Goal: Task Accomplishment & Management: Manage account settings

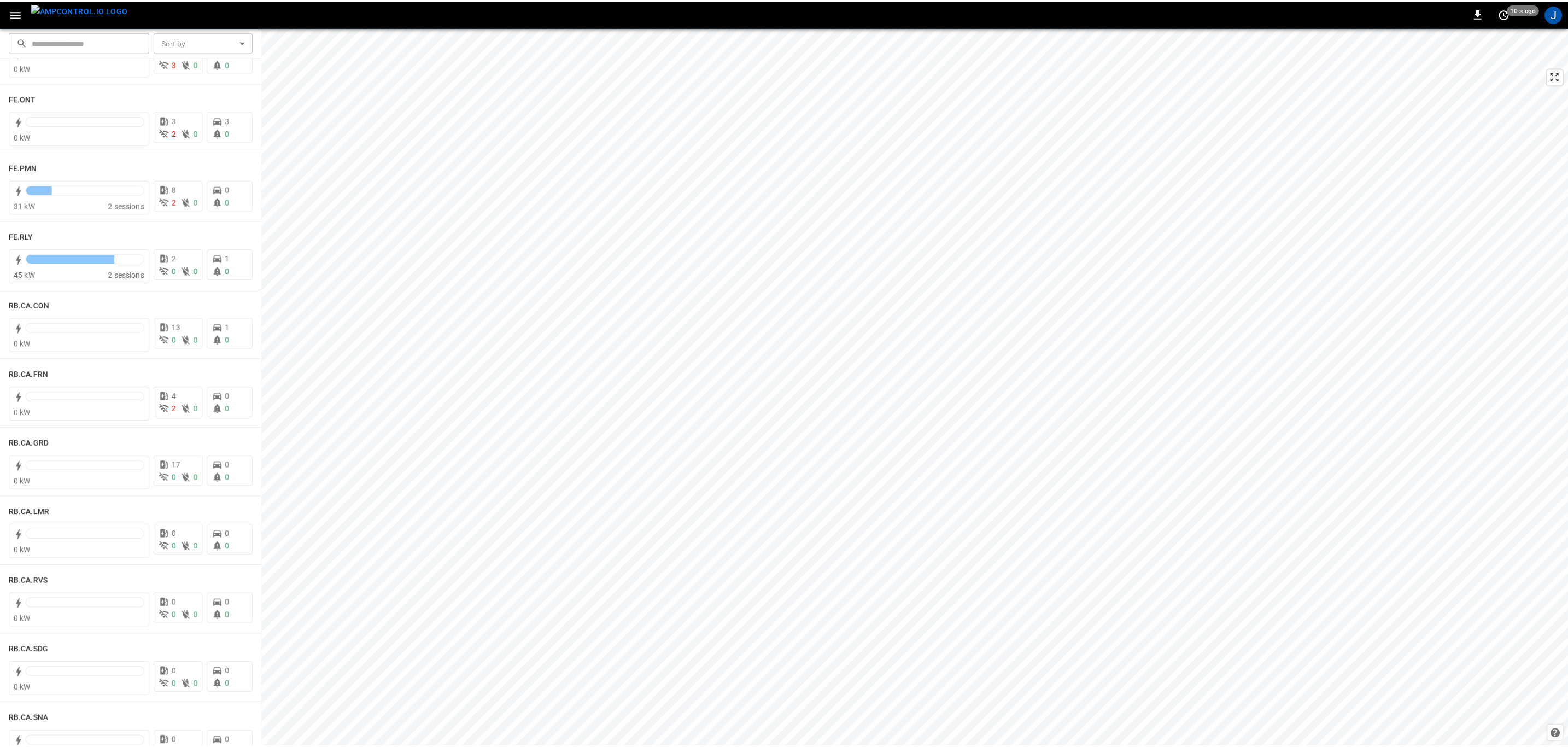
scroll to position [1477, 0]
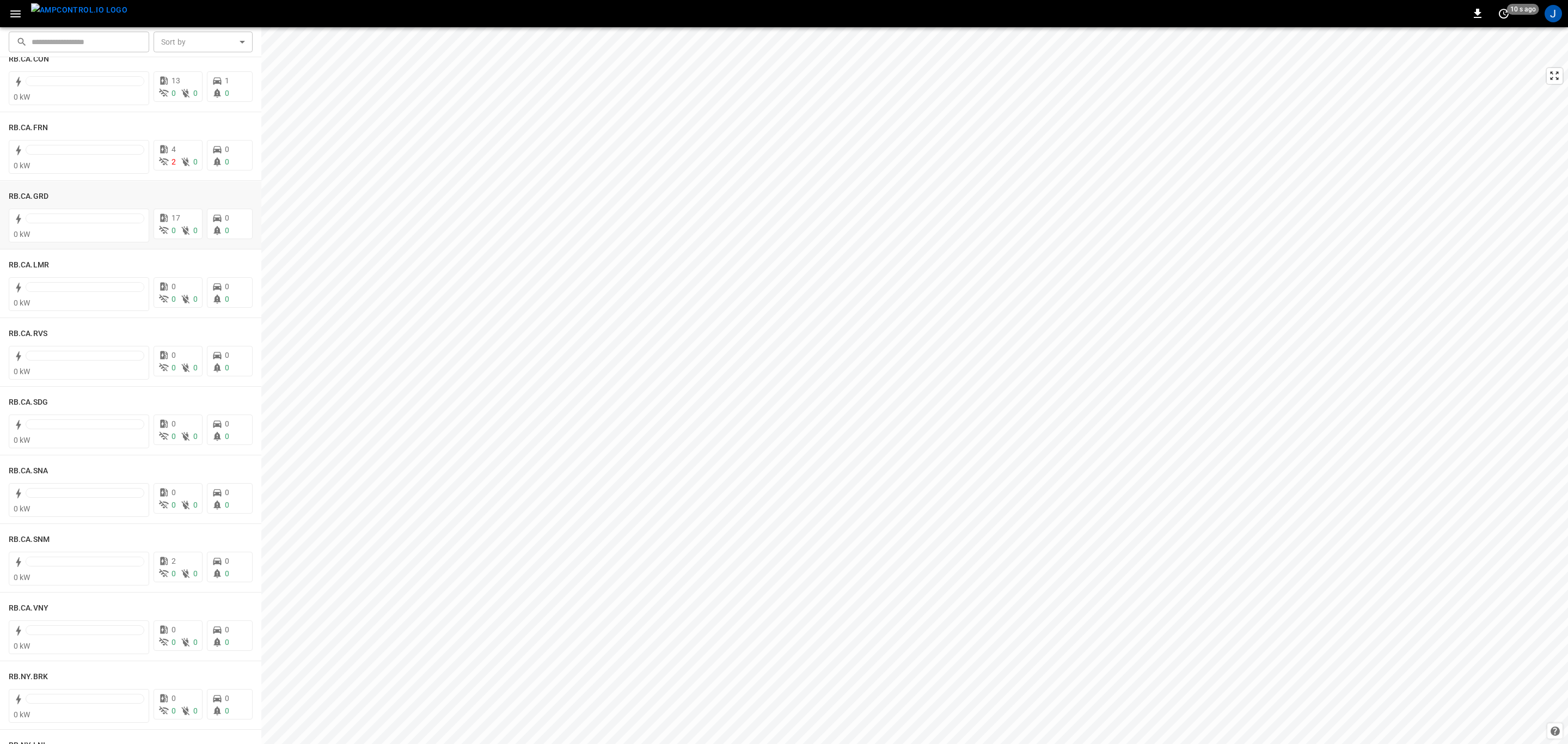
click at [32, 196] on h6 "RB.CA.GRD" at bounding box center [28, 196] width 40 height 12
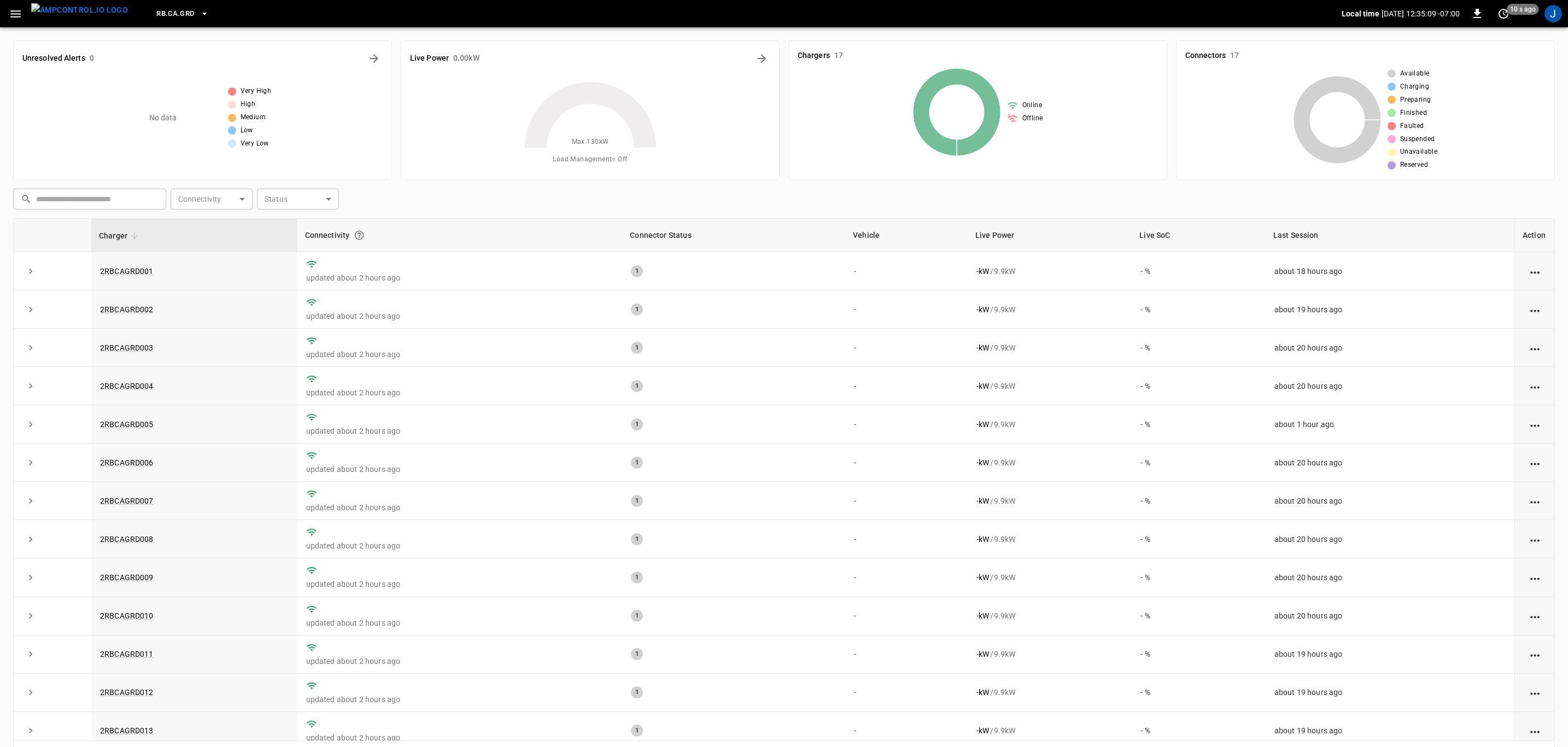
click at [126, 423] on link "2RBCAGRD005" at bounding box center [127, 424] width 54 height 8
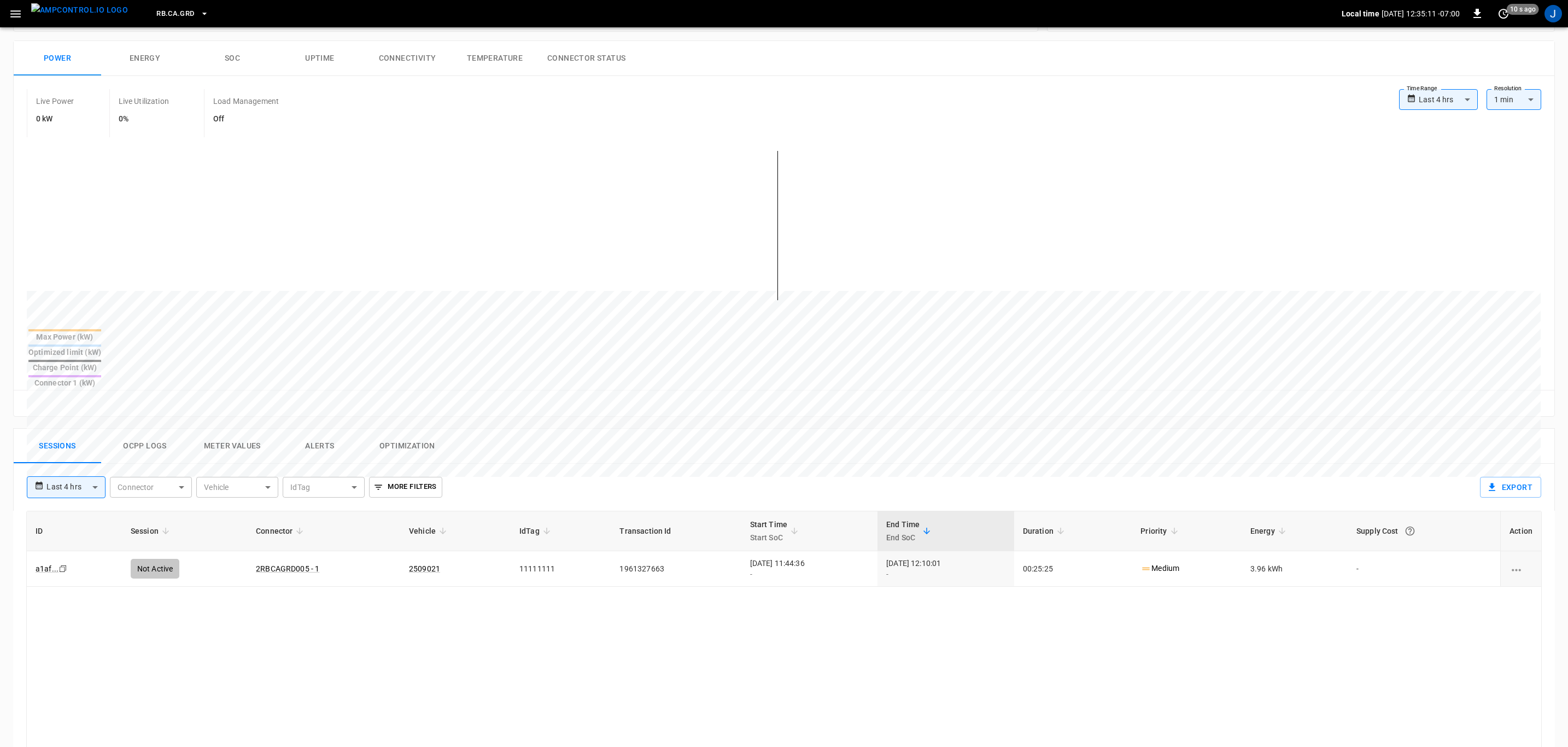
scroll to position [164, 0]
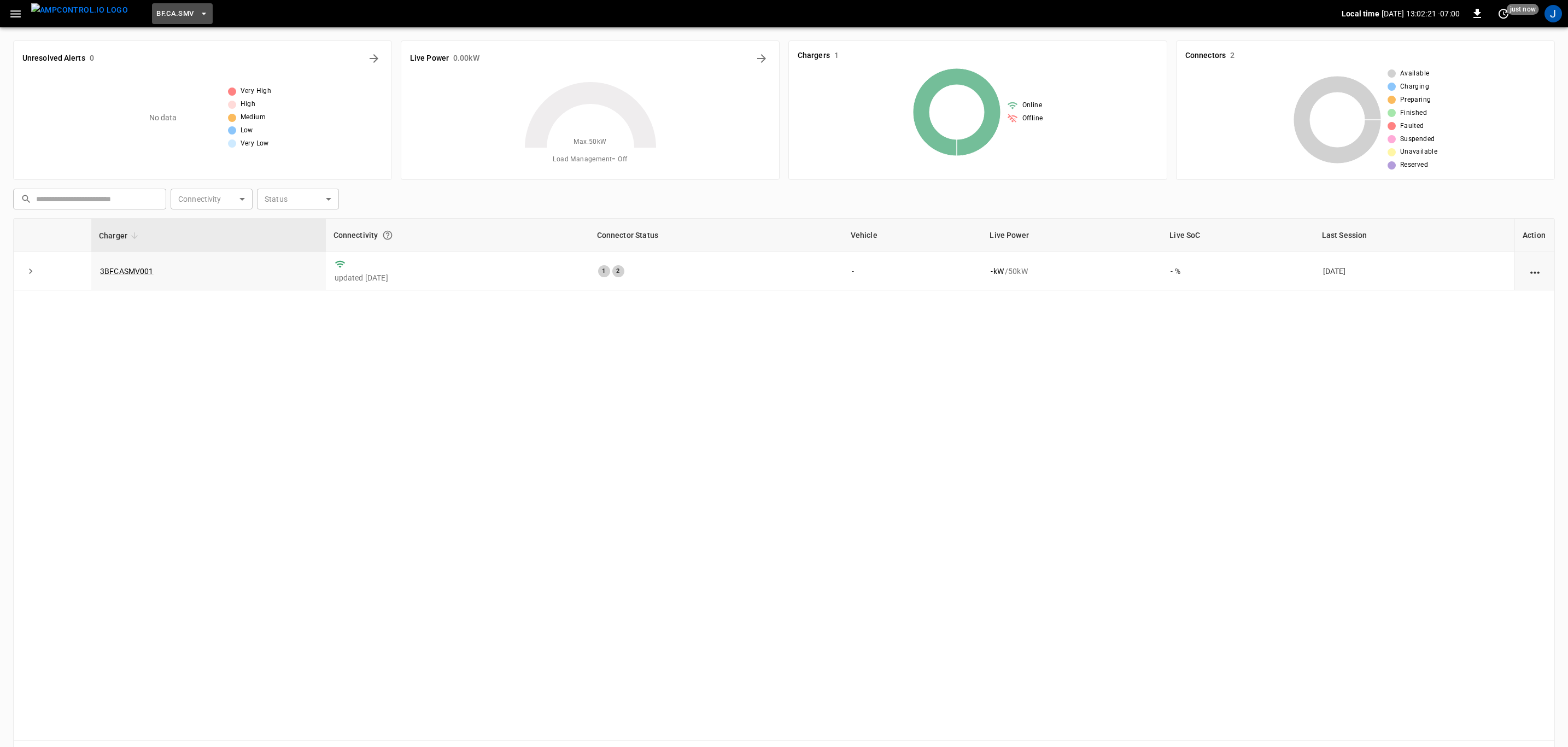
click at [176, 11] on button "BF.CA.SMV" at bounding box center [182, 14] width 60 height 21
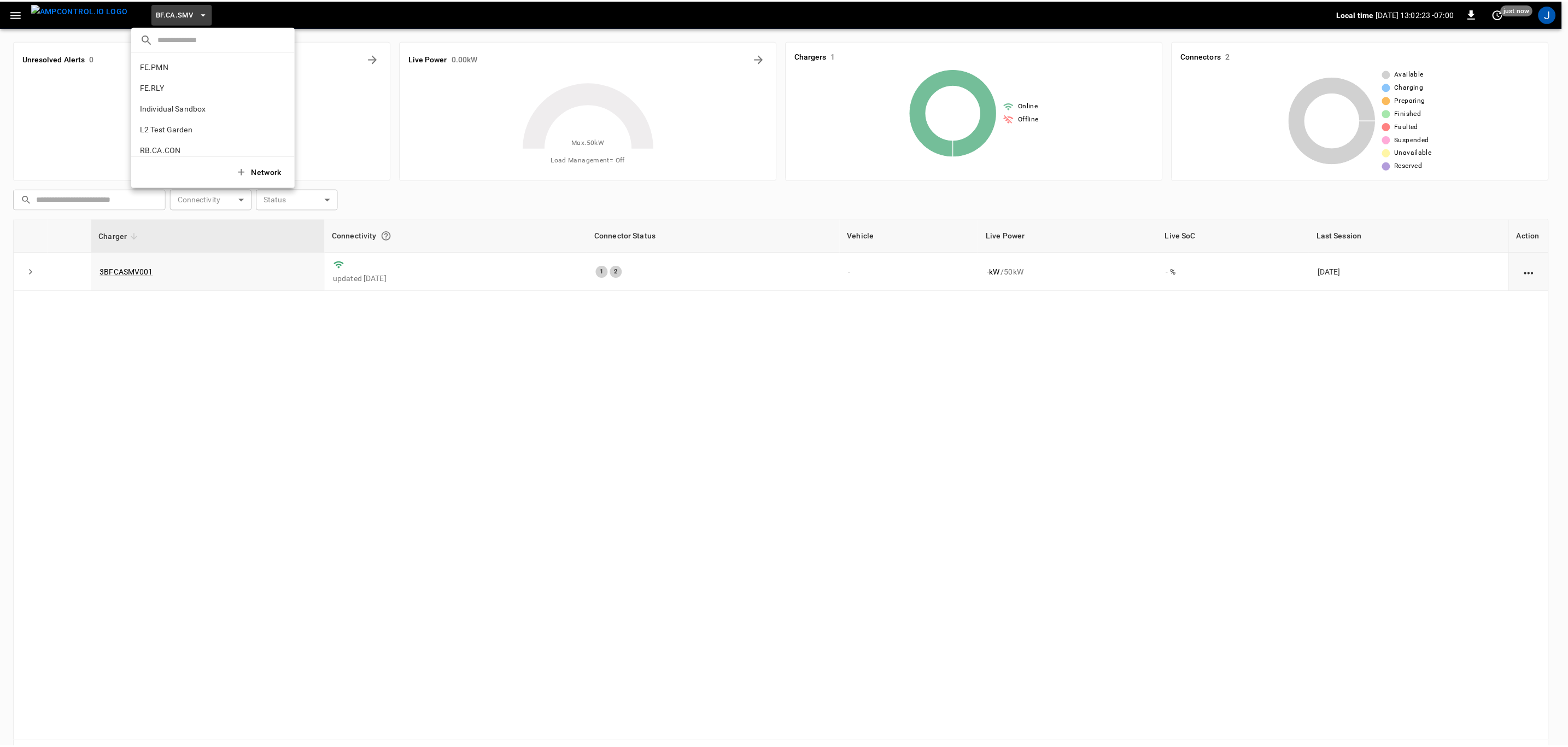
scroll to position [552, 0]
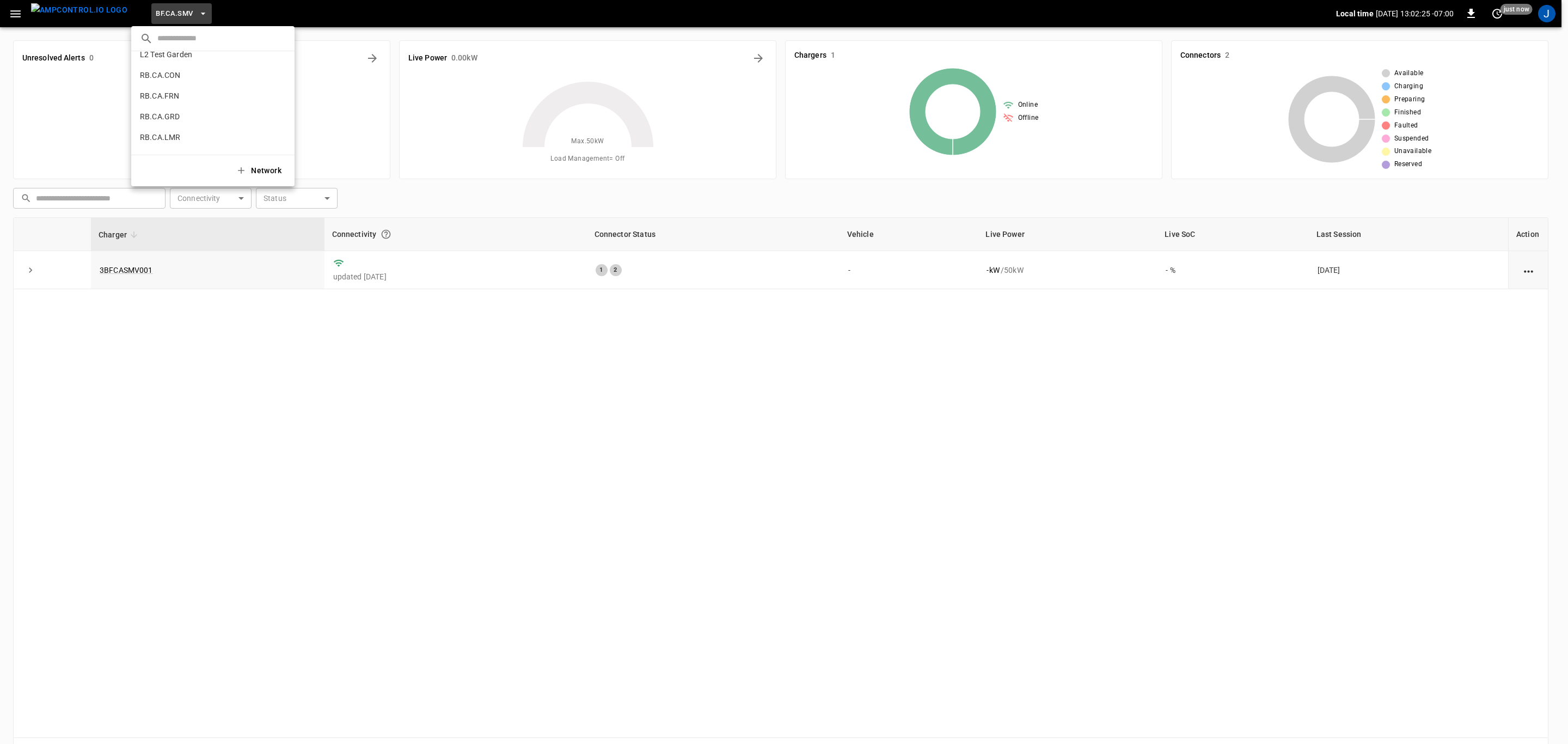
click at [174, 115] on p "RB.CA.GRD" at bounding box center [193, 116] width 106 height 11
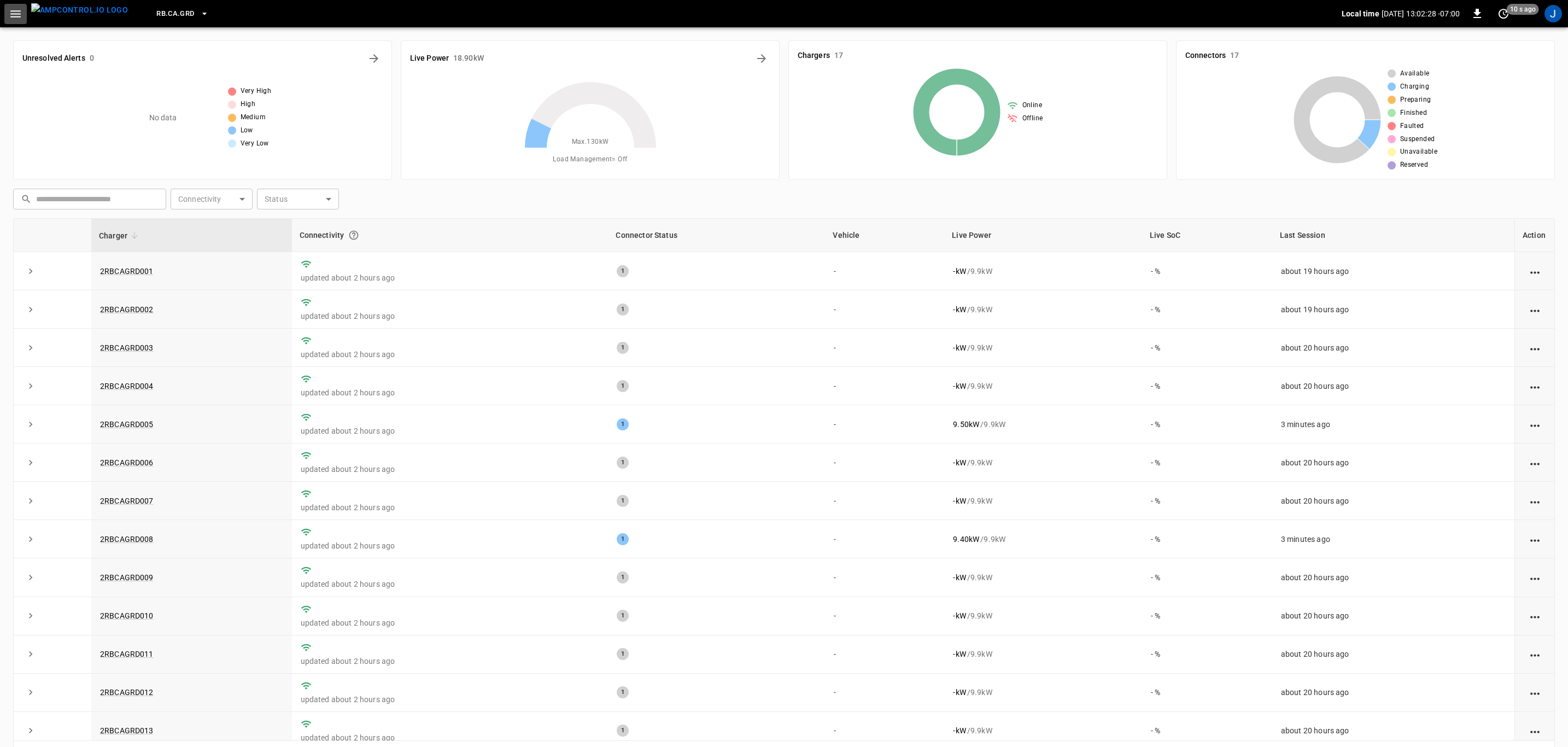
click at [17, 6] on button "button" at bounding box center [16, 13] width 23 height 20
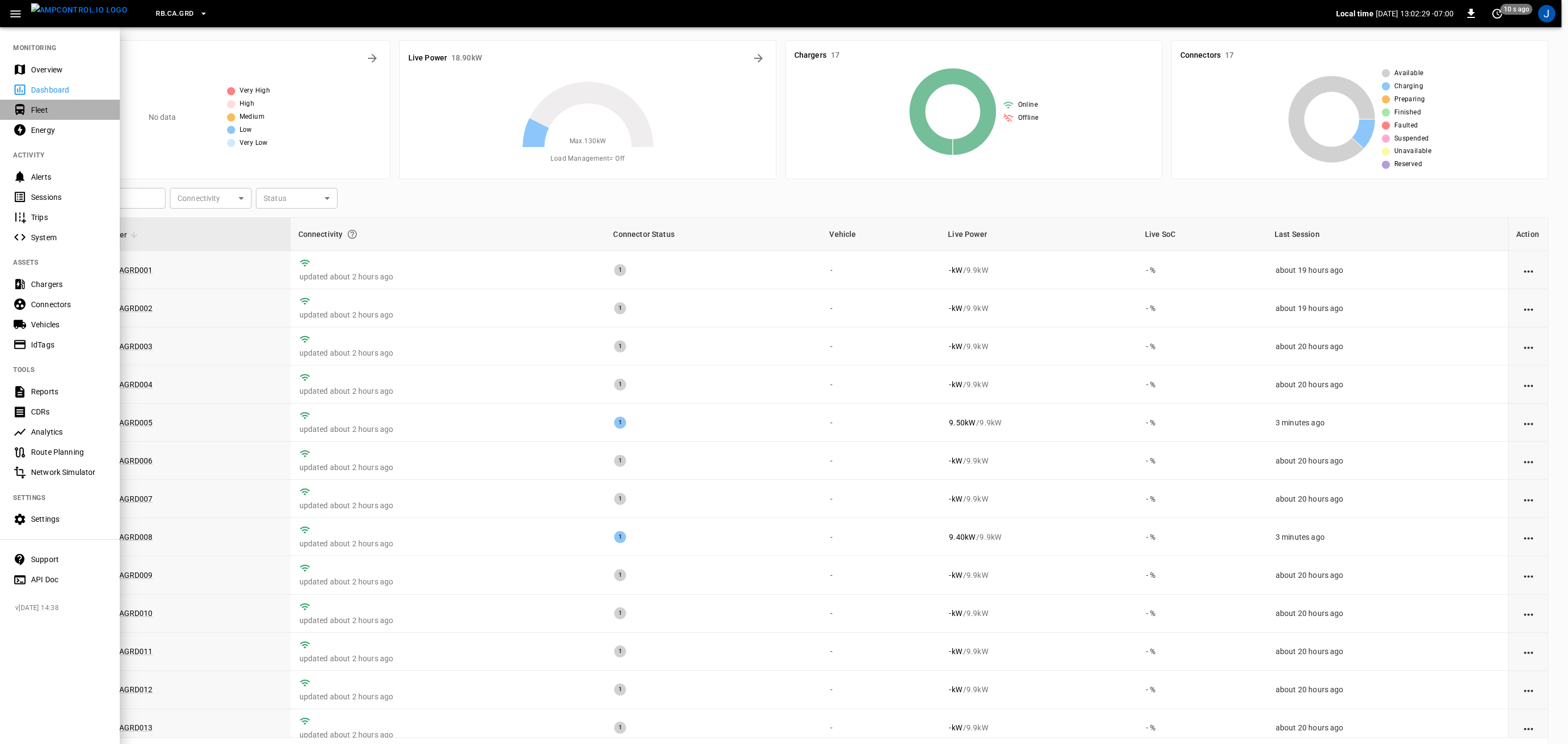
click at [41, 108] on div "Fleet" at bounding box center [69, 110] width 76 height 11
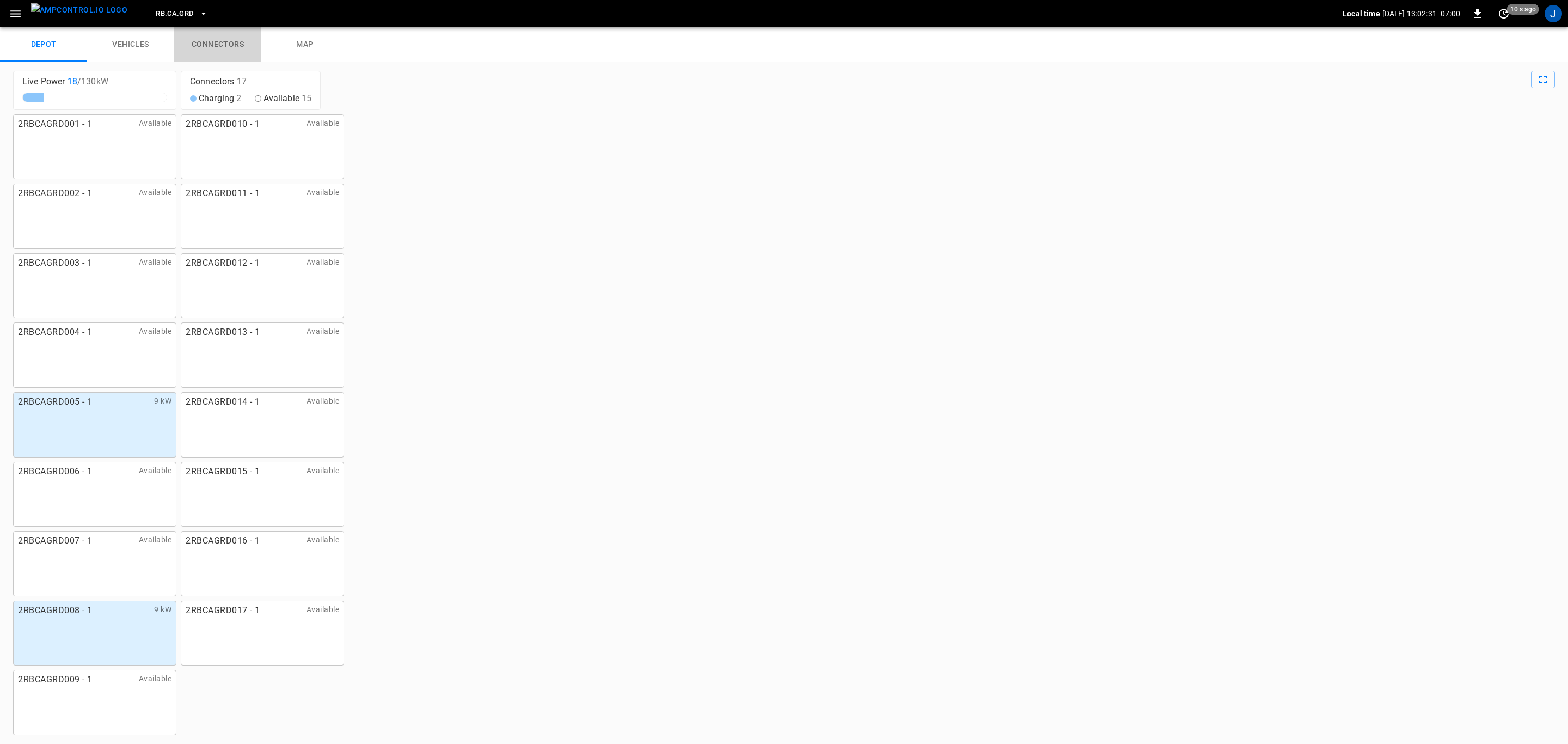
click at [235, 47] on link "connectors" at bounding box center [218, 45] width 87 height 35
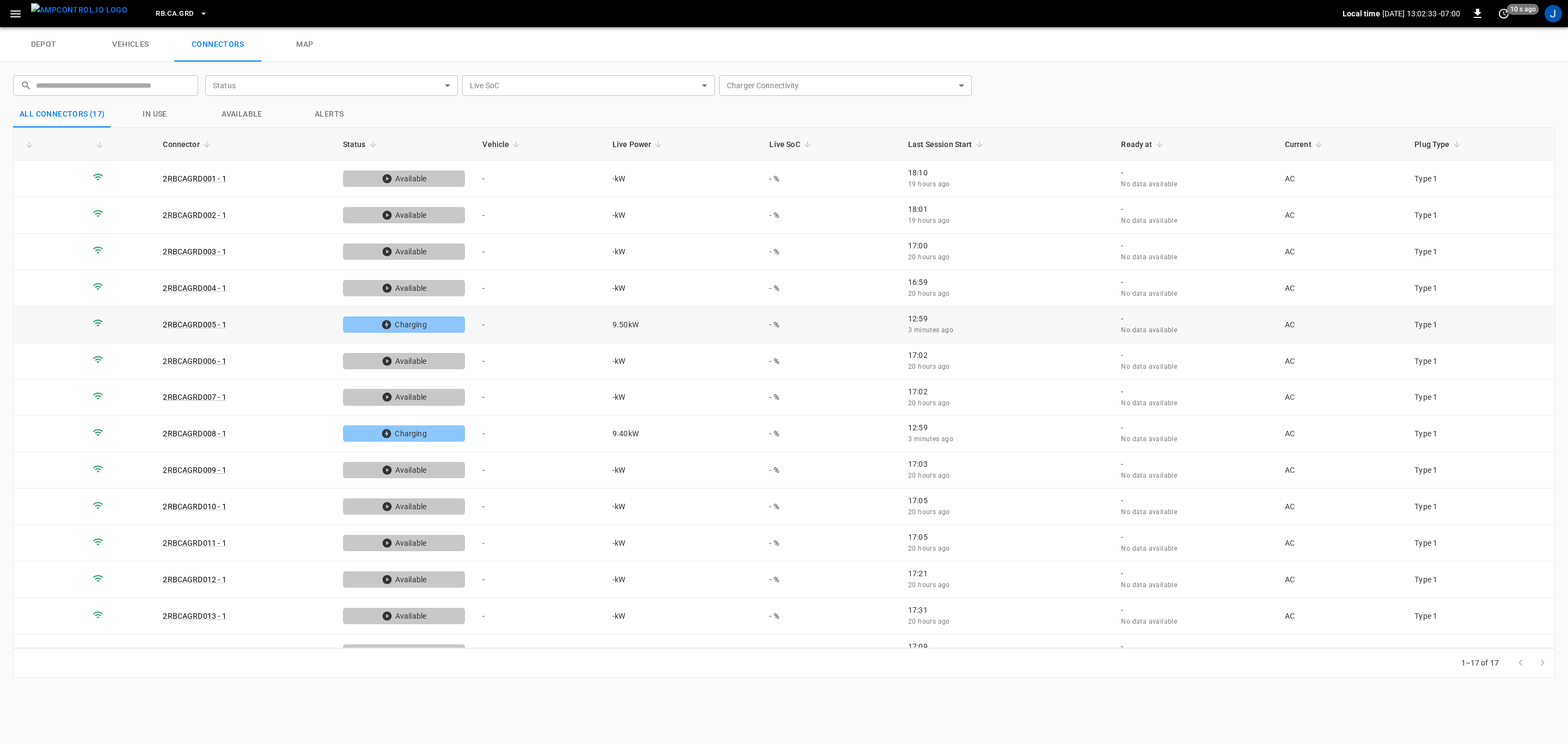
click at [487, 320] on td "-" at bounding box center [538, 325] width 130 height 37
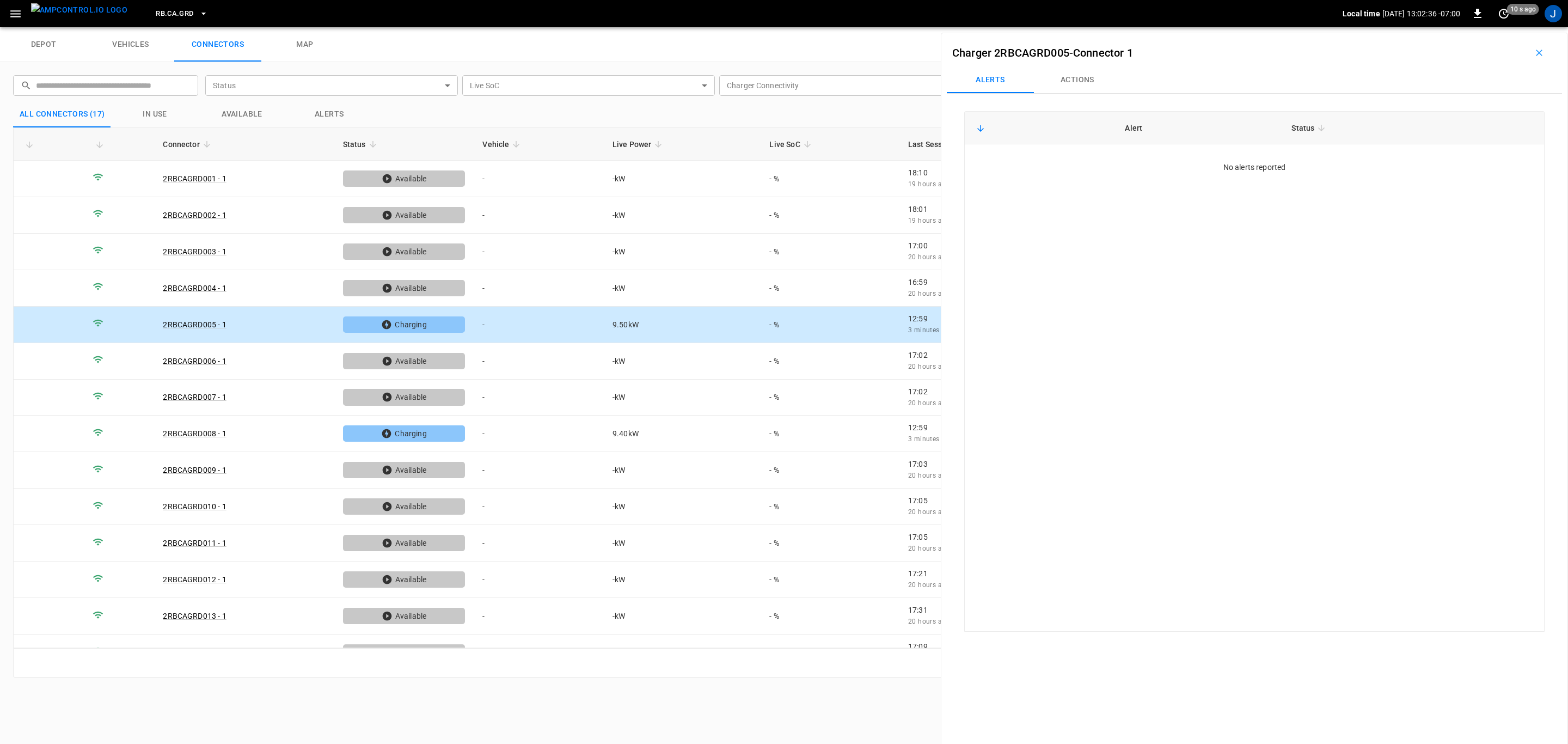
click at [1078, 72] on button "Actions" at bounding box center [1078, 80] width 87 height 26
click at [1446, 165] on div "Vehicle Name Vehicle Name" at bounding box center [1470, 161] width 125 height 20
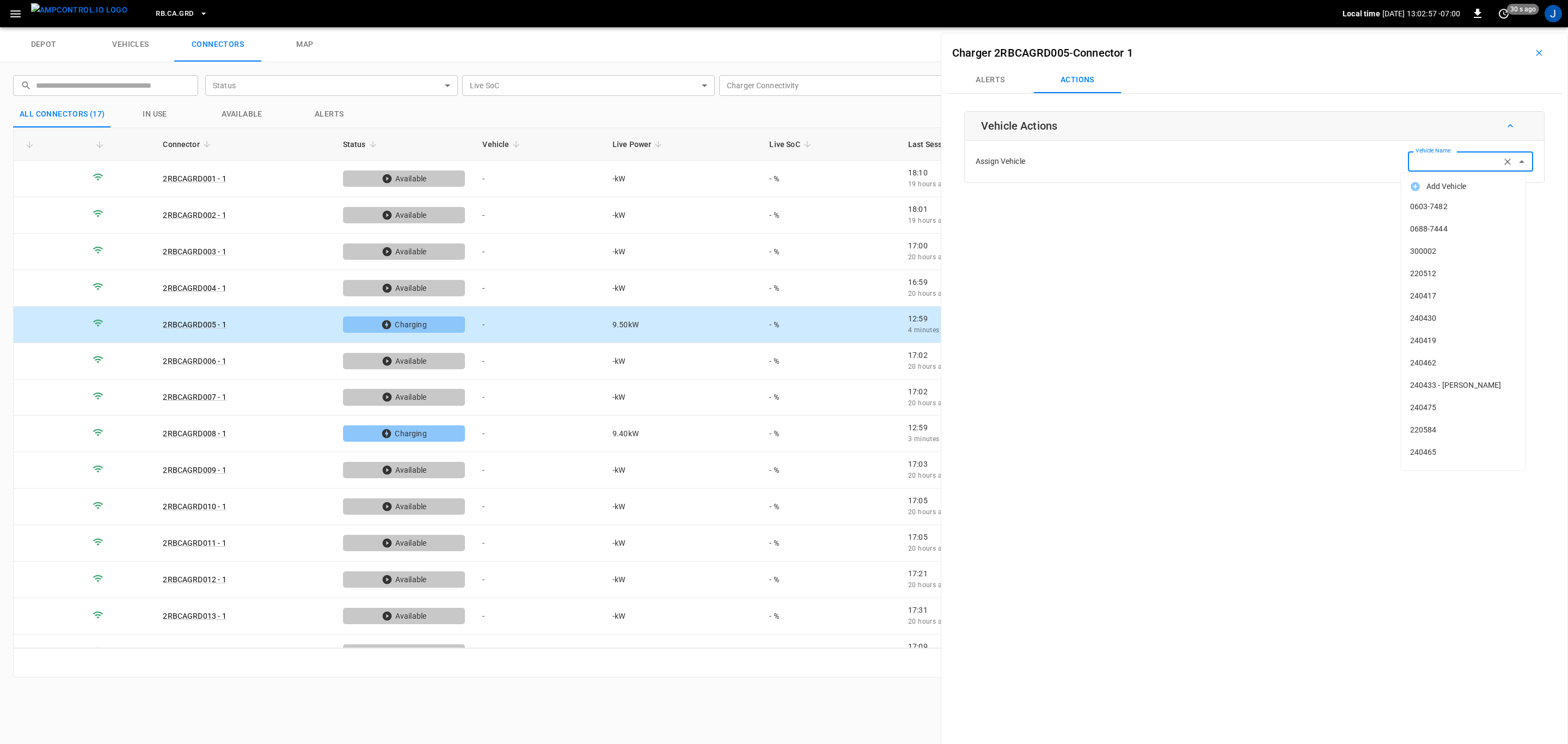
click at [1446, 165] on input "Vehicle Name" at bounding box center [1454, 161] width 87 height 13
click at [1434, 203] on span "2509021" at bounding box center [1464, 207] width 107 height 11
type input "*******"
click at [1512, 201] on button "Save" at bounding box center [1515, 204] width 37 height 20
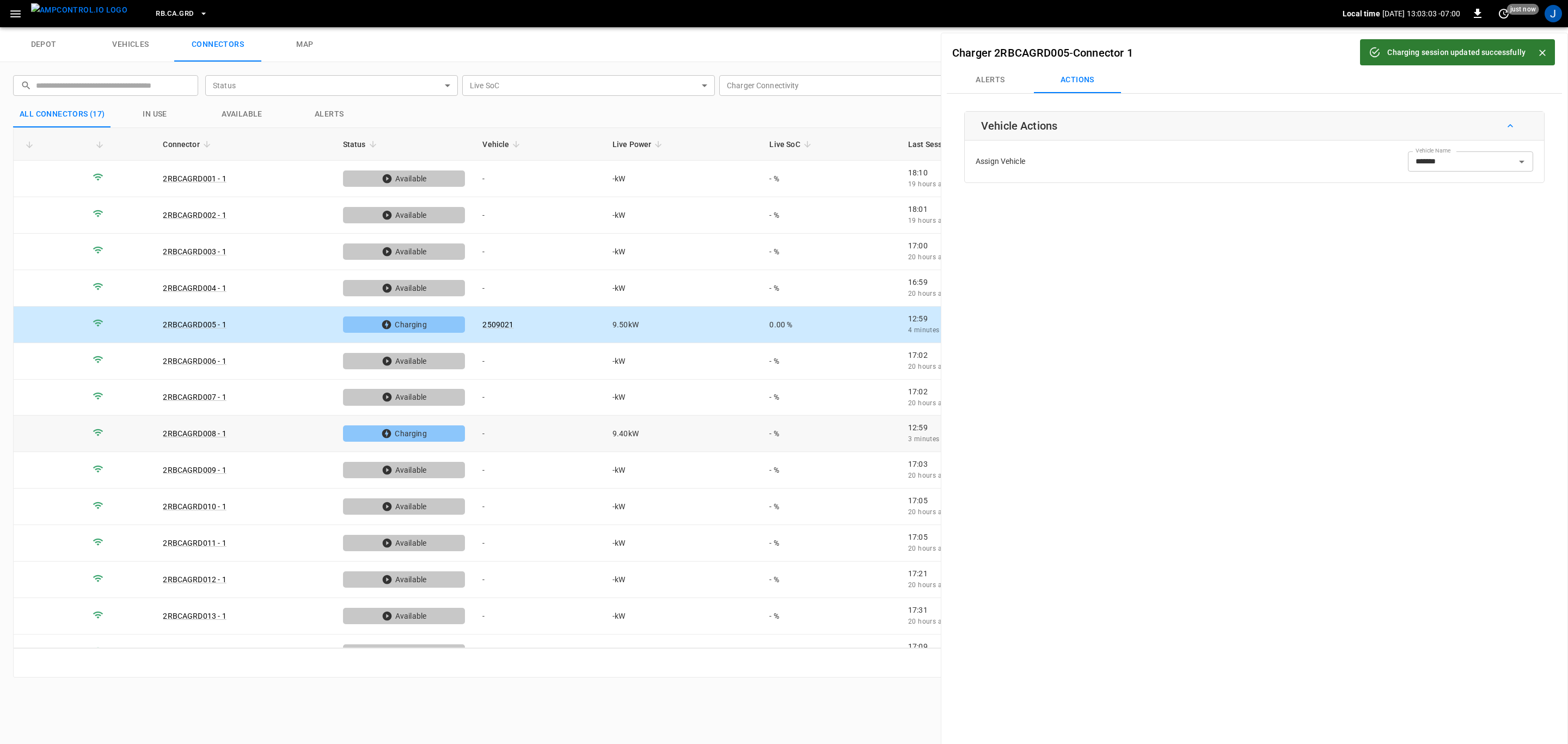
click at [483, 439] on td "-" at bounding box center [538, 434] width 130 height 37
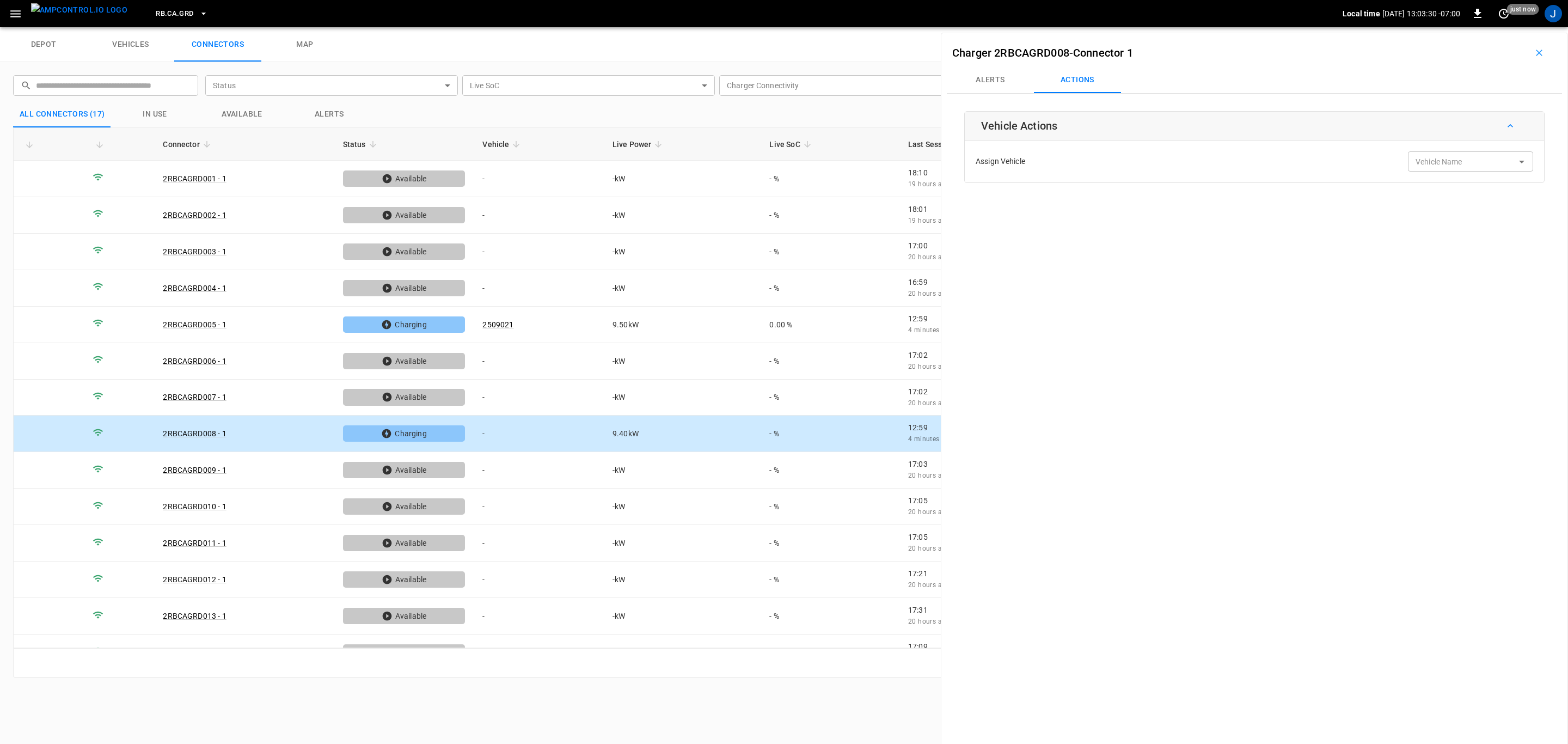
click at [1434, 164] on div "Vehicle Name Vehicle Name" at bounding box center [1470, 161] width 125 height 20
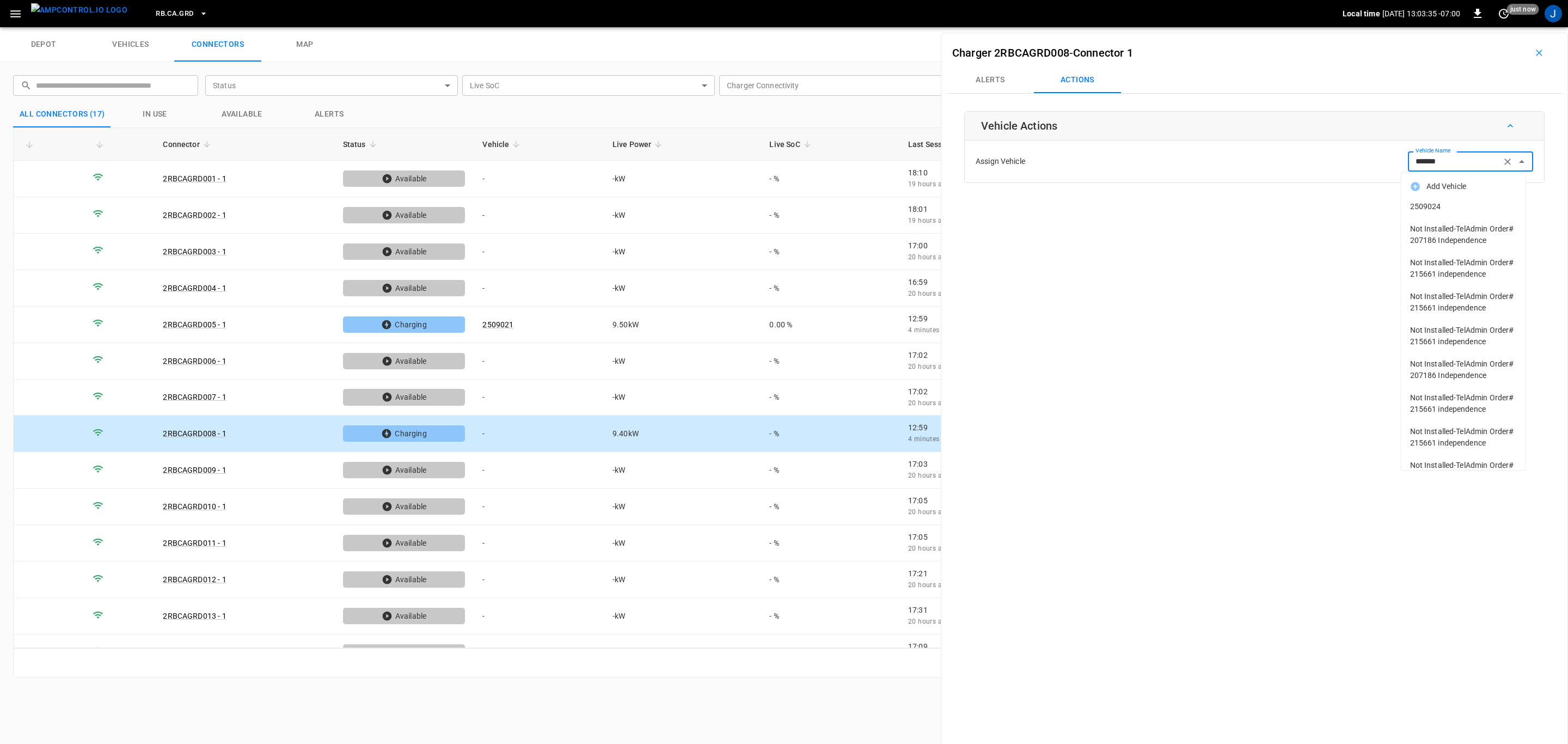
click at [1436, 206] on span "2509024" at bounding box center [1464, 207] width 107 height 11
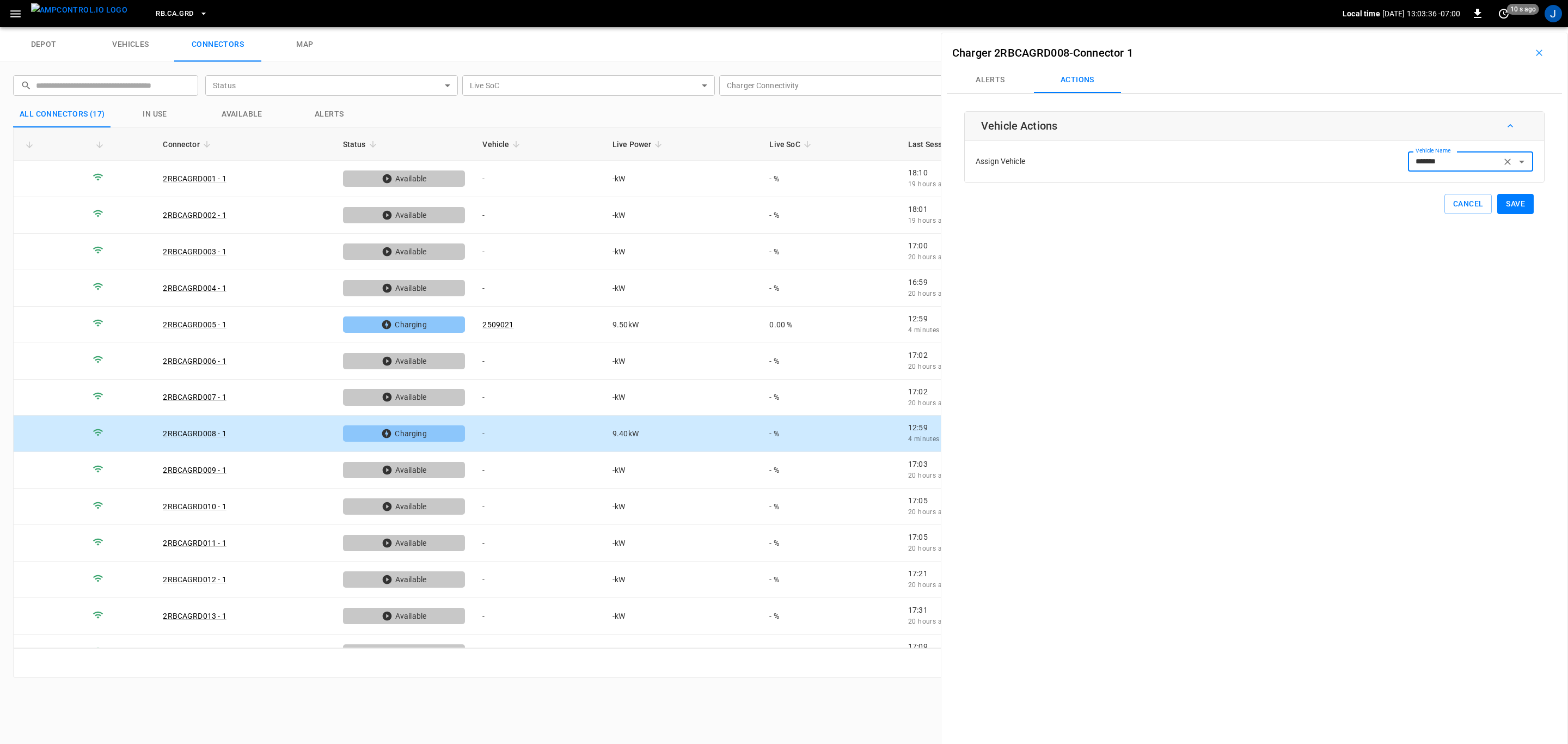
type input "*******"
click at [1508, 206] on button "Save" at bounding box center [1515, 204] width 37 height 20
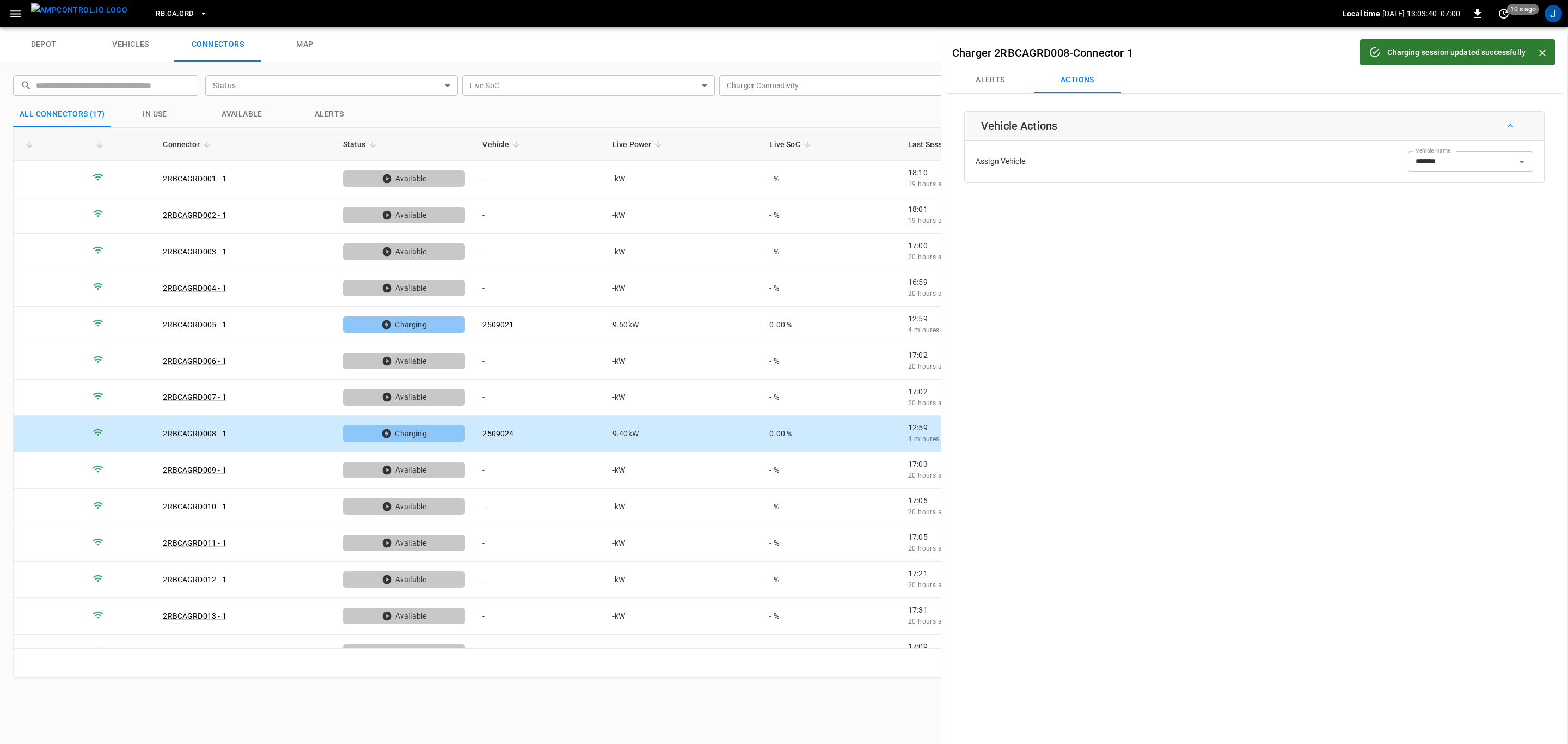
click at [1544, 51] on icon "Close" at bounding box center [1542, 52] width 6 height 6
click at [1536, 56] on icon "button" at bounding box center [1538, 52] width 11 height 11
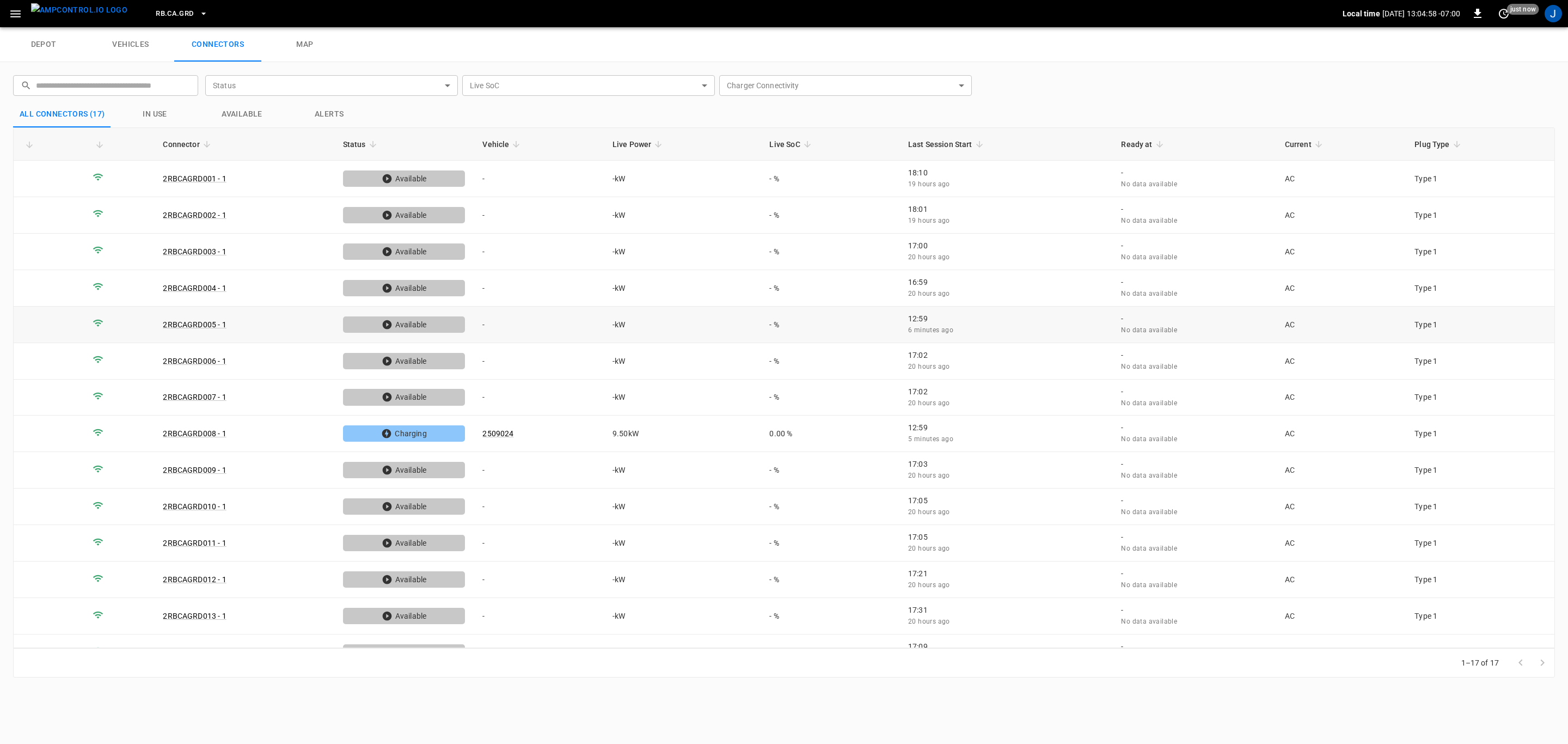
click at [208, 327] on link "2RBCAGRD005 - 1" at bounding box center [194, 324] width 63 height 8
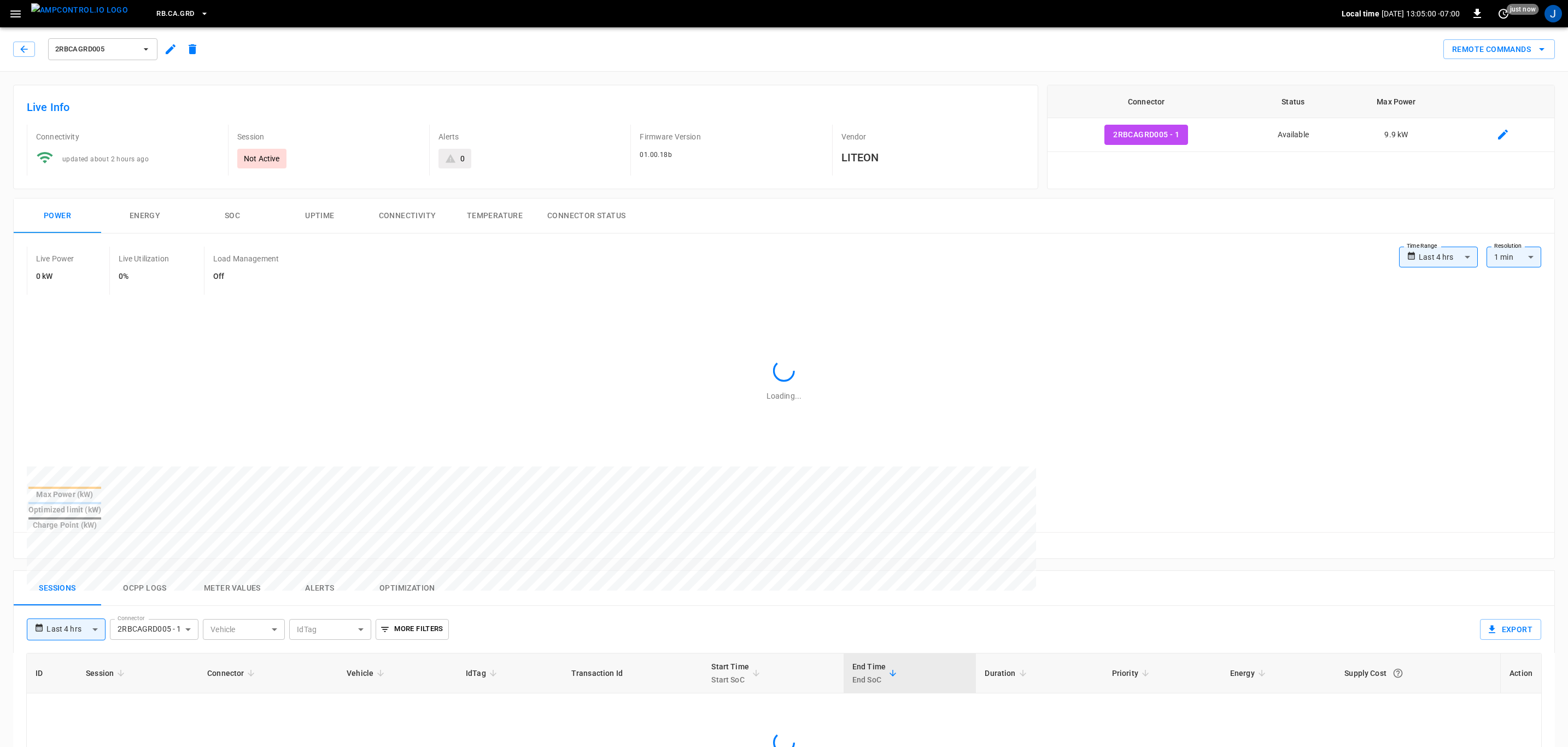
type input "**********"
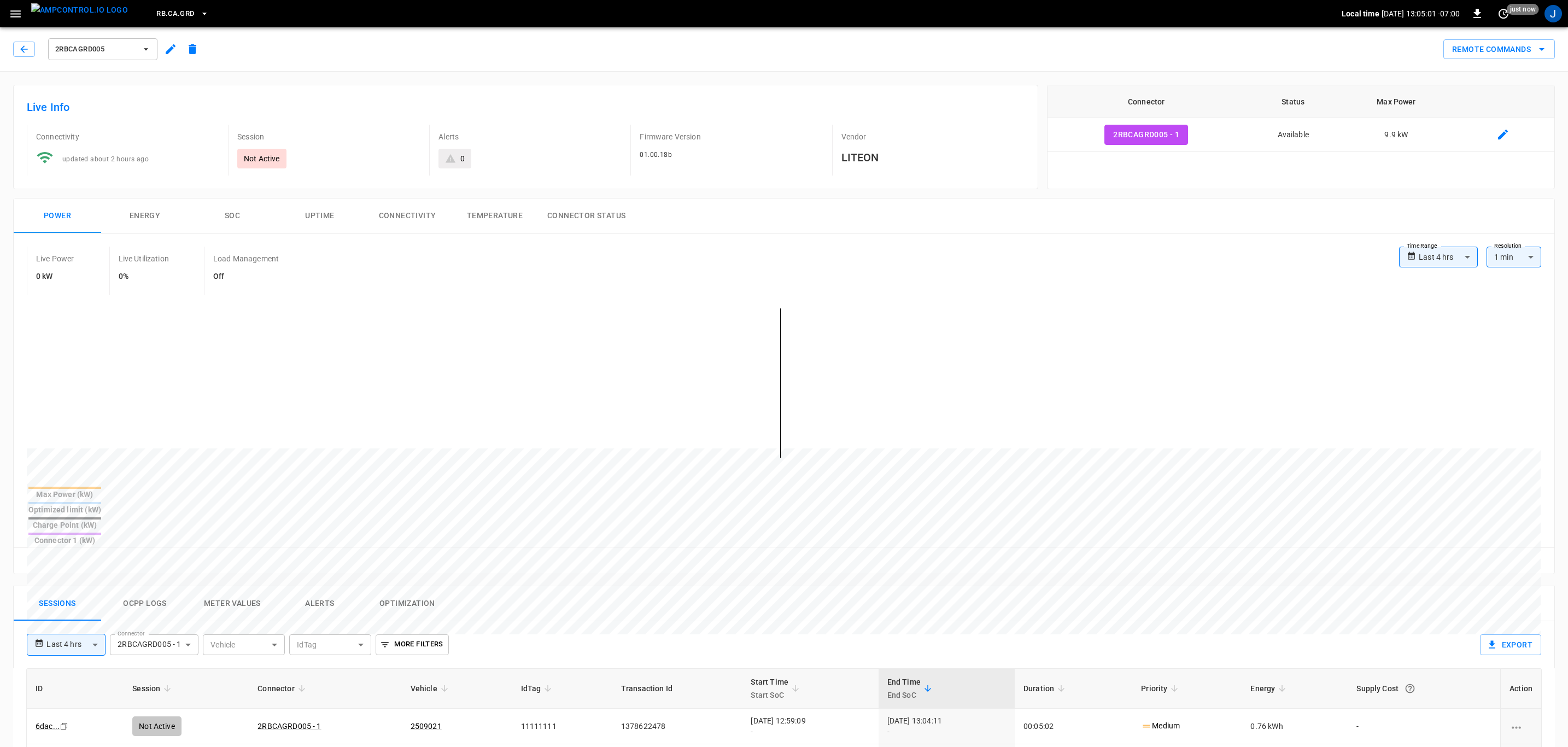
scroll to position [410, 0]
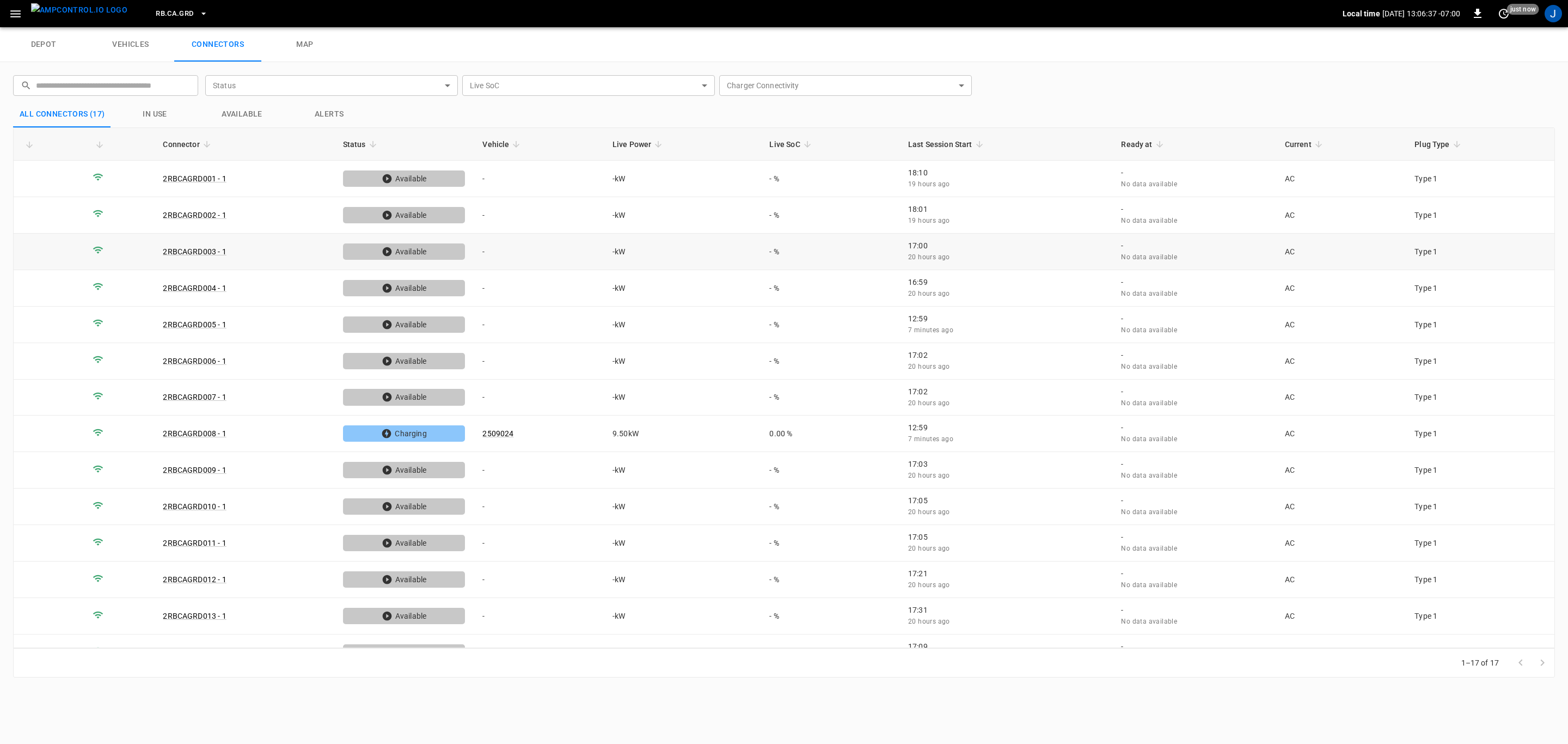
click at [204, 249] on link "2RBCAGRD003 - 1" at bounding box center [194, 251] width 63 height 8
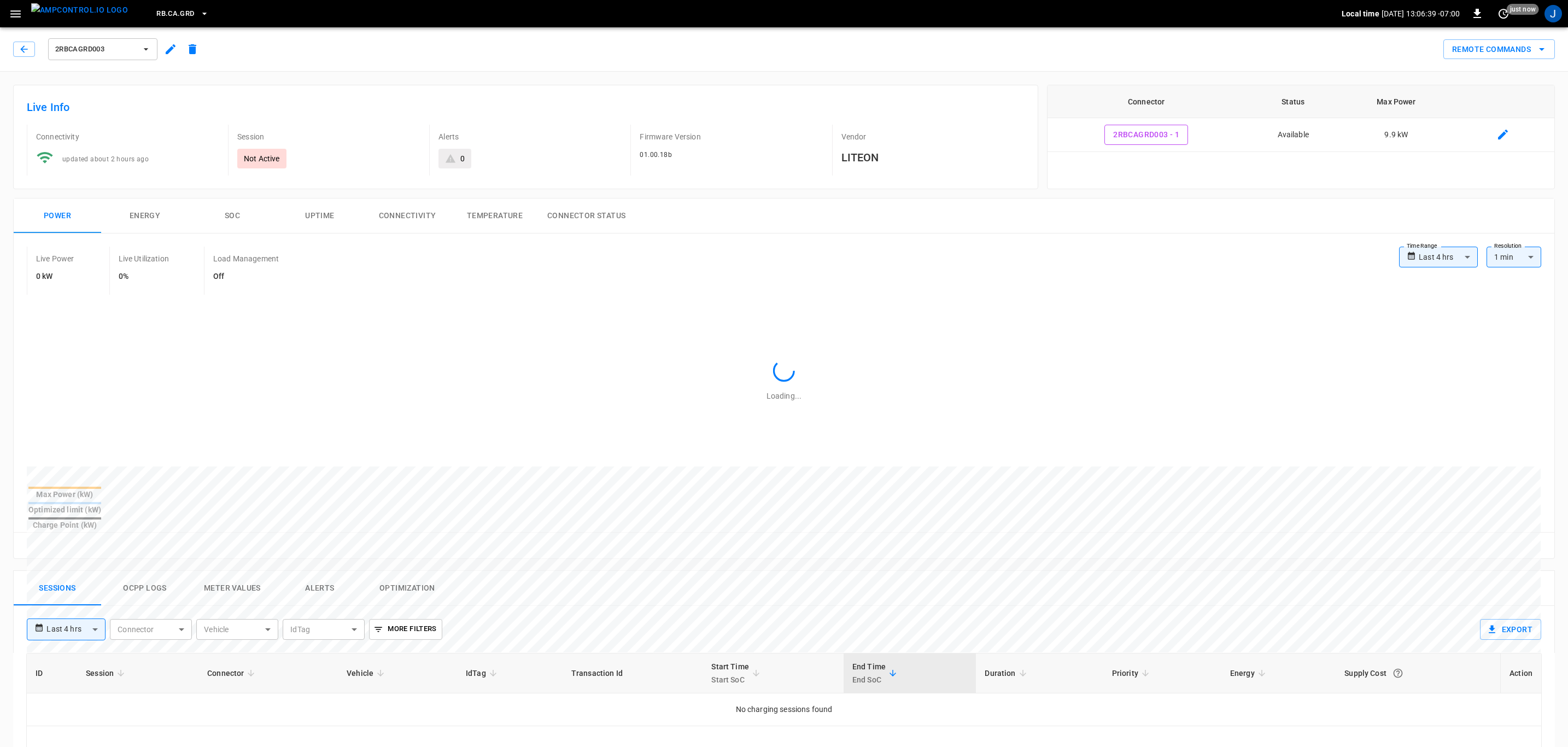
type input "**********"
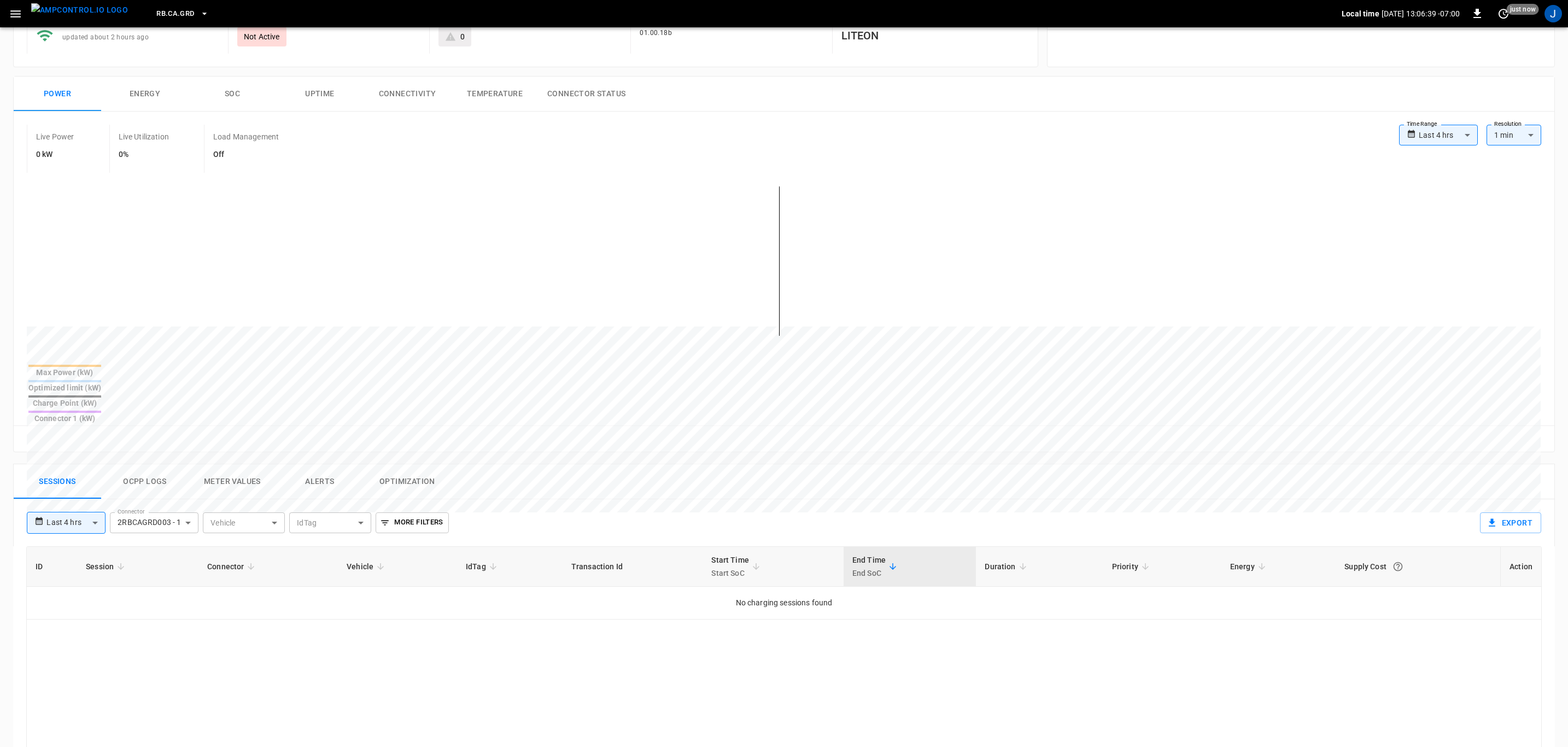
scroll to position [410, 0]
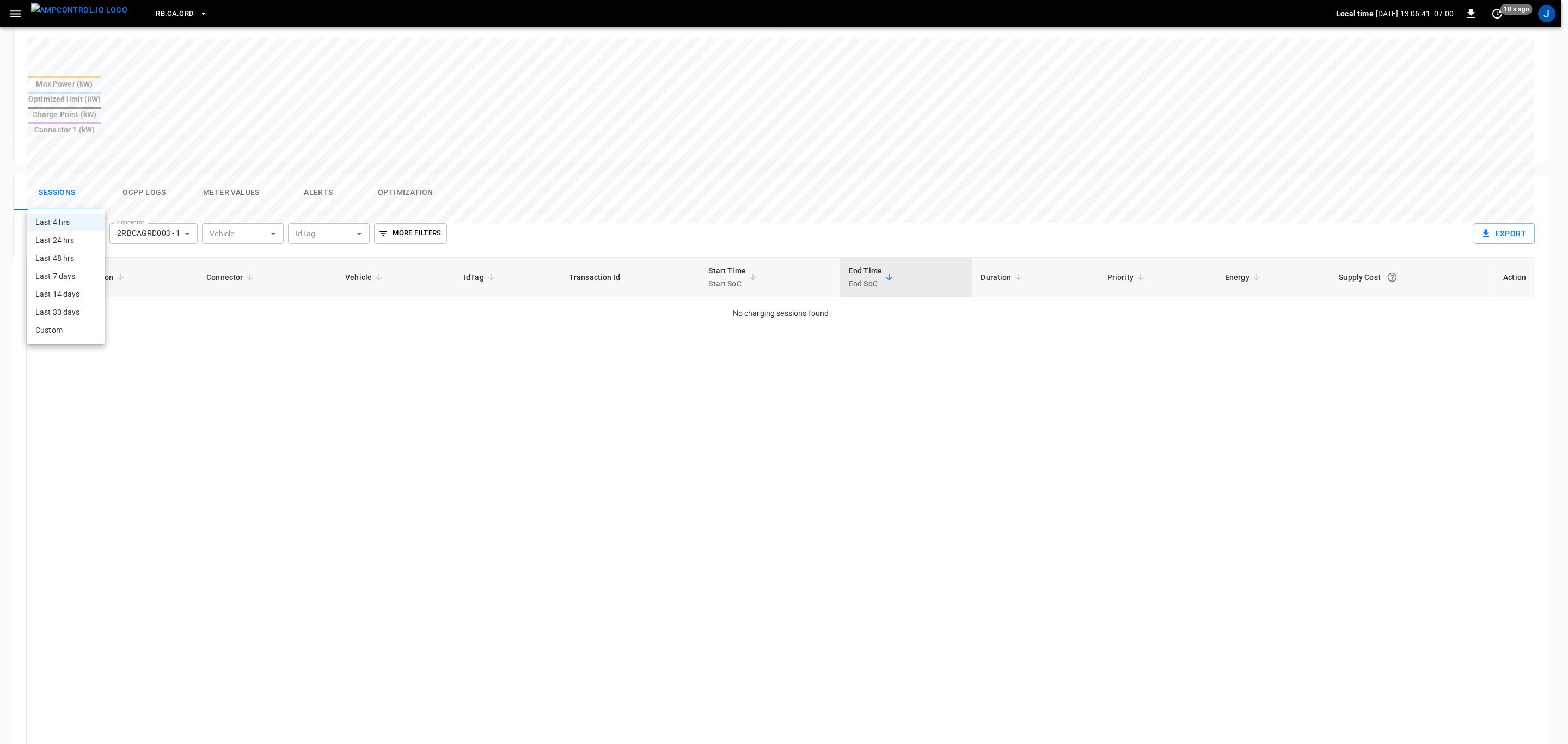
click at [97, 200] on body "**********" at bounding box center [784, 206] width 1568 height 1229
click at [54, 279] on li "Last 7 days" at bounding box center [65, 277] width 78 height 18
type input "**********"
type input "***"
type input "**********"
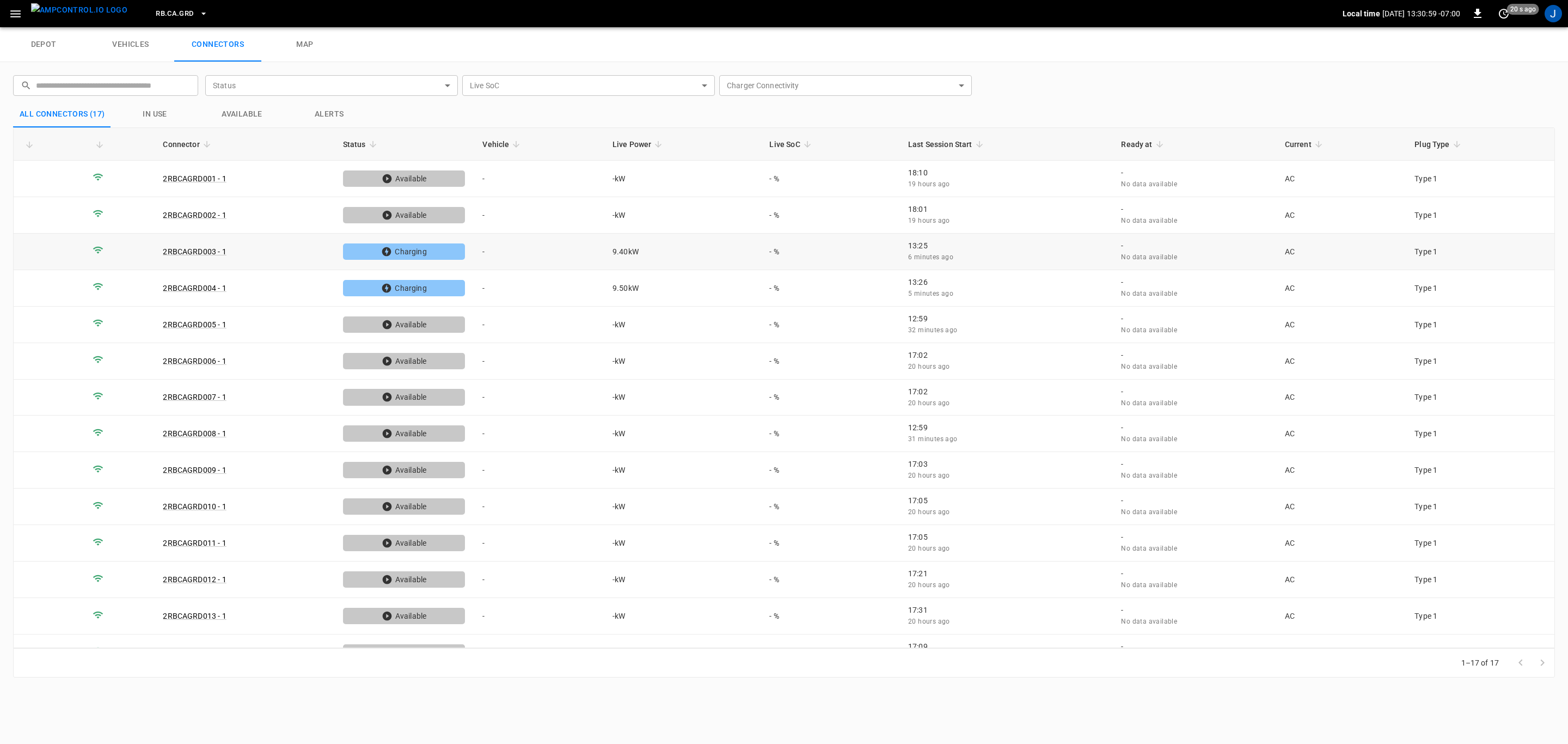
click at [480, 248] on td "-" at bounding box center [538, 252] width 130 height 37
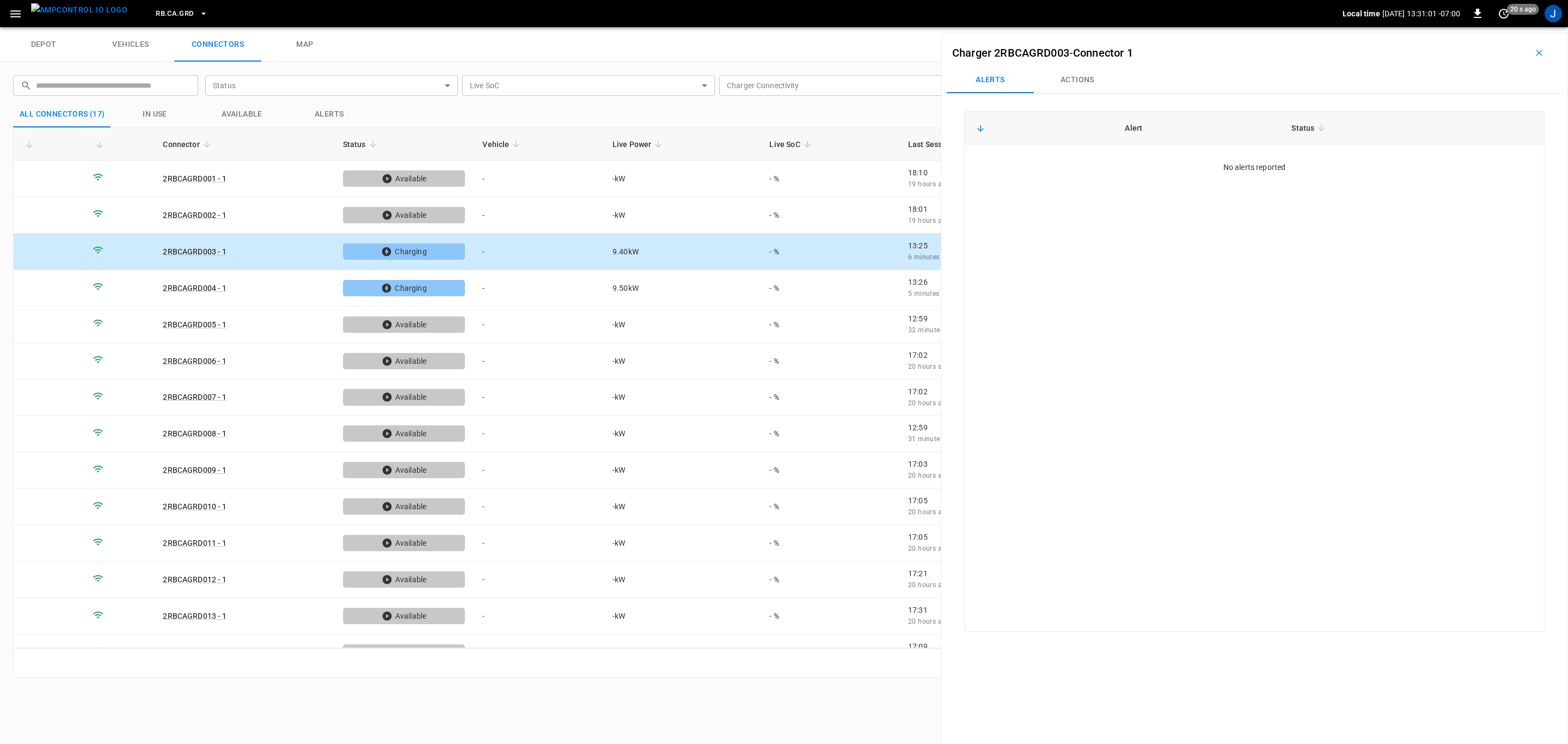
click at [1083, 77] on button "Actions" at bounding box center [1078, 80] width 87 height 26
click at [1439, 163] on div "Vehicle Name Vehicle Name" at bounding box center [1470, 161] width 125 height 20
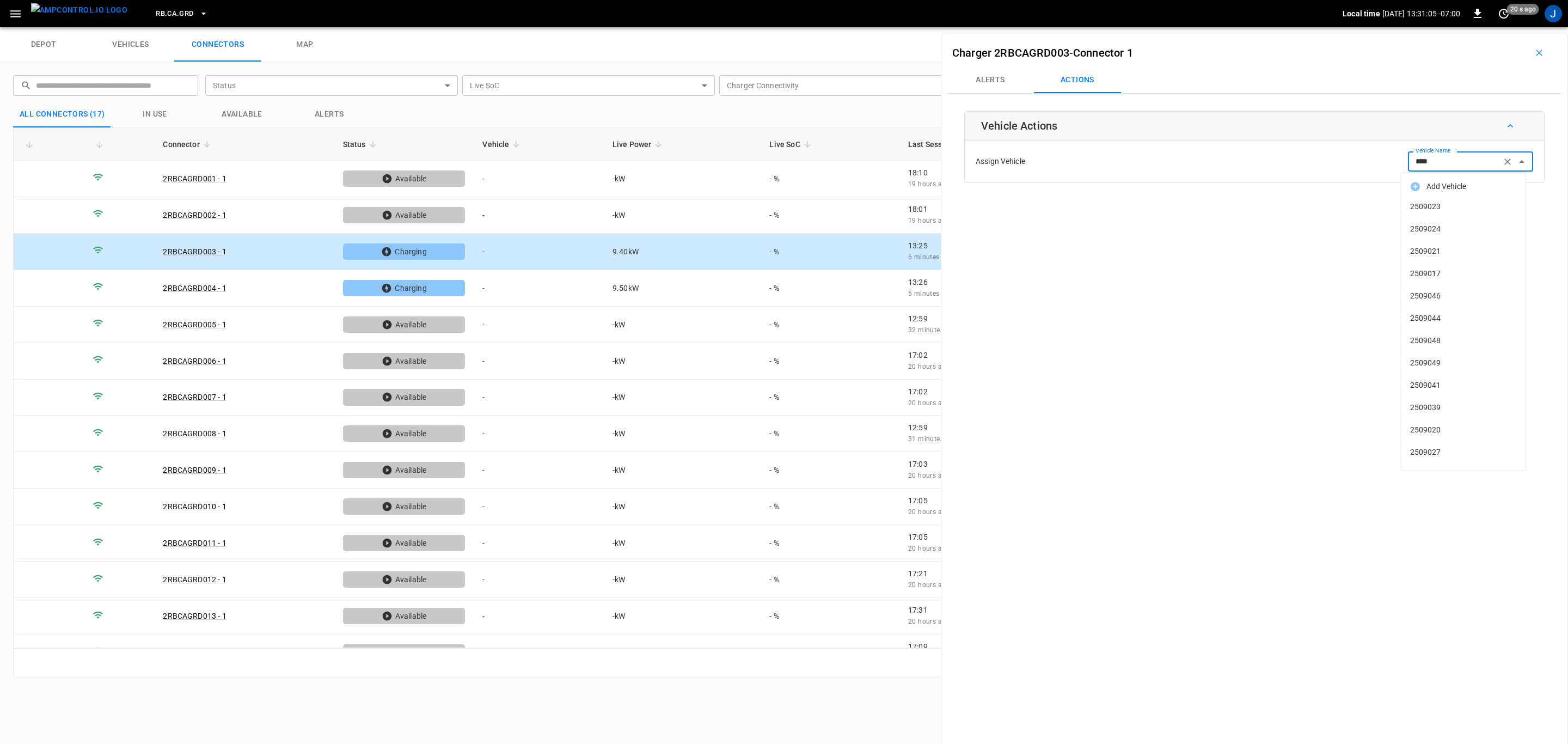
type input "*****"
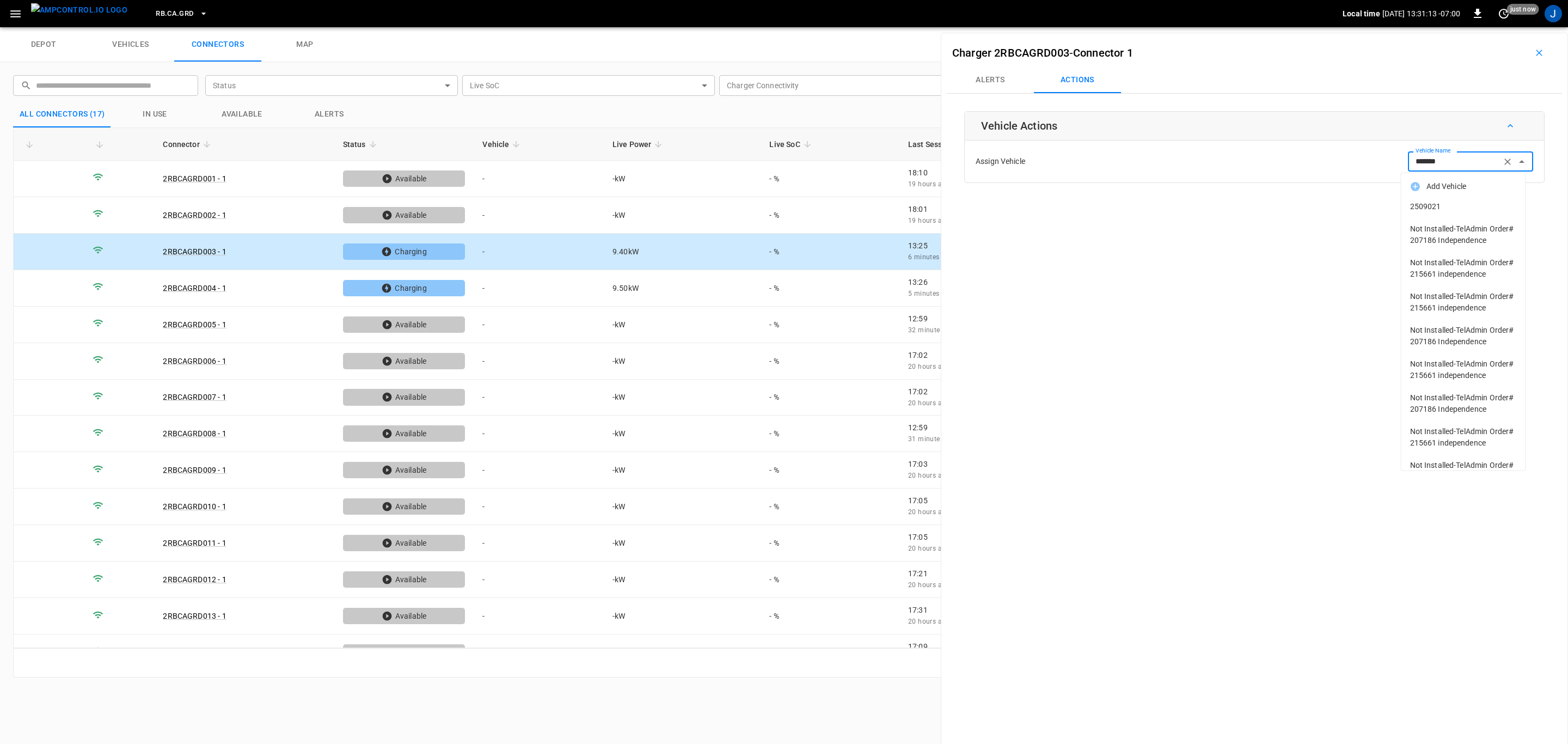
click at [1429, 208] on span "2509021" at bounding box center [1464, 207] width 107 height 11
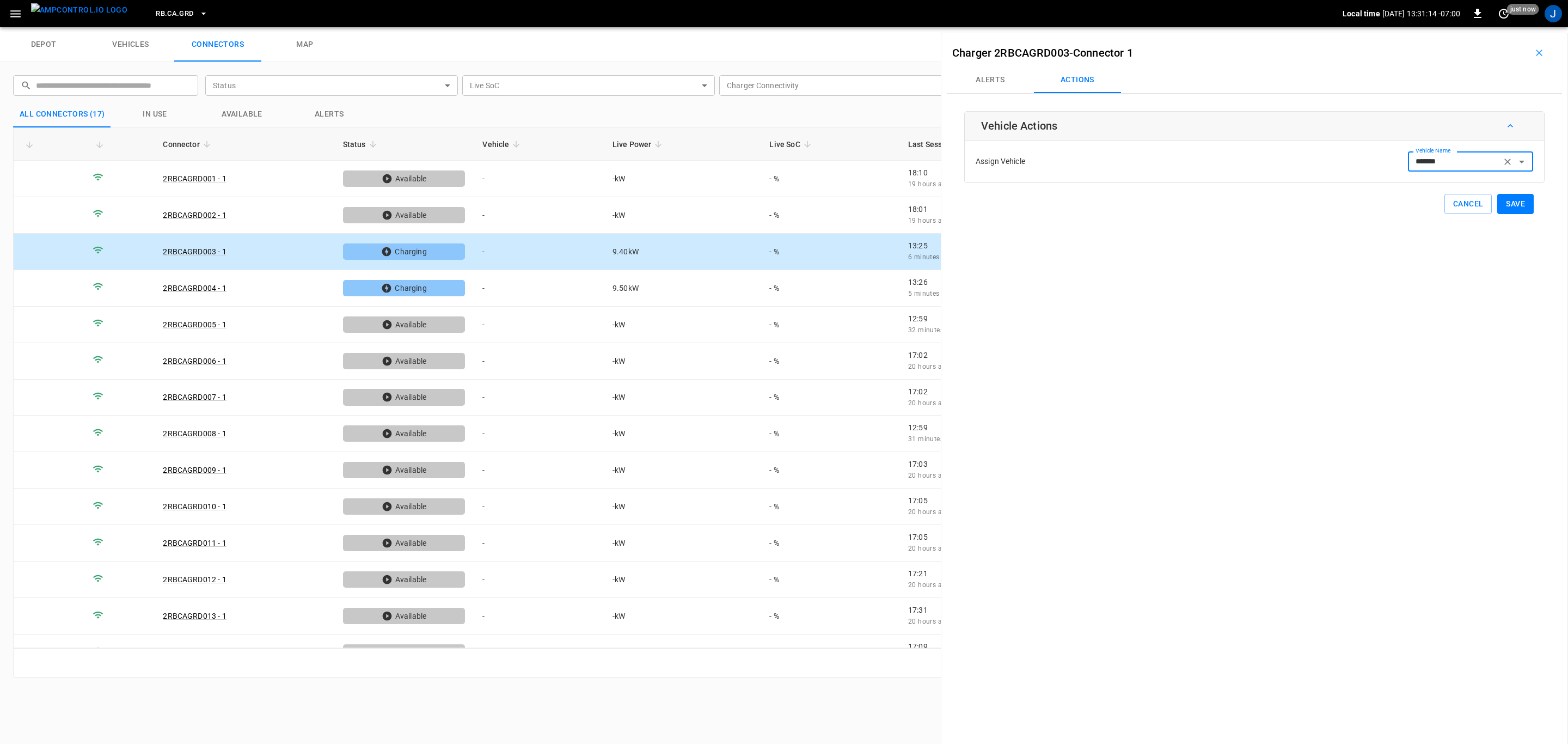
type input "*******"
click at [1506, 201] on button "Save" at bounding box center [1515, 204] width 37 height 20
click at [497, 286] on td "-" at bounding box center [538, 289] width 130 height 37
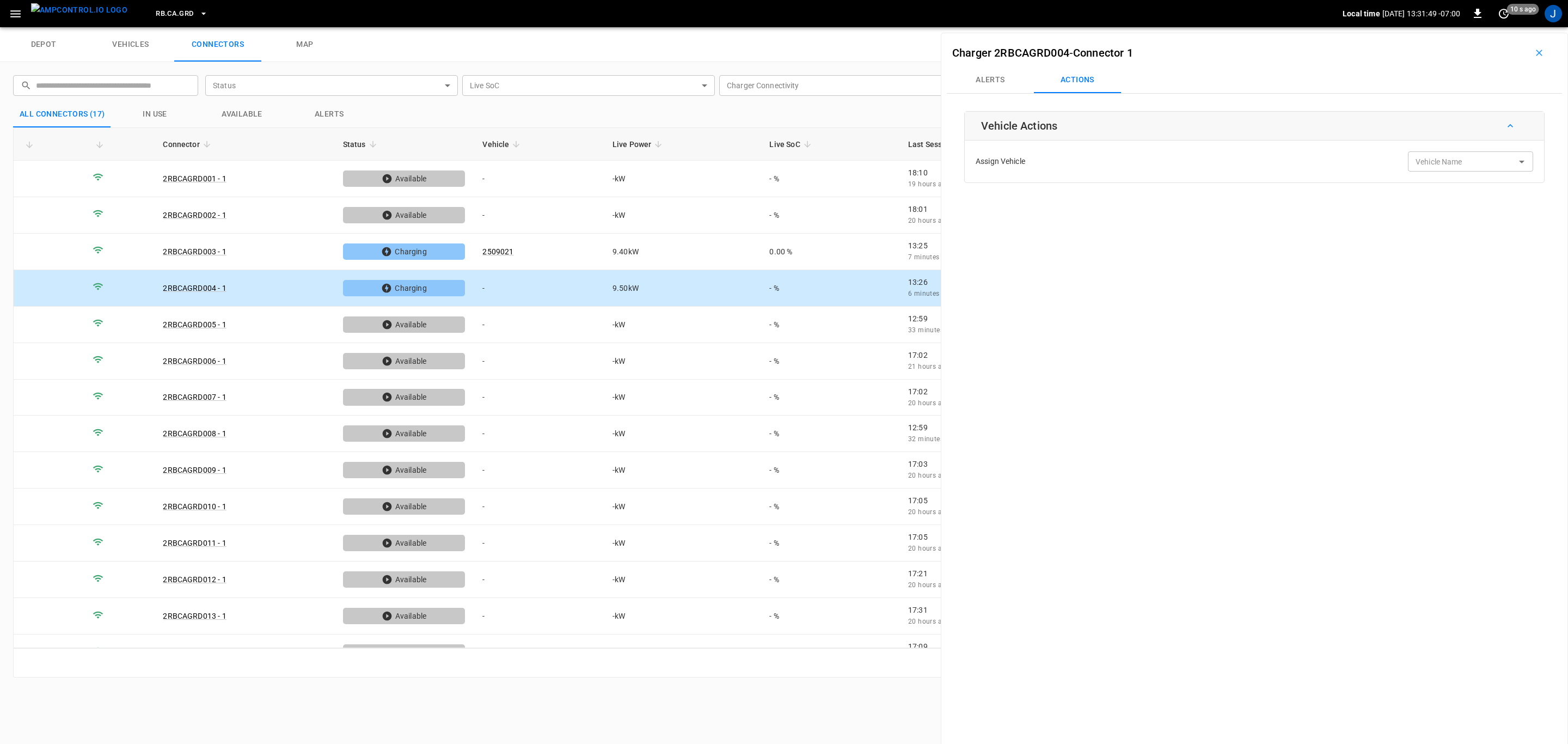
click at [1437, 159] on div "Vehicle Name Vehicle Name" at bounding box center [1470, 161] width 125 height 20
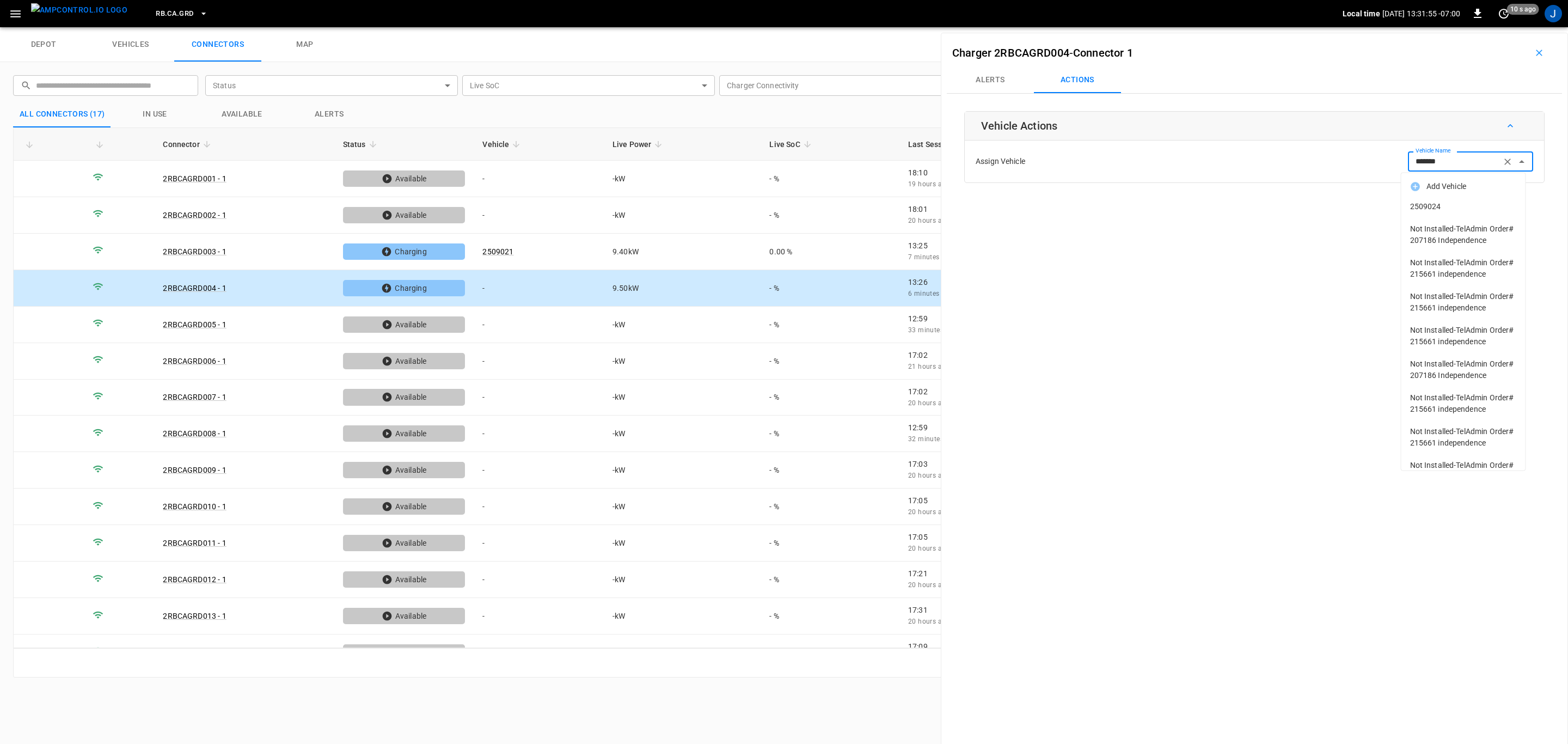
click at [1421, 205] on span "2509024" at bounding box center [1464, 207] width 107 height 11
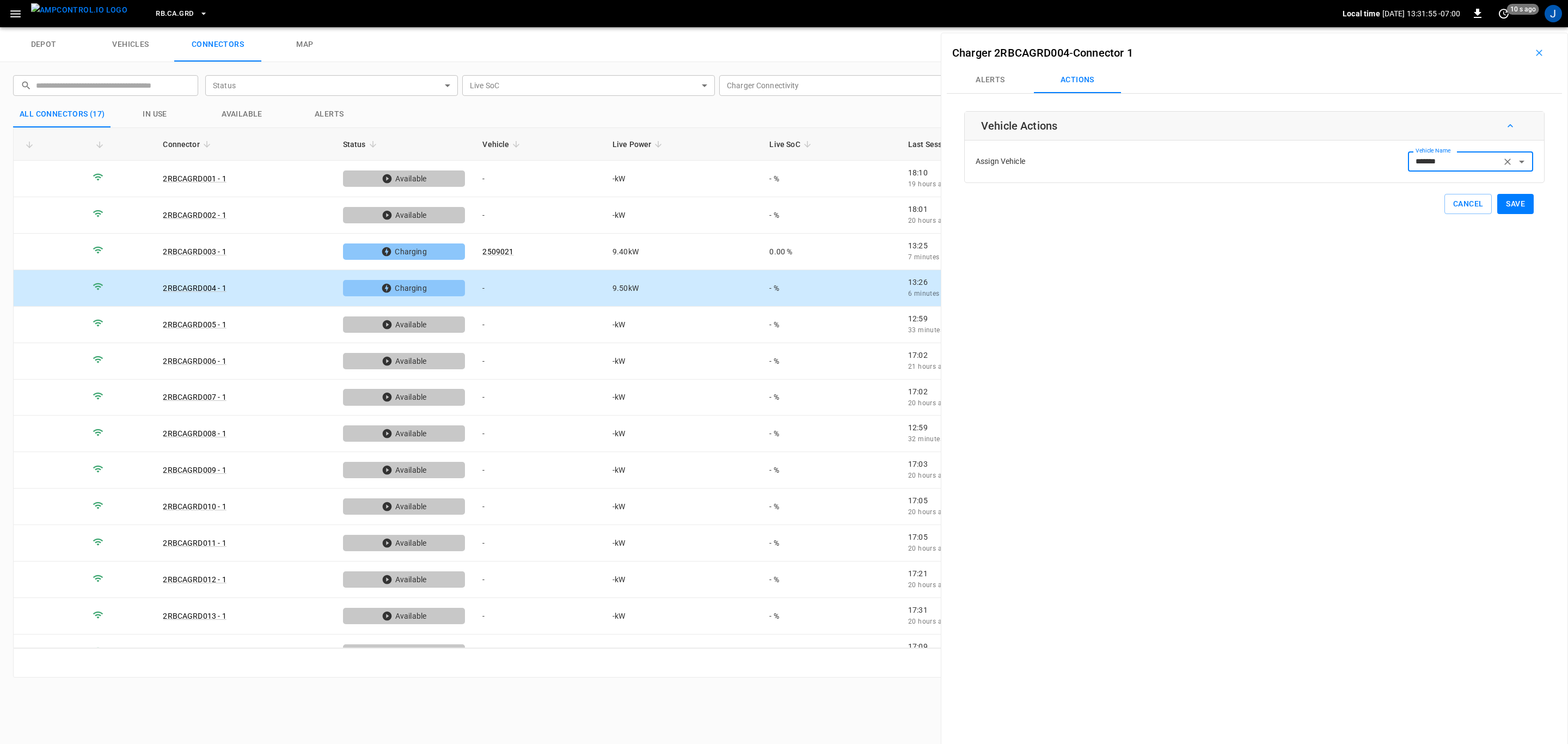
type input "*******"
click at [1509, 203] on button "Save" at bounding box center [1515, 204] width 37 height 20
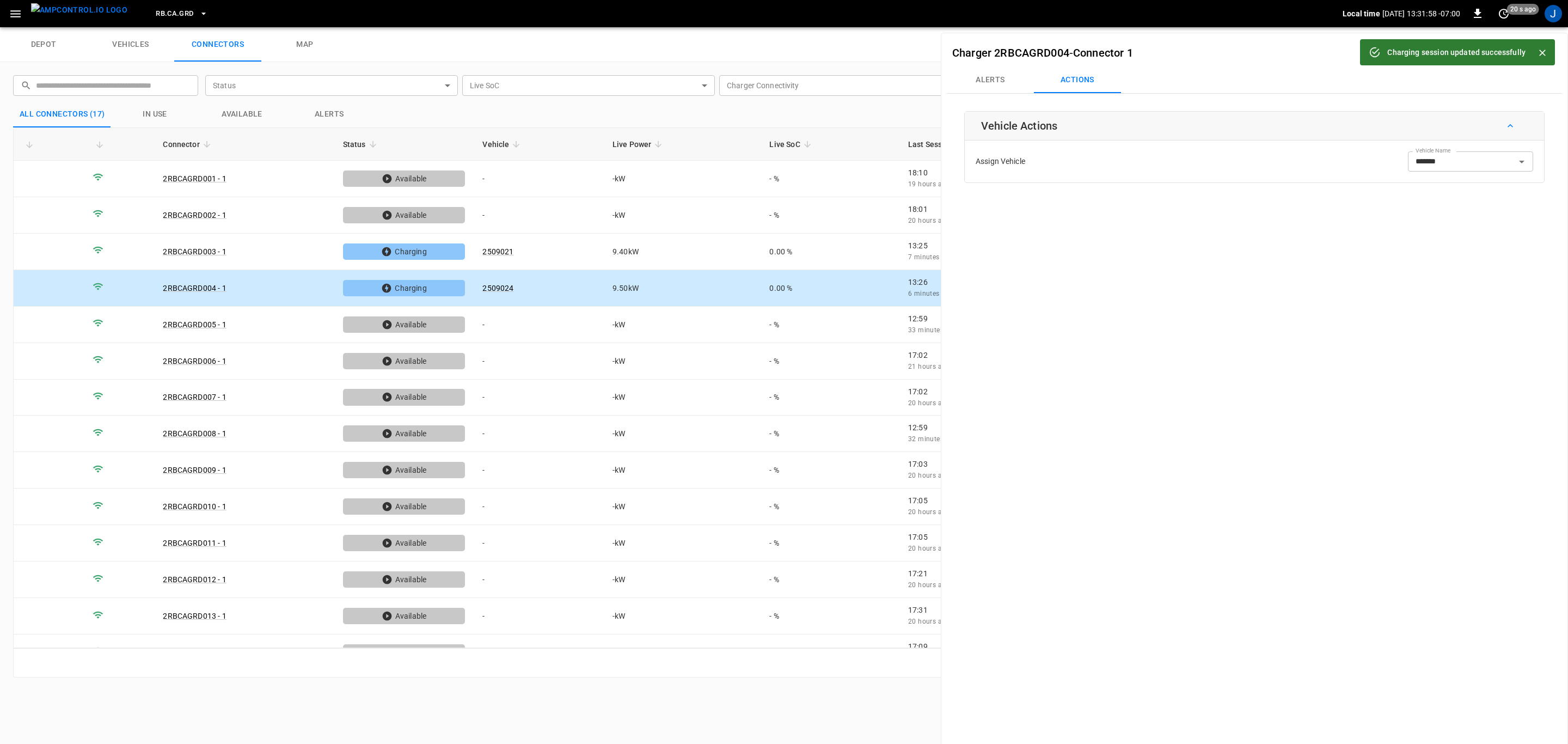
click at [1544, 48] on icon "Close" at bounding box center [1542, 52] width 11 height 11
click at [1536, 54] on icon "button" at bounding box center [1538, 52] width 6 height 6
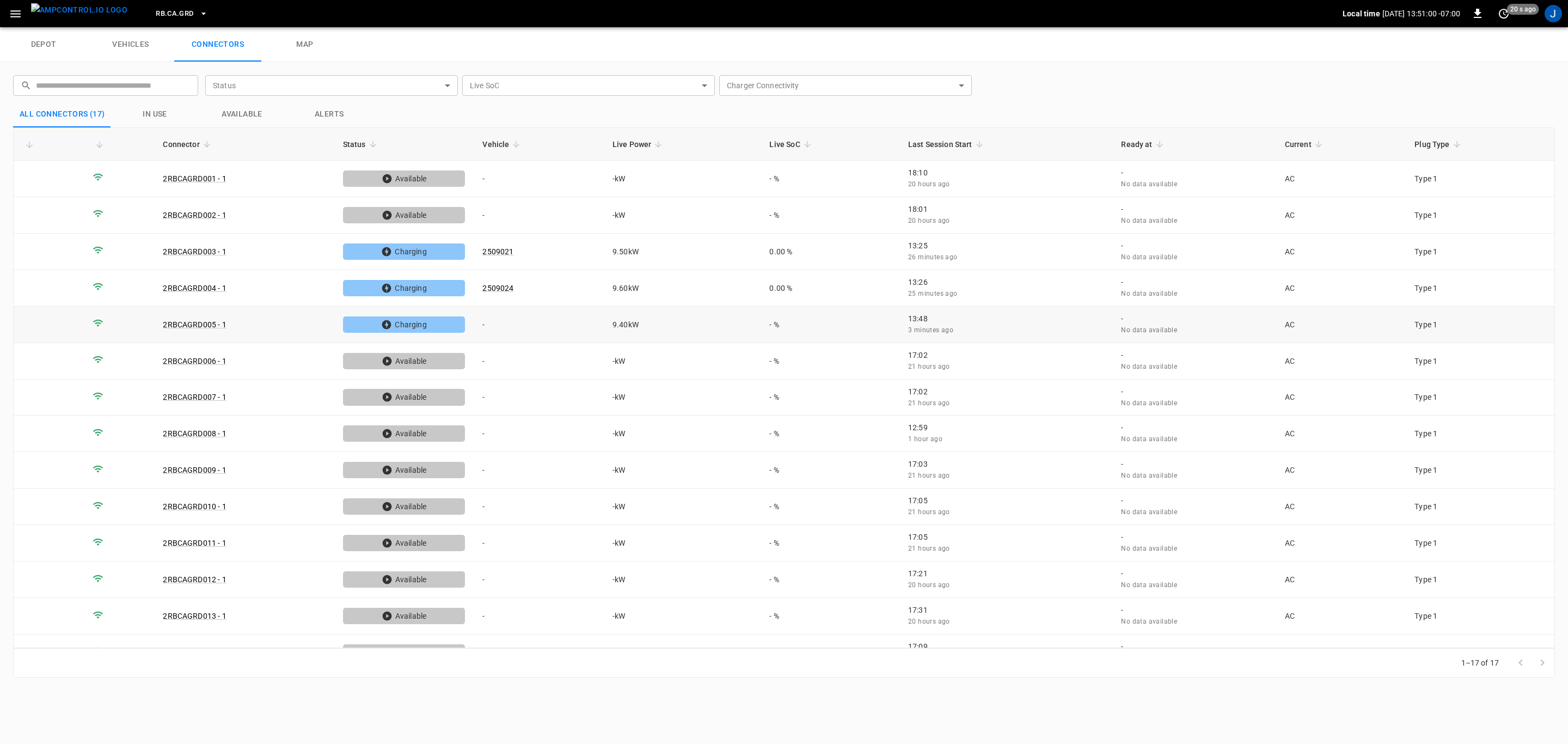
click at [485, 322] on td "-" at bounding box center [538, 325] width 130 height 37
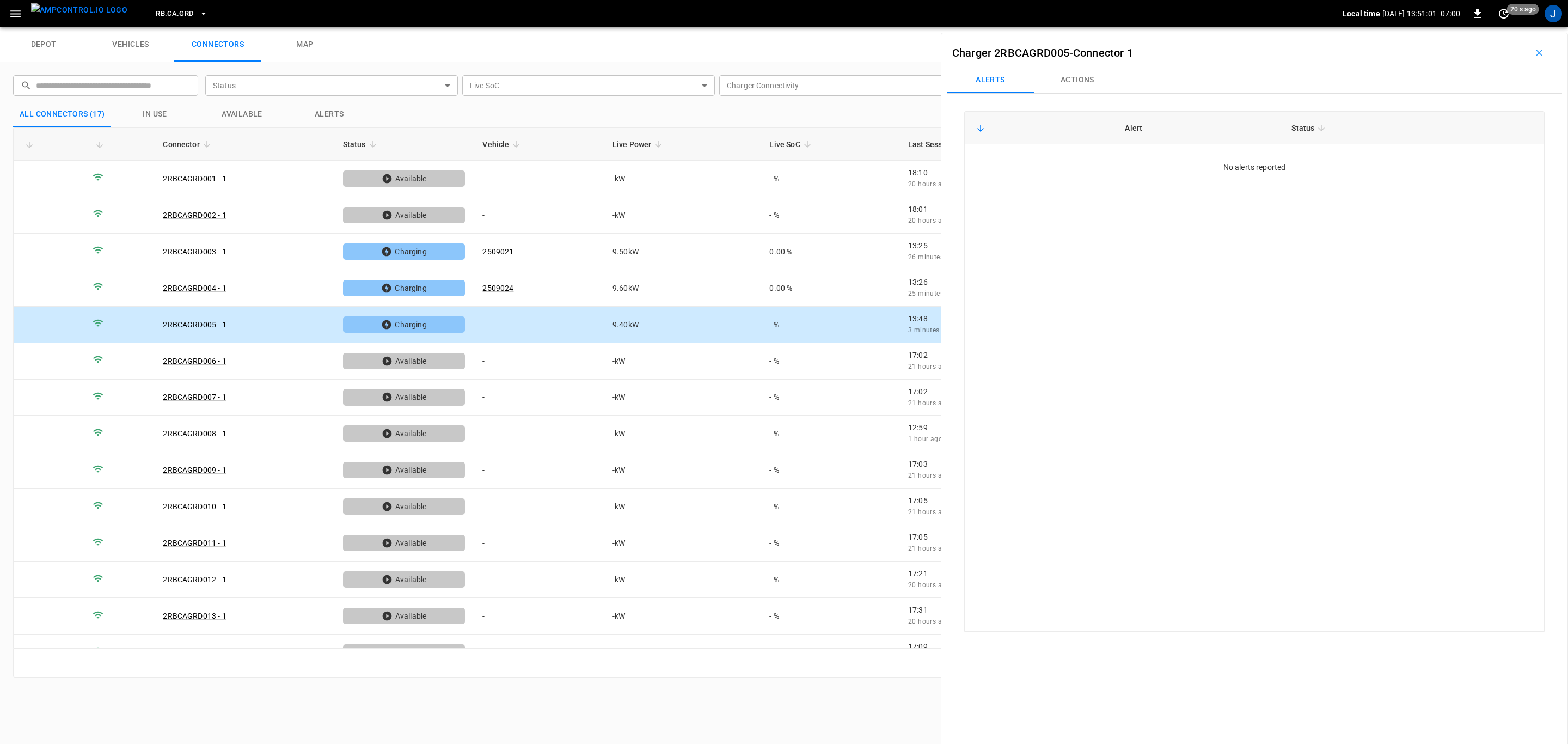
click at [1090, 81] on button "Actions" at bounding box center [1078, 80] width 87 height 26
click at [1449, 167] on div "Vehicle Name Vehicle Name" at bounding box center [1470, 161] width 125 height 20
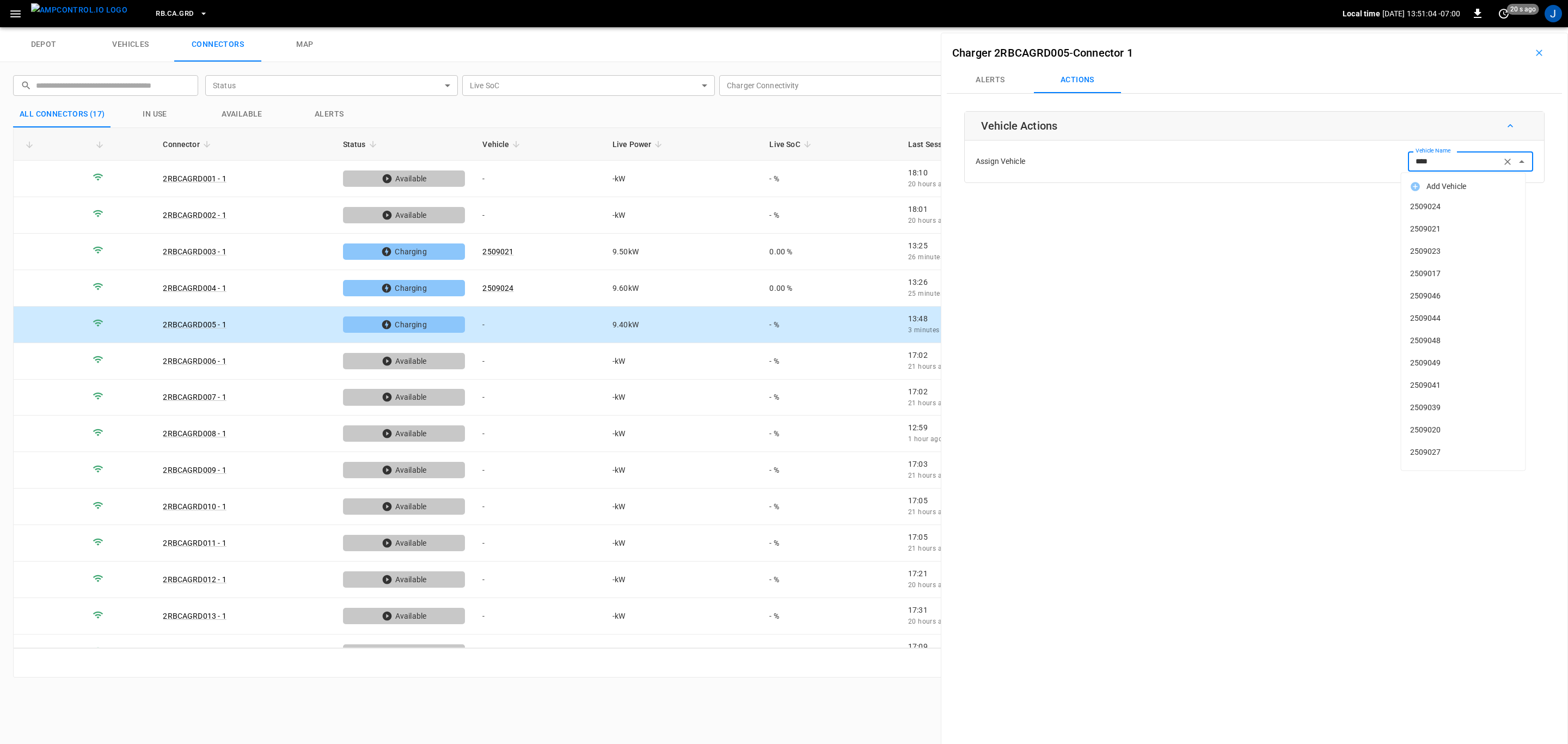
type input "*****"
click at [1449, 167] on input "Vehicle Name" at bounding box center [1454, 161] width 87 height 13
click at [1424, 208] on span "2509038" at bounding box center [1464, 207] width 107 height 11
type input "*******"
click at [1504, 209] on button "Save" at bounding box center [1515, 204] width 37 height 20
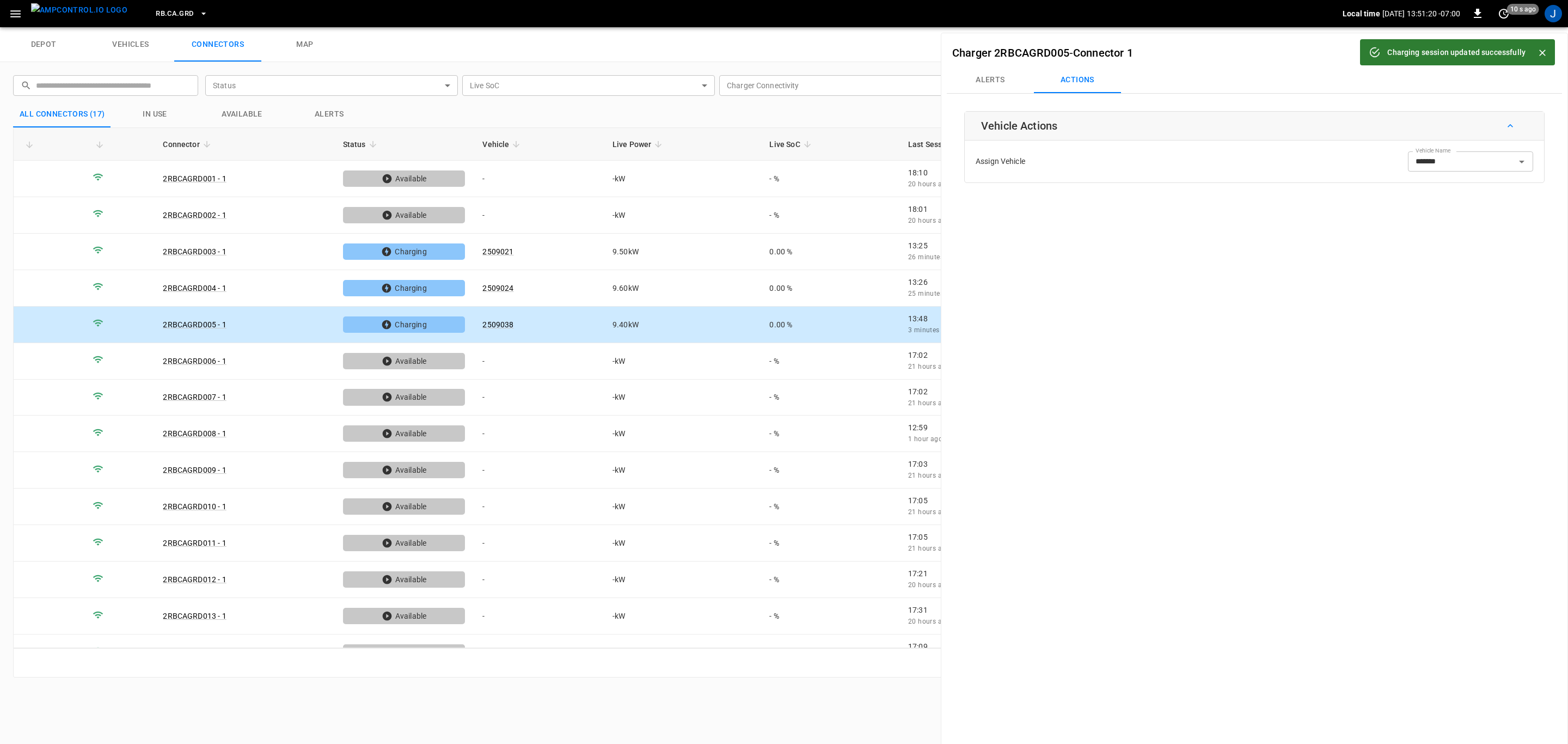
click at [1545, 54] on icon "Close" at bounding box center [1542, 52] width 11 height 11
click at [1538, 48] on button "button" at bounding box center [1539, 53] width 35 height 18
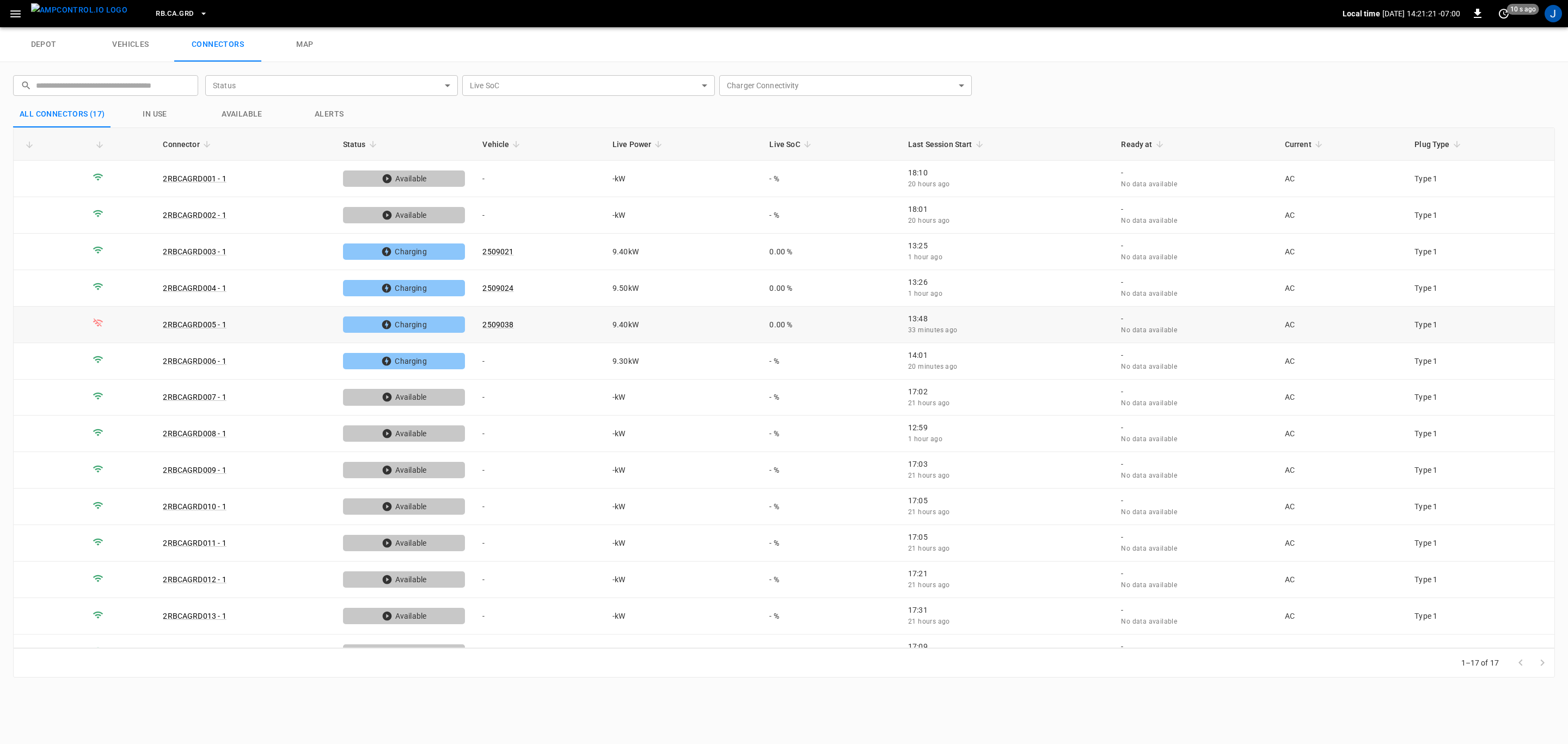
click at [208, 324] on link "2RBCAGRD005 - 1" at bounding box center [194, 324] width 63 height 8
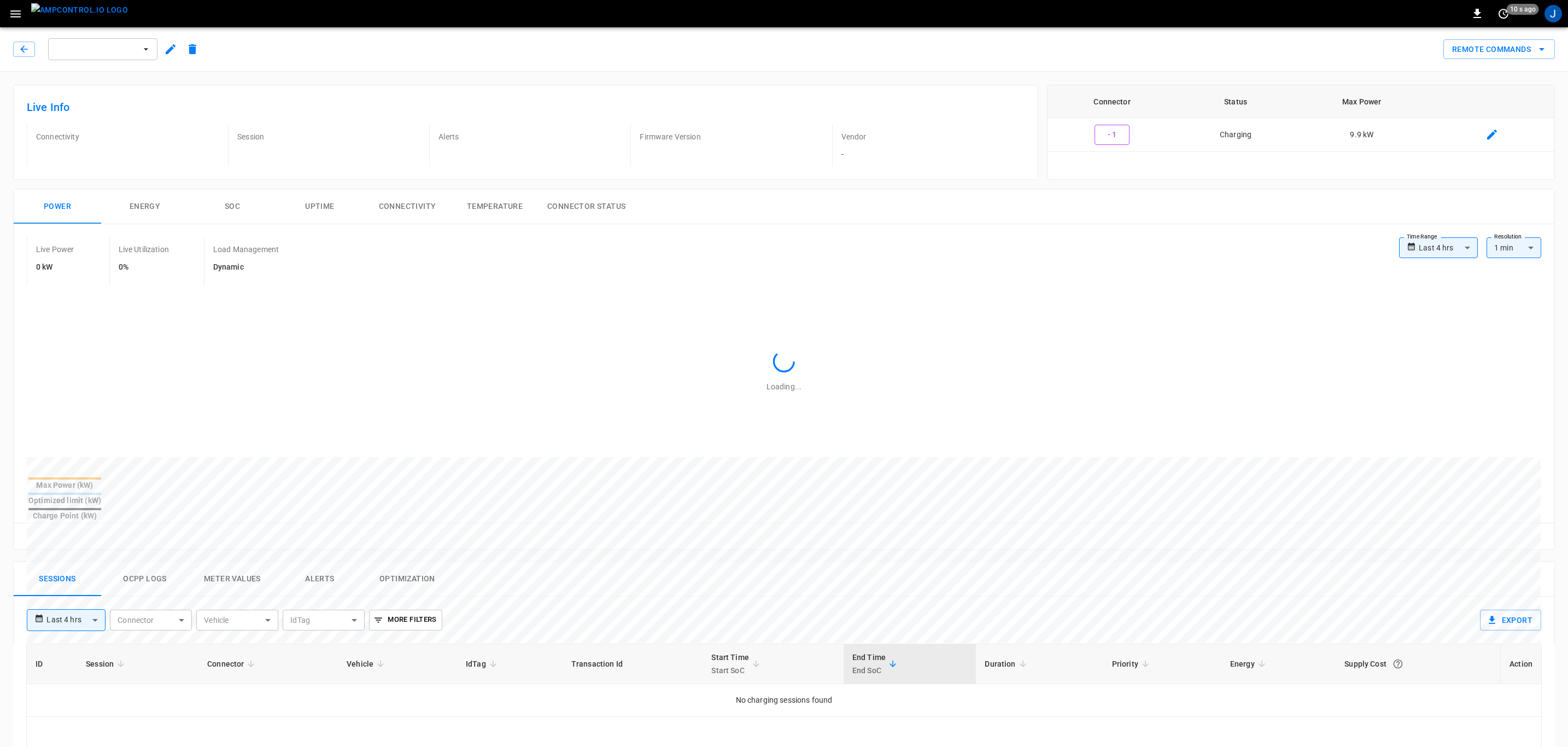
type input "**********"
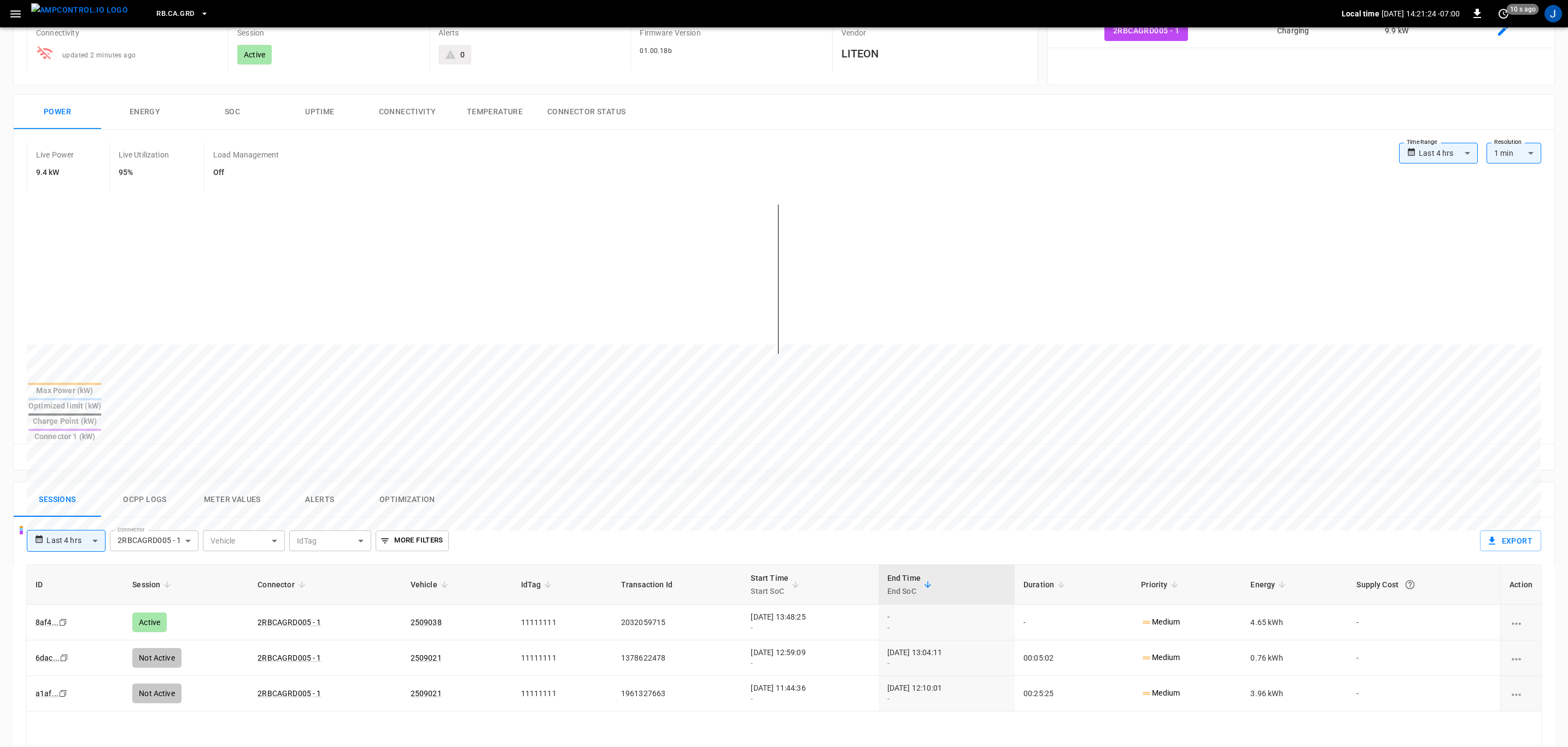
scroll to position [164, 0]
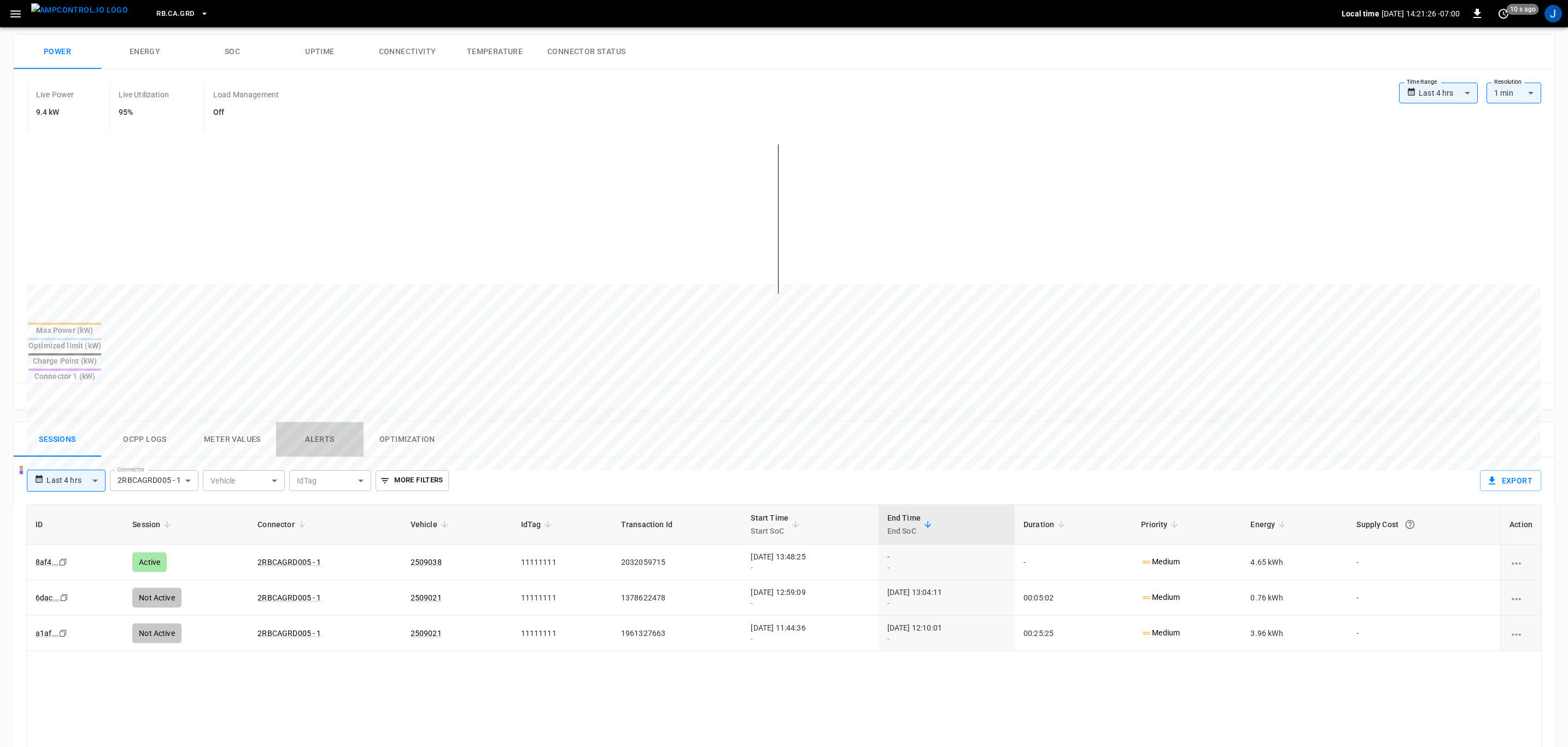
click at [326, 423] on button "Alerts" at bounding box center [320, 440] width 88 height 35
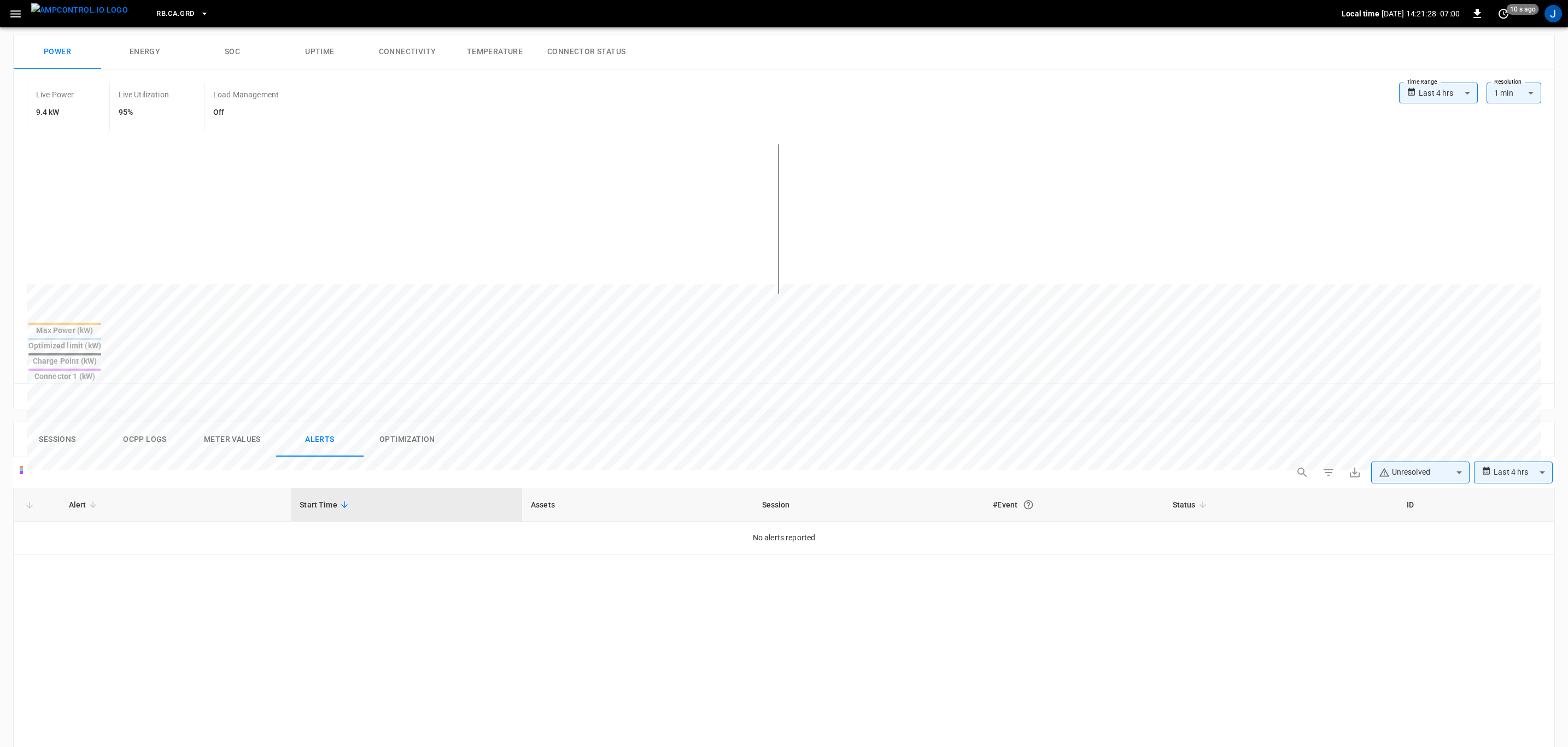
click at [153, 423] on button "Ocpp logs" at bounding box center [145, 440] width 88 height 35
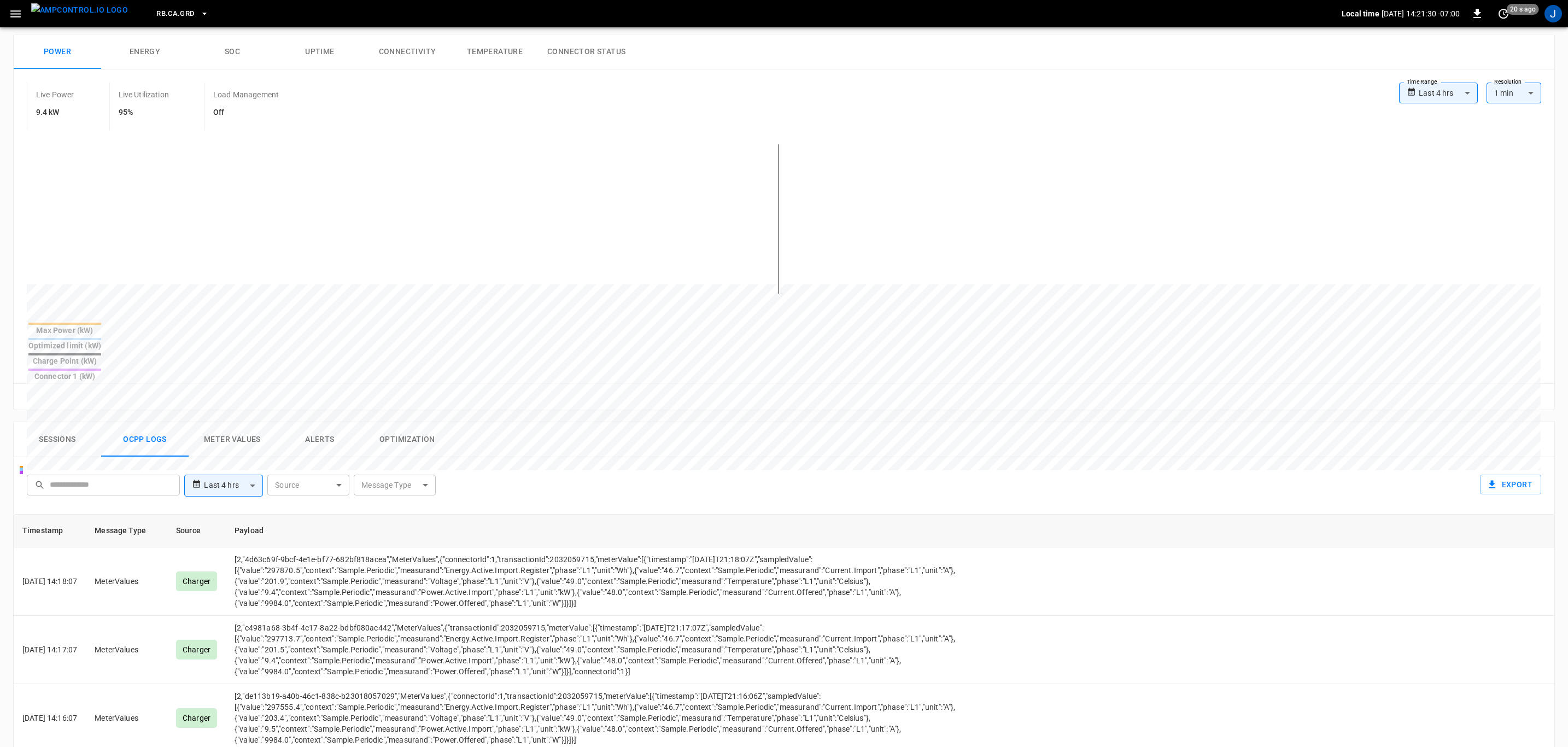
click at [62, 423] on button "Sessions" at bounding box center [57, 440] width 88 height 35
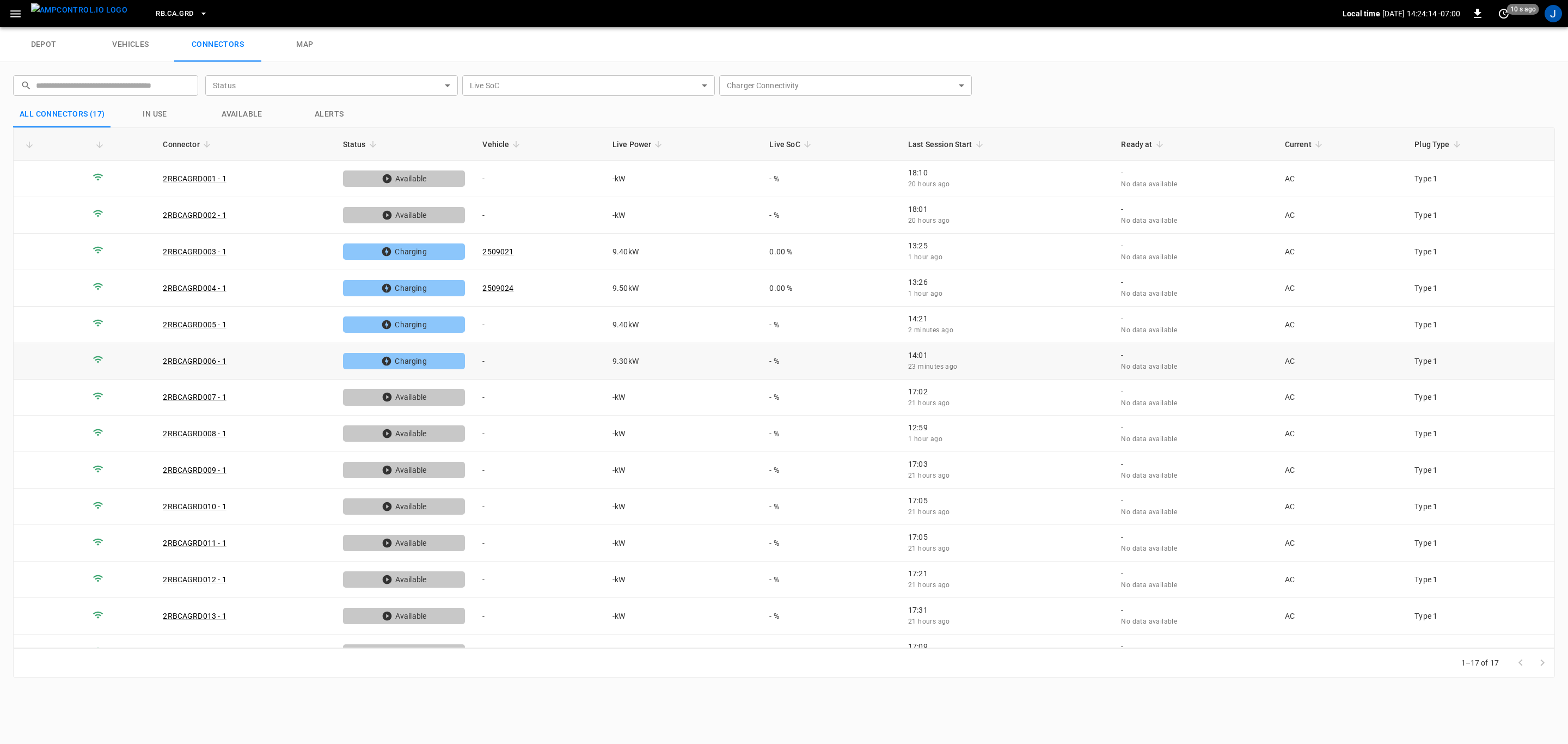
click at [203, 358] on link "2RBCAGRD006 - 1" at bounding box center [194, 361] width 63 height 8
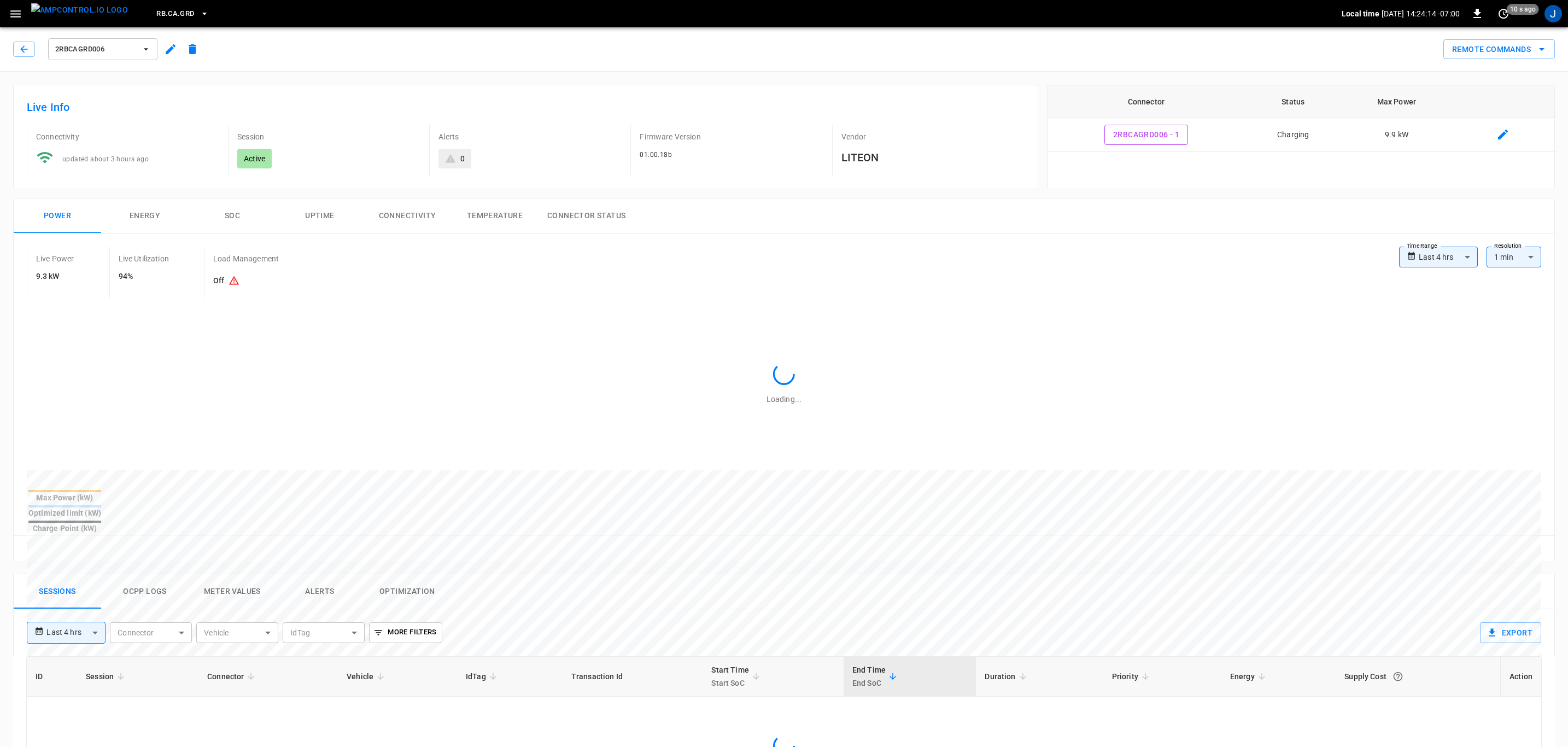
type input "**********"
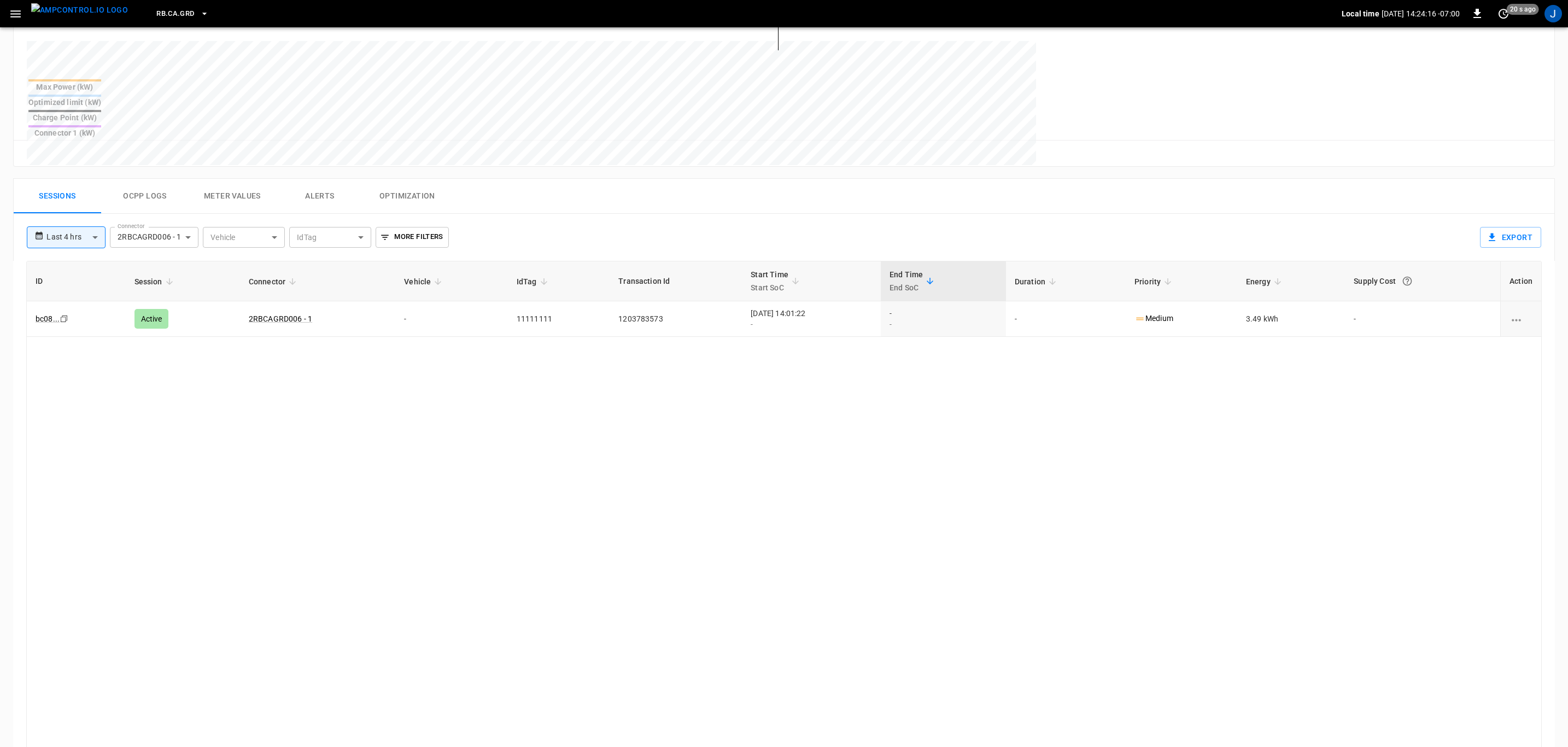
scroll to position [454, 0]
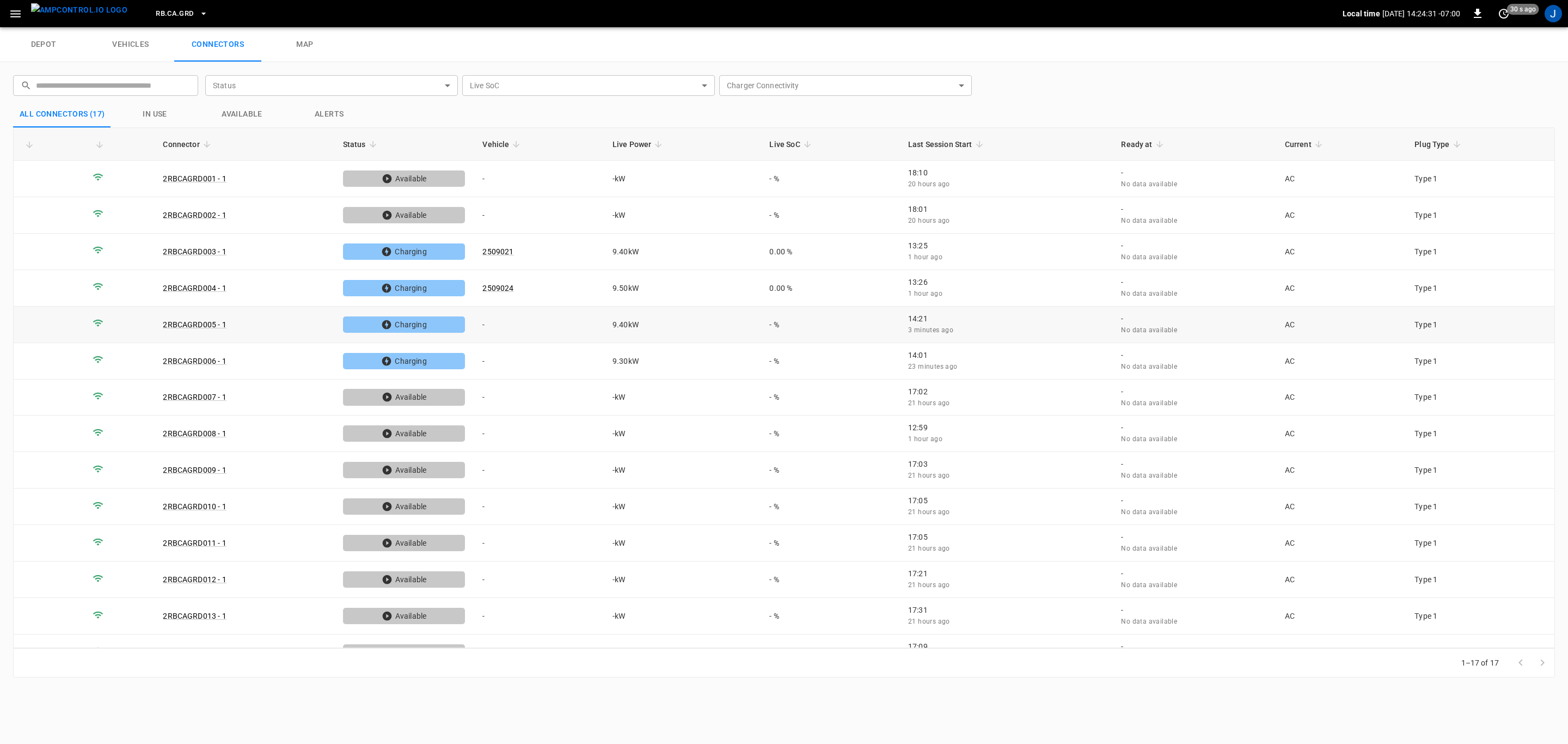
click at [484, 325] on td "-" at bounding box center [538, 325] width 130 height 37
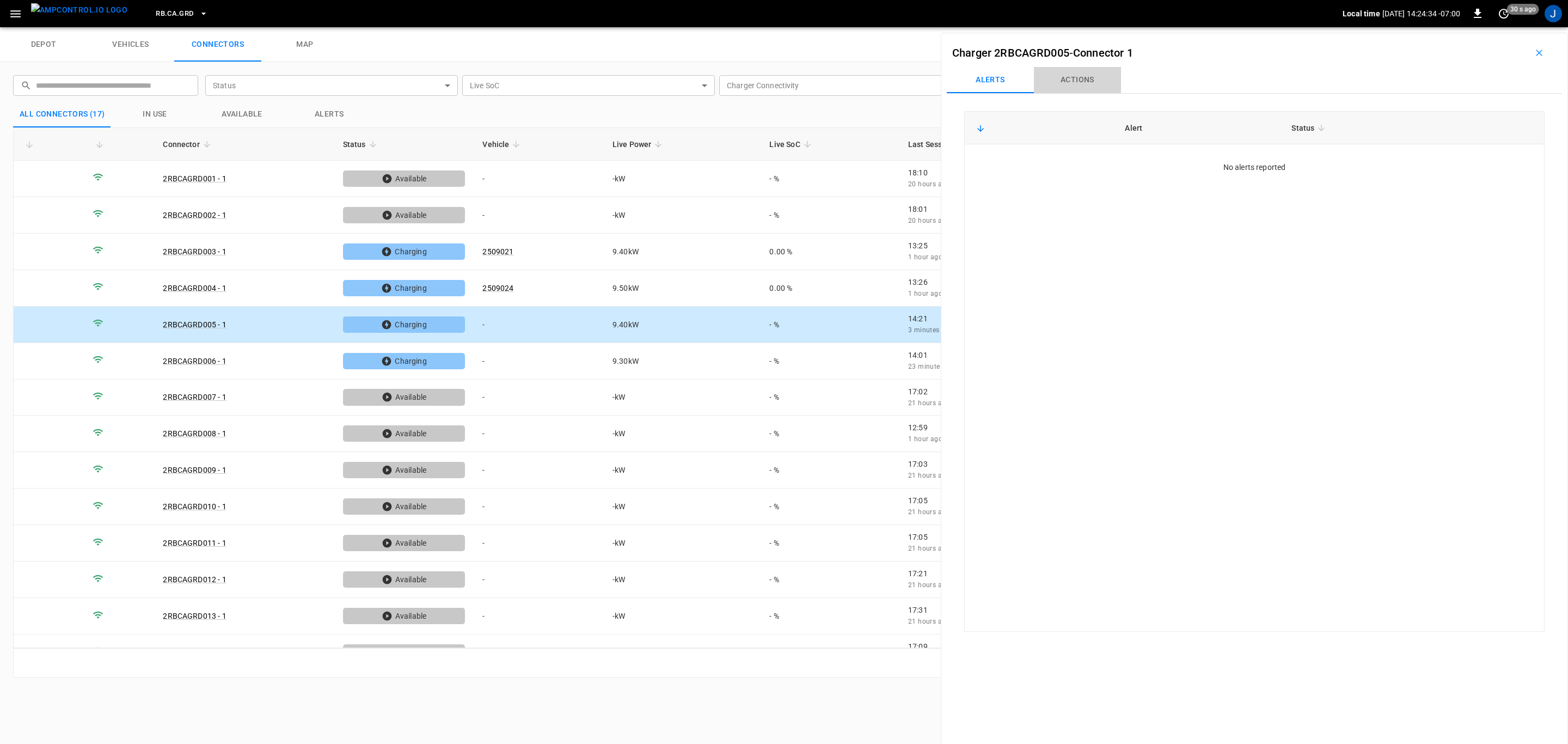
click at [1087, 77] on button "Actions" at bounding box center [1078, 80] width 87 height 26
click at [1437, 163] on div "Vehicle Name Vehicle Name" at bounding box center [1470, 161] width 125 height 20
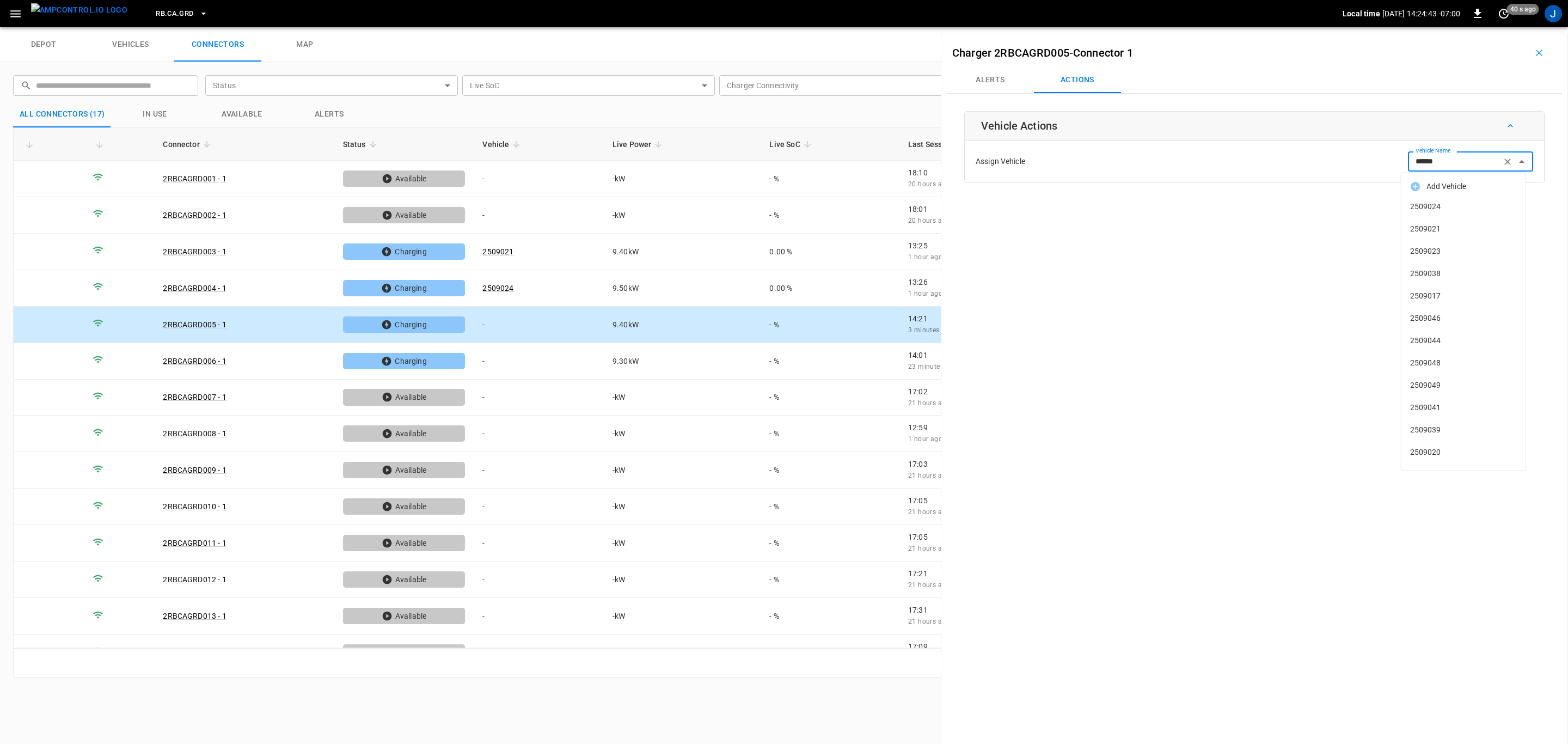
type input "*******"
click at [1422, 209] on span "2509038" at bounding box center [1464, 207] width 107 height 11
type input "*******"
click at [1504, 203] on button "Save" at bounding box center [1515, 204] width 37 height 20
click at [1534, 49] on icon "button" at bounding box center [1538, 52] width 11 height 11
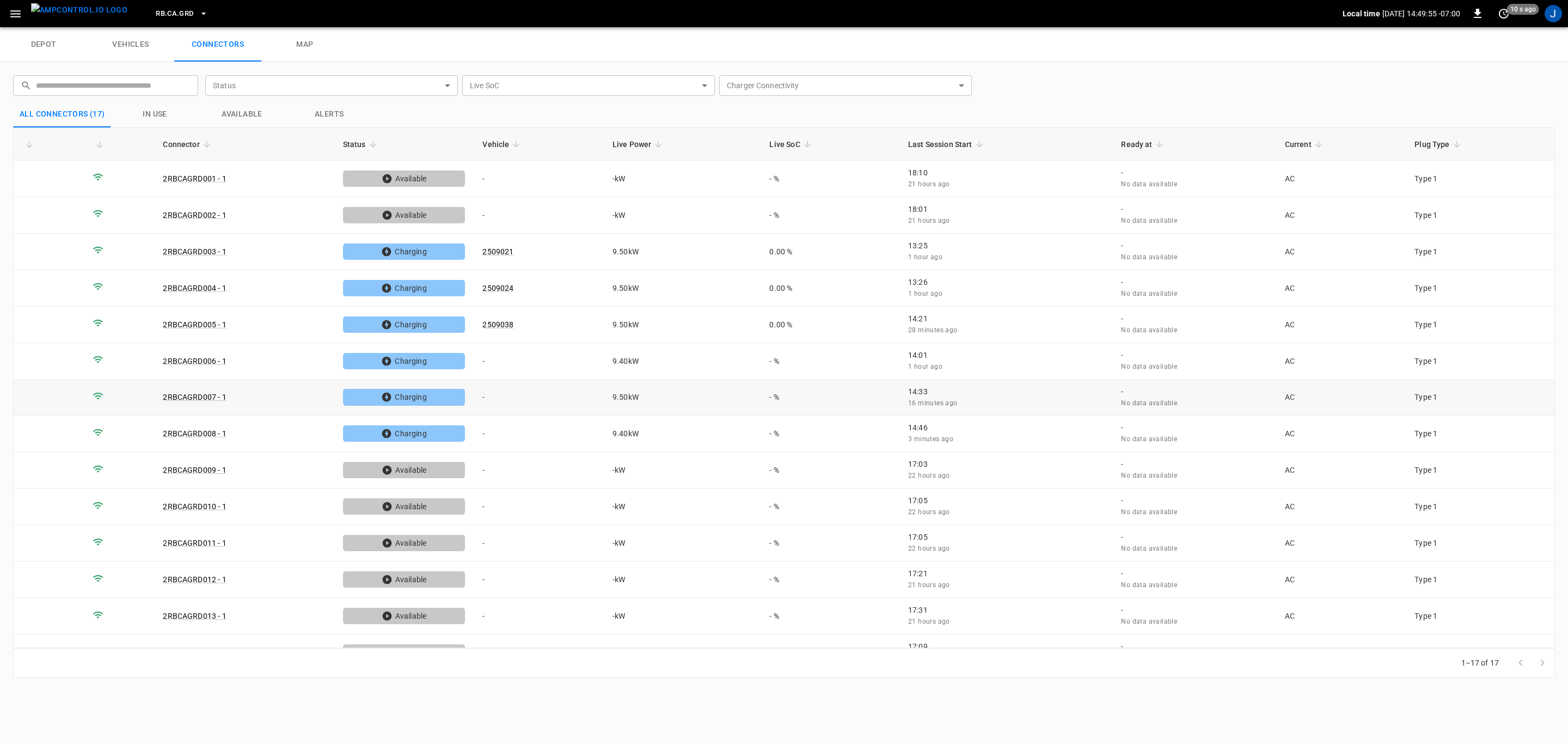
click at [487, 397] on td "-" at bounding box center [538, 398] width 130 height 37
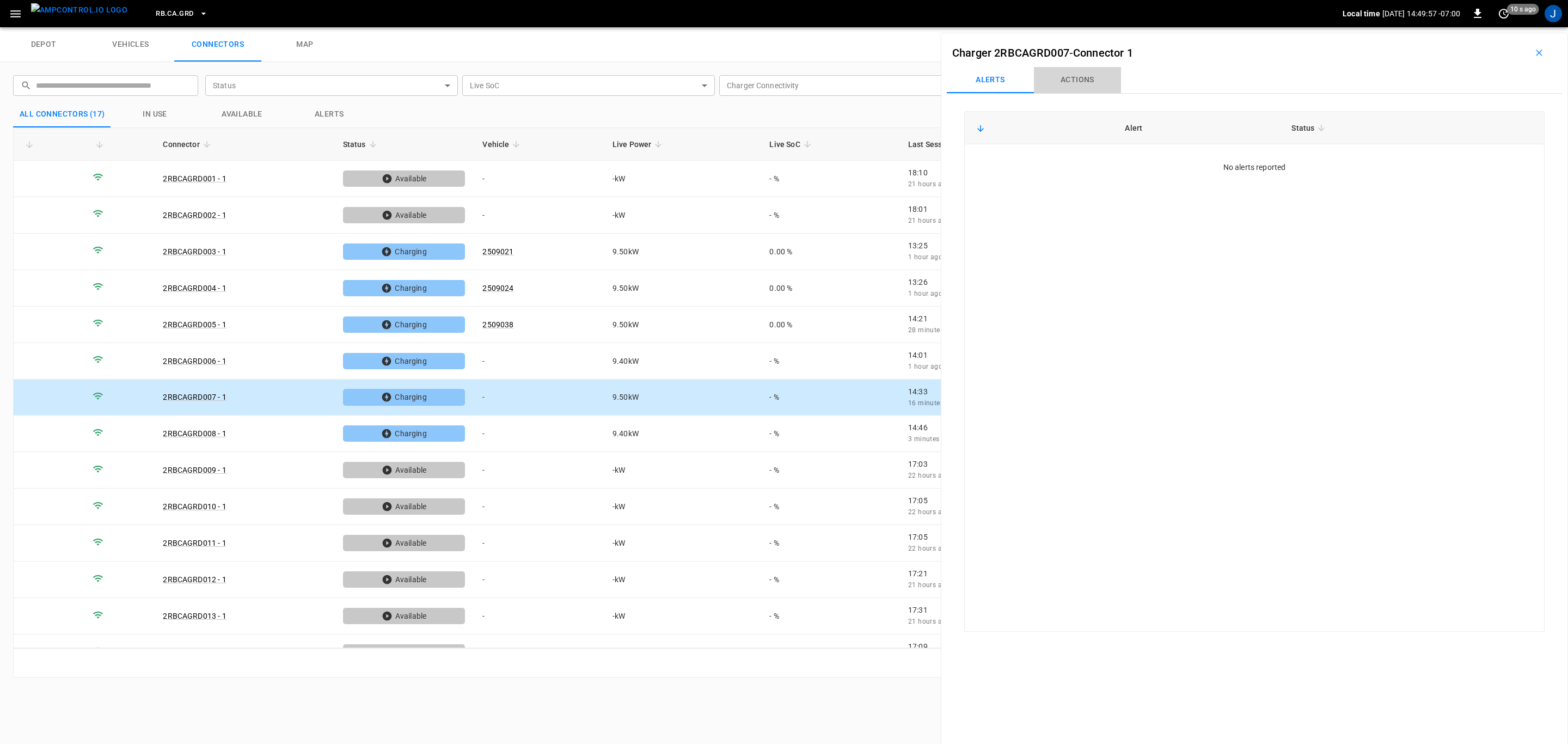
click at [1087, 81] on button "Actions" at bounding box center [1078, 80] width 87 height 26
click at [1443, 156] on div "Vehicle Name Vehicle Name" at bounding box center [1470, 161] width 125 height 20
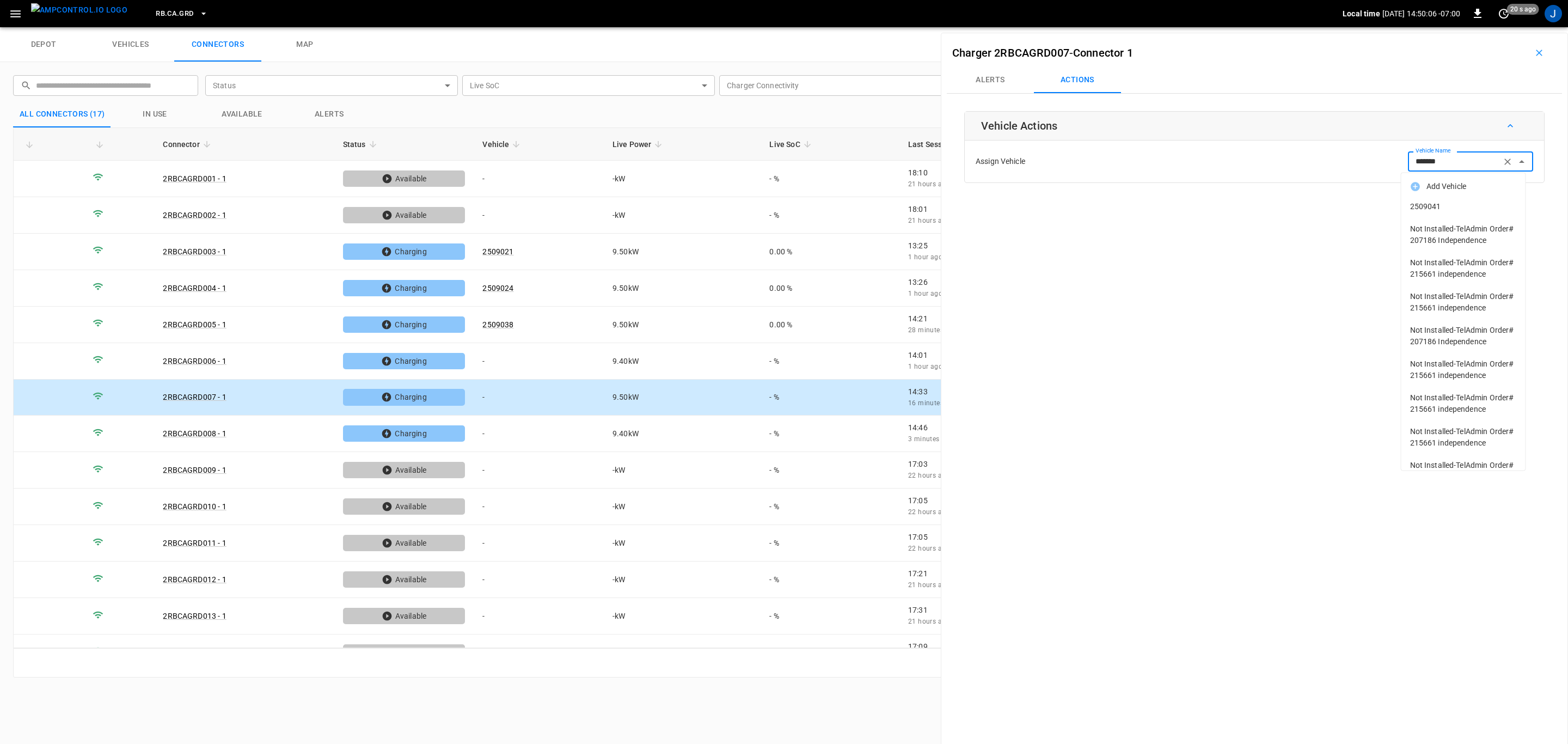
click at [1432, 204] on span "2509041" at bounding box center [1464, 207] width 107 height 11
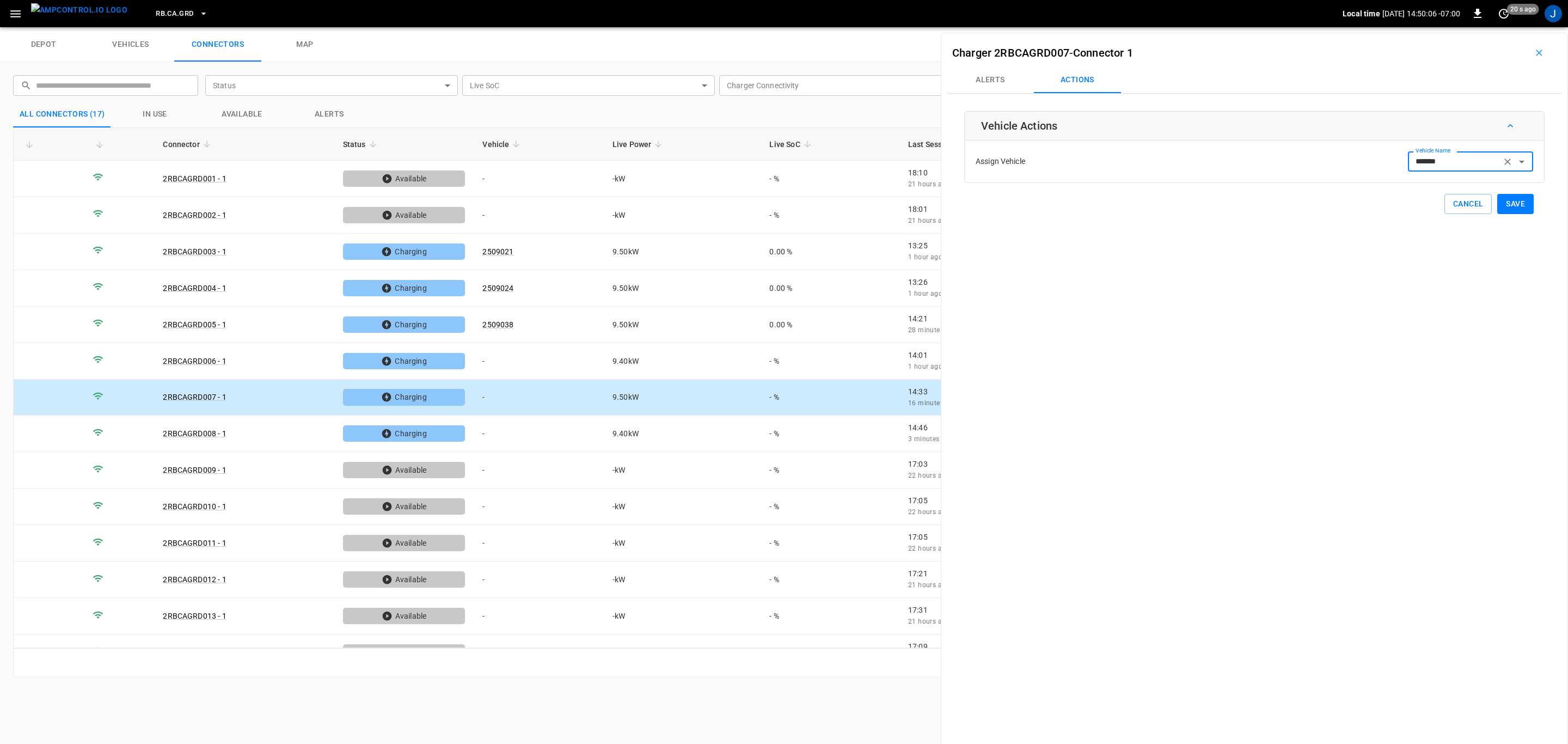
type input "*******"
click at [1511, 201] on button "Save" at bounding box center [1515, 204] width 37 height 20
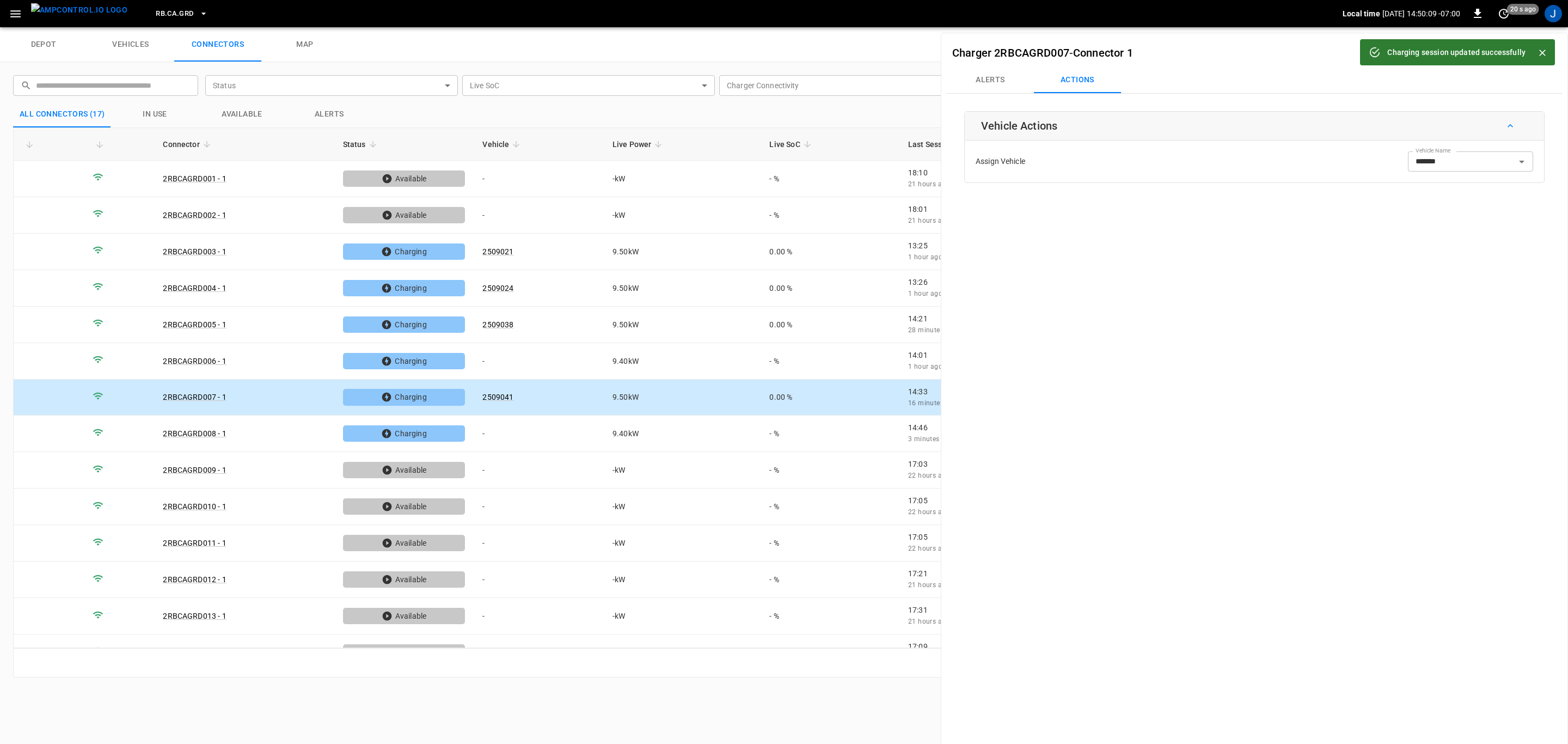
click at [1543, 54] on icon "Close" at bounding box center [1542, 52] width 11 height 11
click at [1538, 54] on button "button" at bounding box center [1539, 53] width 35 height 18
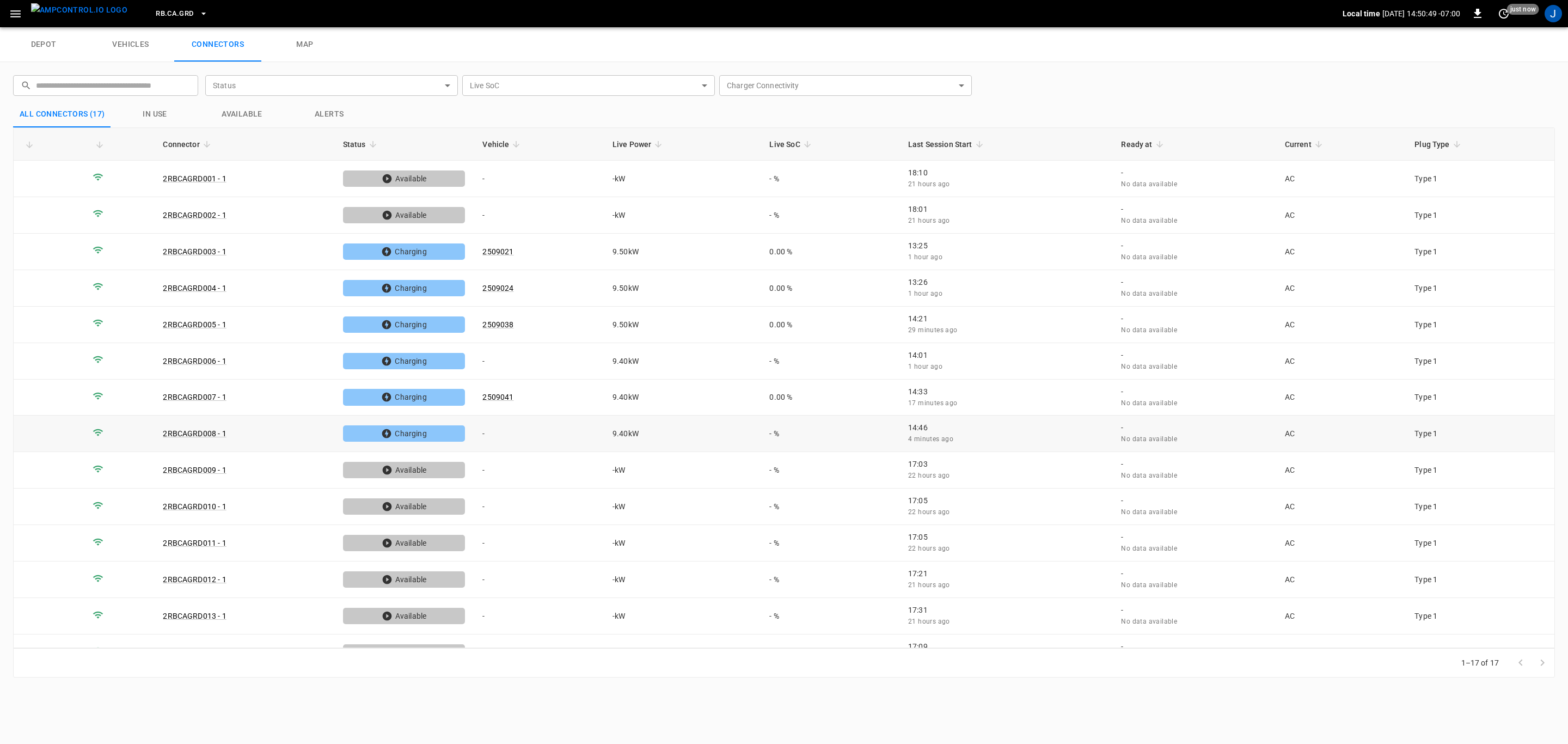
click at [490, 430] on td "-" at bounding box center [538, 434] width 130 height 37
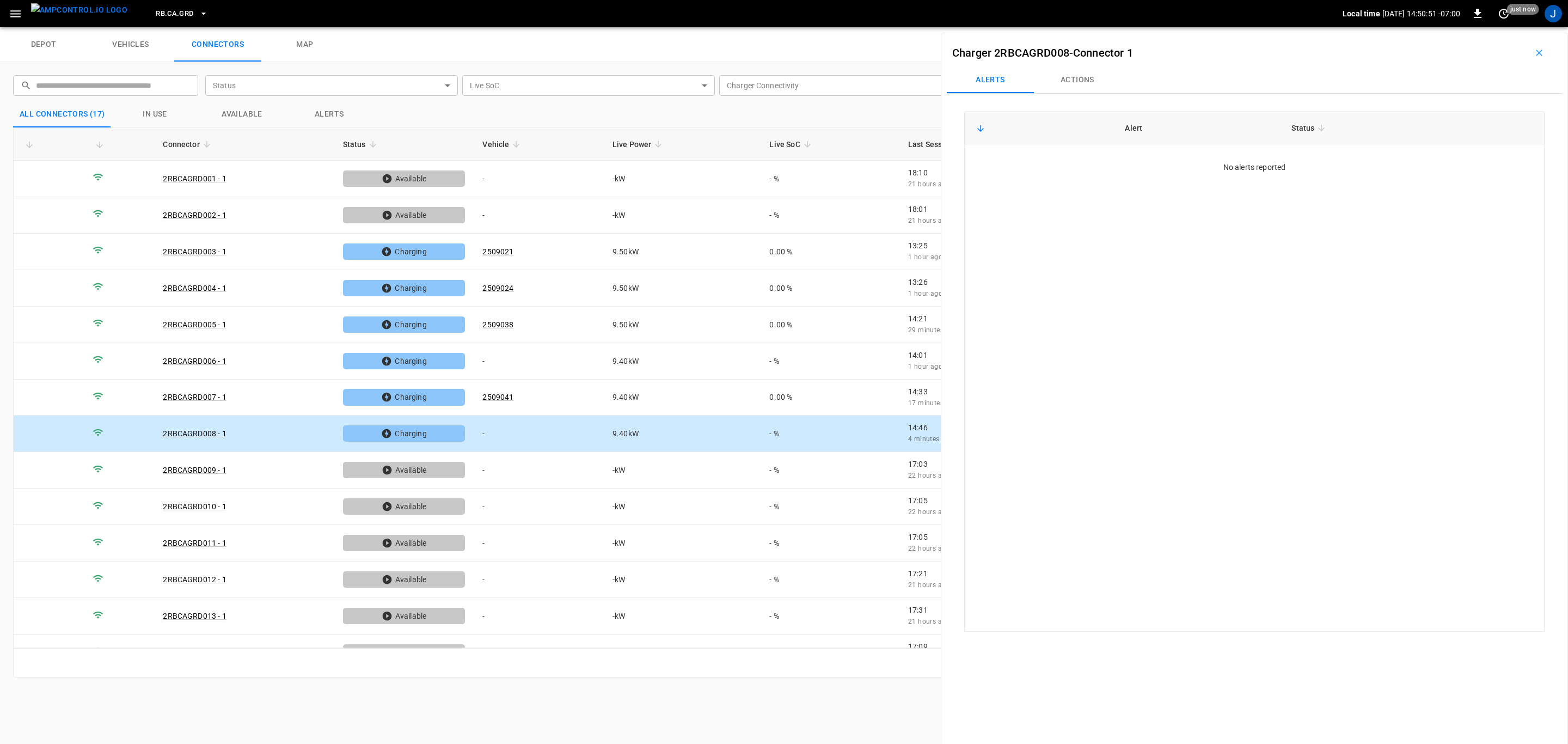
click at [1086, 86] on button "Actions" at bounding box center [1078, 80] width 87 height 26
click at [1462, 160] on input "Vehicle Name" at bounding box center [1454, 161] width 87 height 13
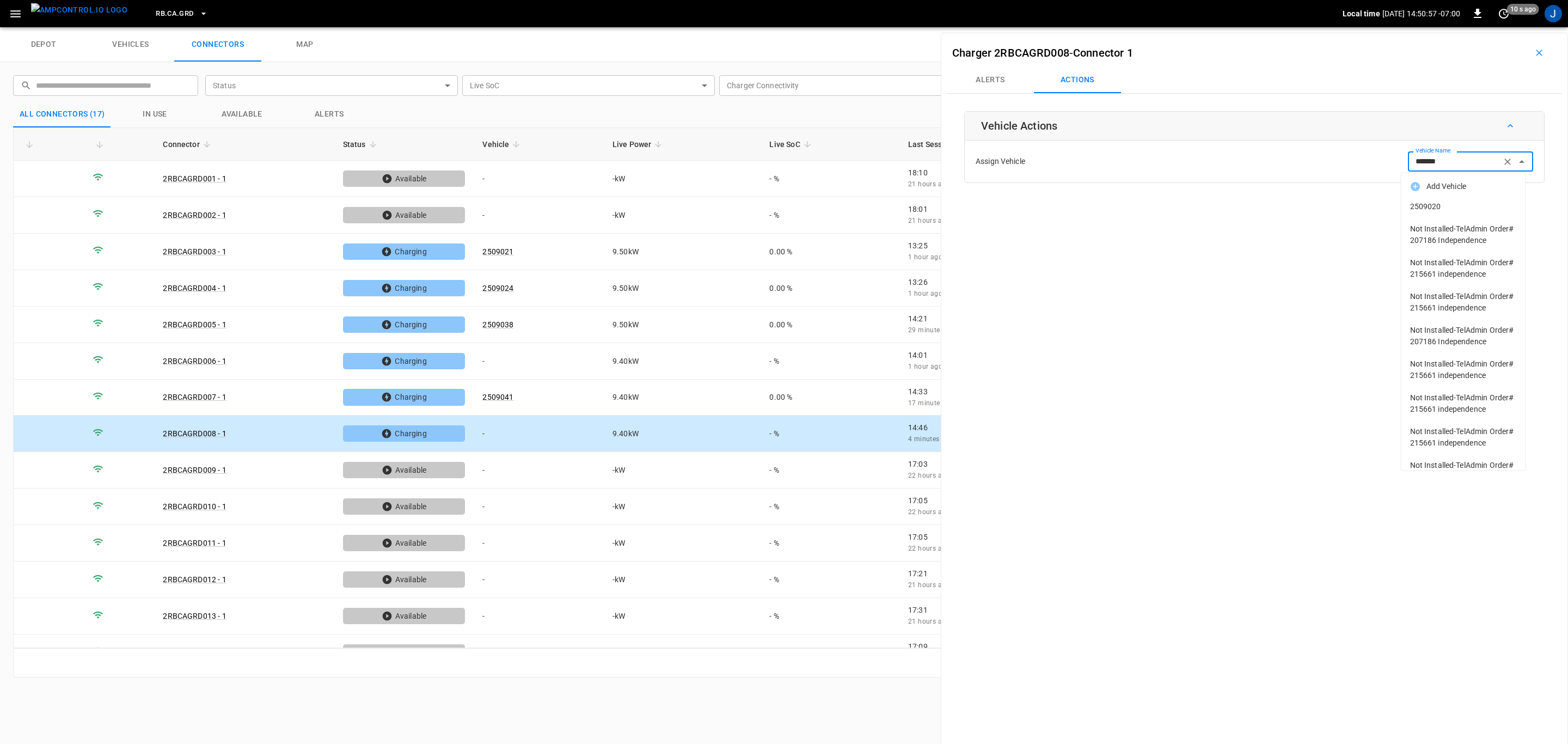
click at [1432, 201] on span "2509020" at bounding box center [1464, 207] width 107 height 11
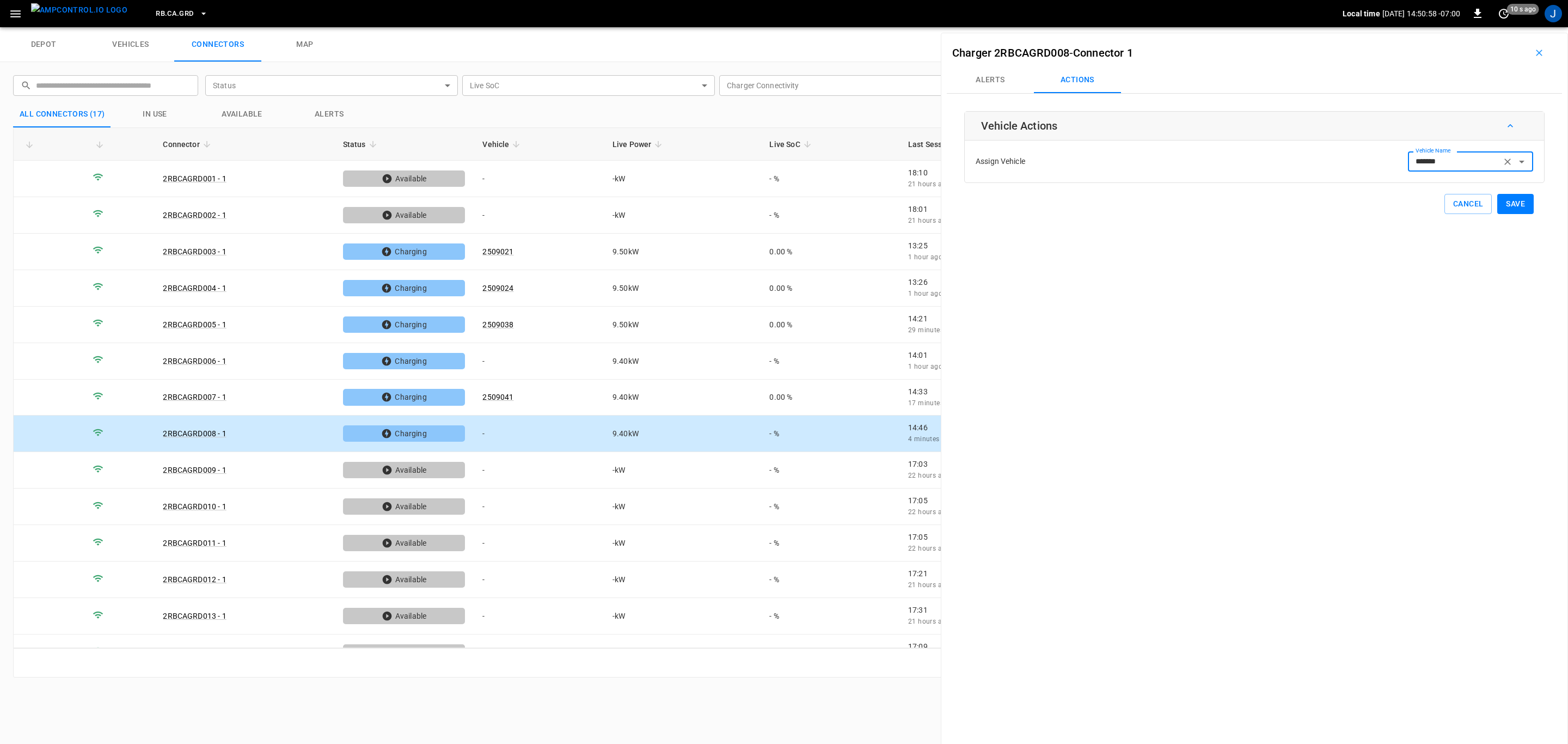
type input "*******"
click at [1508, 203] on button "Save" at bounding box center [1515, 204] width 37 height 20
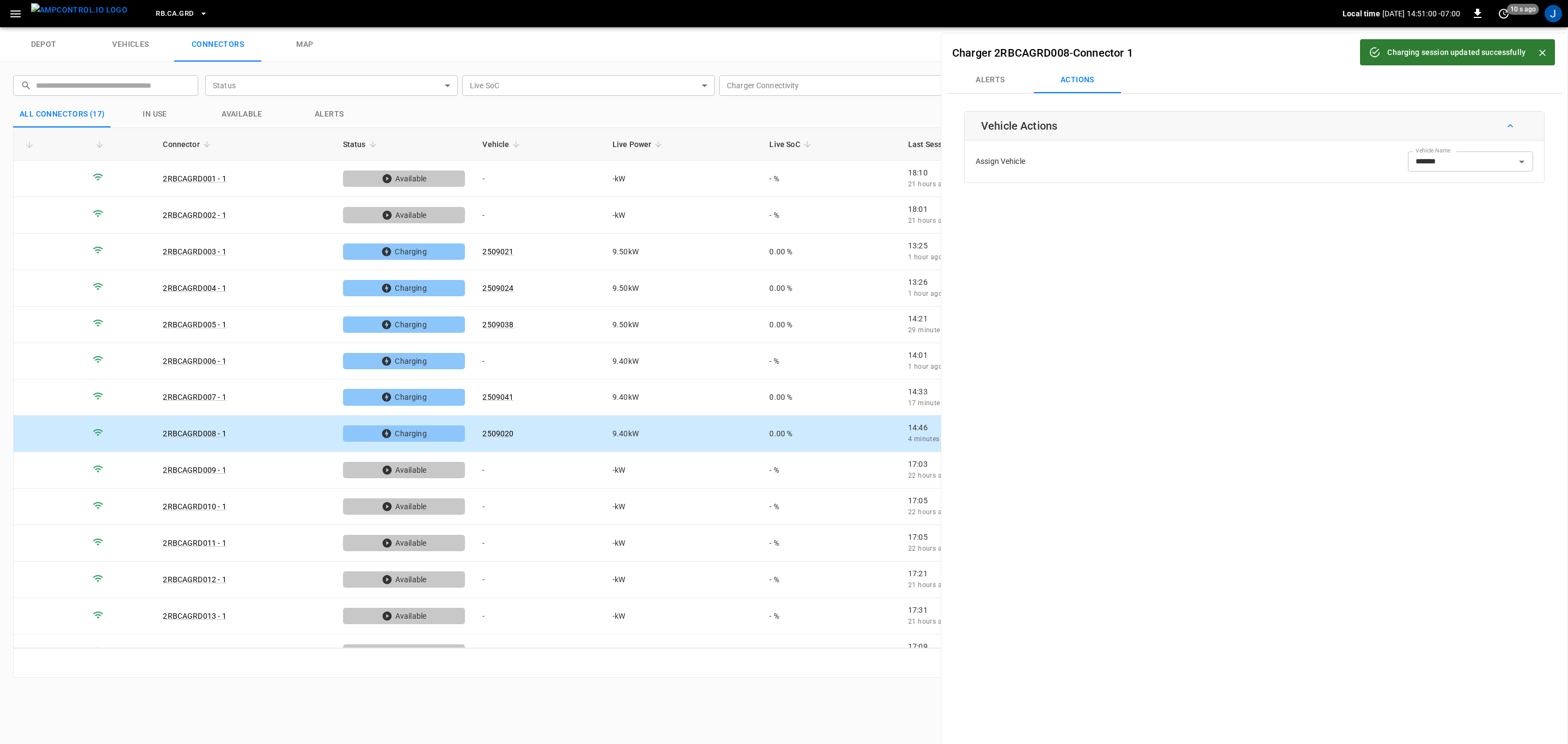
drag, startPoint x: 1541, startPoint y: 52, endPoint x: 1527, endPoint y: 76, distance: 27.8
click at [1541, 51] on icon "Close" at bounding box center [1542, 52] width 11 height 11
click at [1536, 51] on icon "button" at bounding box center [1538, 52] width 6 height 6
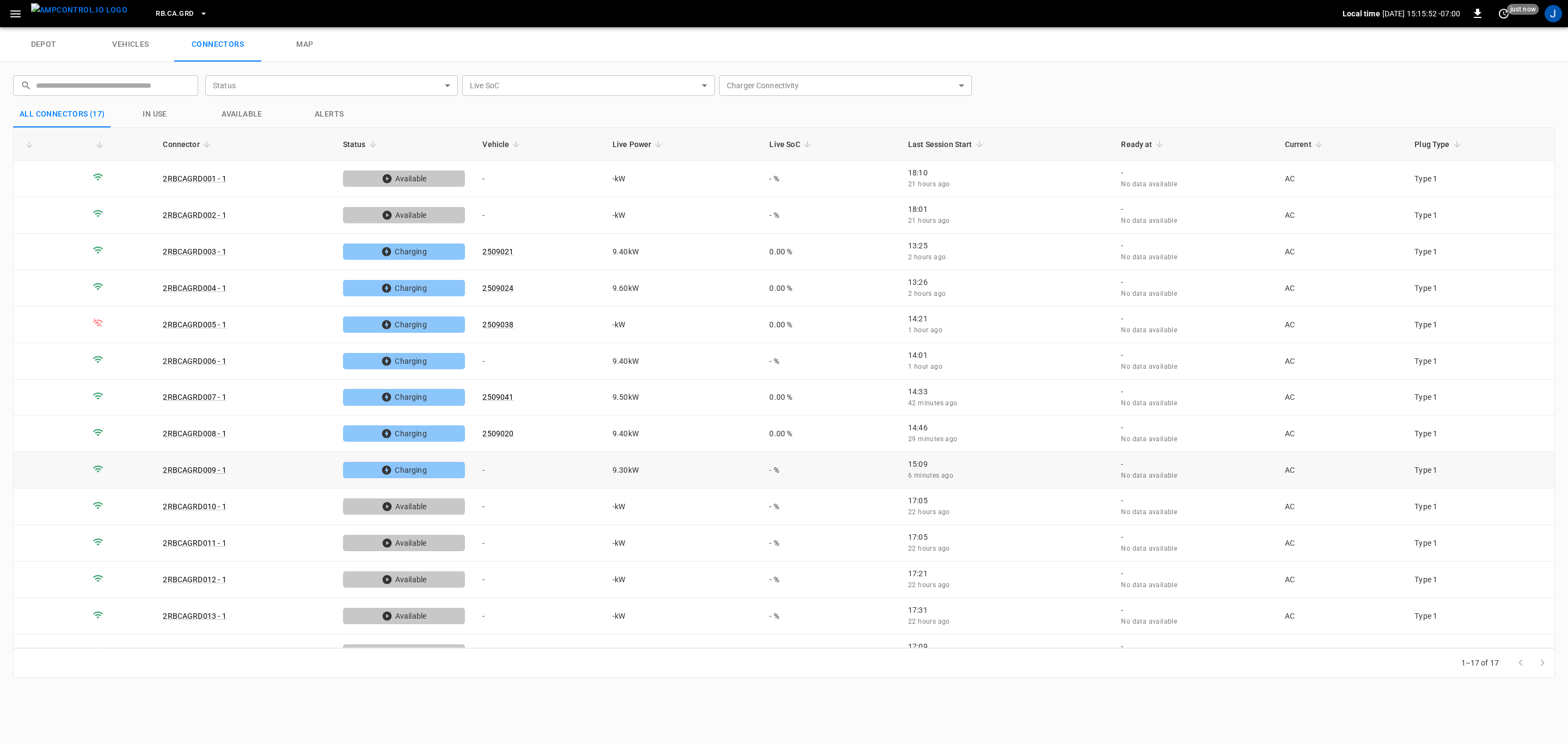
click at [488, 469] on td "-" at bounding box center [538, 470] width 130 height 37
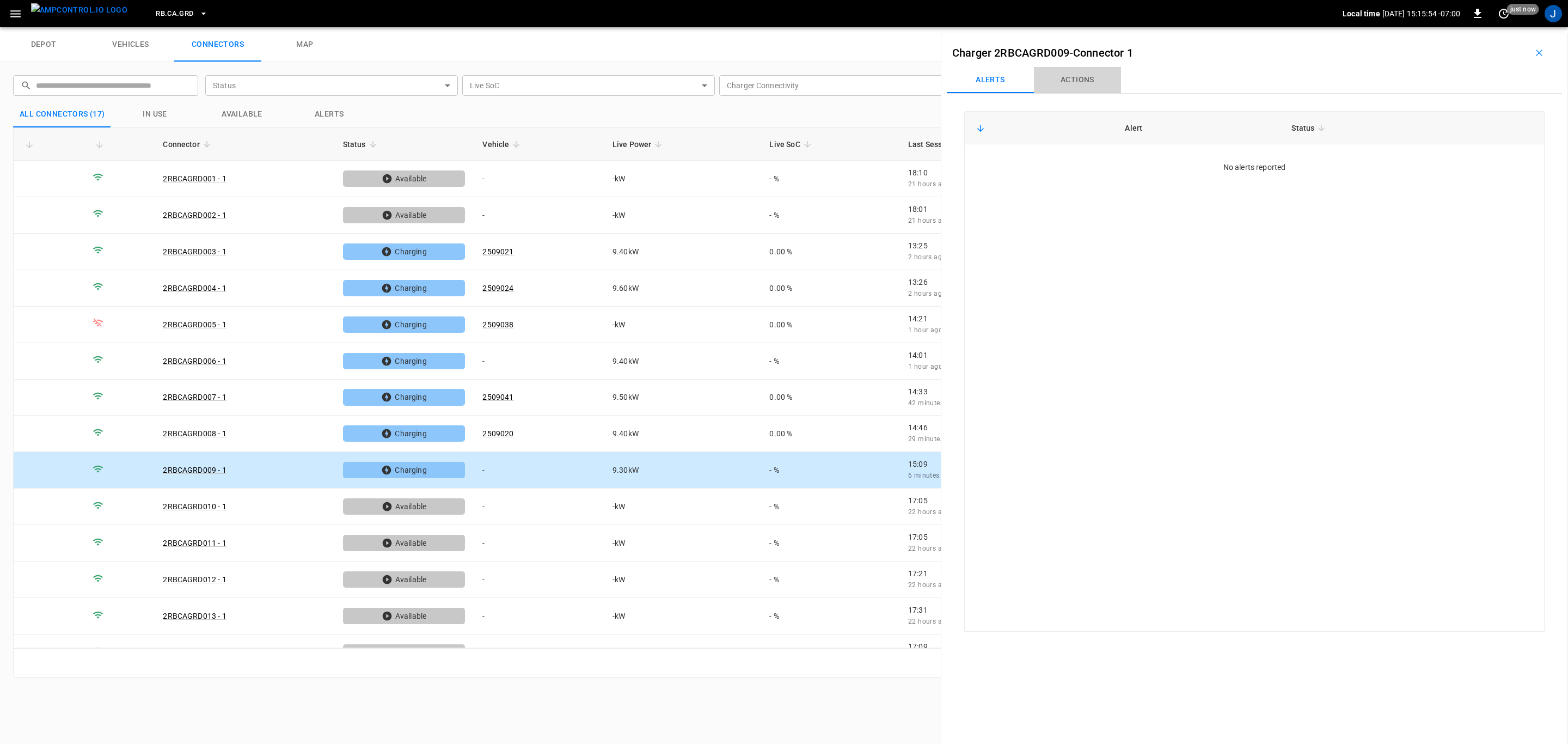
click at [1083, 79] on button "Actions" at bounding box center [1078, 80] width 87 height 26
click at [1455, 162] on div "Vehicle Name Vehicle Name" at bounding box center [1470, 161] width 125 height 20
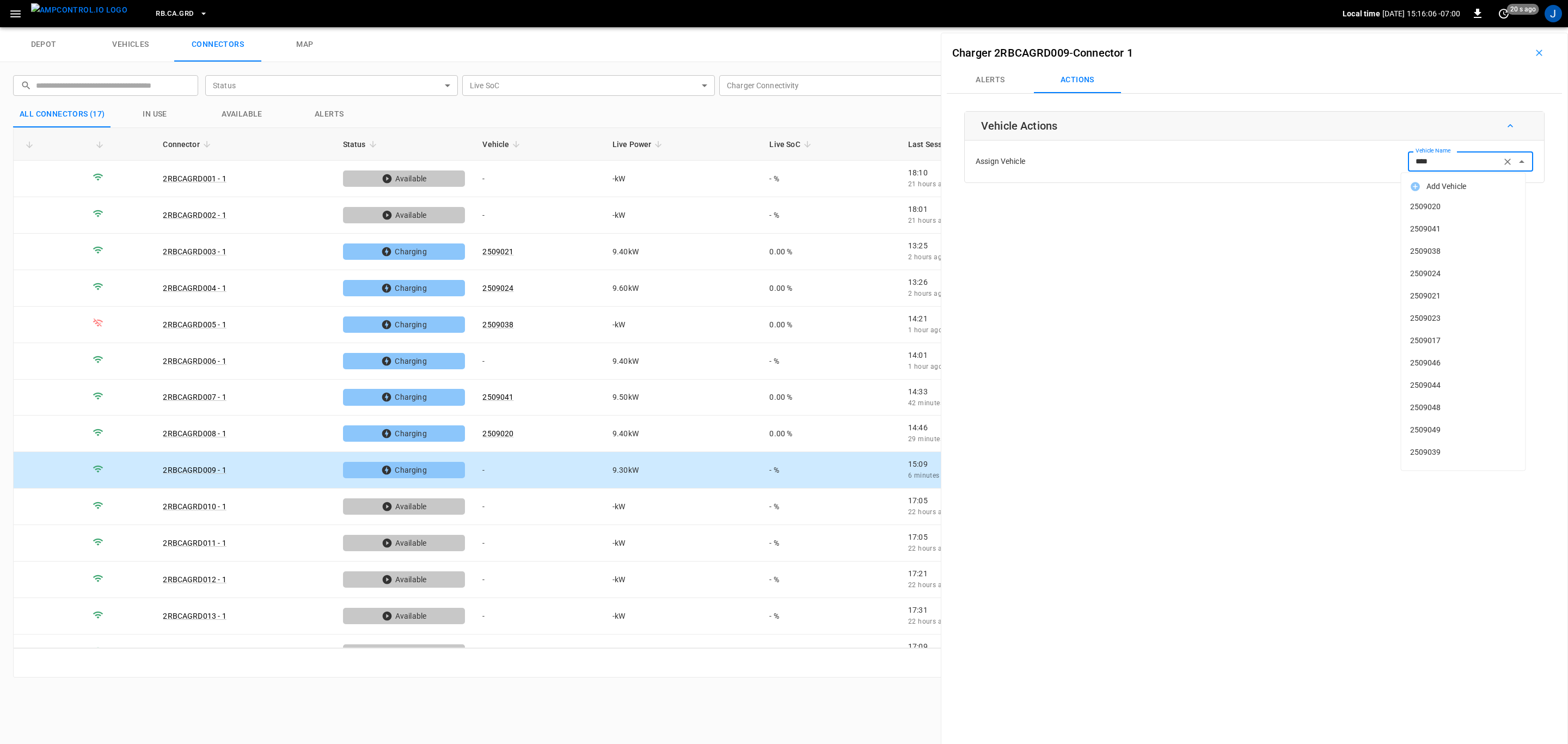
type input "*****"
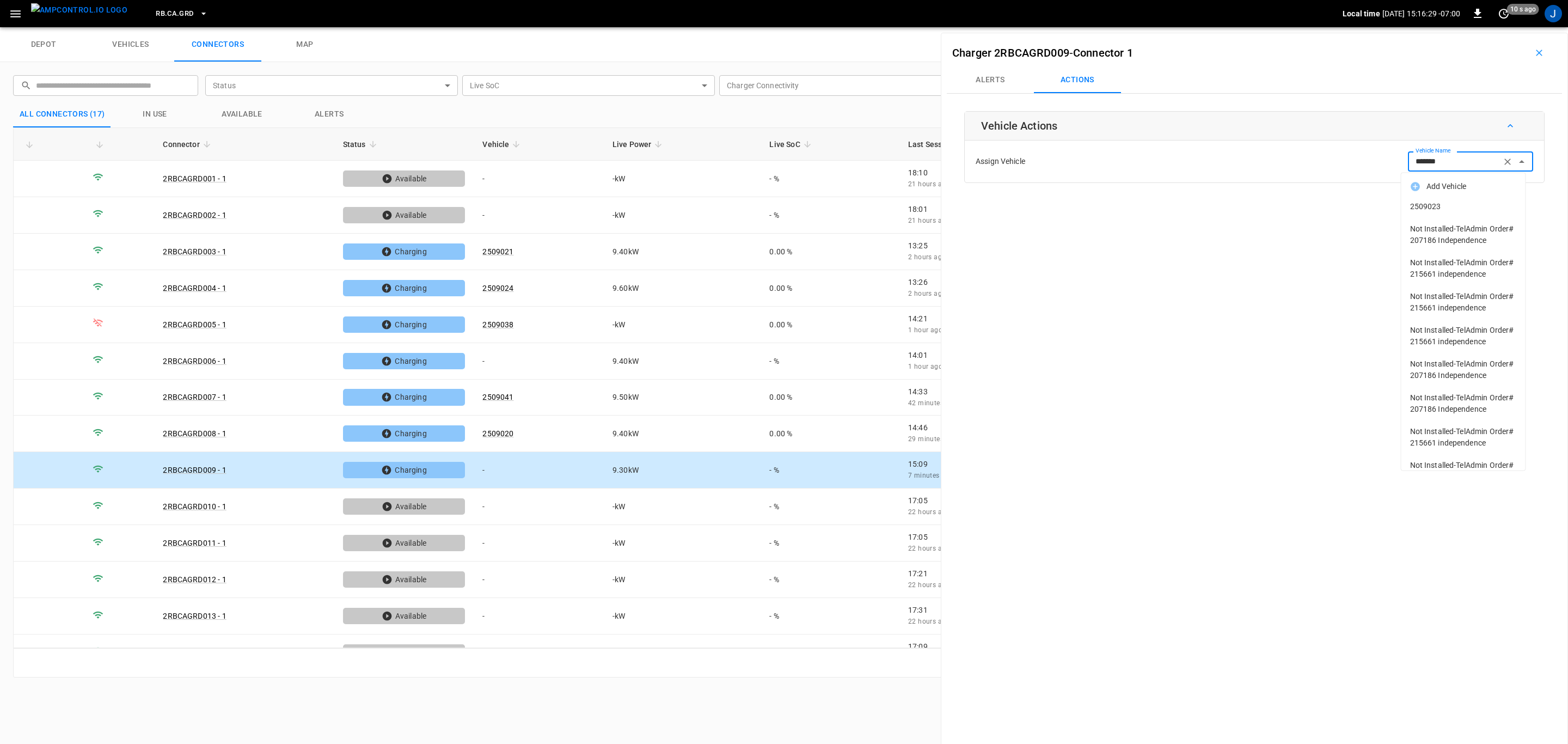
click at [1426, 206] on span "2509023" at bounding box center [1464, 207] width 107 height 11
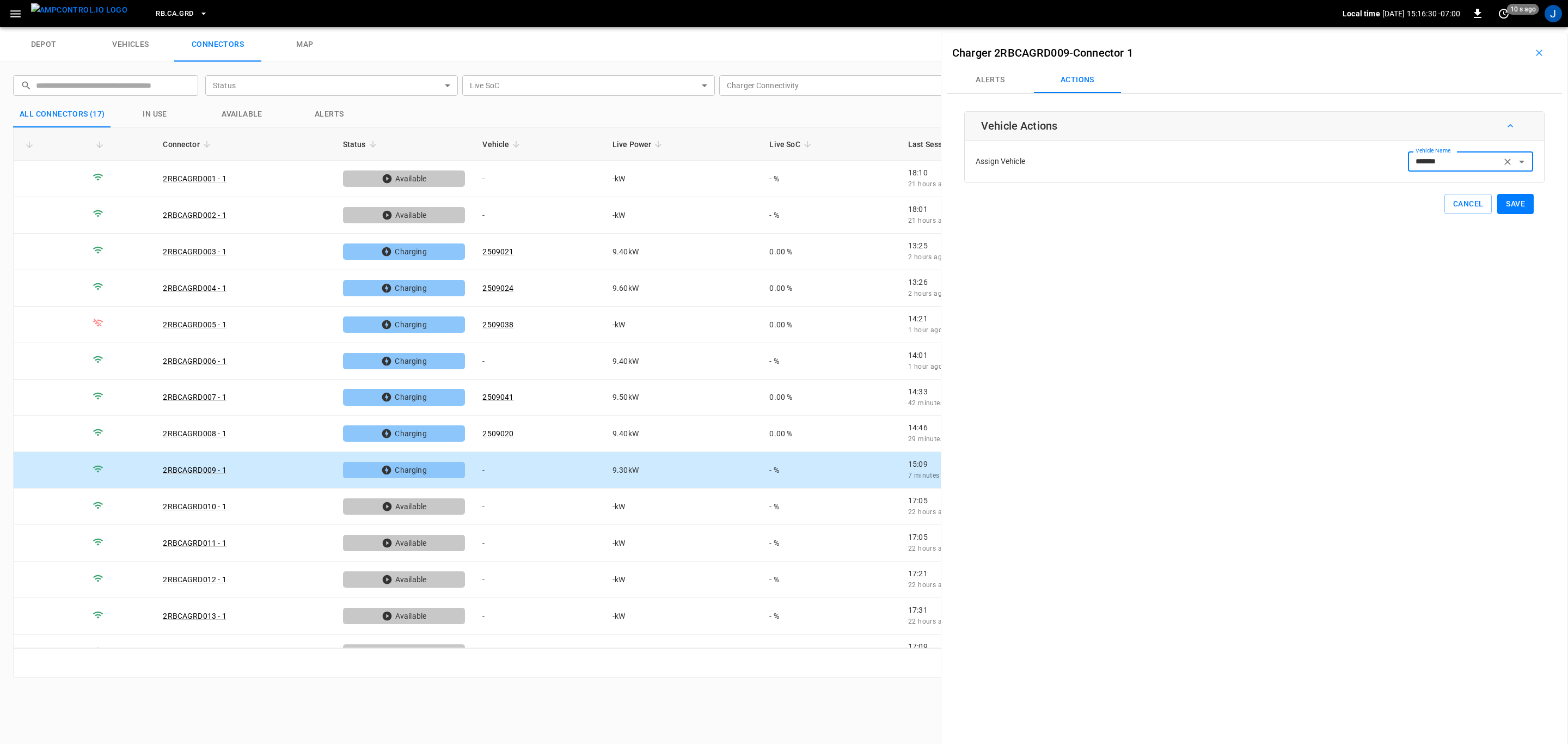
type input "*******"
click at [1512, 203] on button "Save" at bounding box center [1515, 204] width 37 height 20
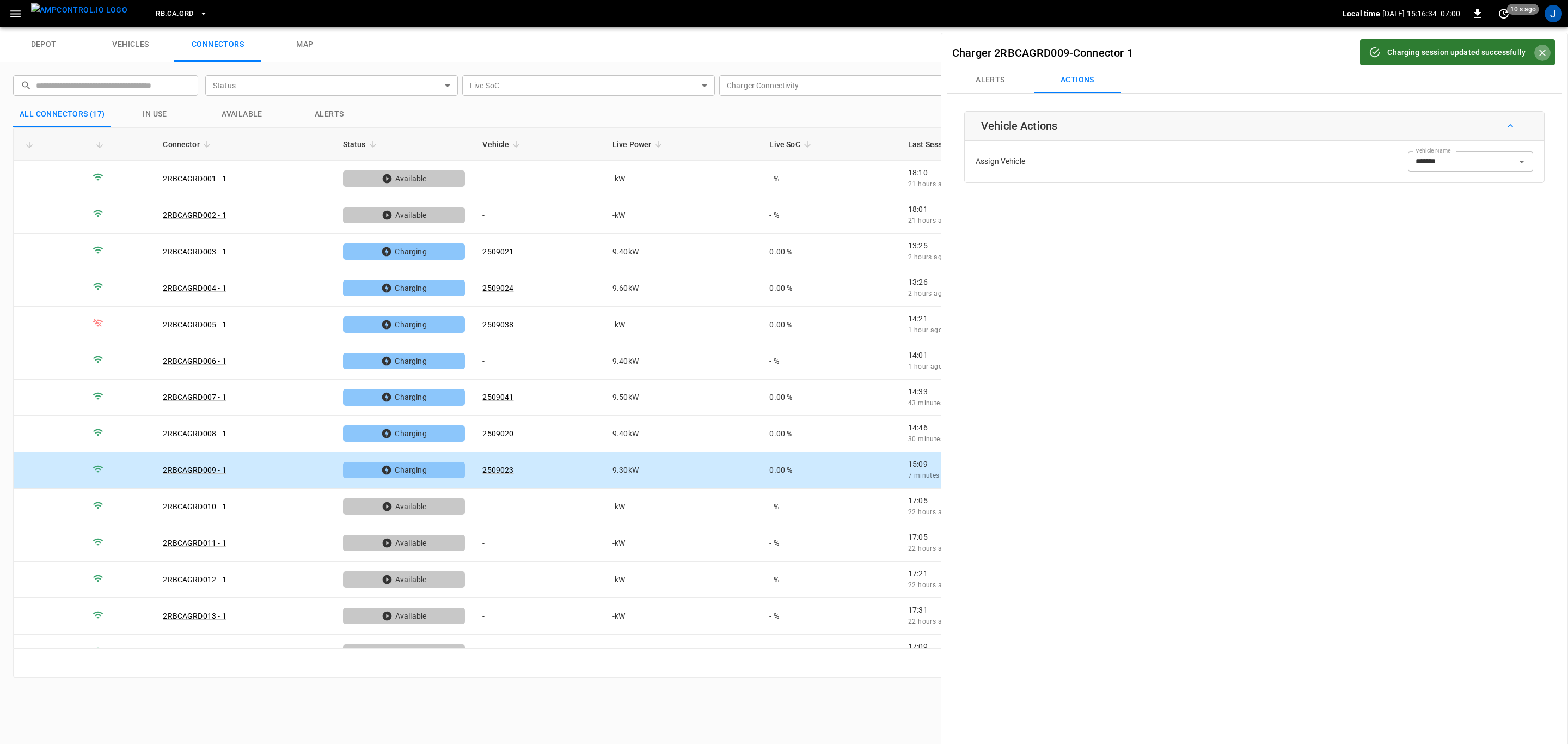
click at [1542, 44] on button "Close" at bounding box center [1542, 52] width 16 height 16
click at [1534, 49] on icon "button" at bounding box center [1538, 52] width 11 height 11
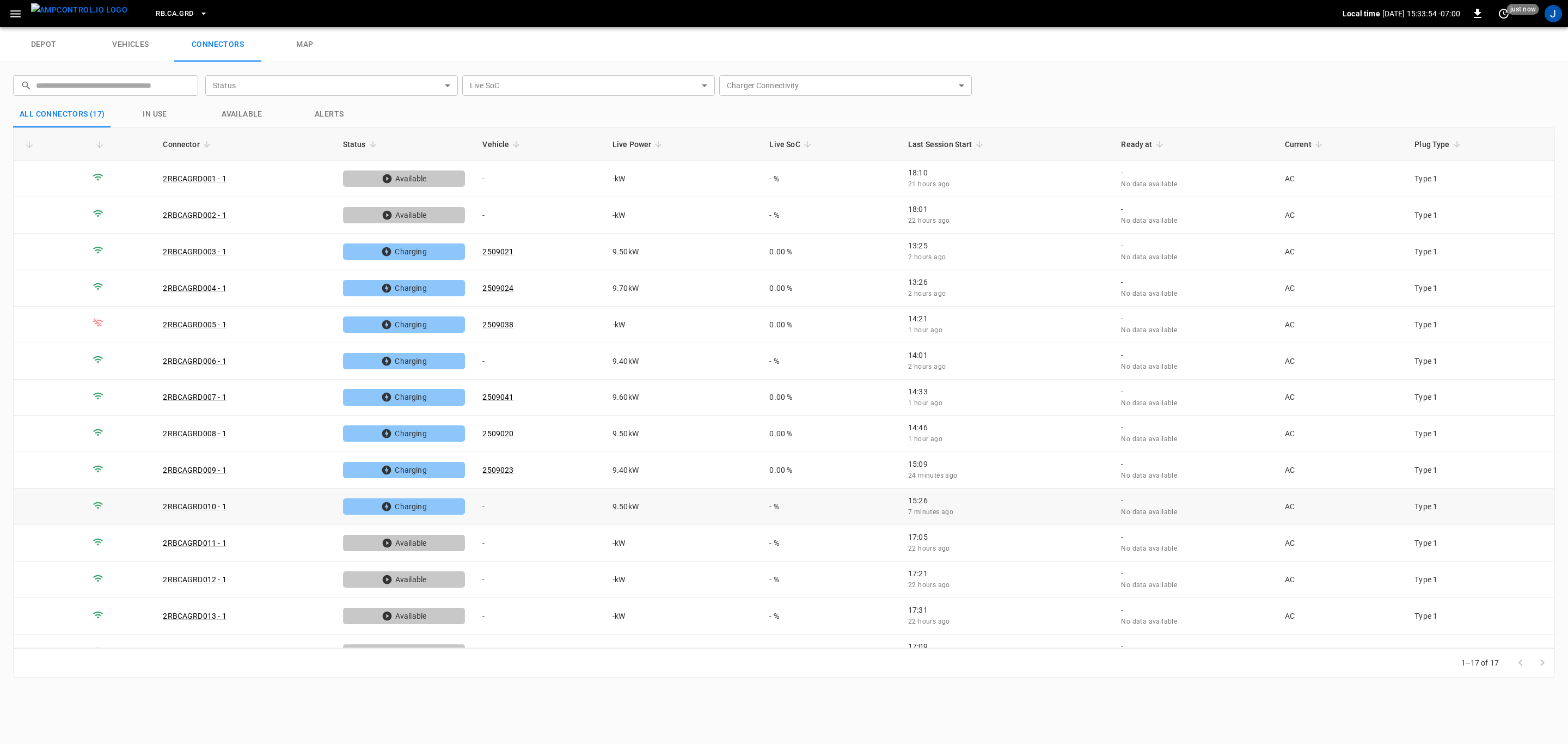
click at [485, 505] on td "-" at bounding box center [538, 507] width 130 height 37
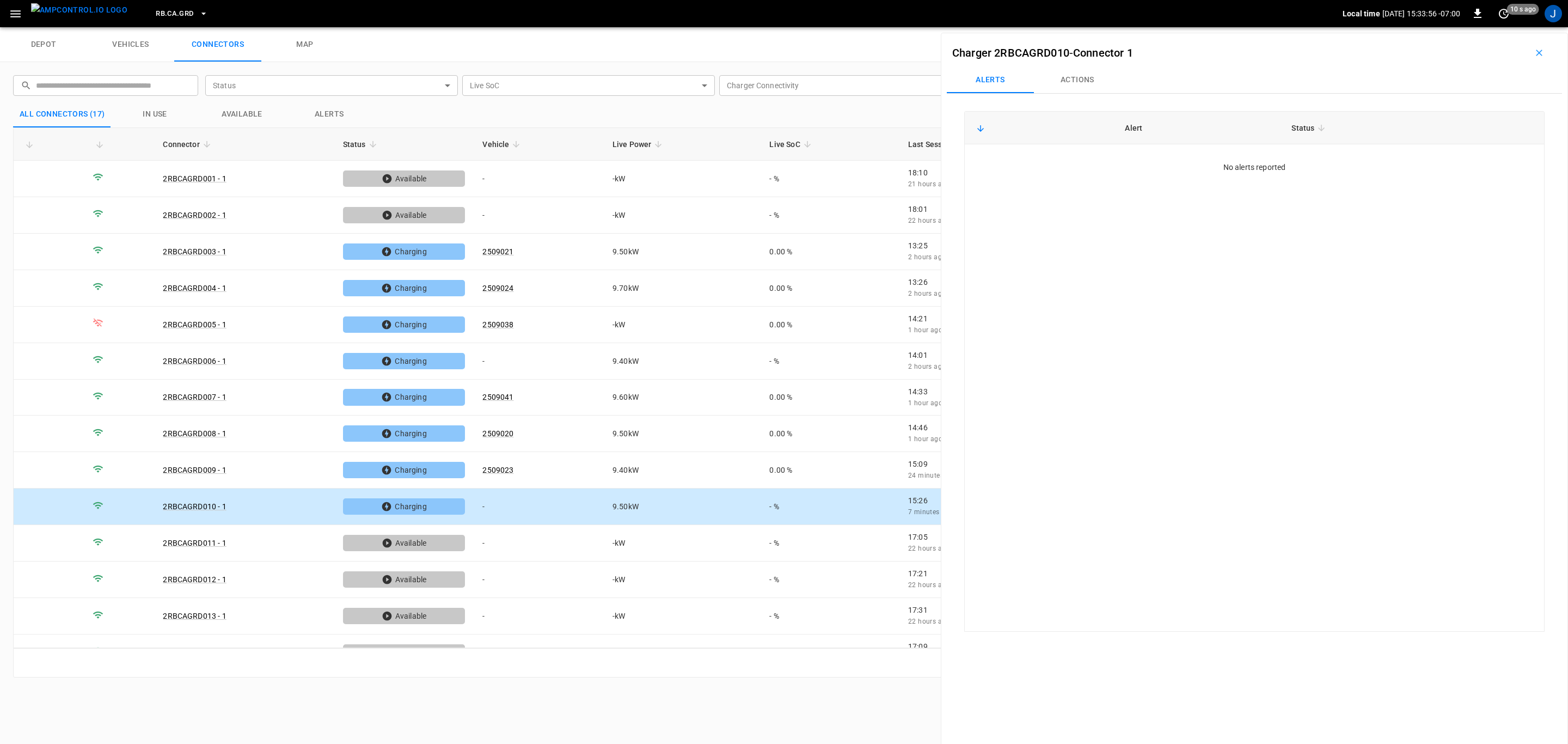
click at [1072, 79] on button "Actions" at bounding box center [1078, 80] width 87 height 26
click at [1469, 163] on input "Vehicle Name" at bounding box center [1454, 161] width 87 height 13
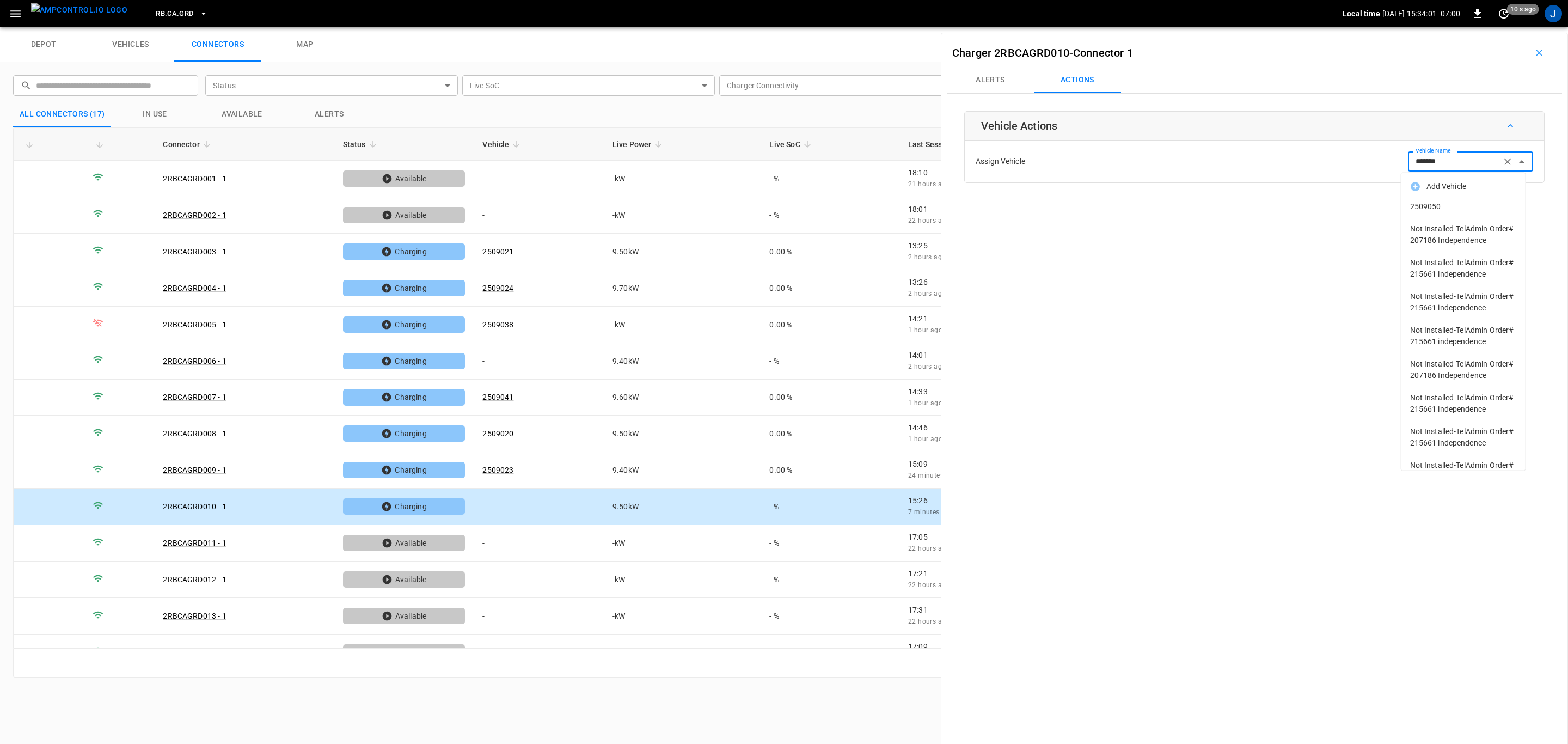
click at [1427, 204] on span "2509050" at bounding box center [1464, 207] width 107 height 11
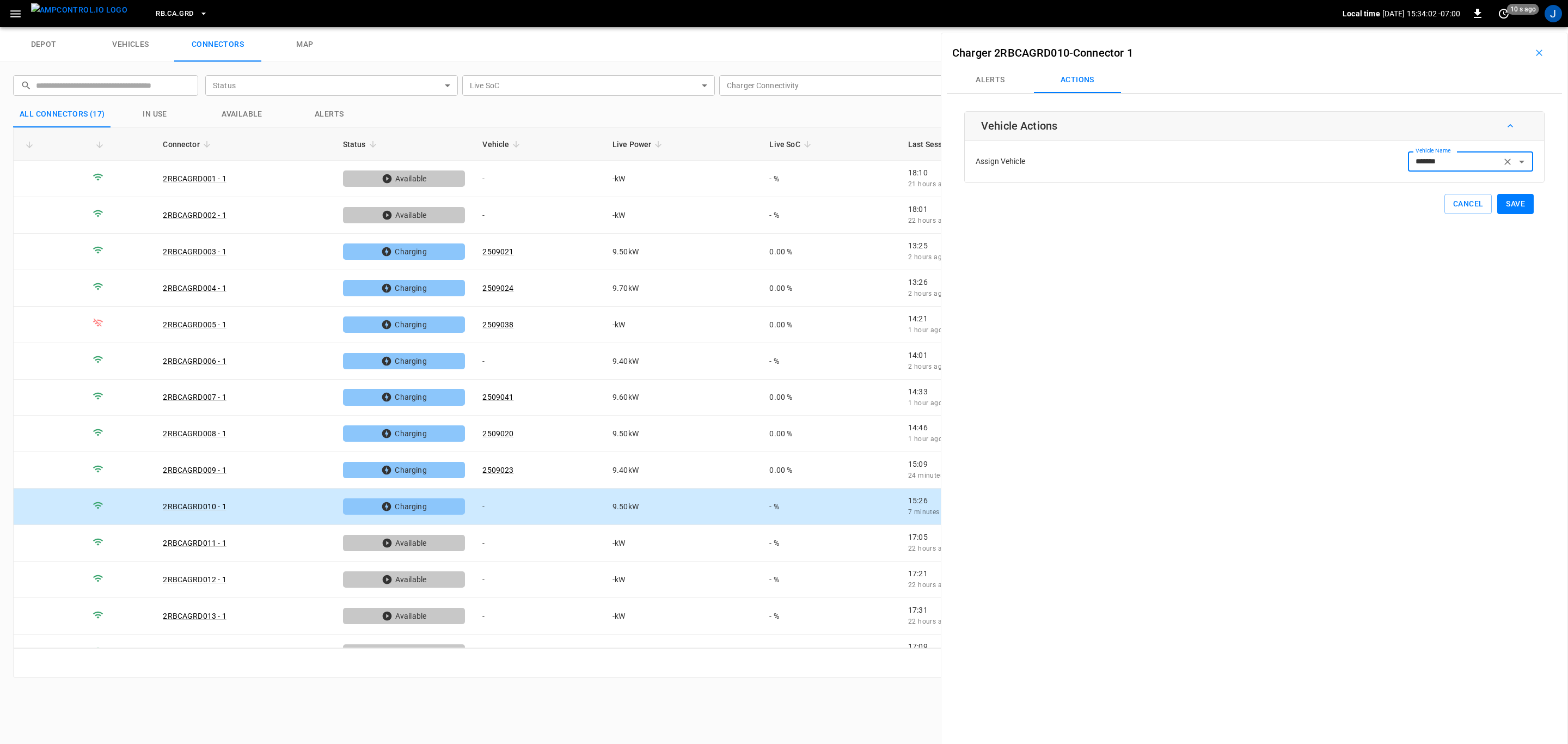
type input "*******"
click at [1518, 208] on button "Save" at bounding box center [1515, 204] width 37 height 20
click at [484, 540] on td "-" at bounding box center [538, 543] width 130 height 37
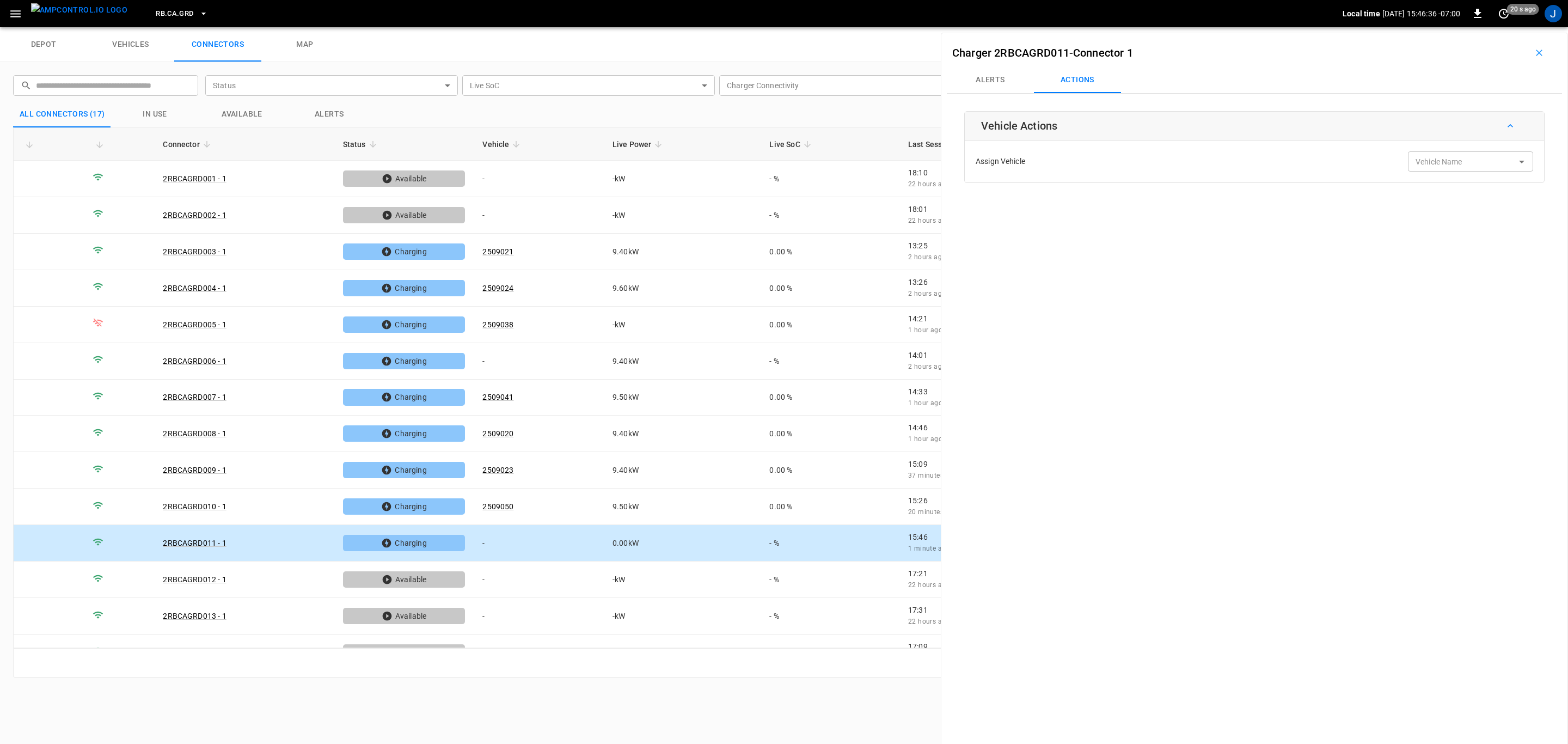
click at [1465, 158] on input "Vehicle Name" at bounding box center [1454, 161] width 87 height 13
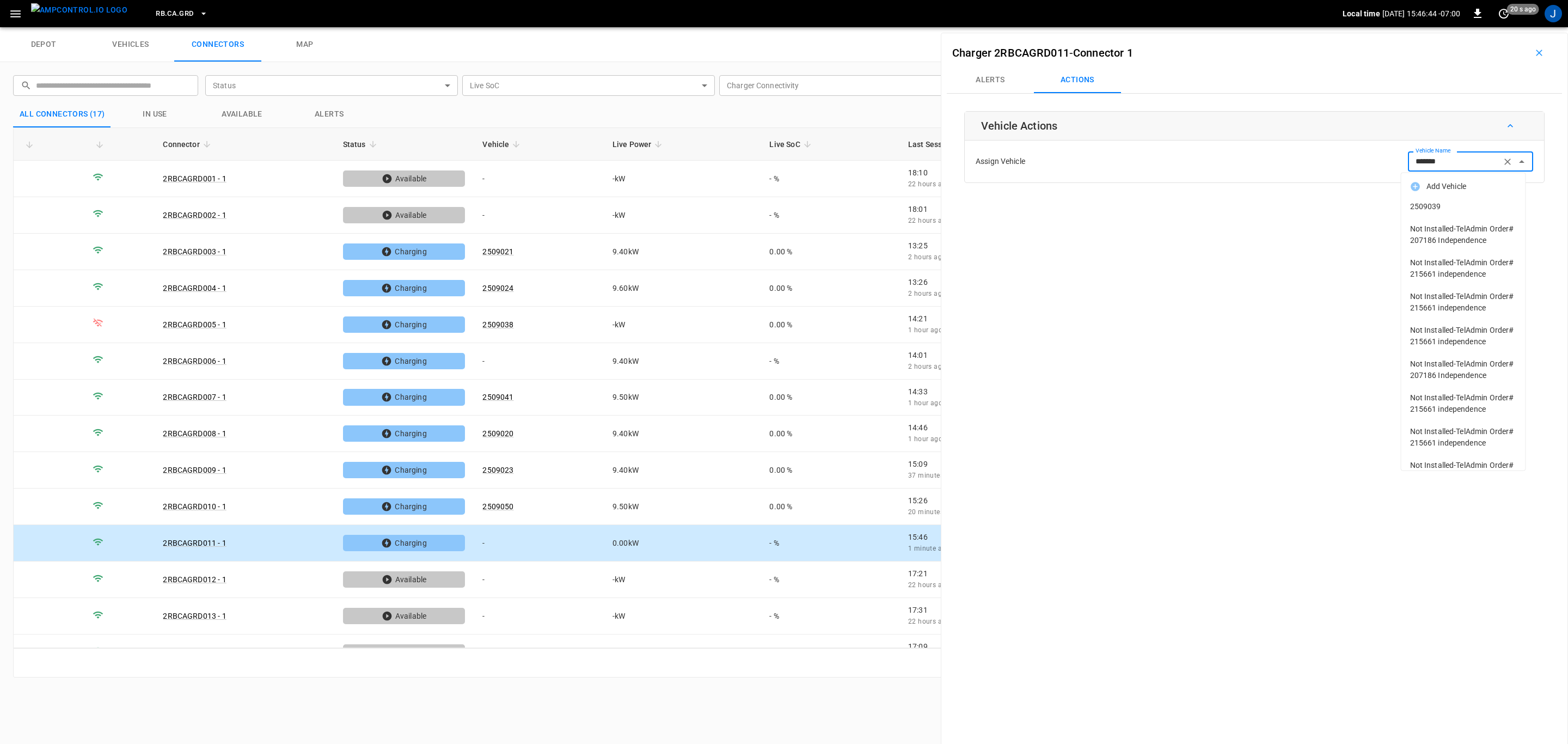
click at [1437, 206] on span "2509039" at bounding box center [1464, 207] width 107 height 11
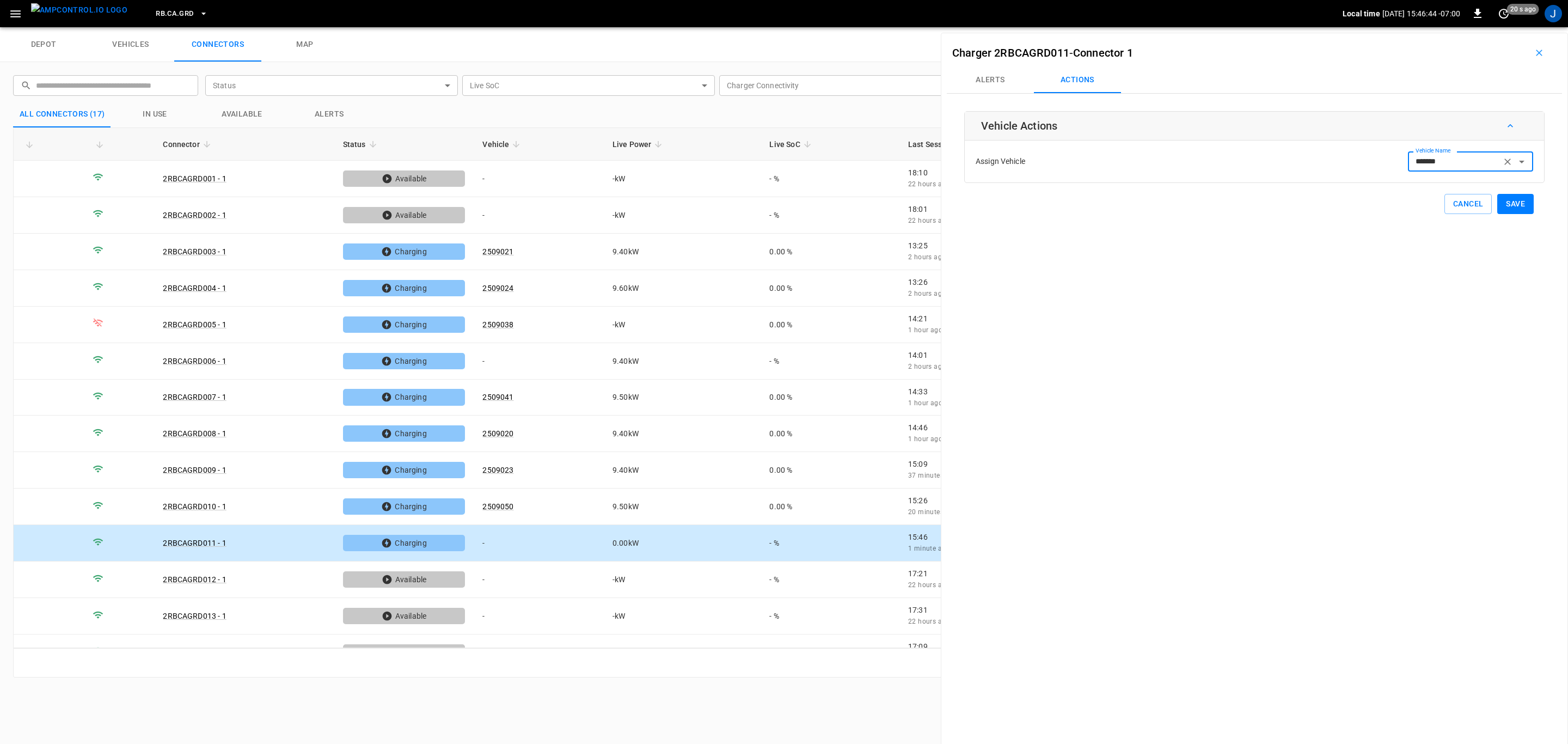
type input "*******"
click at [1503, 206] on button "Save" at bounding box center [1515, 204] width 37 height 20
click at [490, 540] on td "-" at bounding box center [538, 543] width 130 height 37
click at [1455, 163] on div "Vehicle Name Vehicle Name" at bounding box center [1470, 161] width 125 height 20
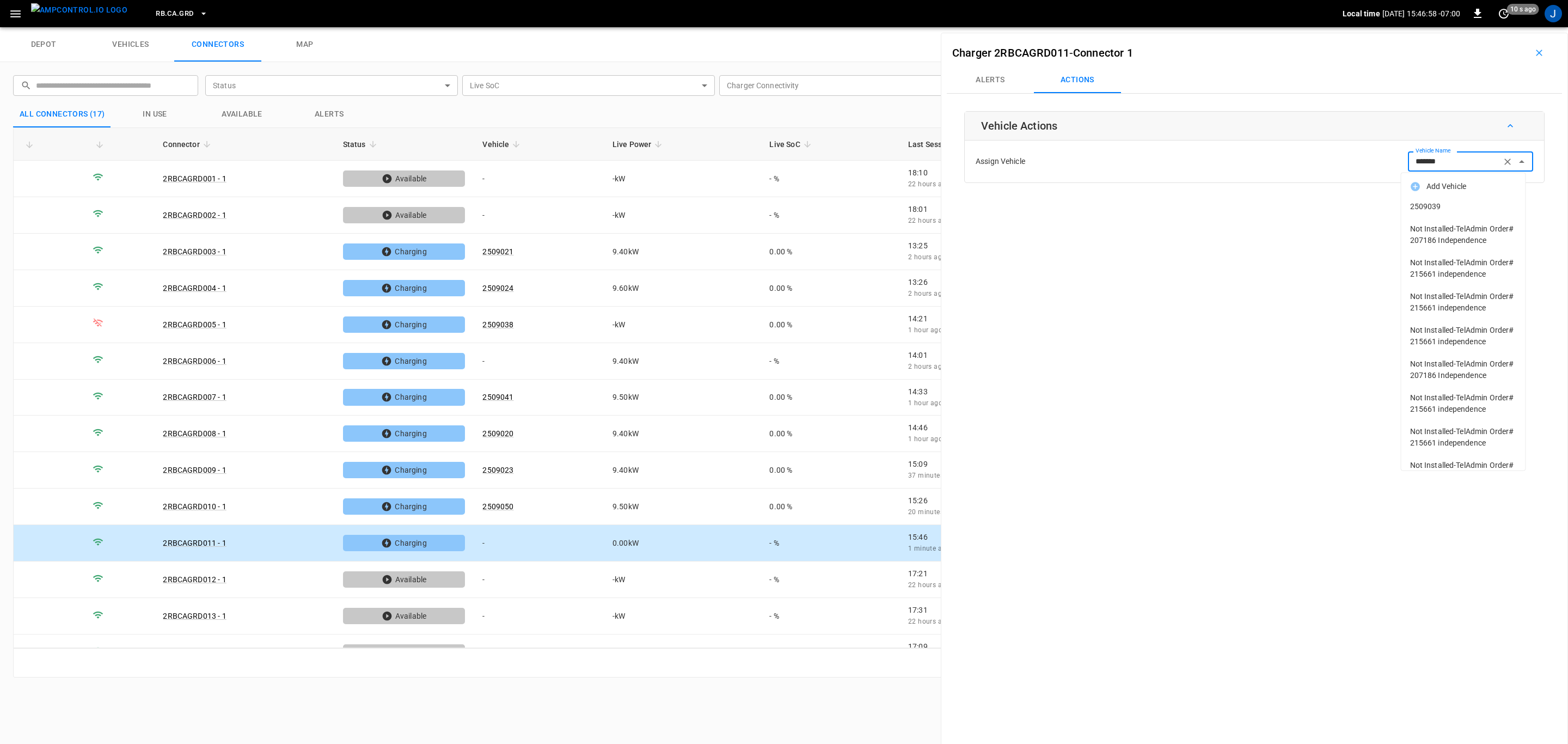
click at [1431, 208] on span "2509039" at bounding box center [1464, 207] width 107 height 11
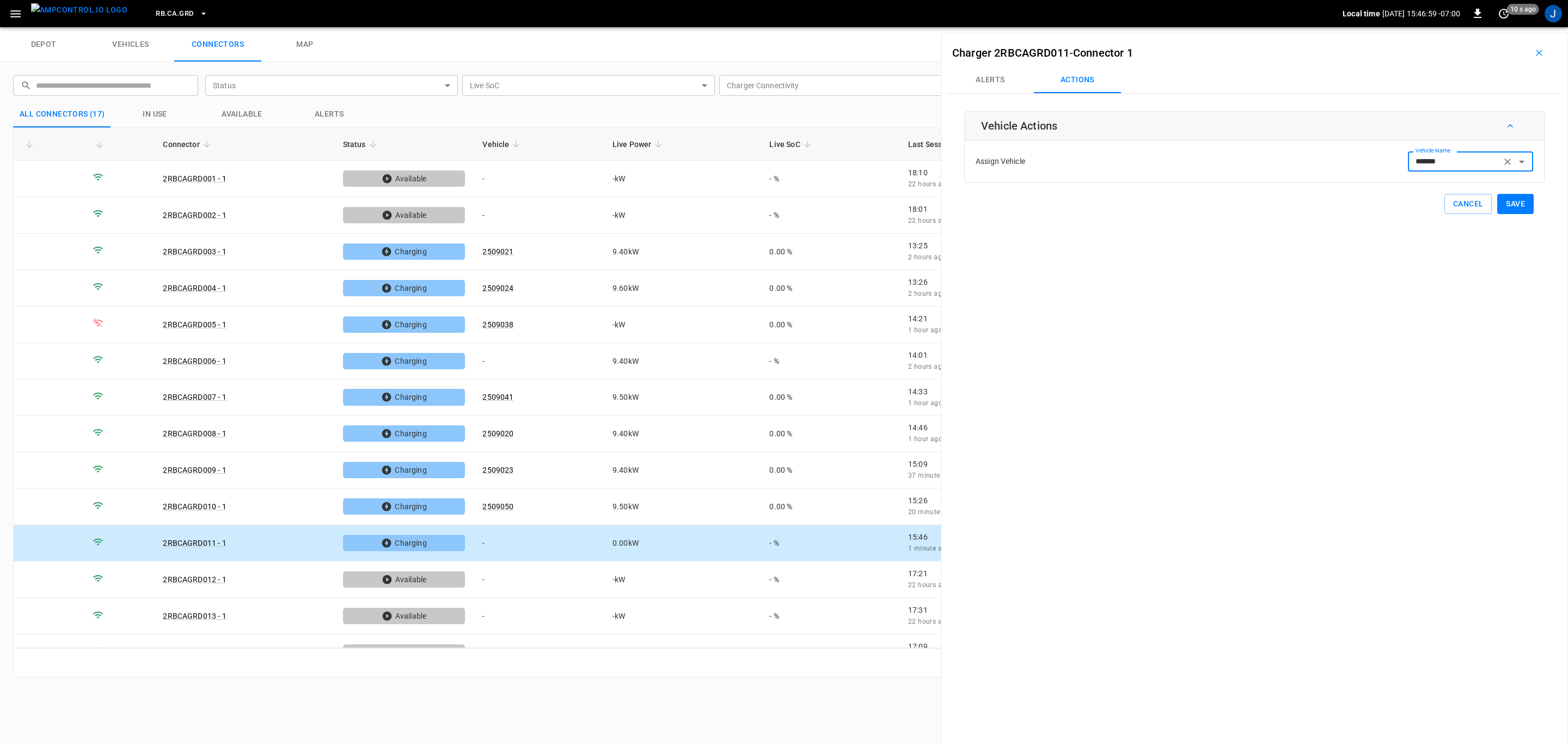
type input "*******"
click at [1509, 201] on button "Save" at bounding box center [1515, 204] width 37 height 20
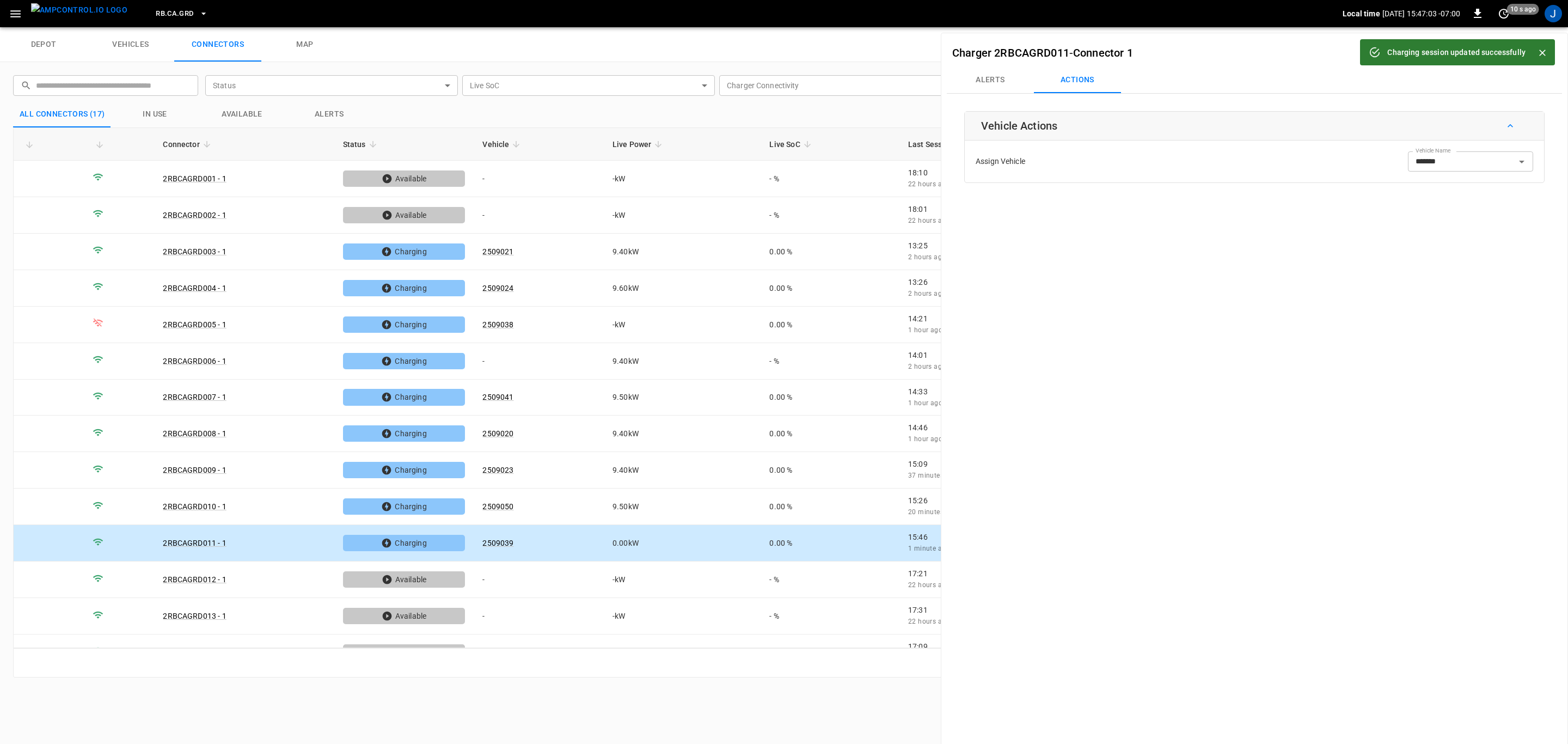
click at [1543, 51] on icon "Close" at bounding box center [1542, 52] width 11 height 11
click at [1534, 51] on icon "button" at bounding box center [1538, 52] width 11 height 11
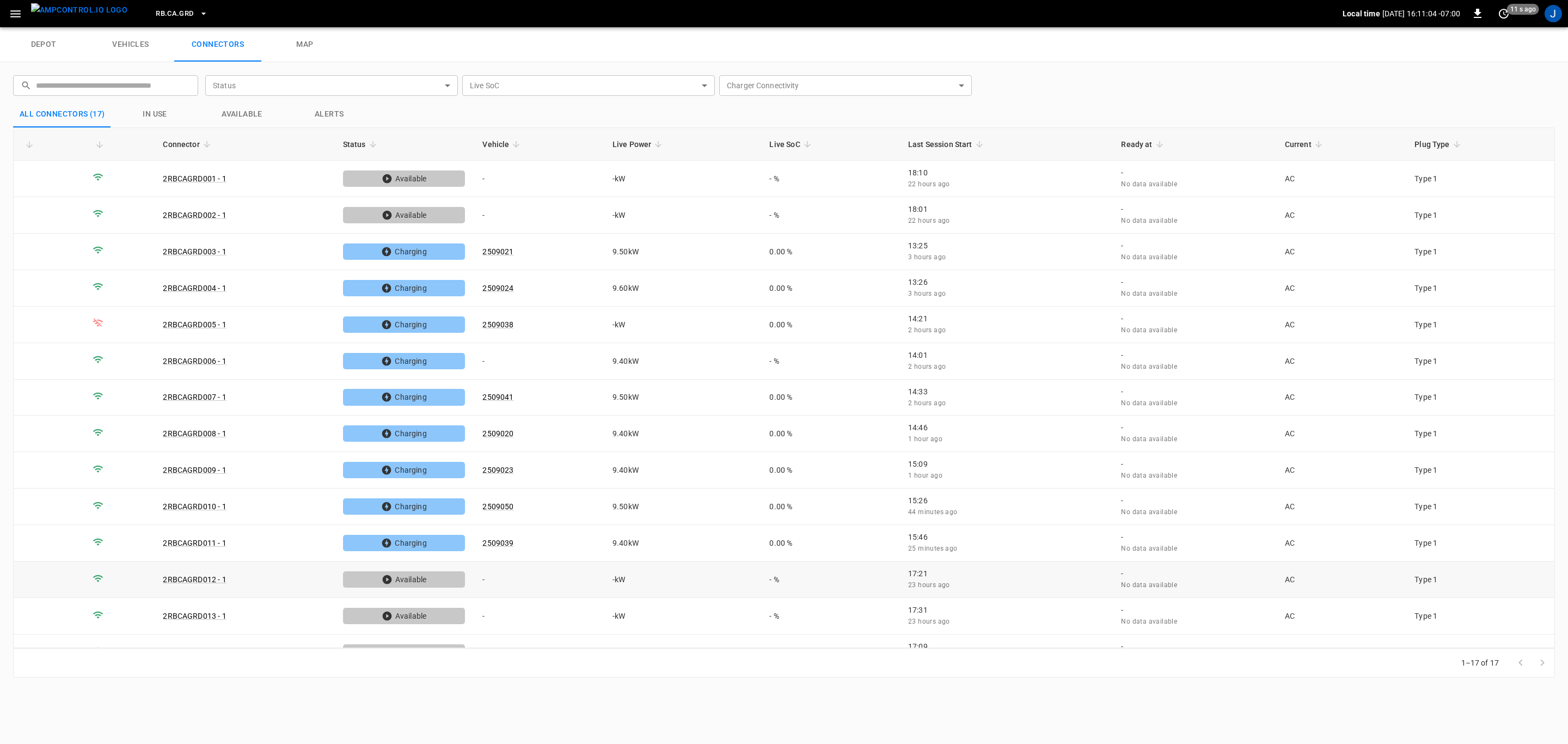
scroll to position [132, 0]
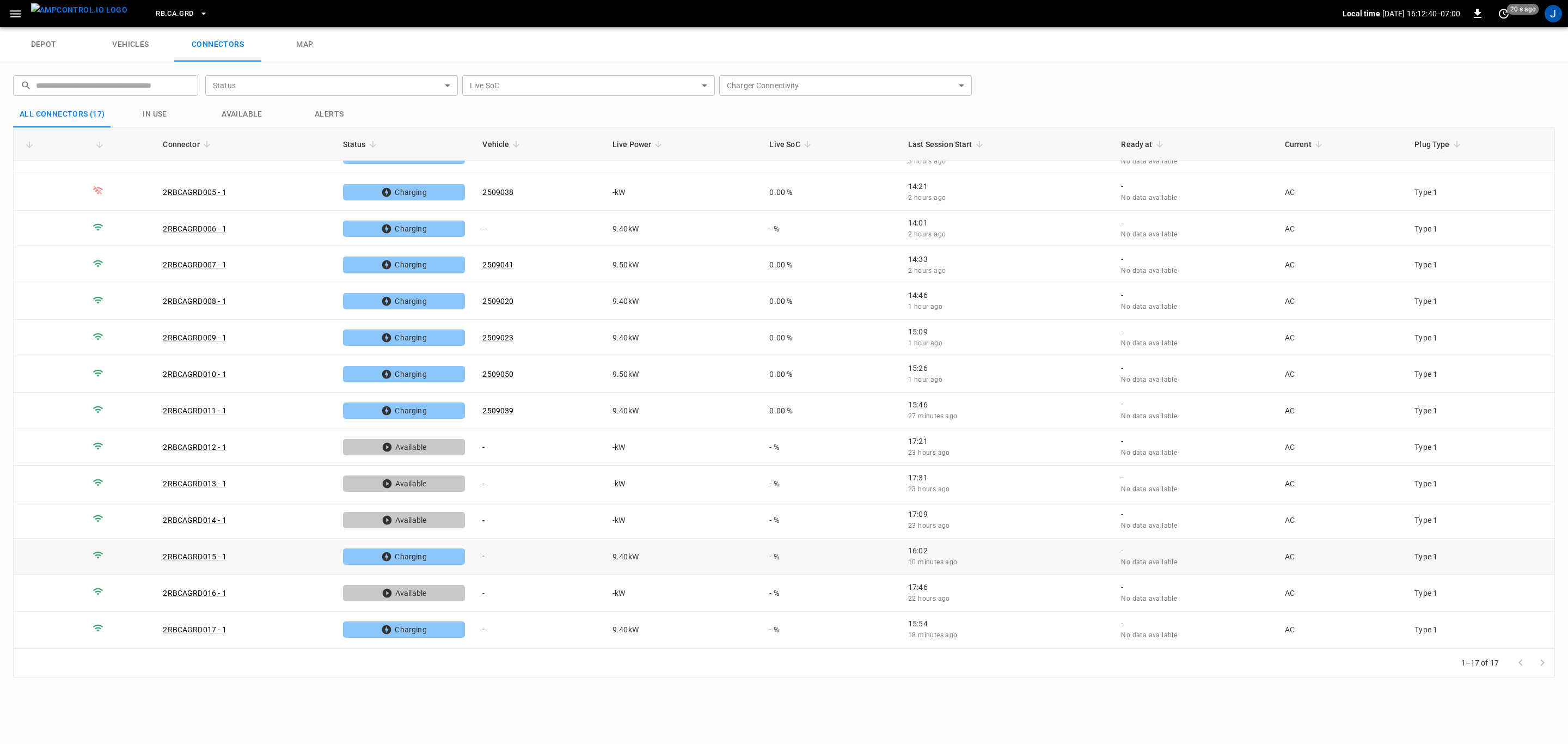
click at [487, 555] on td "-" at bounding box center [538, 557] width 130 height 37
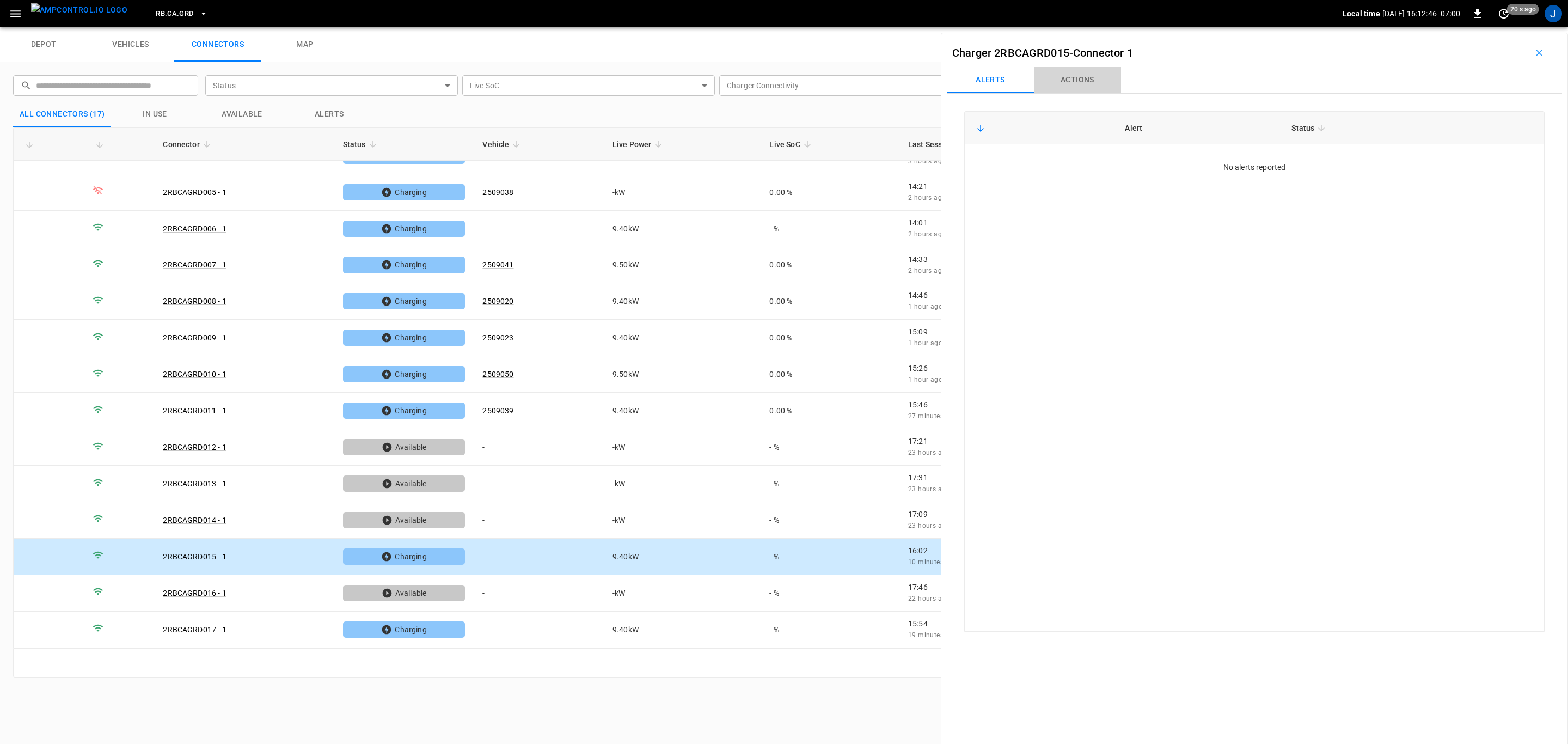
click at [1083, 80] on button "Actions" at bounding box center [1078, 80] width 87 height 26
click at [1449, 163] on div "Vehicle Name Vehicle Name" at bounding box center [1470, 161] width 125 height 20
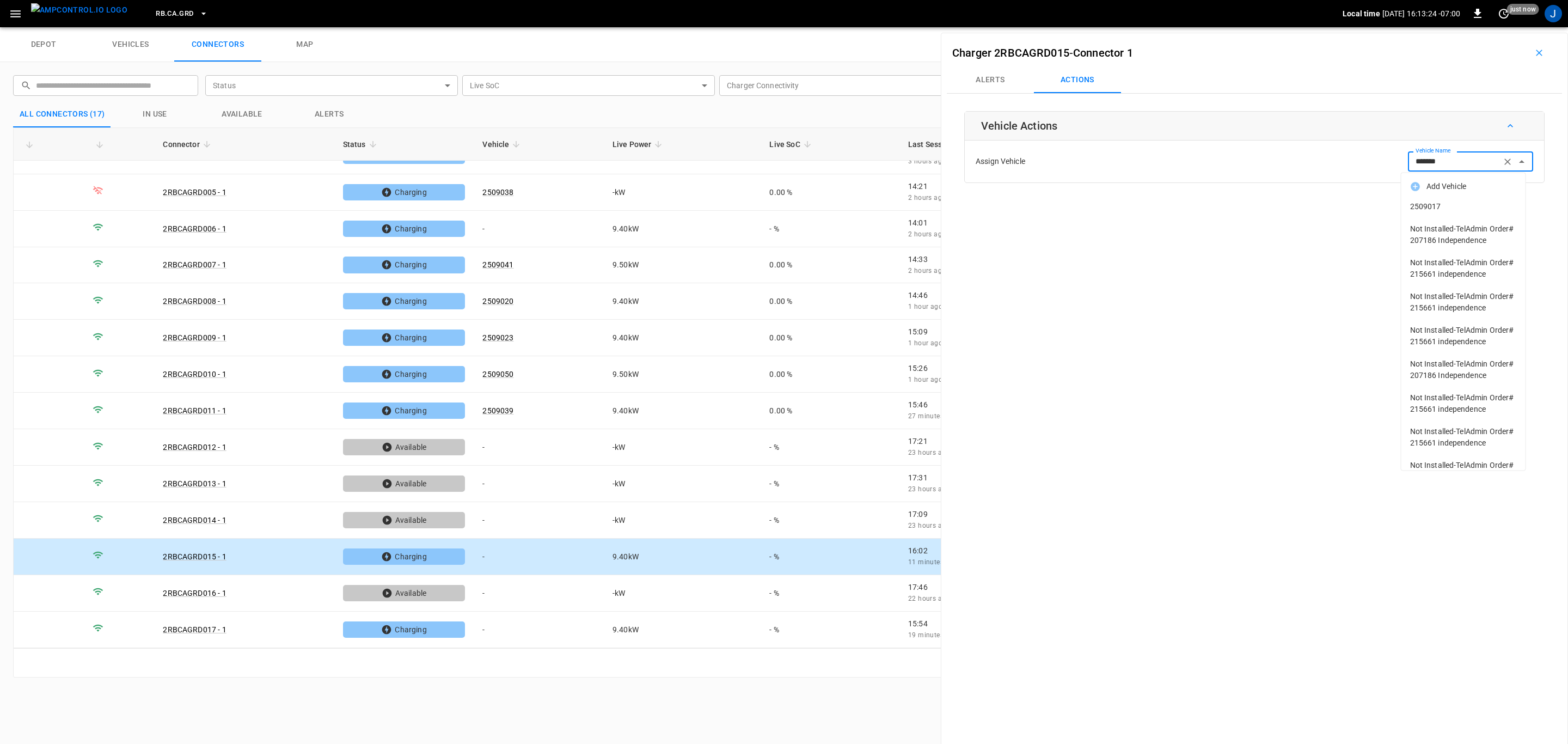
click at [1427, 210] on span "2509017" at bounding box center [1464, 207] width 107 height 11
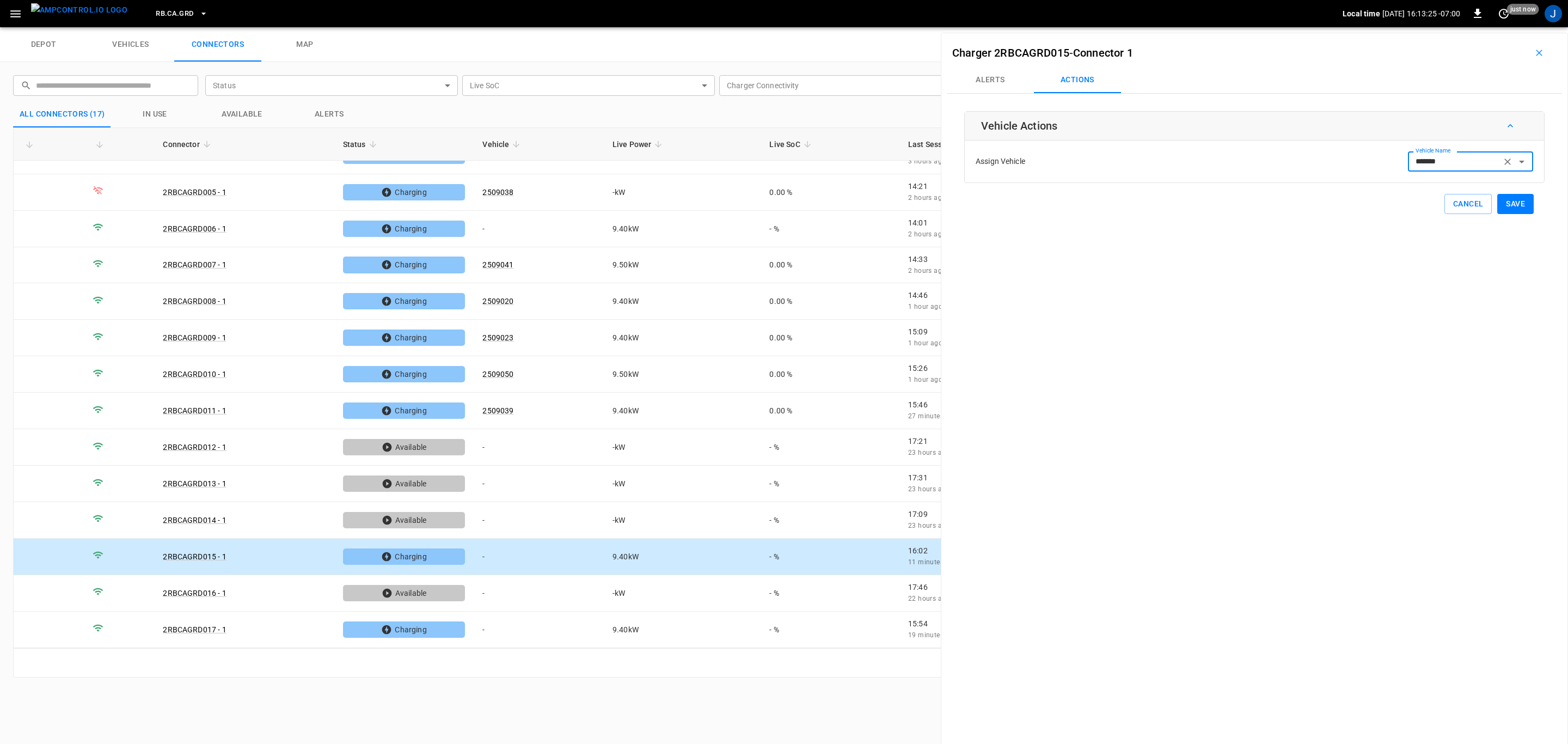
type input "*******"
click at [1519, 200] on button "Save" at bounding box center [1515, 204] width 37 height 20
click at [492, 631] on td "-" at bounding box center [538, 630] width 130 height 37
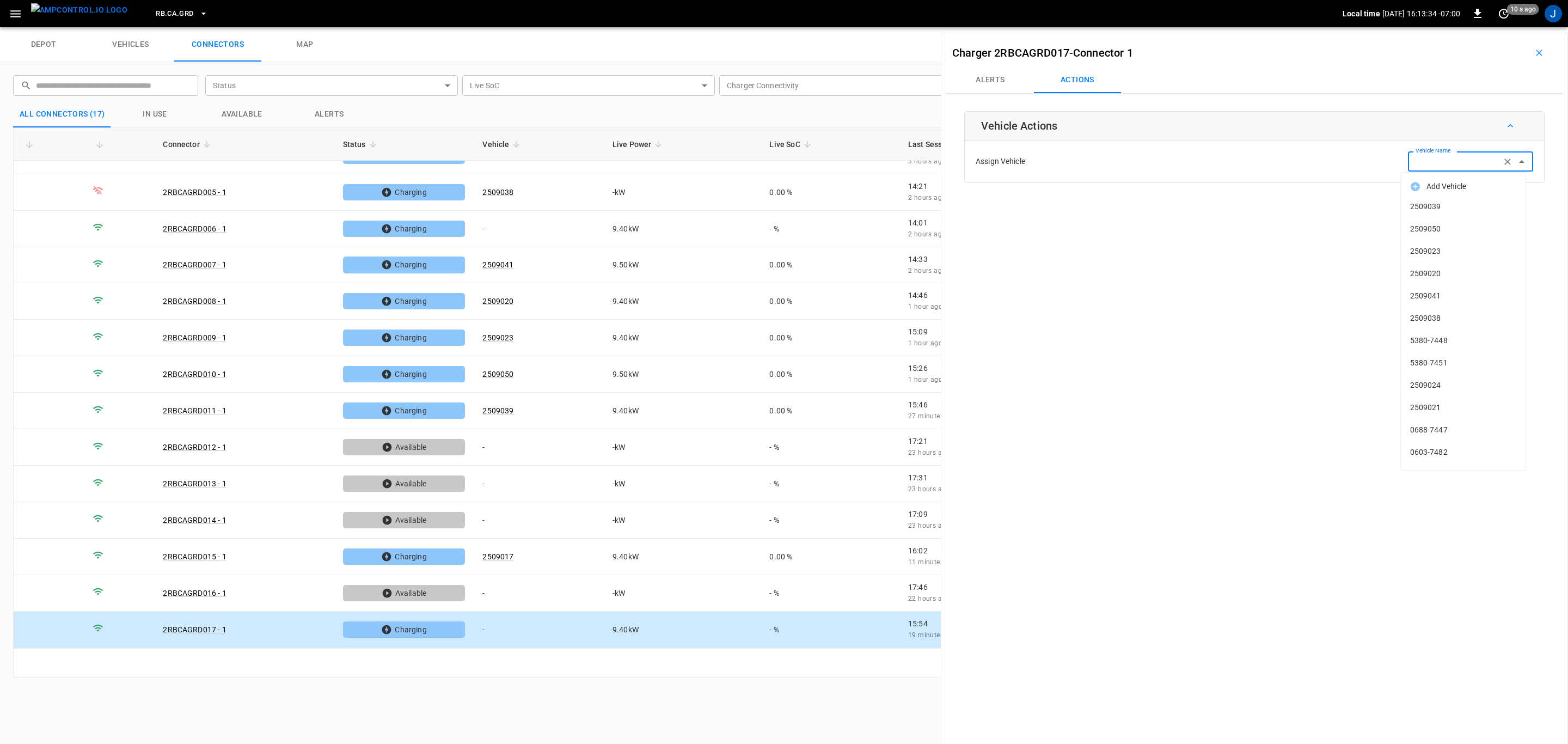
click at [1441, 162] on div "Vehicle Name Vehicle Name" at bounding box center [1470, 161] width 125 height 20
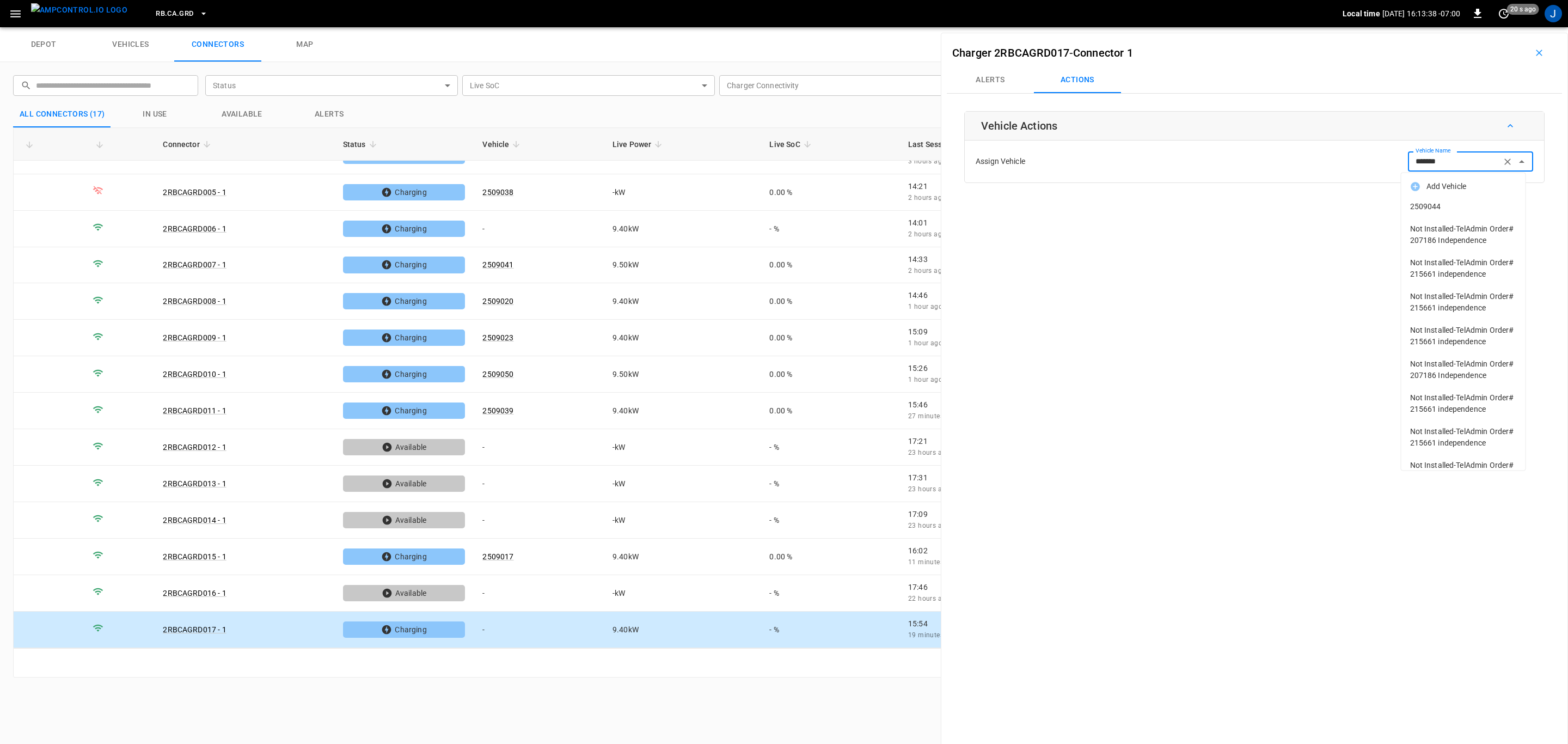
click at [1438, 201] on span "2509044" at bounding box center [1464, 207] width 107 height 11
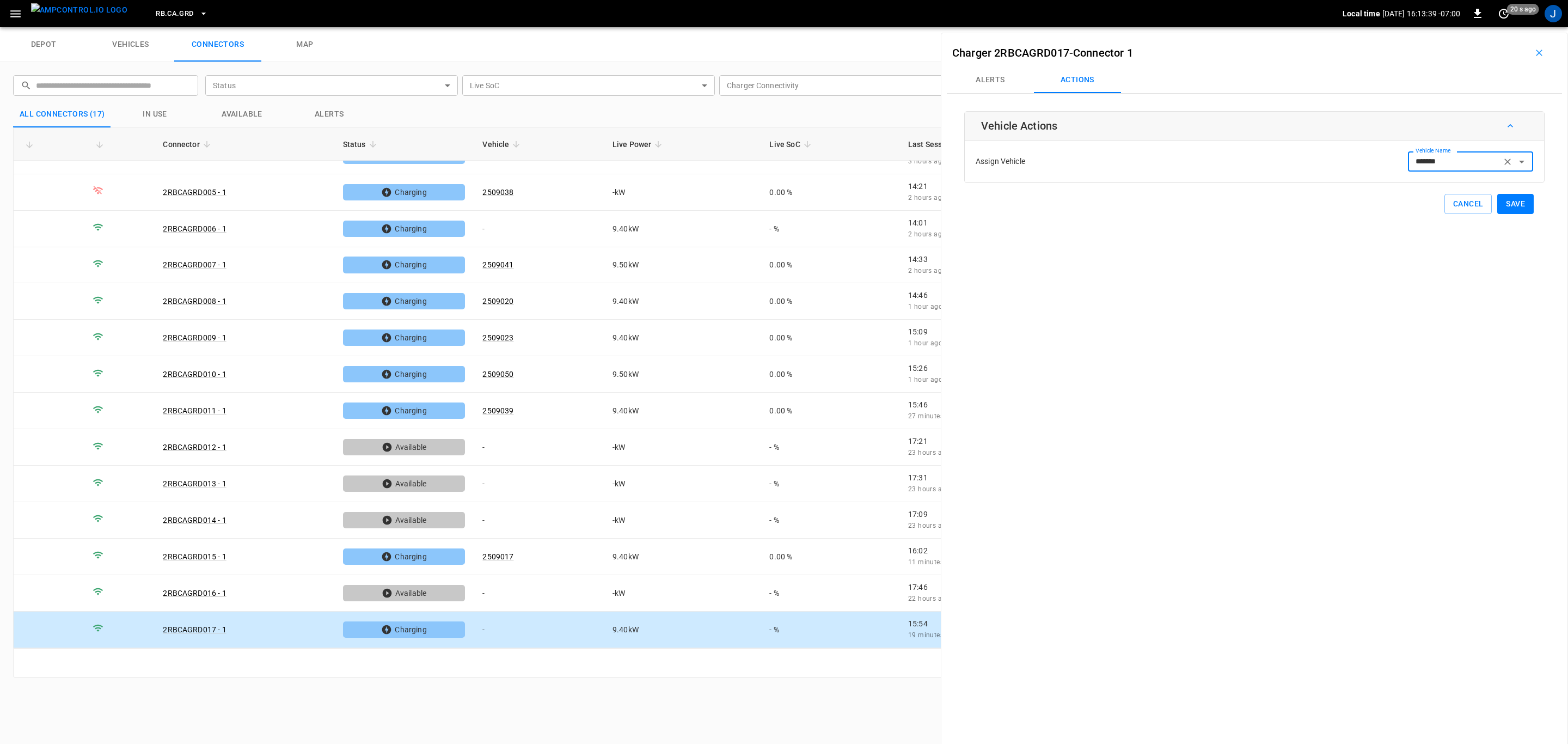
type input "*******"
click at [1516, 206] on button "Save" at bounding box center [1515, 204] width 37 height 20
click at [1534, 49] on icon "button" at bounding box center [1538, 52] width 11 height 11
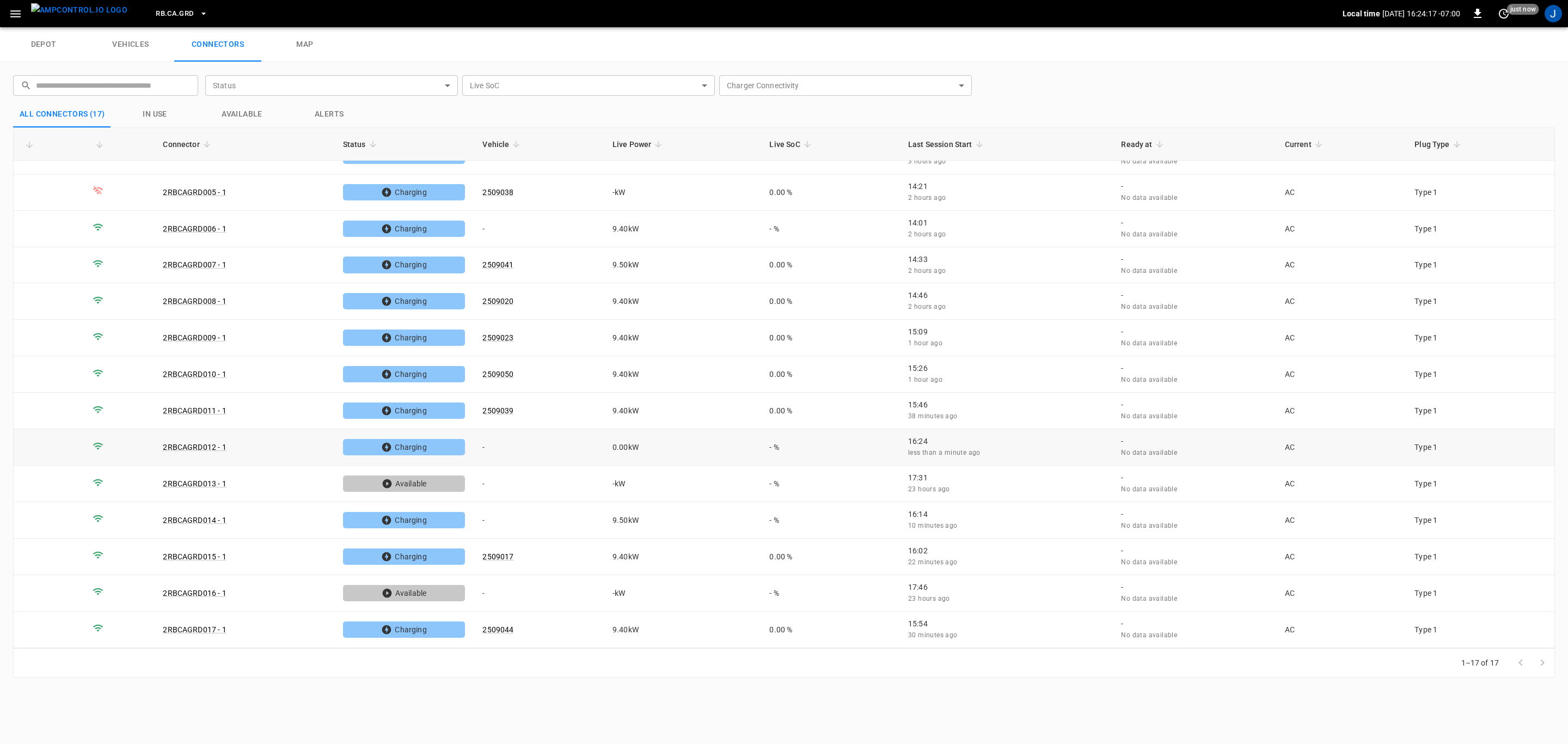
click at [487, 452] on td "-" at bounding box center [538, 448] width 130 height 37
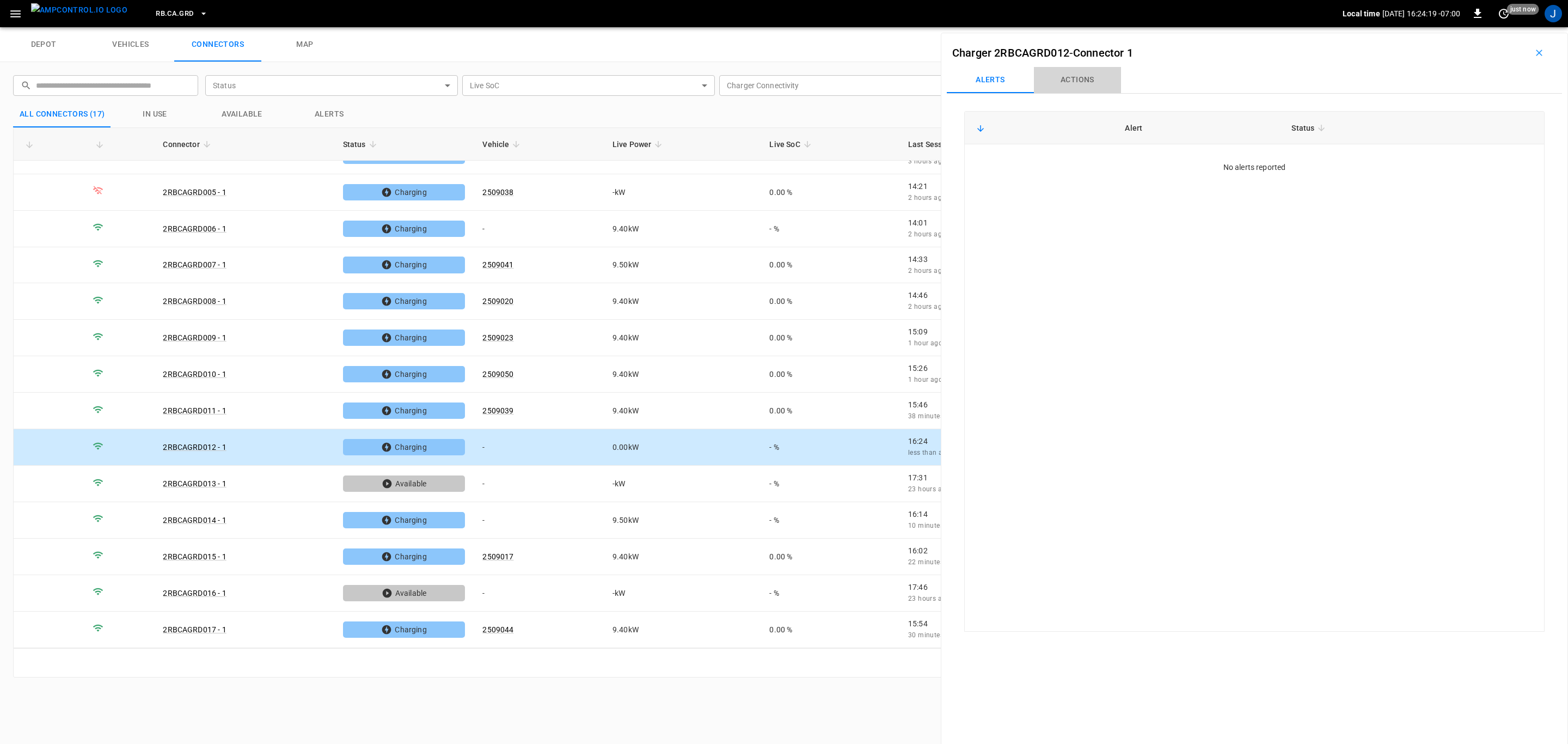
click at [1091, 78] on button "Actions" at bounding box center [1078, 80] width 87 height 26
click at [1442, 165] on input "Vehicle Name" at bounding box center [1454, 161] width 87 height 13
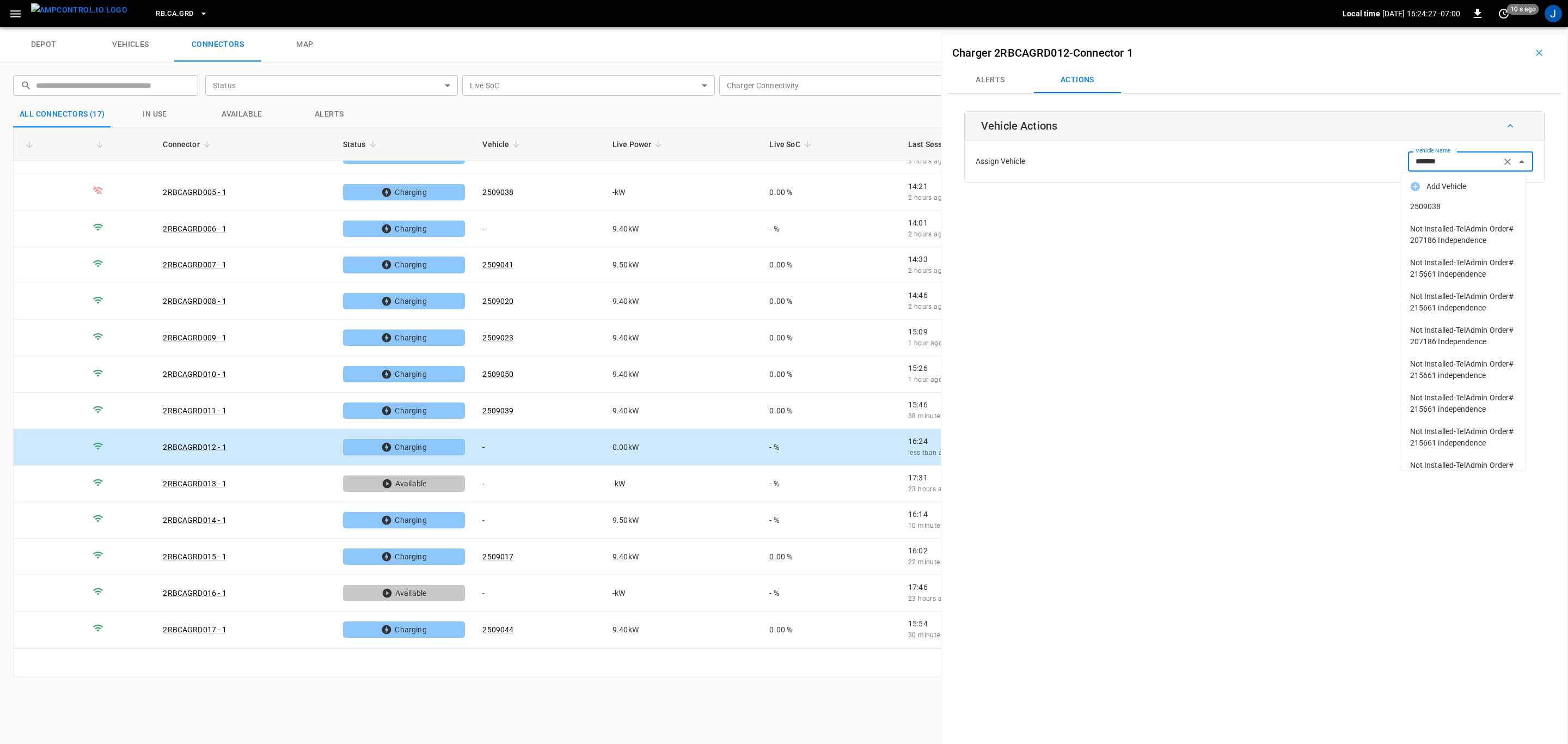
click at [1429, 206] on span "2509038" at bounding box center [1464, 207] width 107 height 11
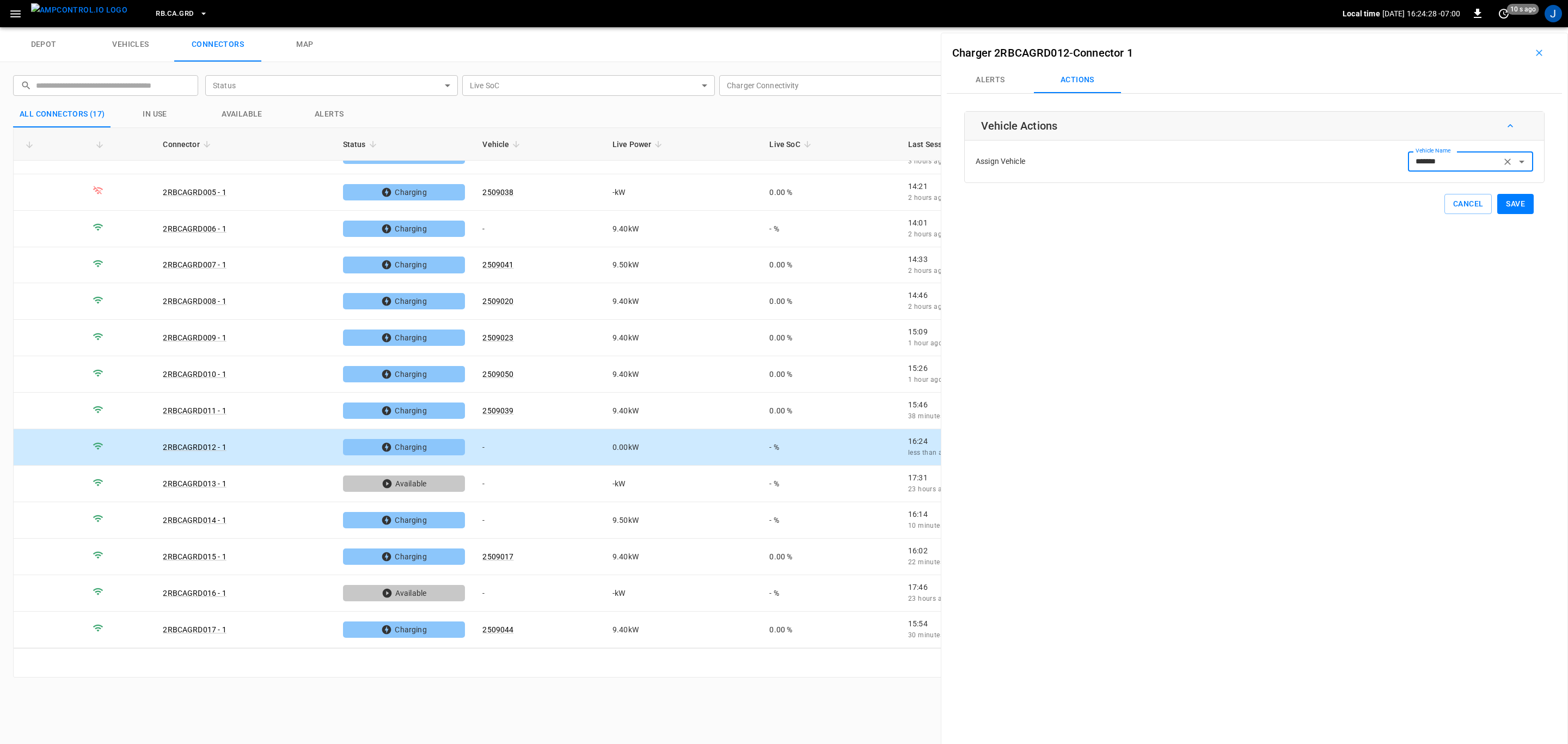
type input "*******"
click at [1507, 206] on button "Save" at bounding box center [1515, 204] width 37 height 20
click at [1536, 51] on icon "button" at bounding box center [1538, 52] width 6 height 6
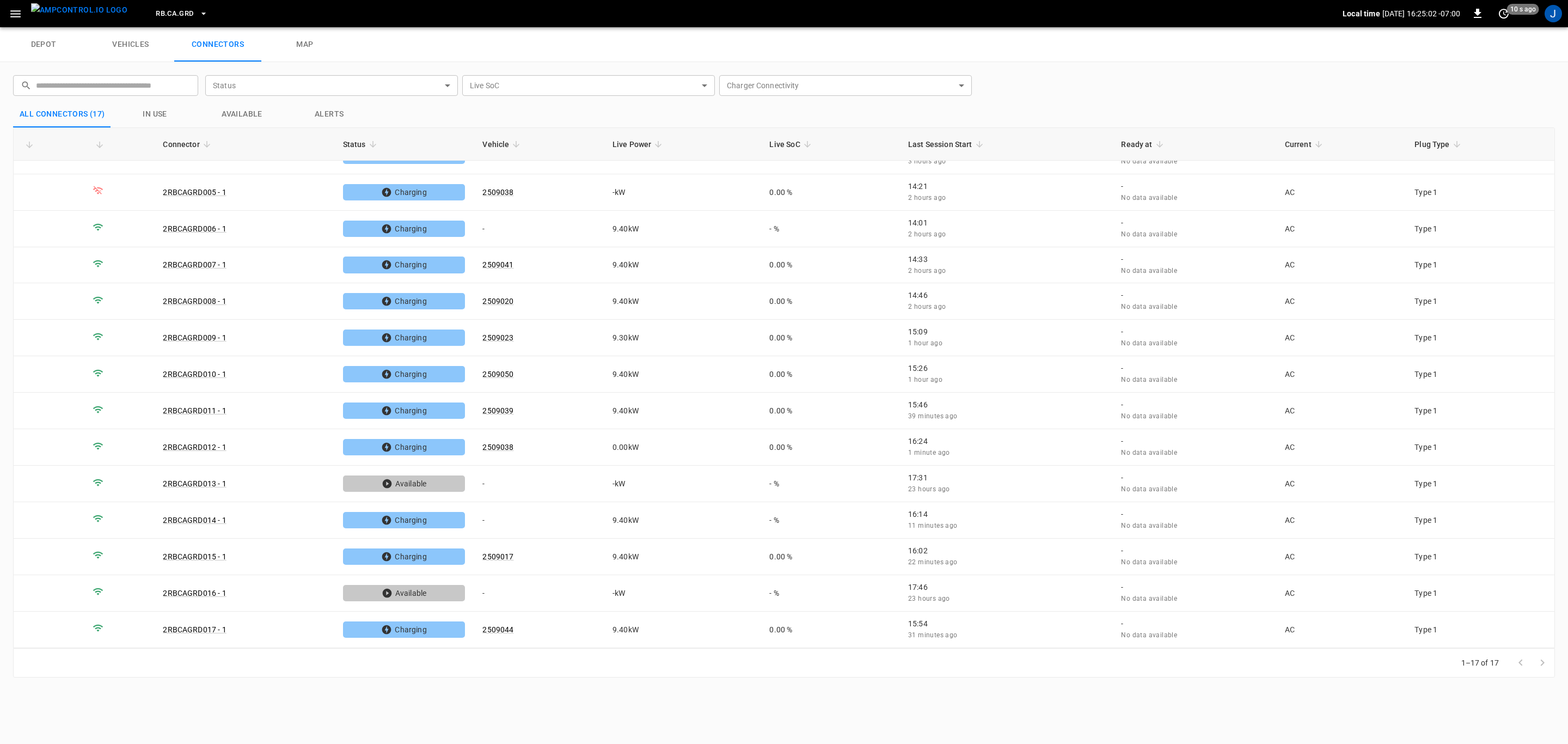
click at [1220, 686] on div "​ ​ Status ​ Status Live SoC ​ Live SoC Charger Connectivity ​ Charger Connecti…" at bounding box center [784, 376] width 1568 height 629
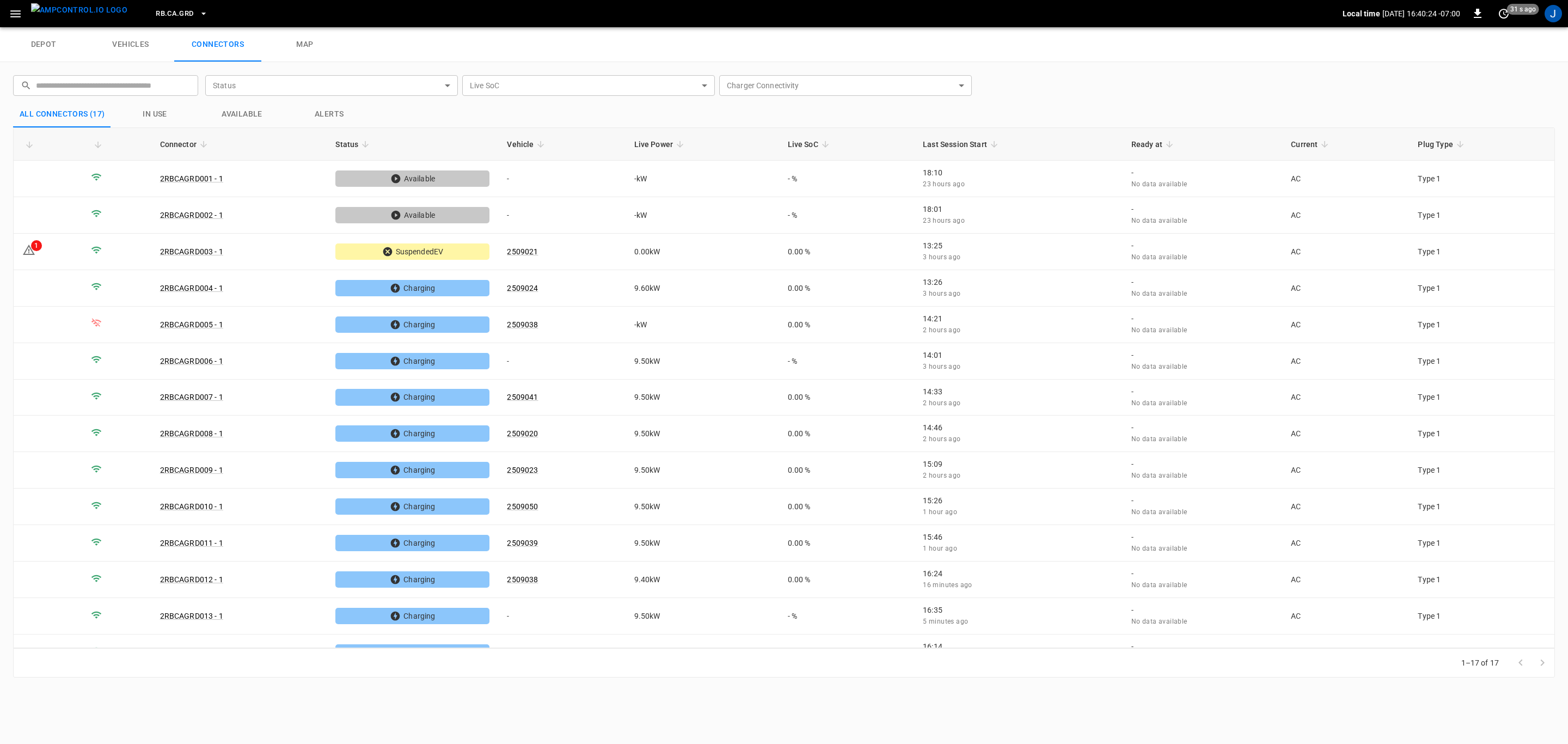
scroll to position [132, 0]
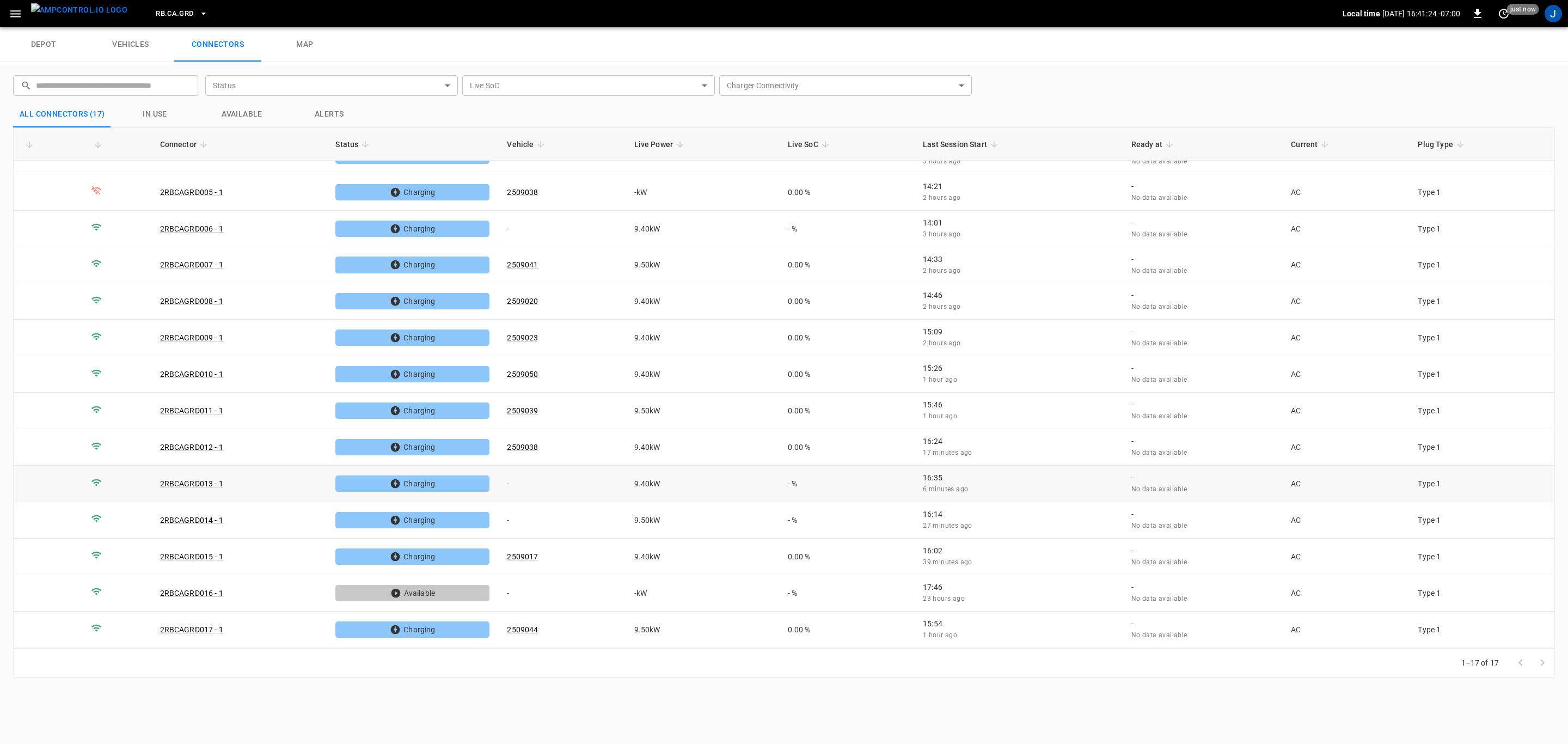
click at [513, 479] on td "-" at bounding box center [561, 484] width 127 height 37
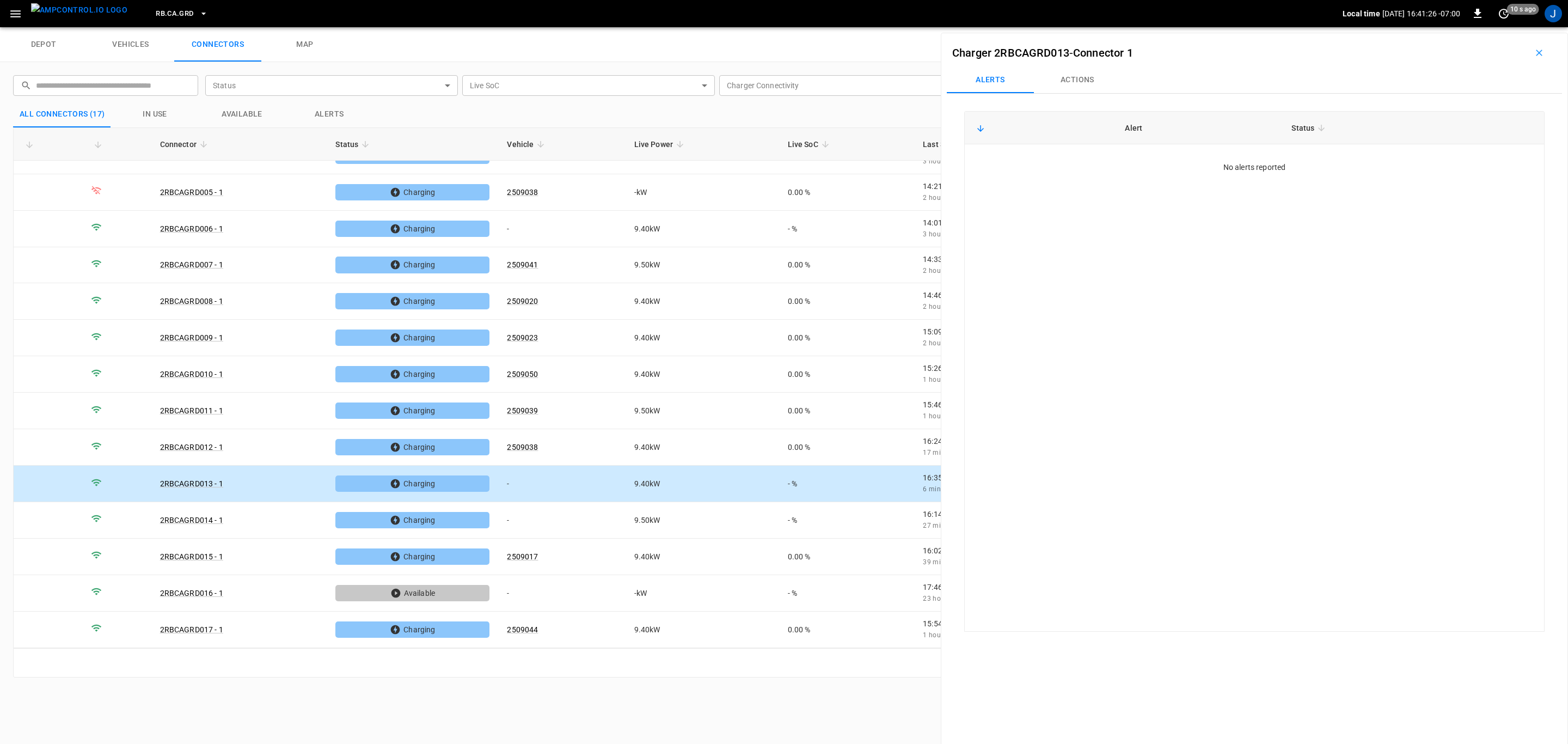
click at [1090, 77] on button "Actions" at bounding box center [1078, 80] width 87 height 26
click at [1427, 160] on div "Vehicle Name Vehicle Name" at bounding box center [1470, 161] width 125 height 20
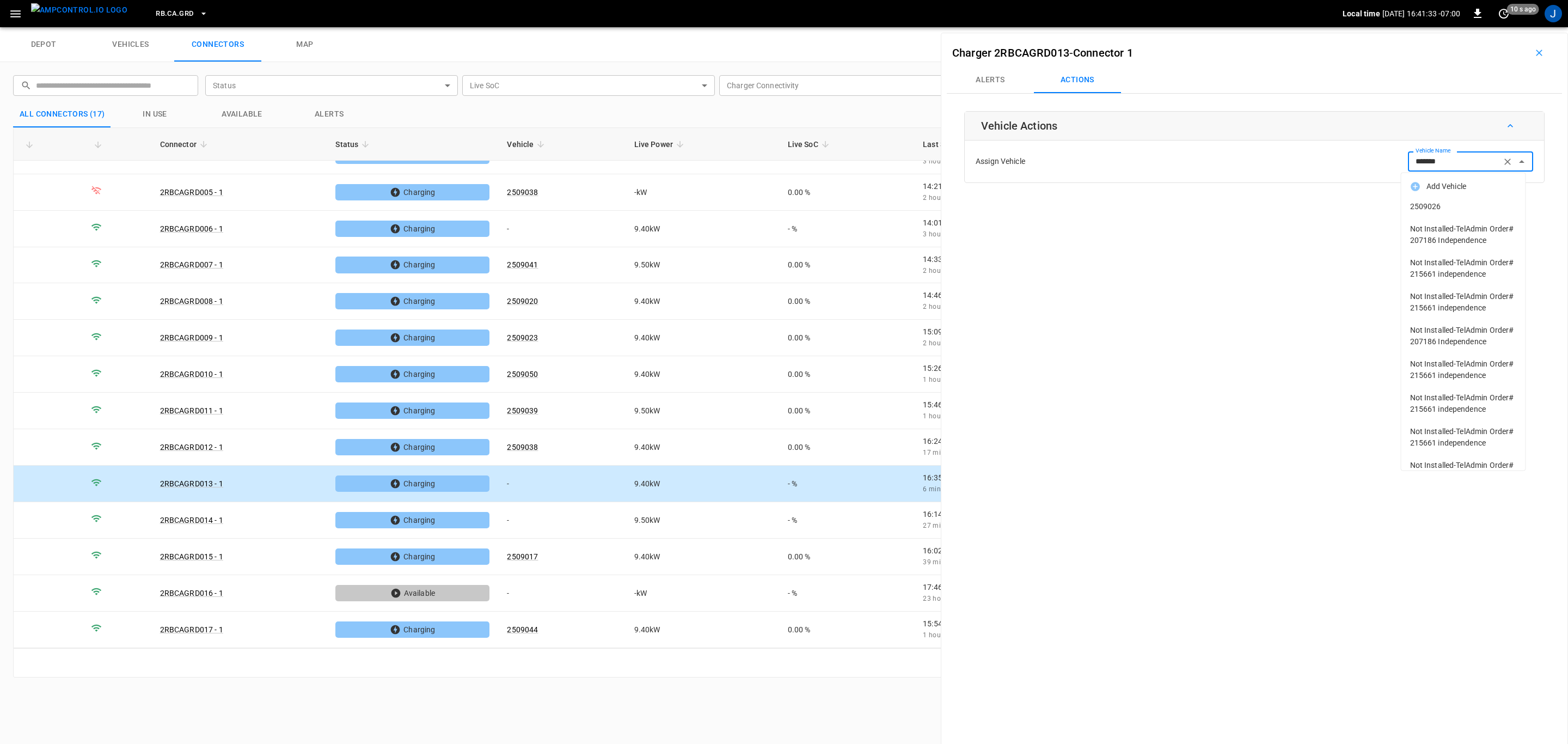
click at [1433, 208] on span "2509026" at bounding box center [1464, 207] width 107 height 11
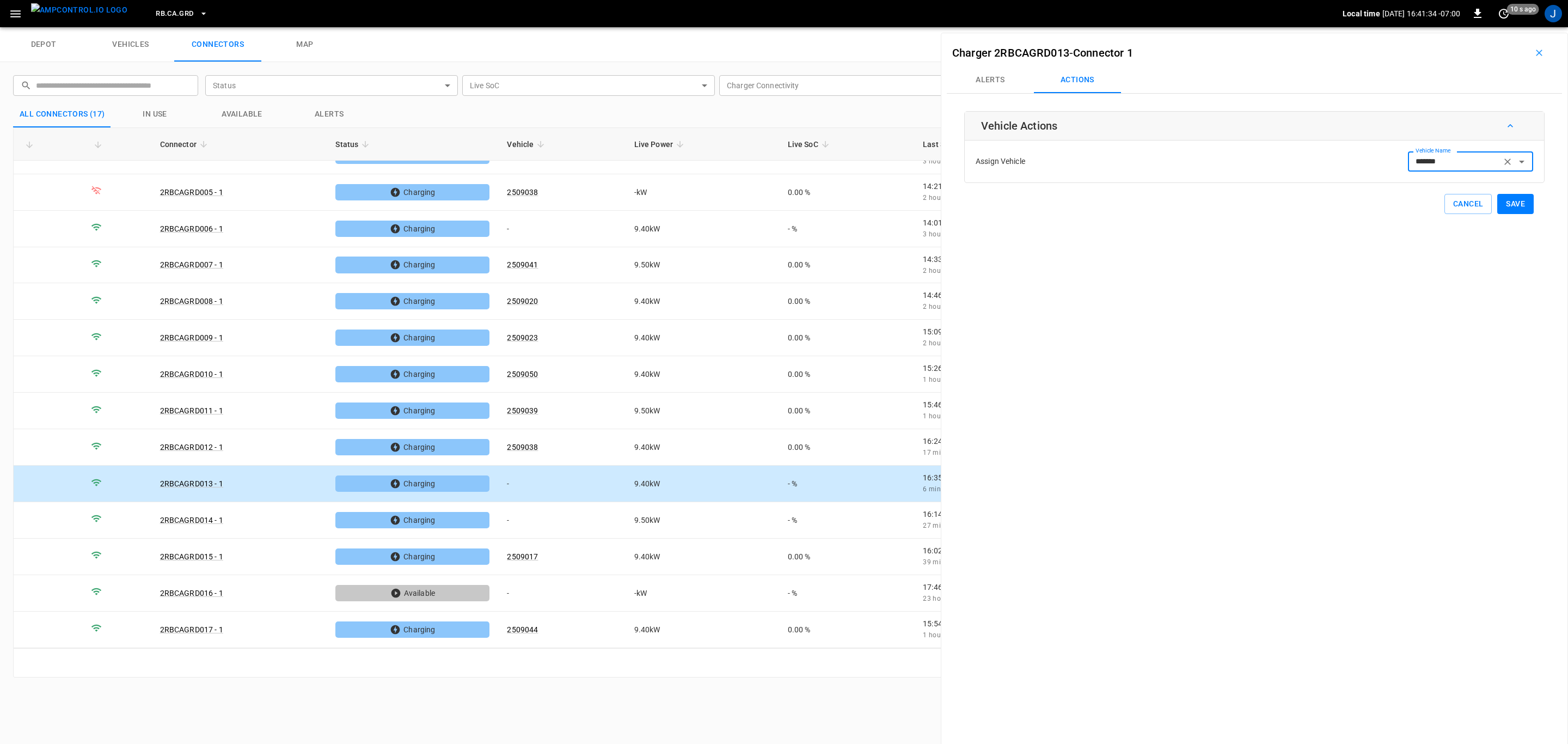
type input "*******"
click at [1502, 203] on button "Save" at bounding box center [1515, 204] width 37 height 20
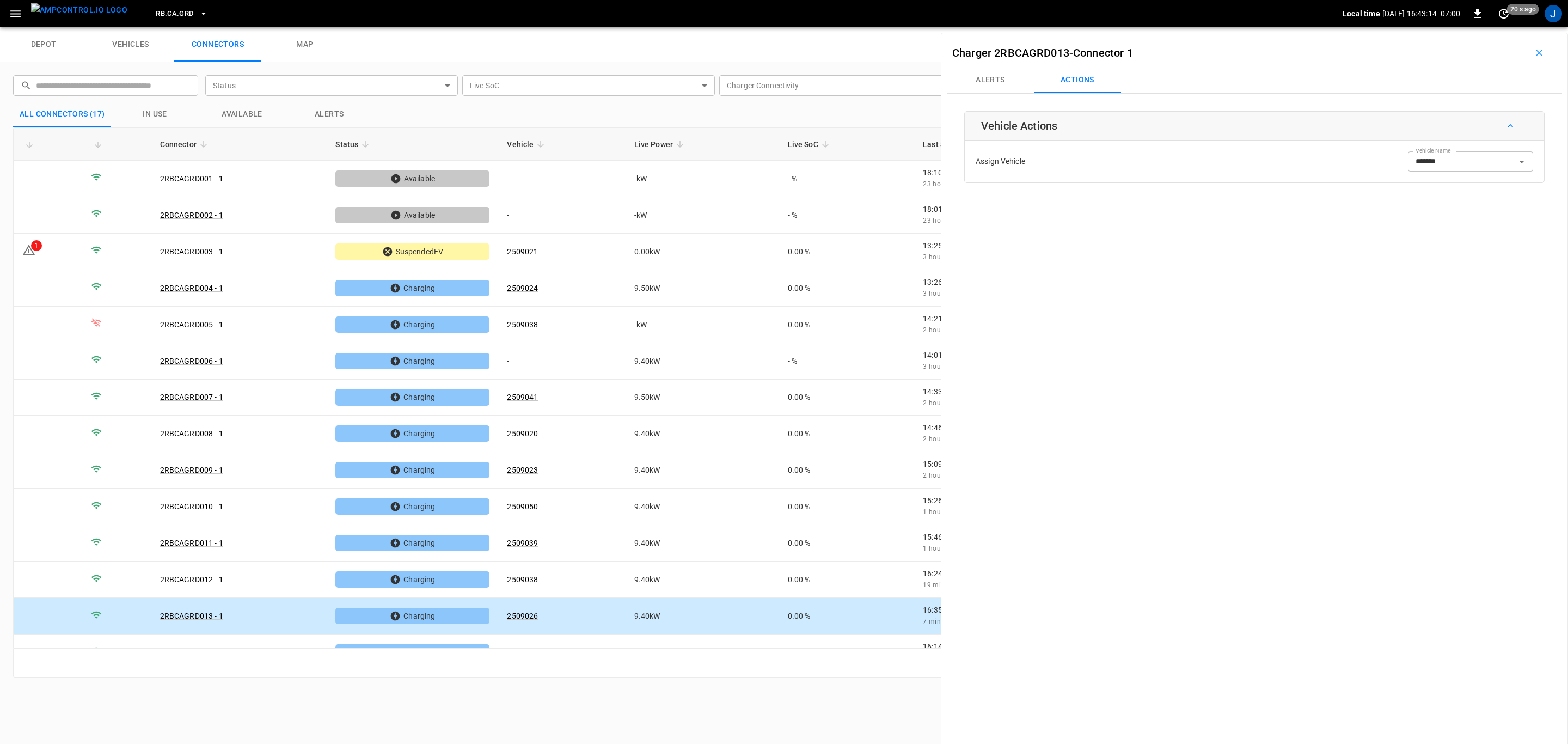
click at [1534, 54] on icon "button" at bounding box center [1538, 52] width 11 height 11
click at [1533, 54] on div "depot vehicles connectors map" at bounding box center [784, 45] width 1568 height 35
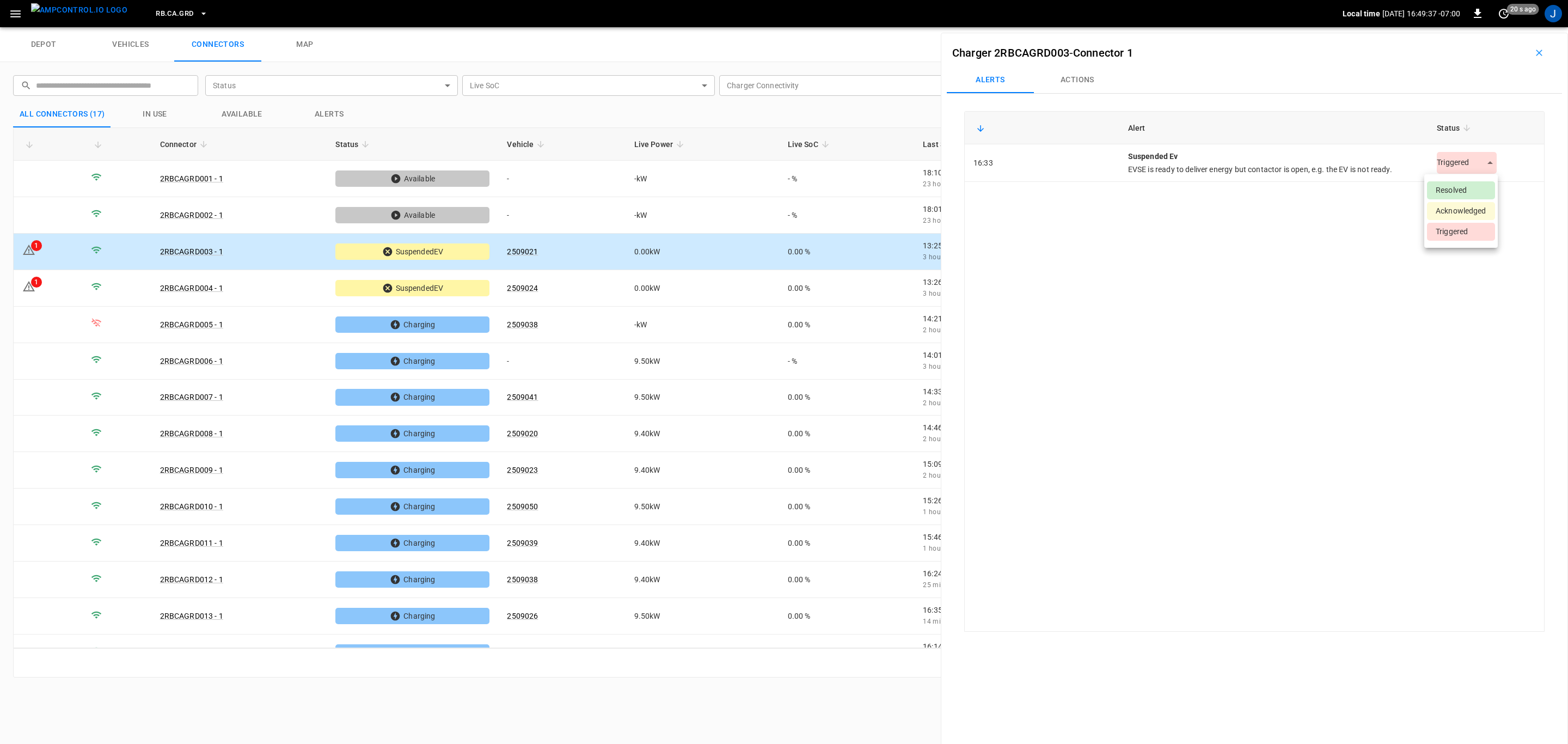
click at [1480, 27] on body "RB.CA.GRD Local time 2025-09-05 16:49:37 -07:00 0 20 s ago J depot vehicles con…" at bounding box center [784, 13] width 1568 height 27
click at [1468, 190] on li "Resolved" at bounding box center [1461, 191] width 68 height 18
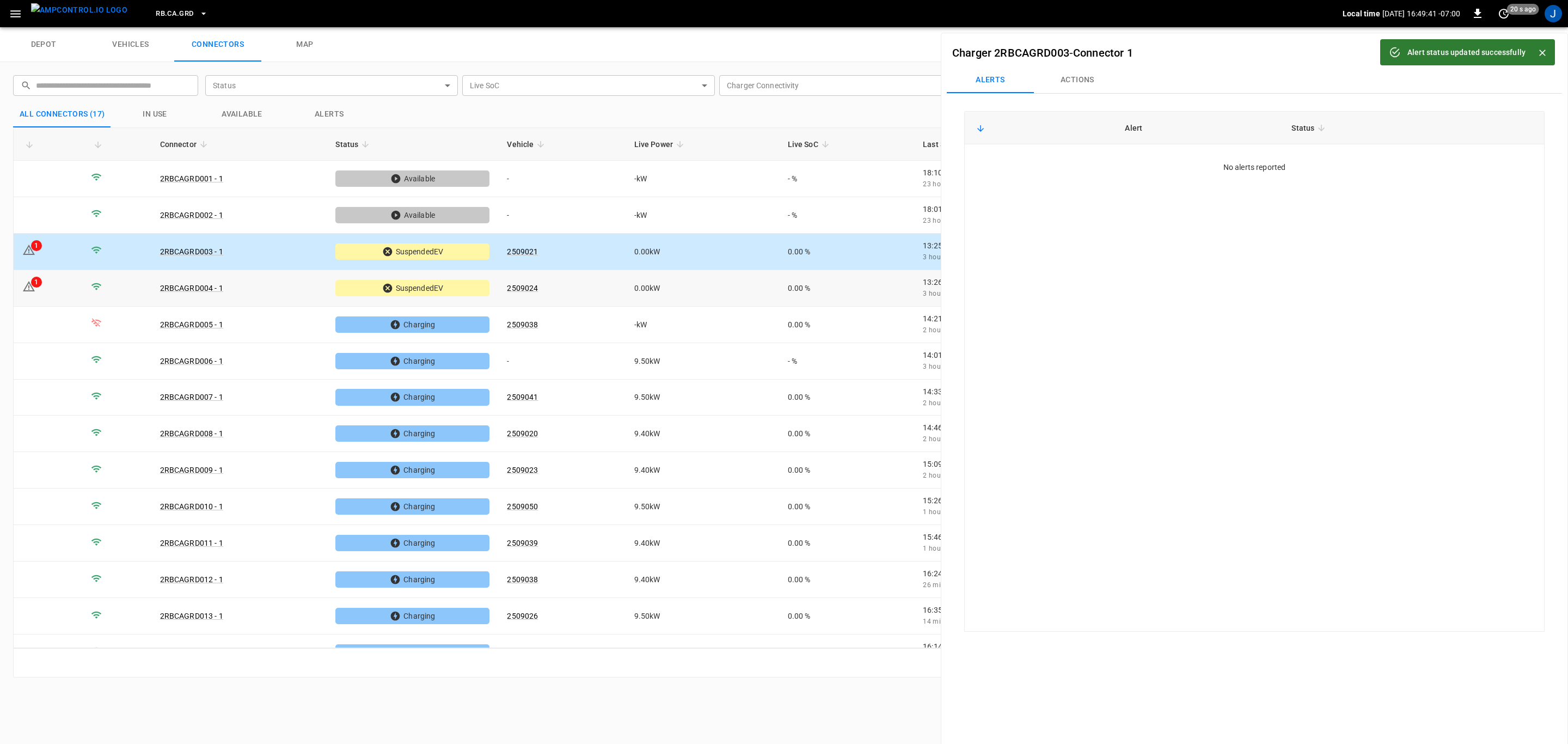
click at [37, 284] on div "1" at bounding box center [36, 282] width 11 height 11
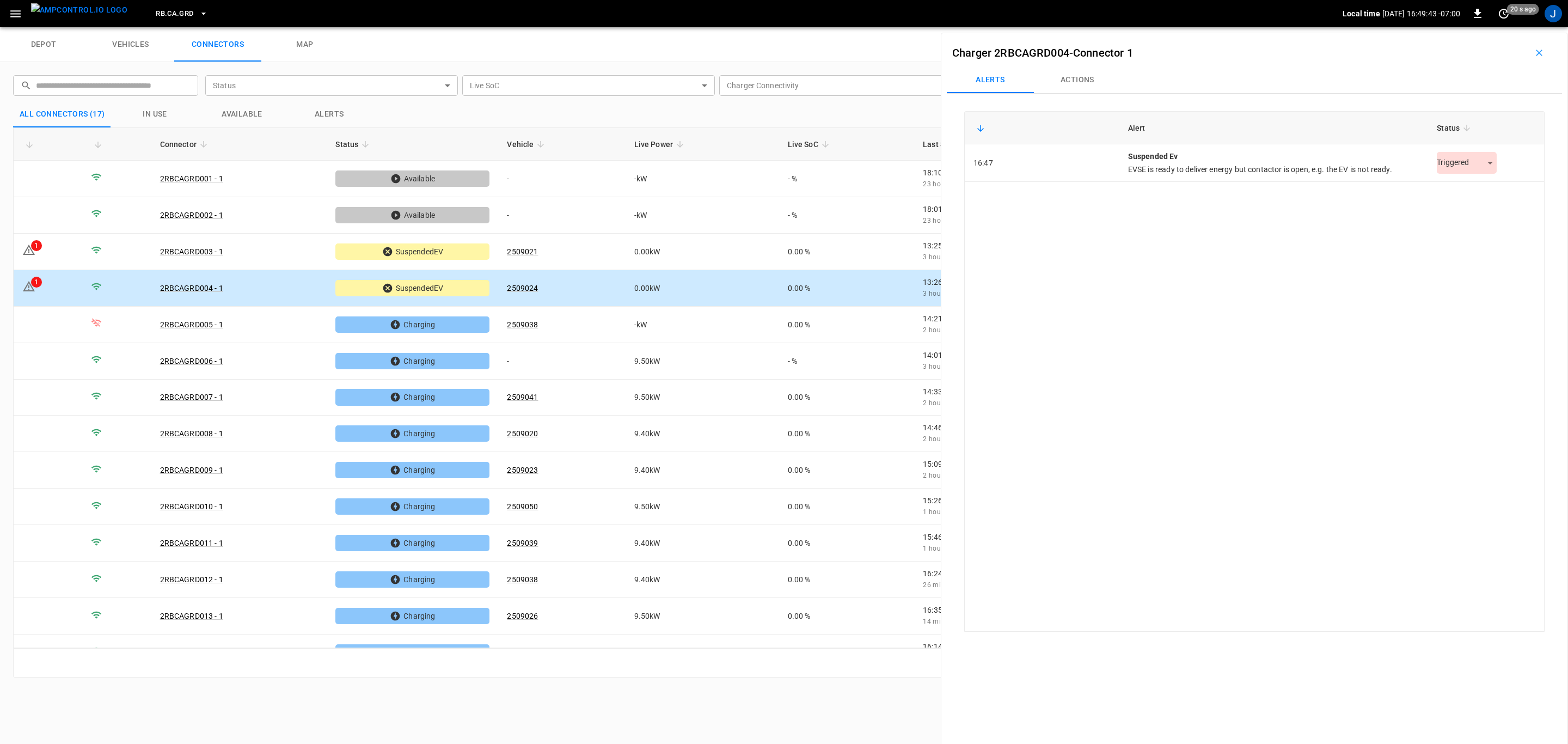
click at [1484, 27] on body "RB.CA.GRD Local time 2025-09-05 16:49:43 -07:00 0 20 s ago J depot vehicles con…" at bounding box center [784, 13] width 1568 height 27
click at [1470, 190] on li "Resolved" at bounding box center [1461, 191] width 68 height 18
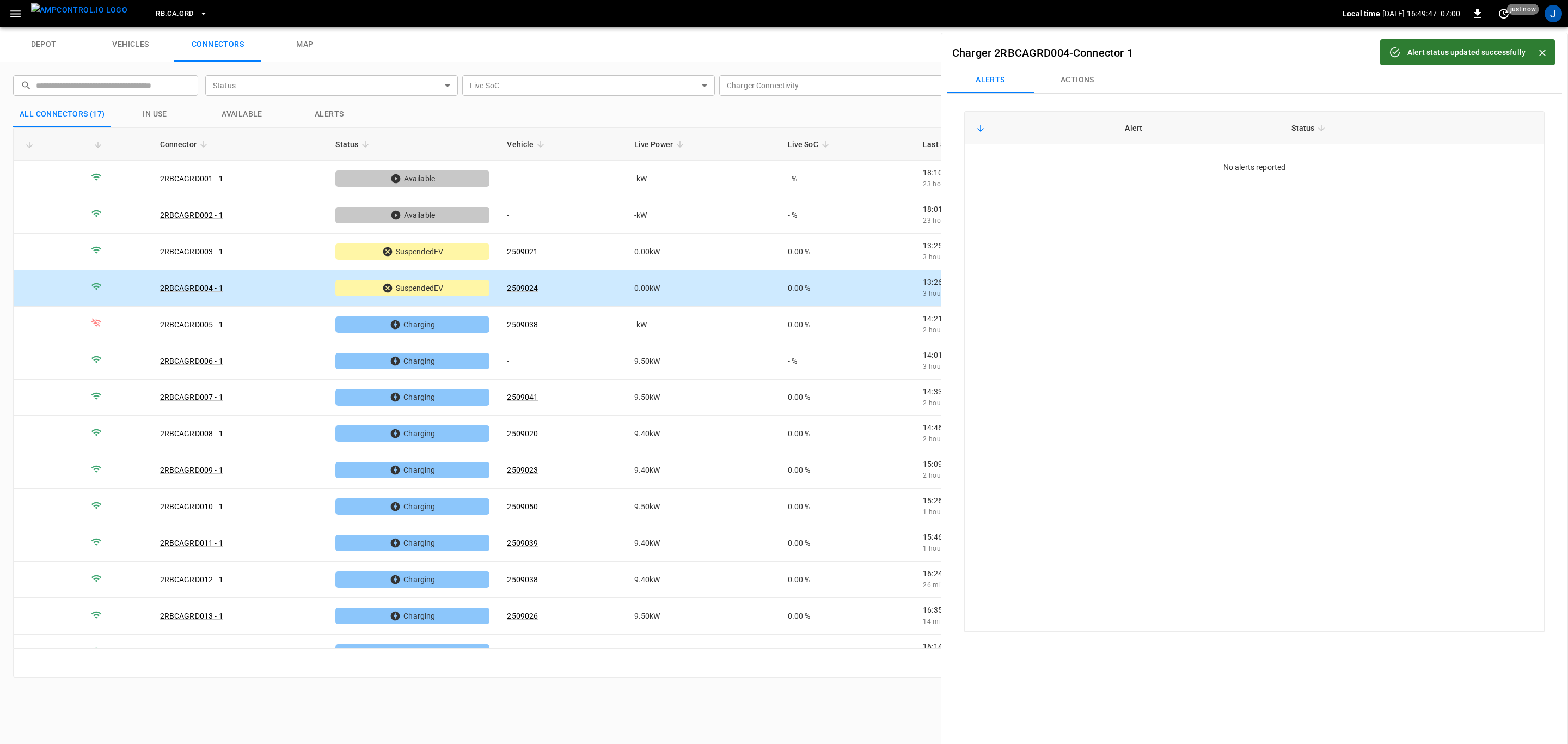
click at [1545, 49] on icon "Close" at bounding box center [1542, 52] width 6 height 6
click at [1534, 54] on icon "button" at bounding box center [1538, 52] width 11 height 11
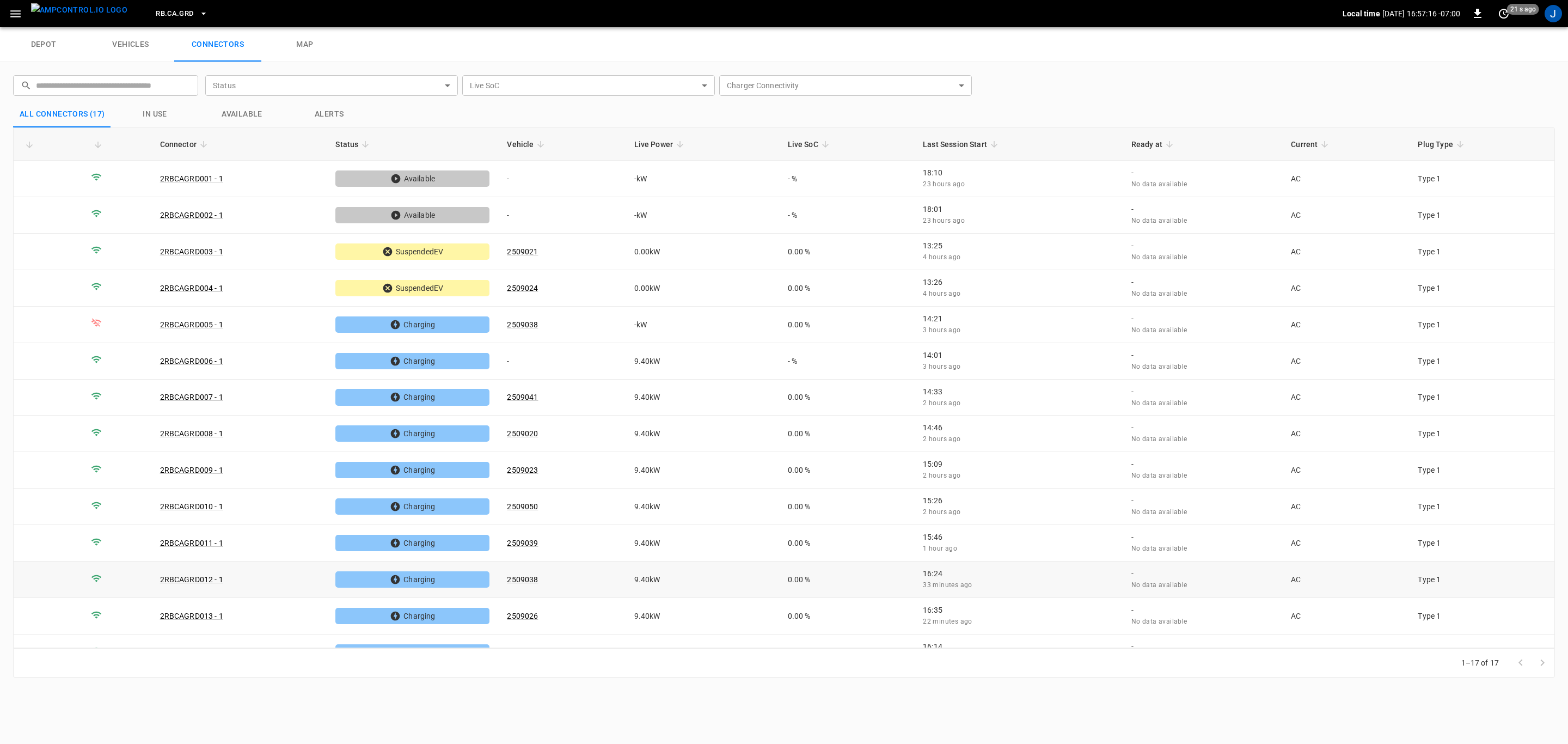
scroll to position [132, 0]
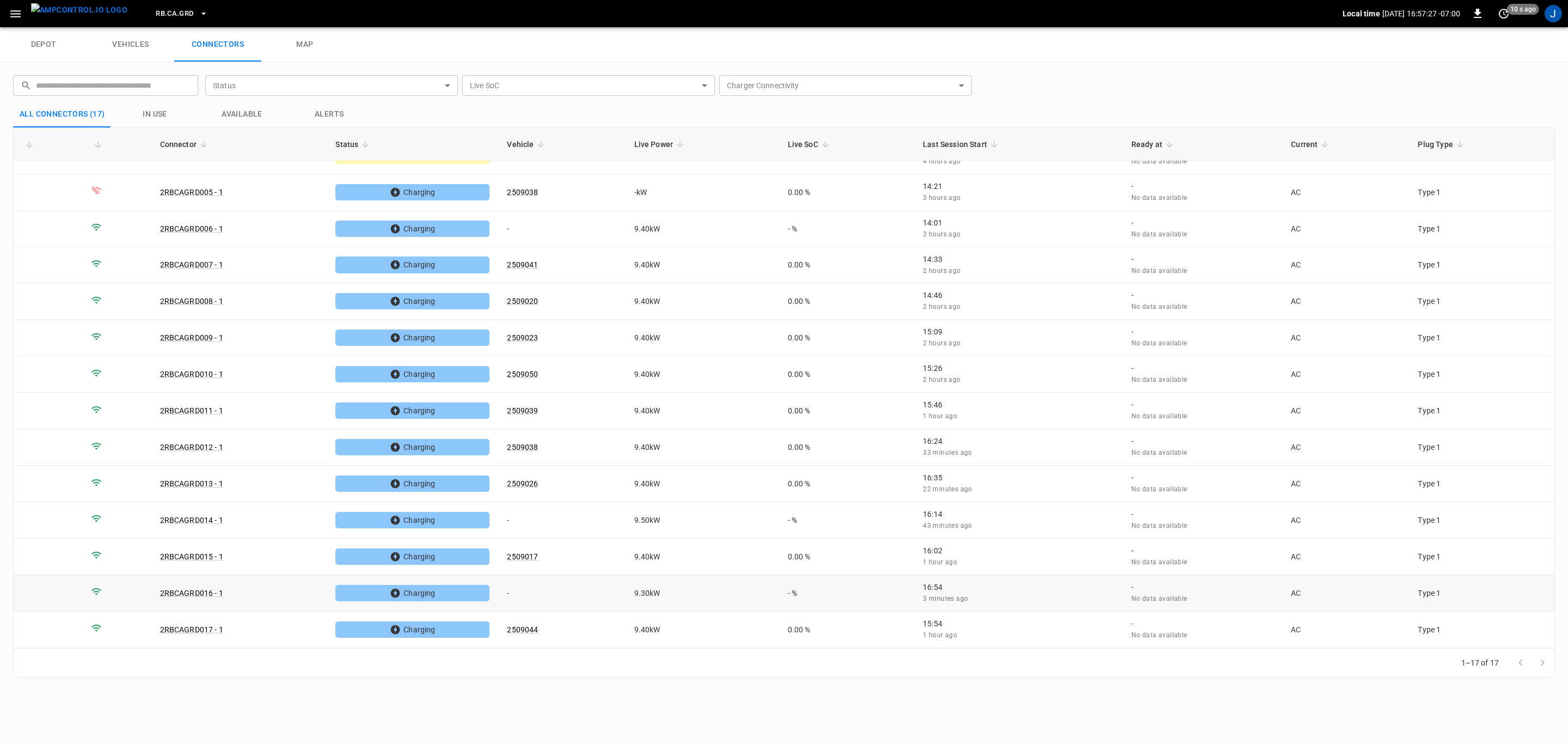
click at [511, 594] on td "-" at bounding box center [561, 593] width 127 height 37
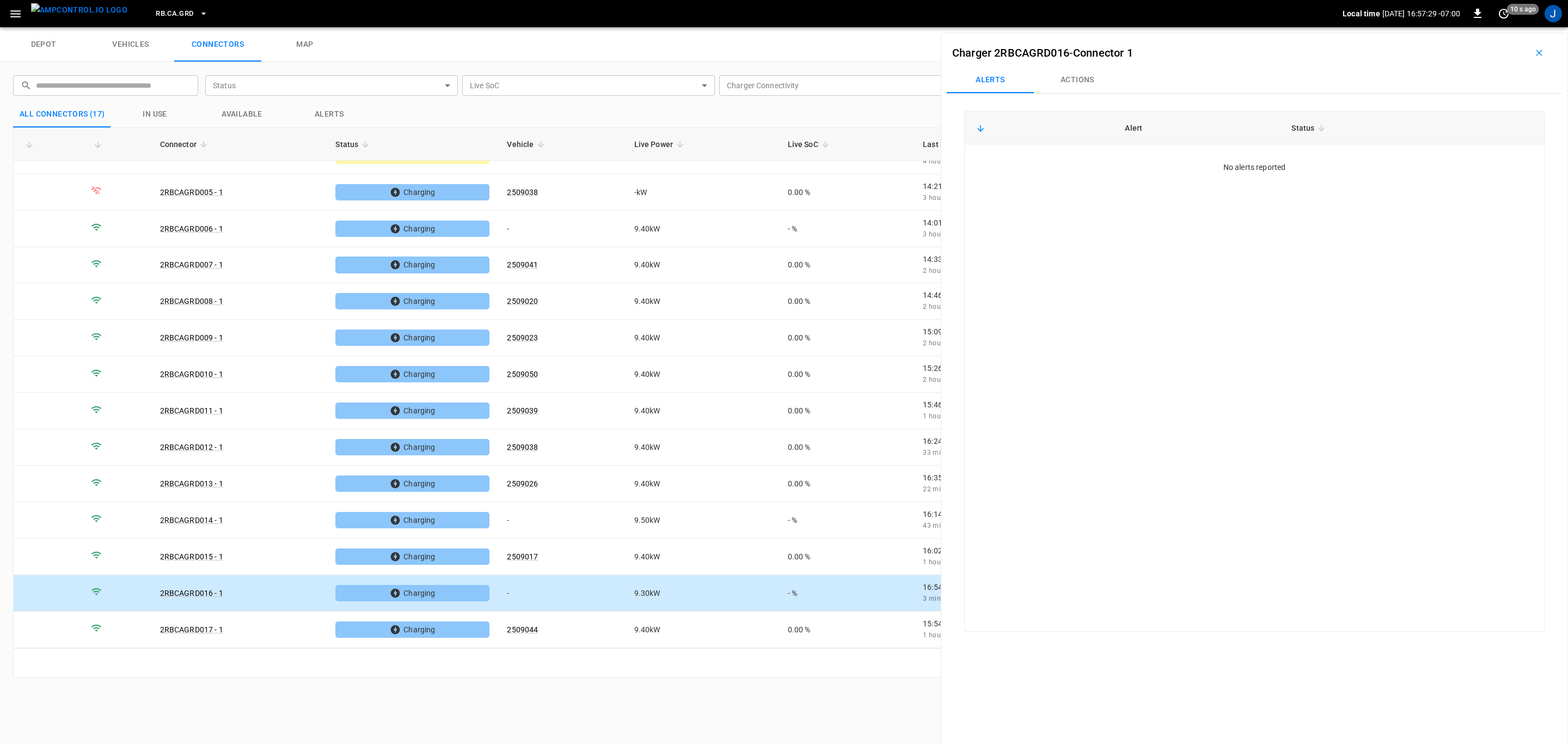
click at [1080, 75] on button "Actions" at bounding box center [1078, 80] width 87 height 26
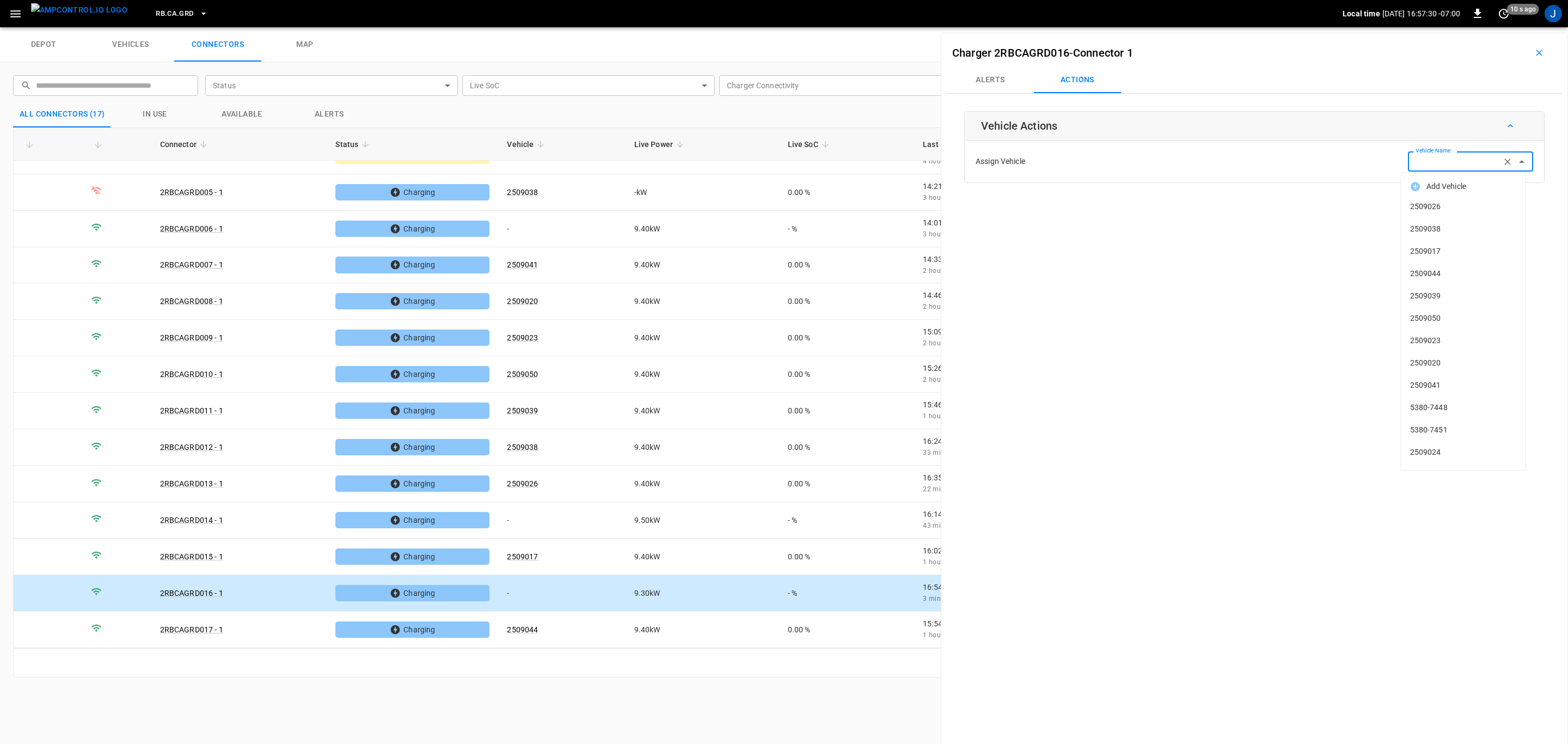
click at [1463, 160] on input "Vehicle Name" at bounding box center [1454, 161] width 87 height 13
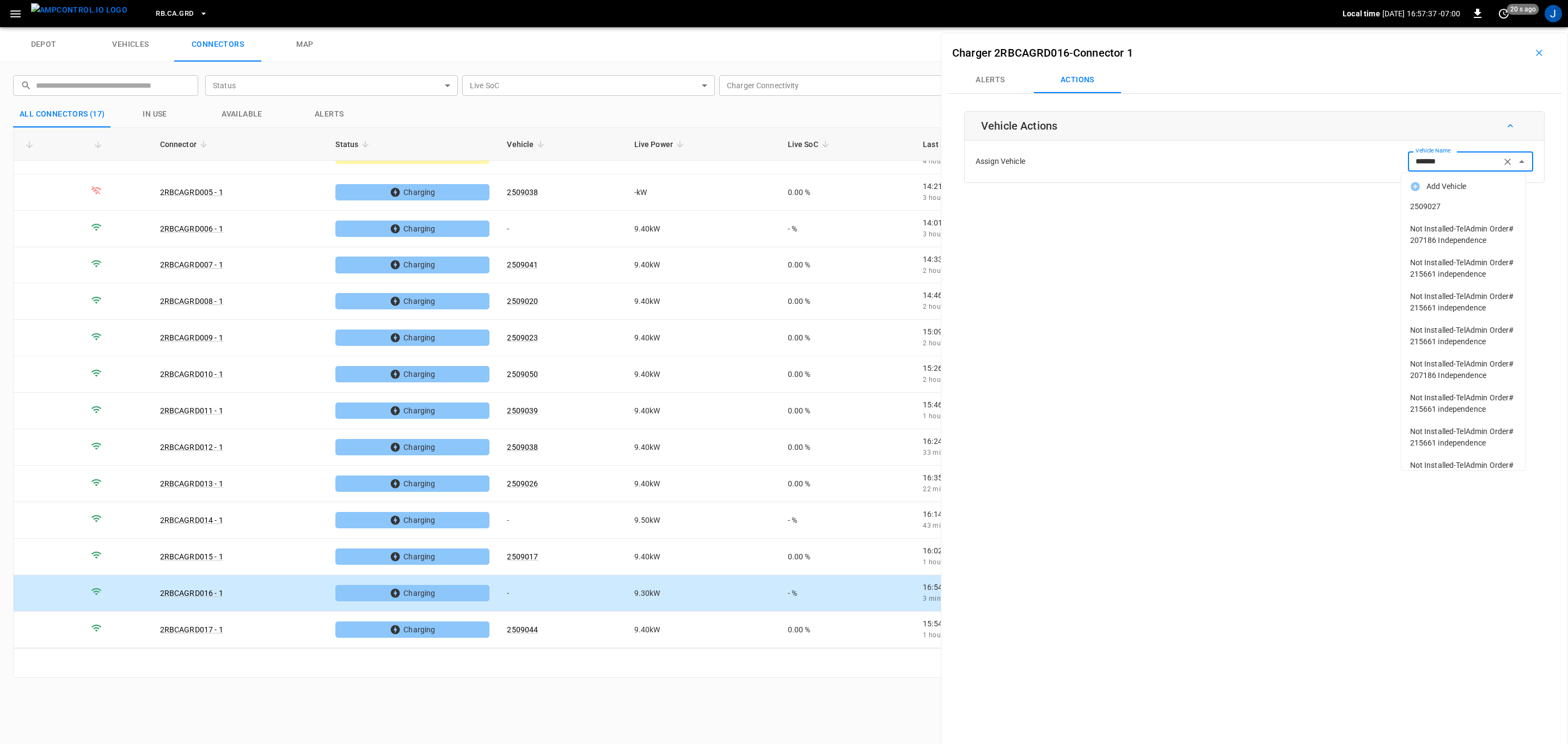
click at [1439, 203] on span "2509027" at bounding box center [1464, 207] width 107 height 11
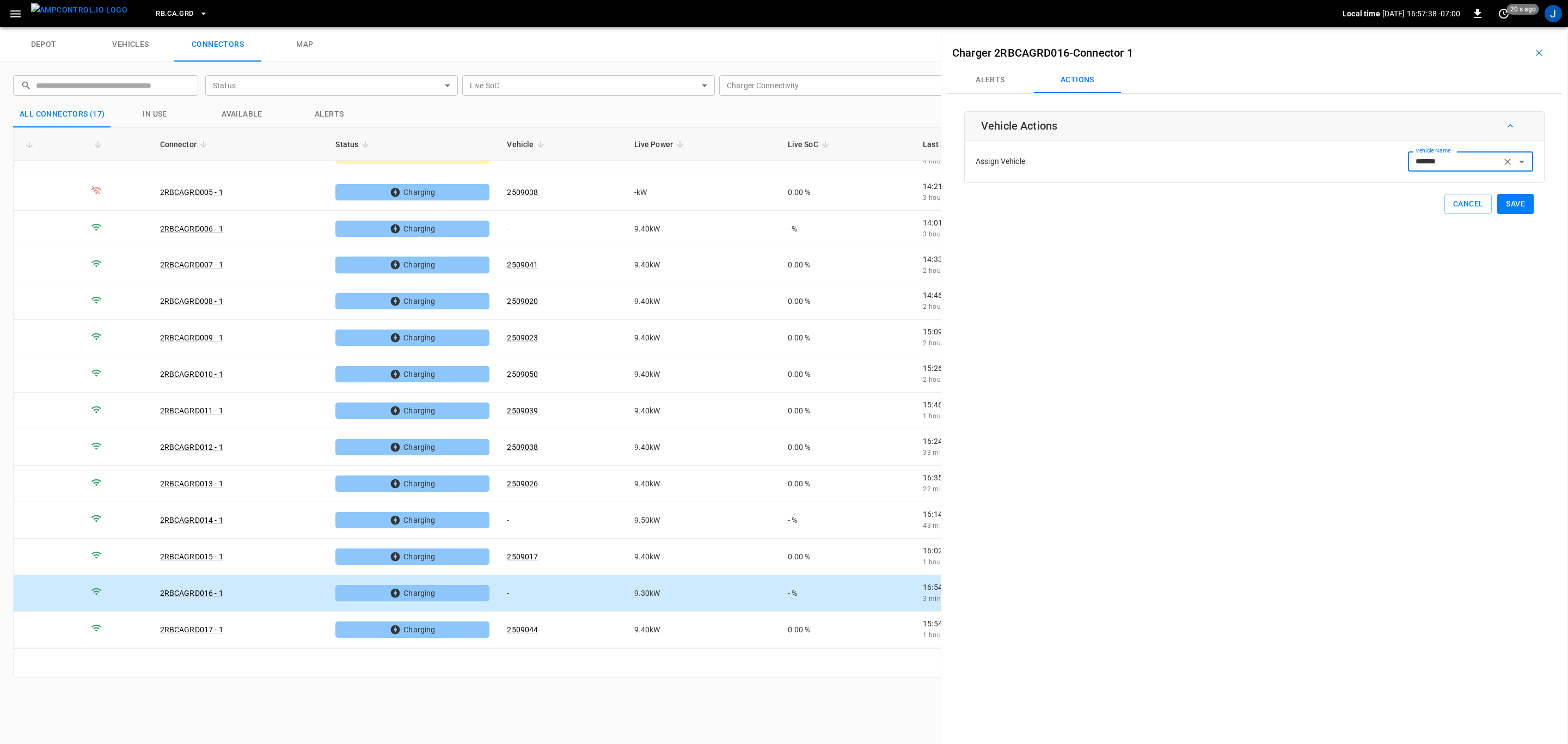
type input "*******"
click at [1508, 200] on button "Save" at bounding box center [1515, 204] width 37 height 20
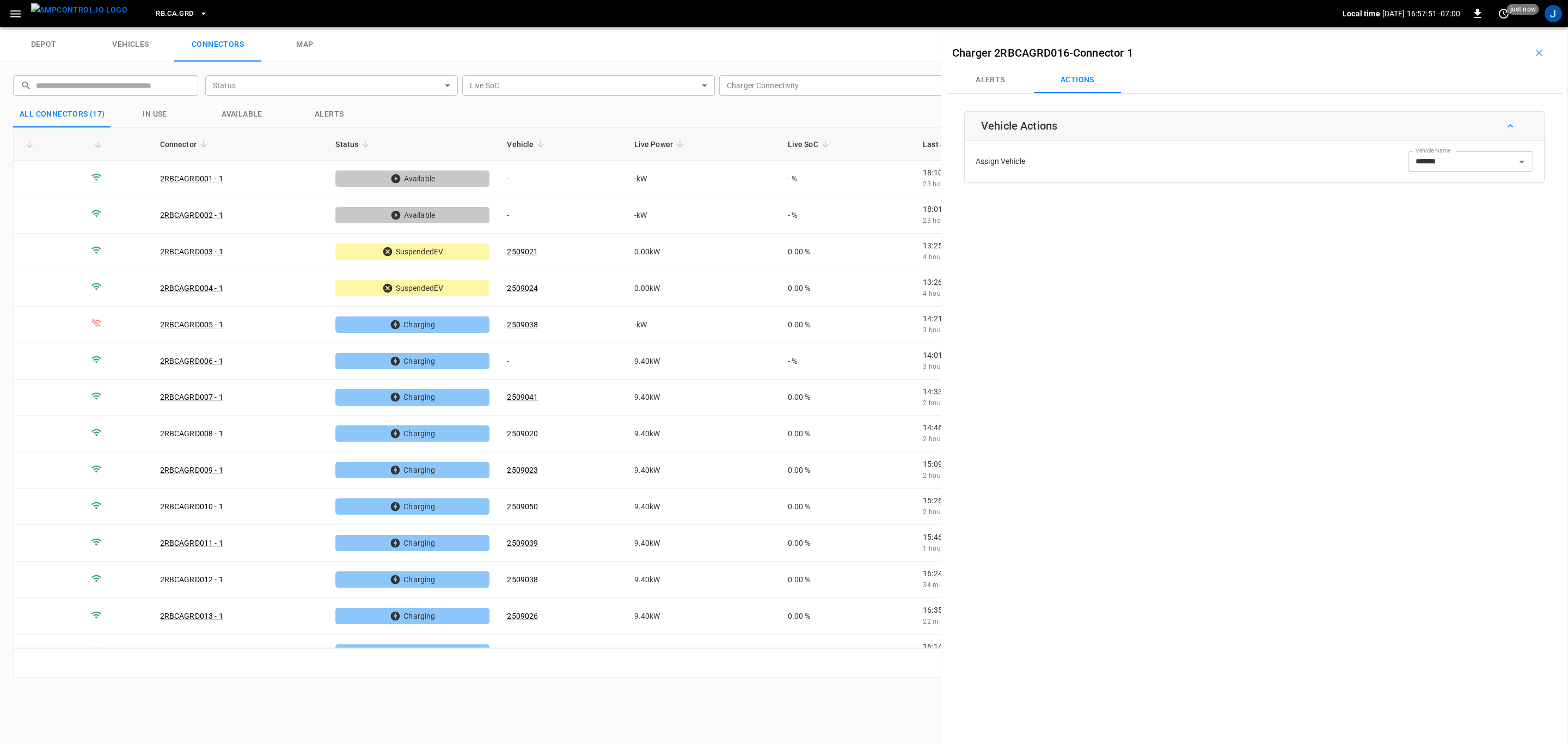
click at [1536, 48] on icon "button" at bounding box center [1538, 52] width 11 height 11
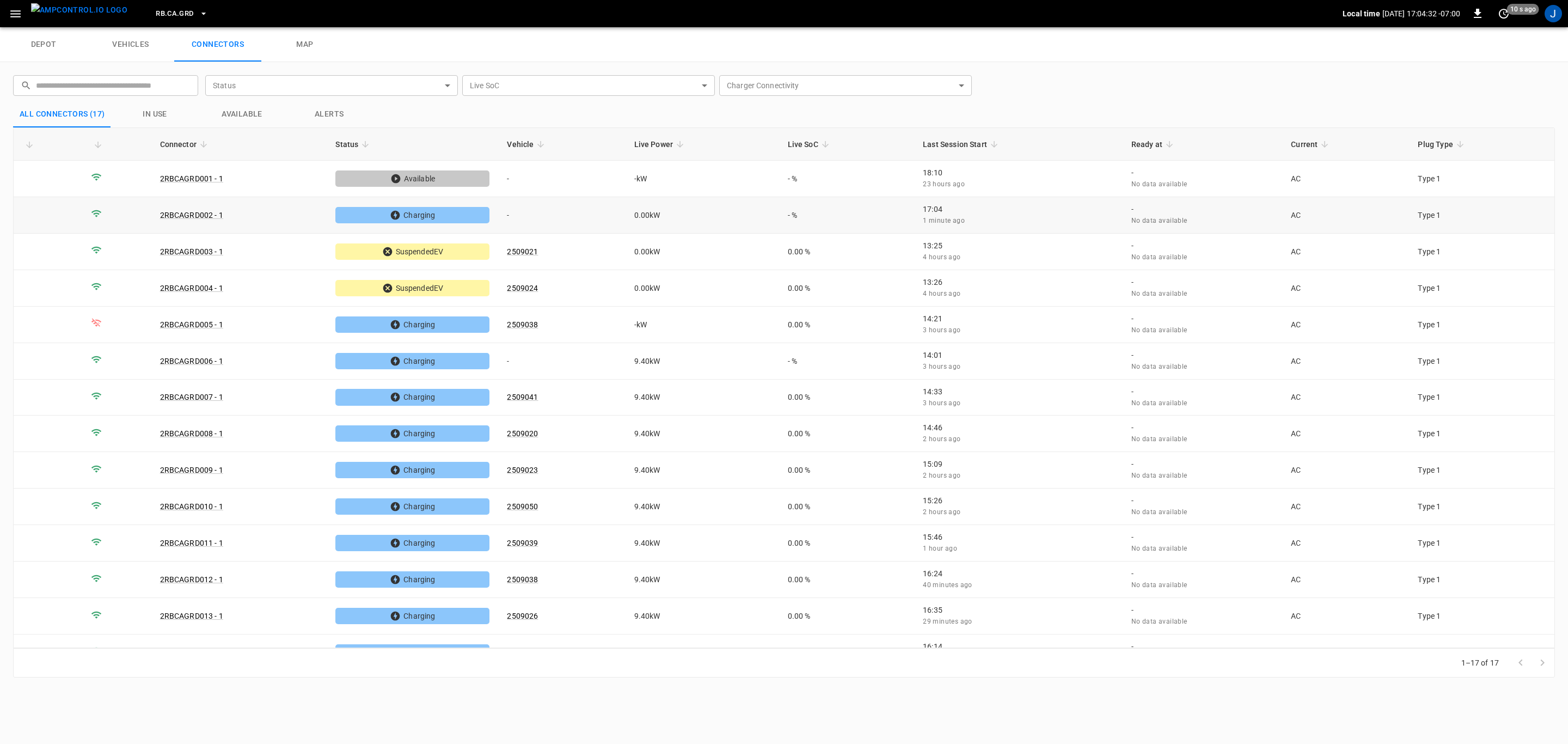
click at [505, 214] on td "-" at bounding box center [561, 215] width 127 height 37
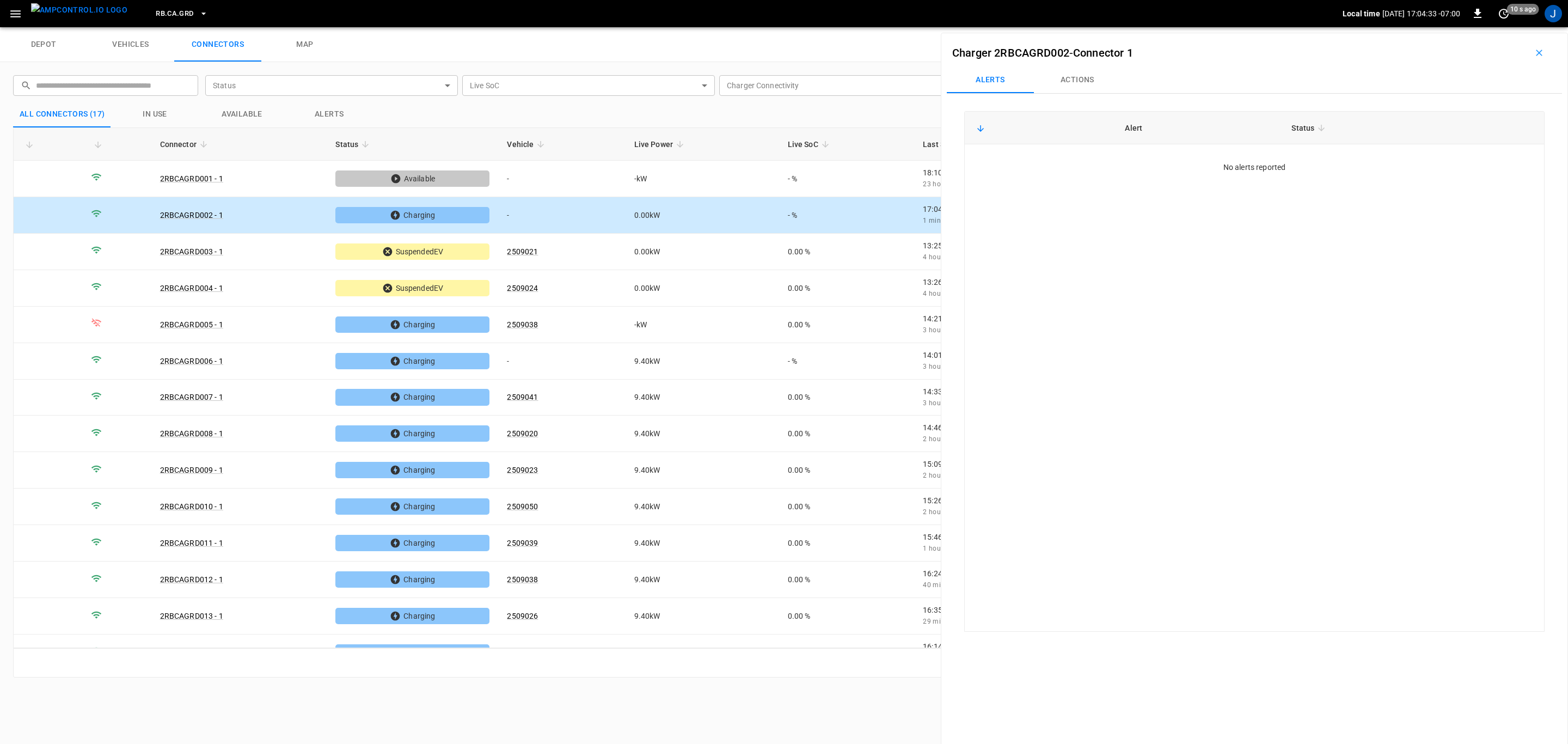
click at [1071, 77] on button "Actions" at bounding box center [1078, 80] width 87 height 26
click at [1442, 160] on div "Vehicle Name Vehicle Name" at bounding box center [1470, 161] width 125 height 20
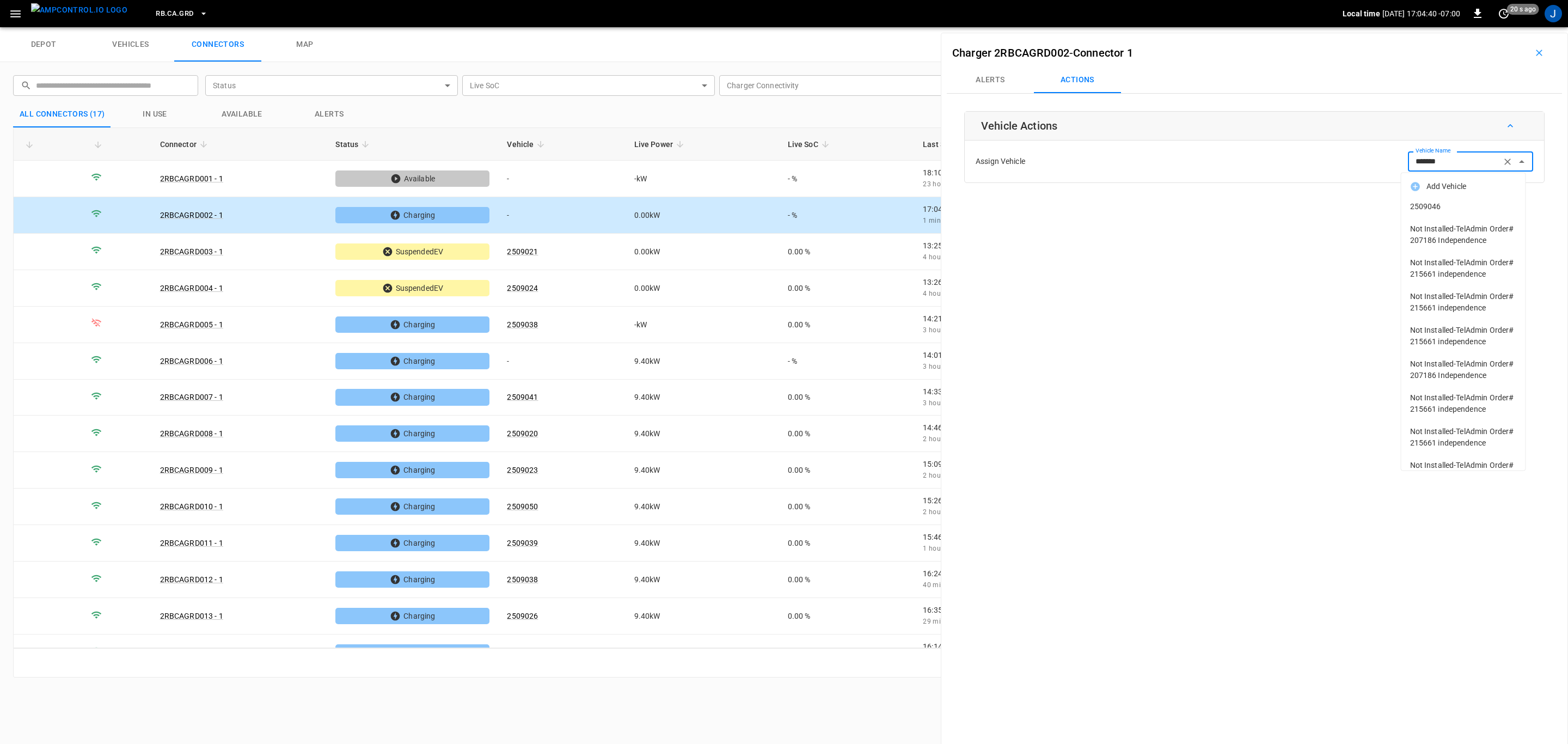
click at [1431, 210] on span "2509046" at bounding box center [1464, 207] width 107 height 11
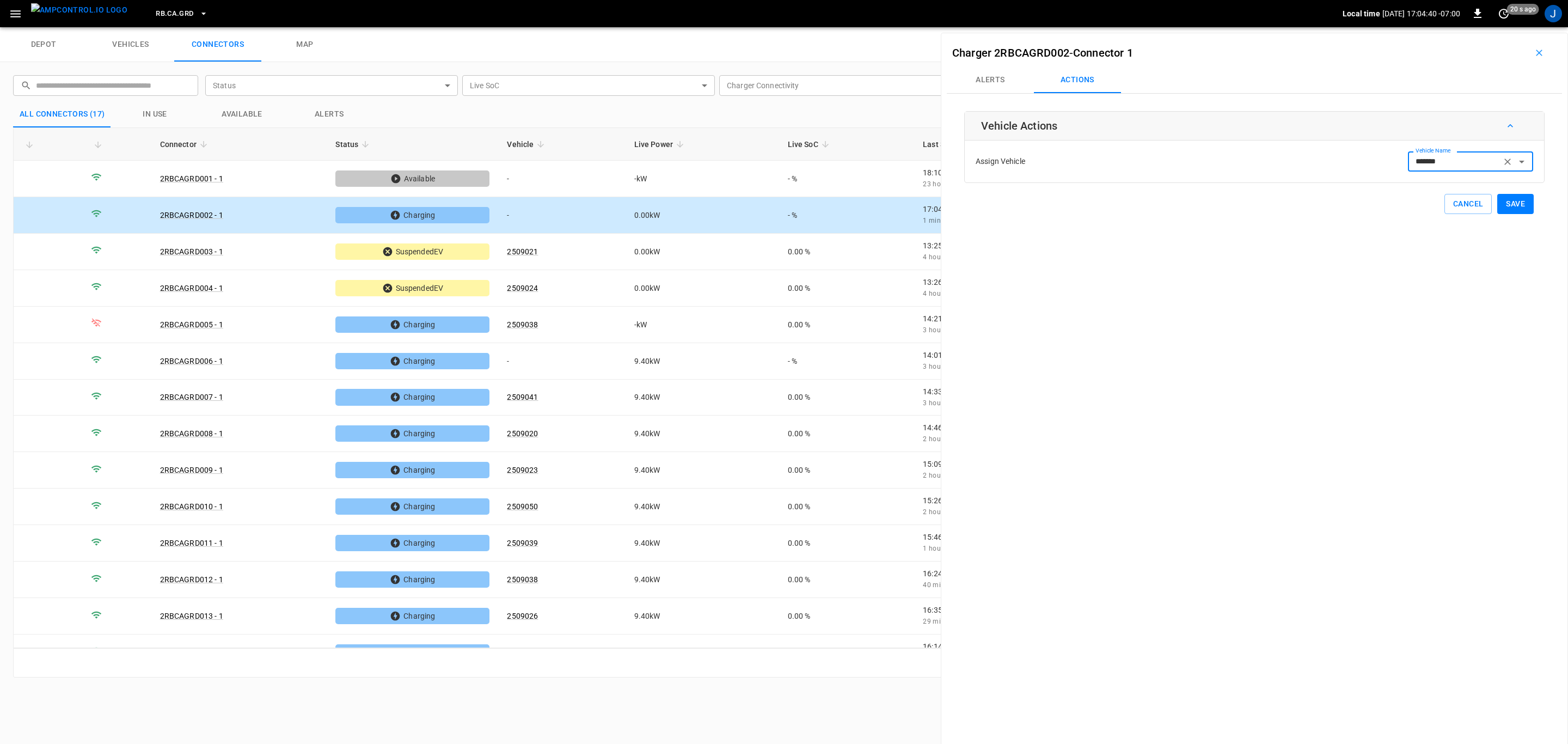
type input "*******"
click at [1502, 203] on button "Save" at bounding box center [1515, 204] width 37 height 20
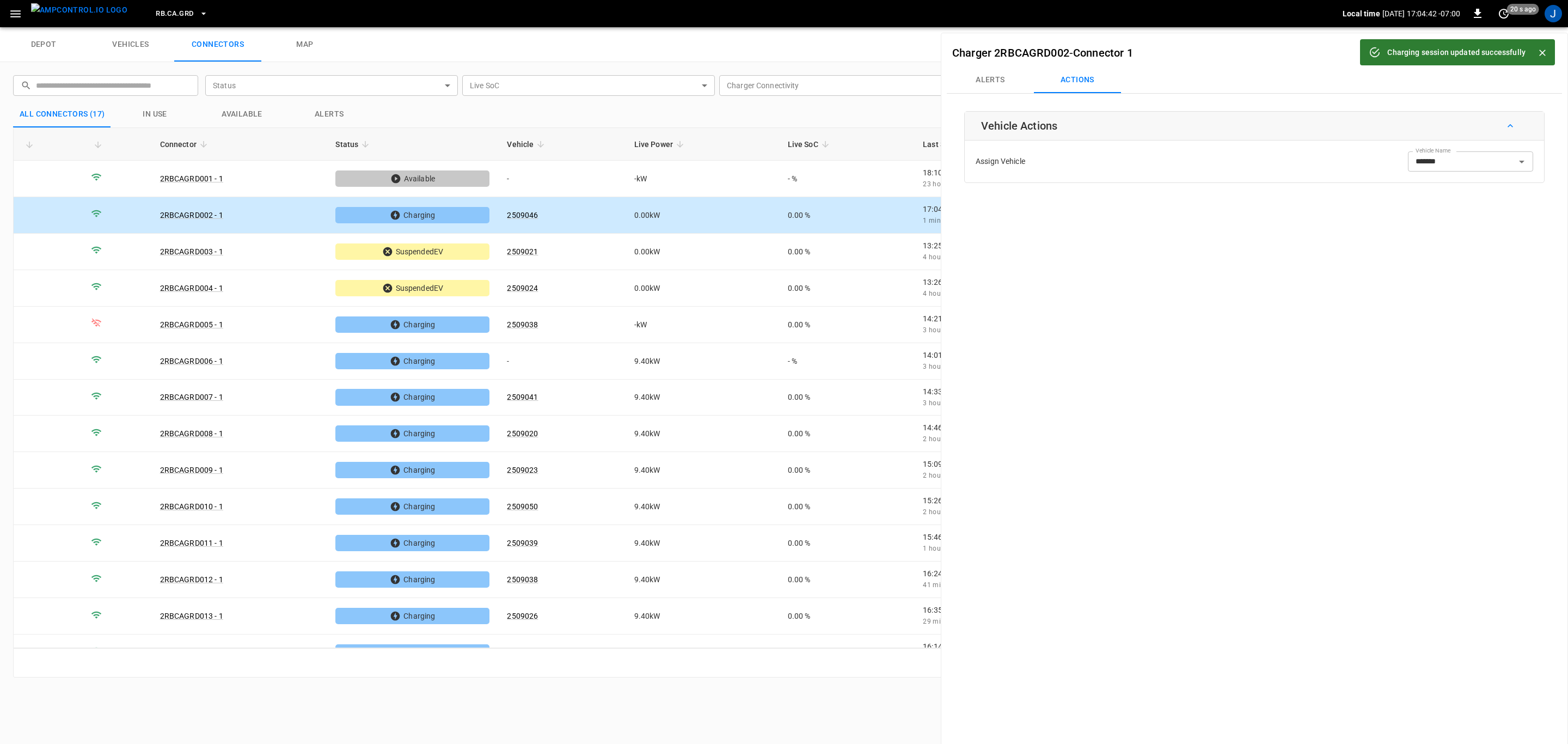
click at [1541, 54] on icon "Close" at bounding box center [1542, 52] width 6 height 6
click at [1537, 54] on icon "button" at bounding box center [1538, 52] width 11 height 11
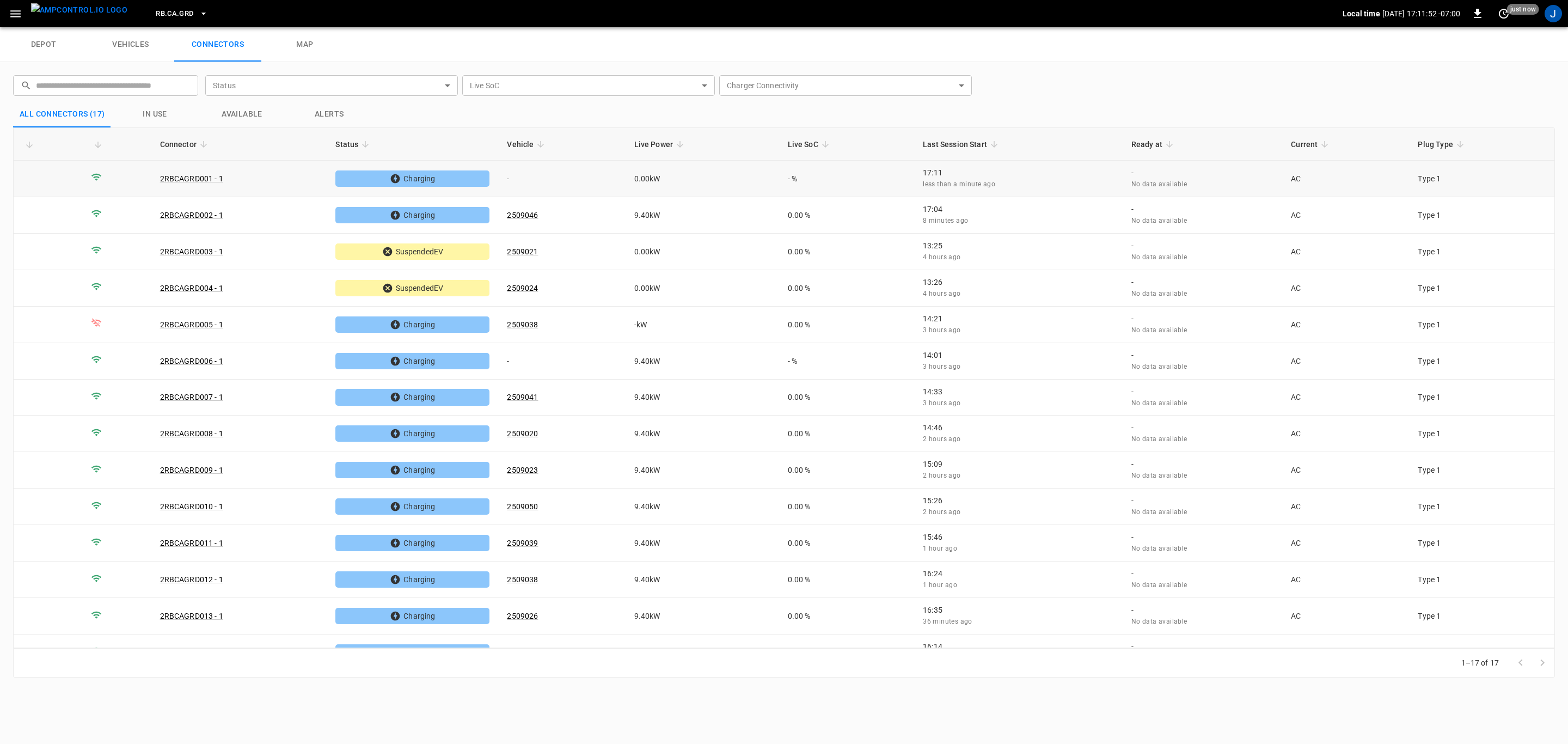
click at [512, 180] on td "-" at bounding box center [561, 179] width 127 height 37
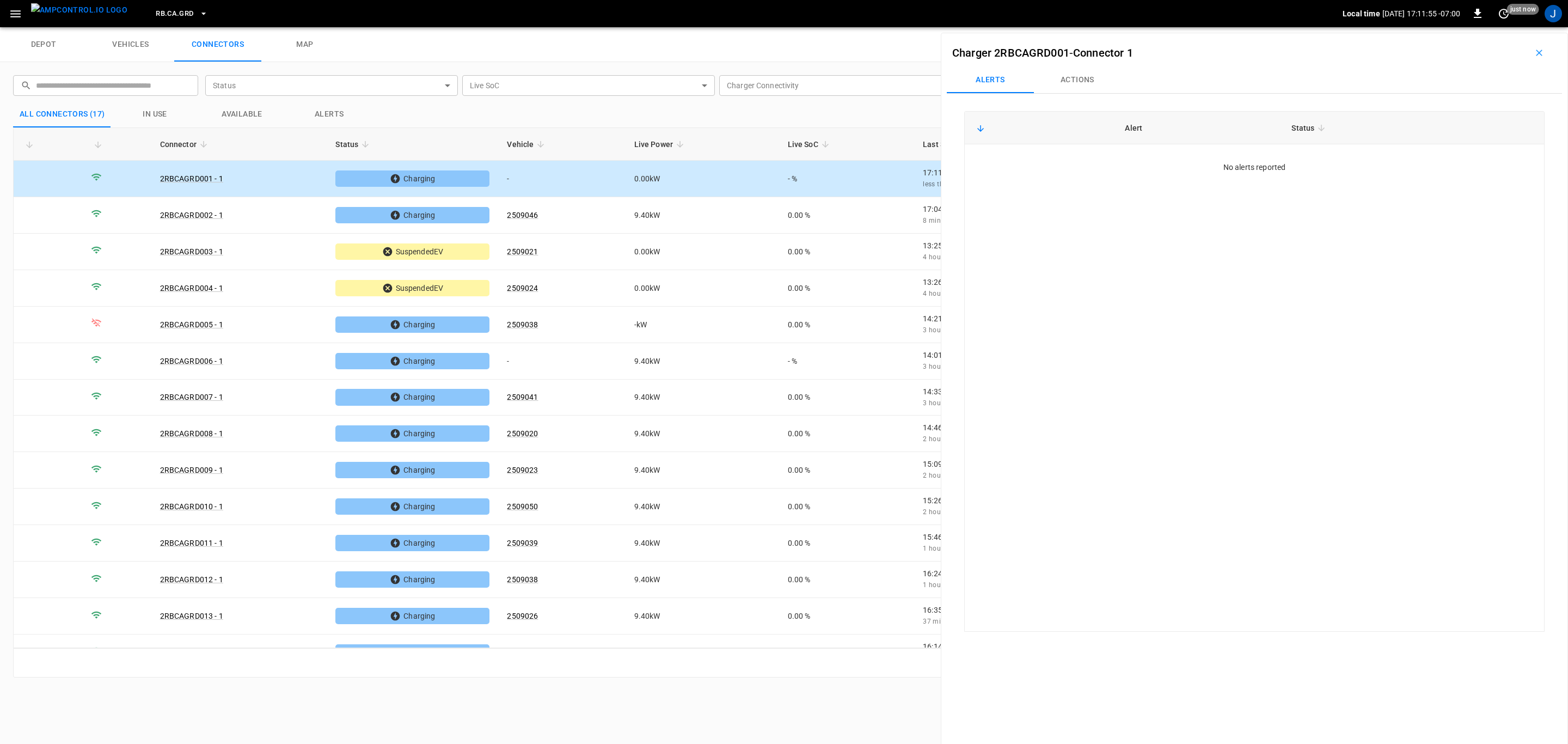
click at [1091, 79] on button "Actions" at bounding box center [1078, 80] width 87 height 26
click at [1433, 165] on div "Vehicle Name Vehicle Name" at bounding box center [1470, 161] width 125 height 20
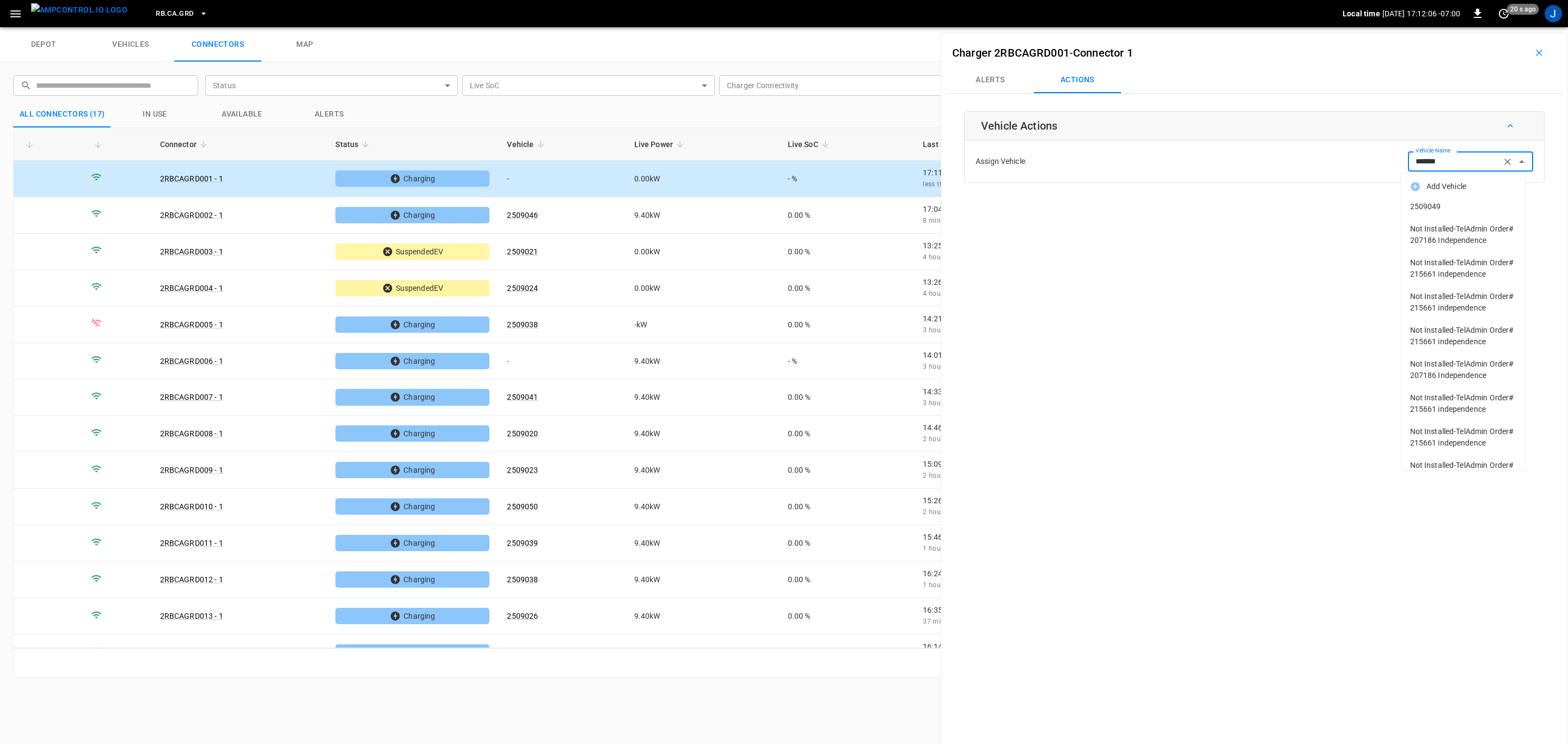
click at [1438, 208] on span "2509049" at bounding box center [1464, 207] width 107 height 11
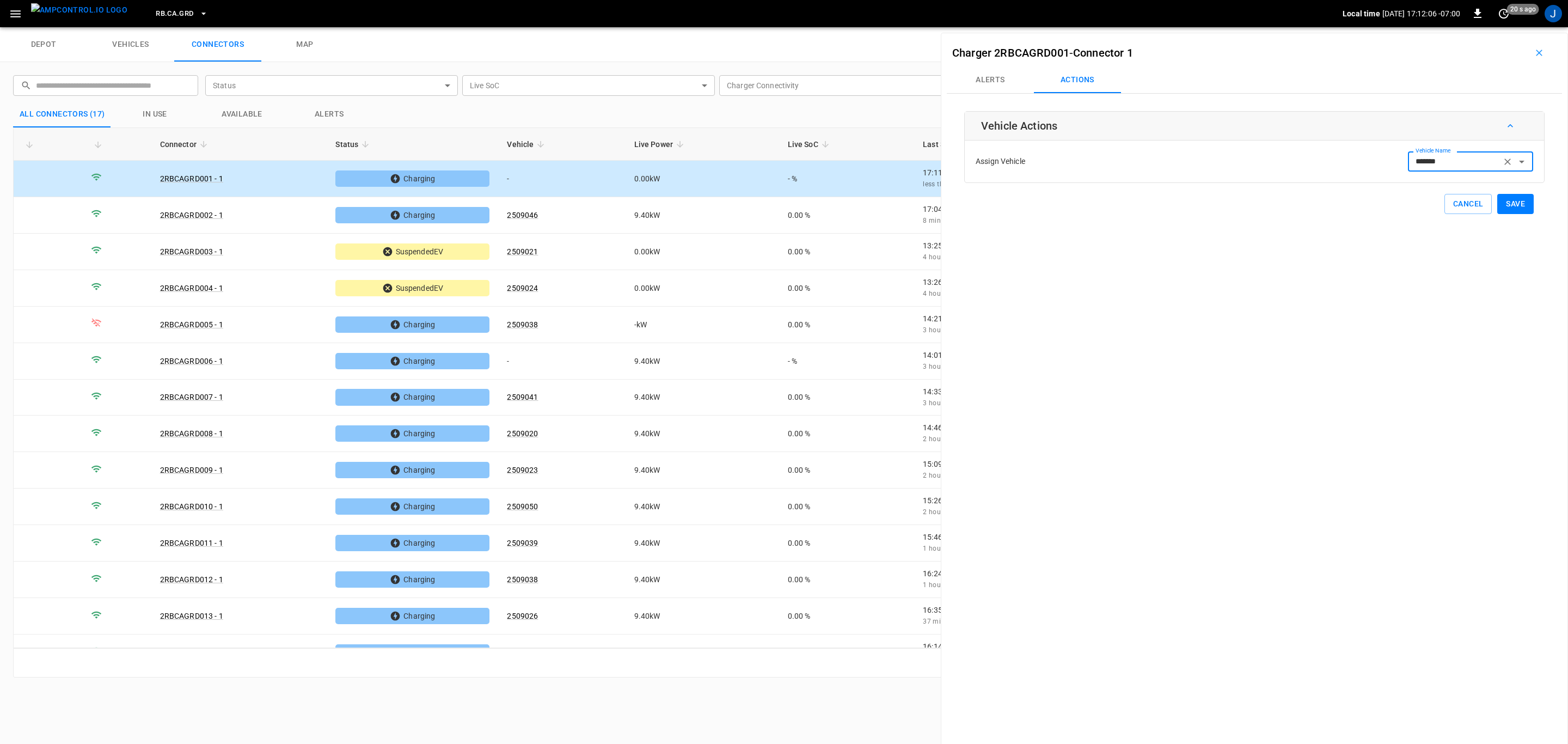
type input "*******"
click at [1505, 205] on button "Save" at bounding box center [1515, 204] width 37 height 20
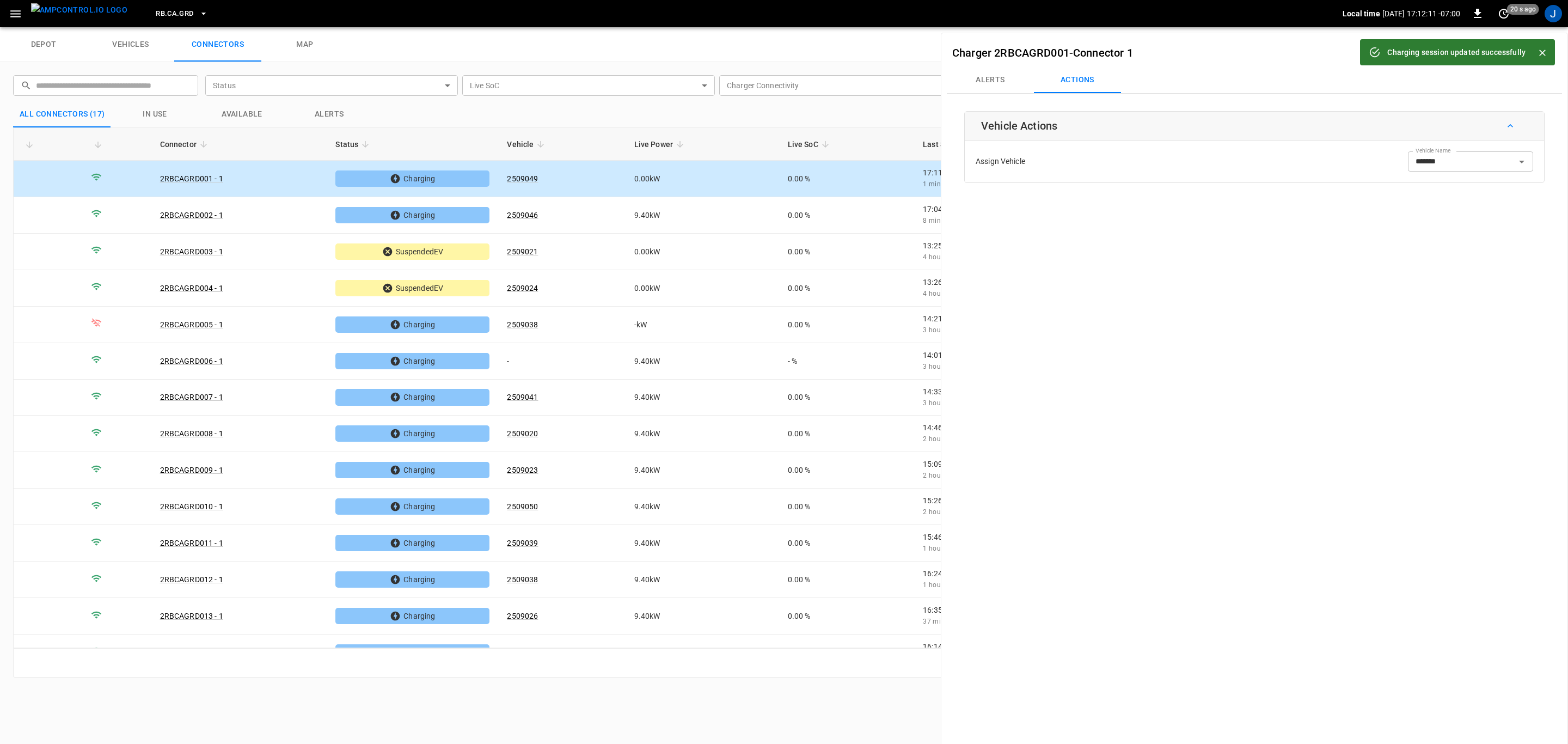
click at [1549, 49] on button "Close" at bounding box center [1542, 52] width 16 height 16
click at [1536, 54] on icon "button" at bounding box center [1538, 52] width 6 height 6
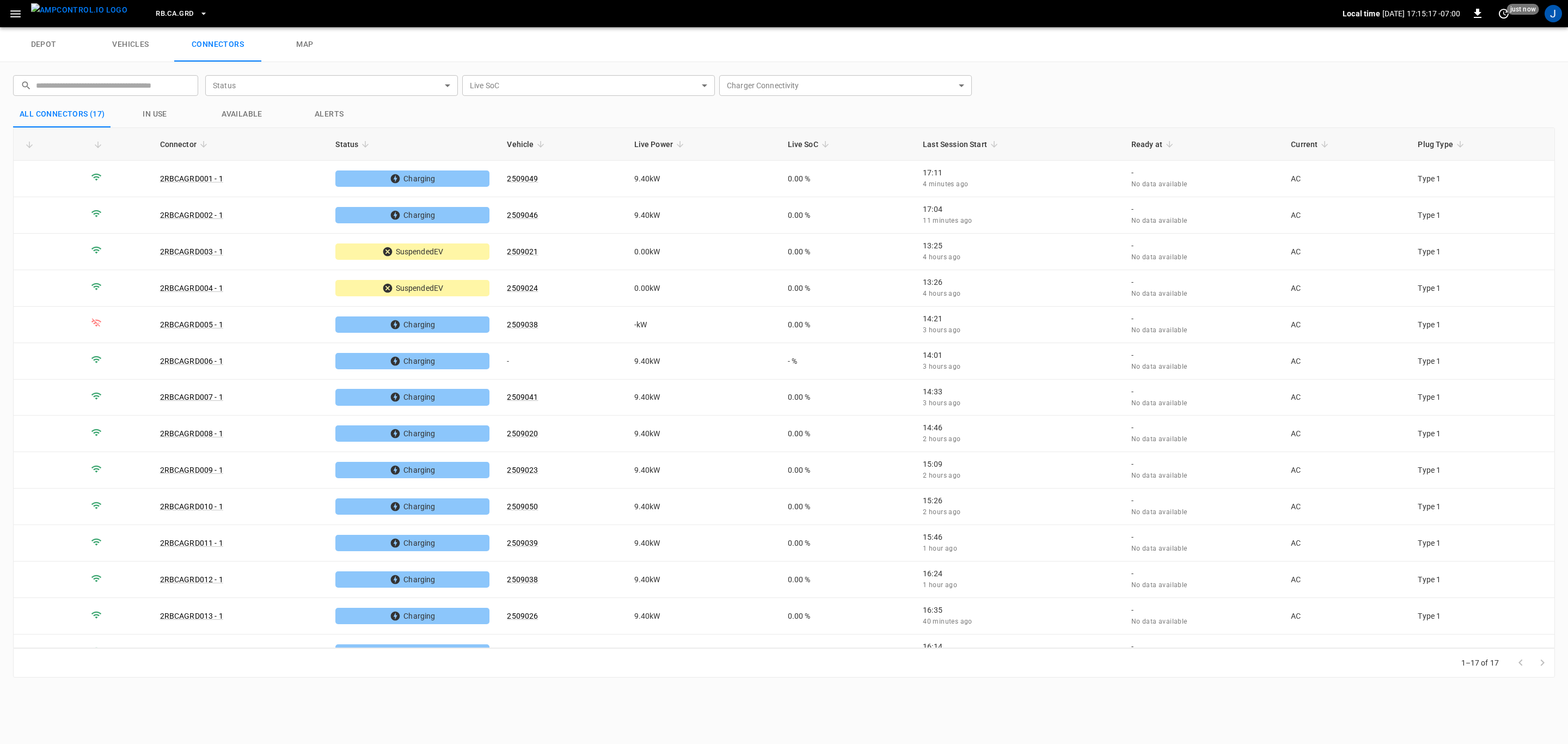
click at [1187, 688] on div "​ ​ Status ​ Status Live SoC ​ Live SoC Charger Connectivity ​ Charger Connecti…" at bounding box center [784, 376] width 1568 height 629
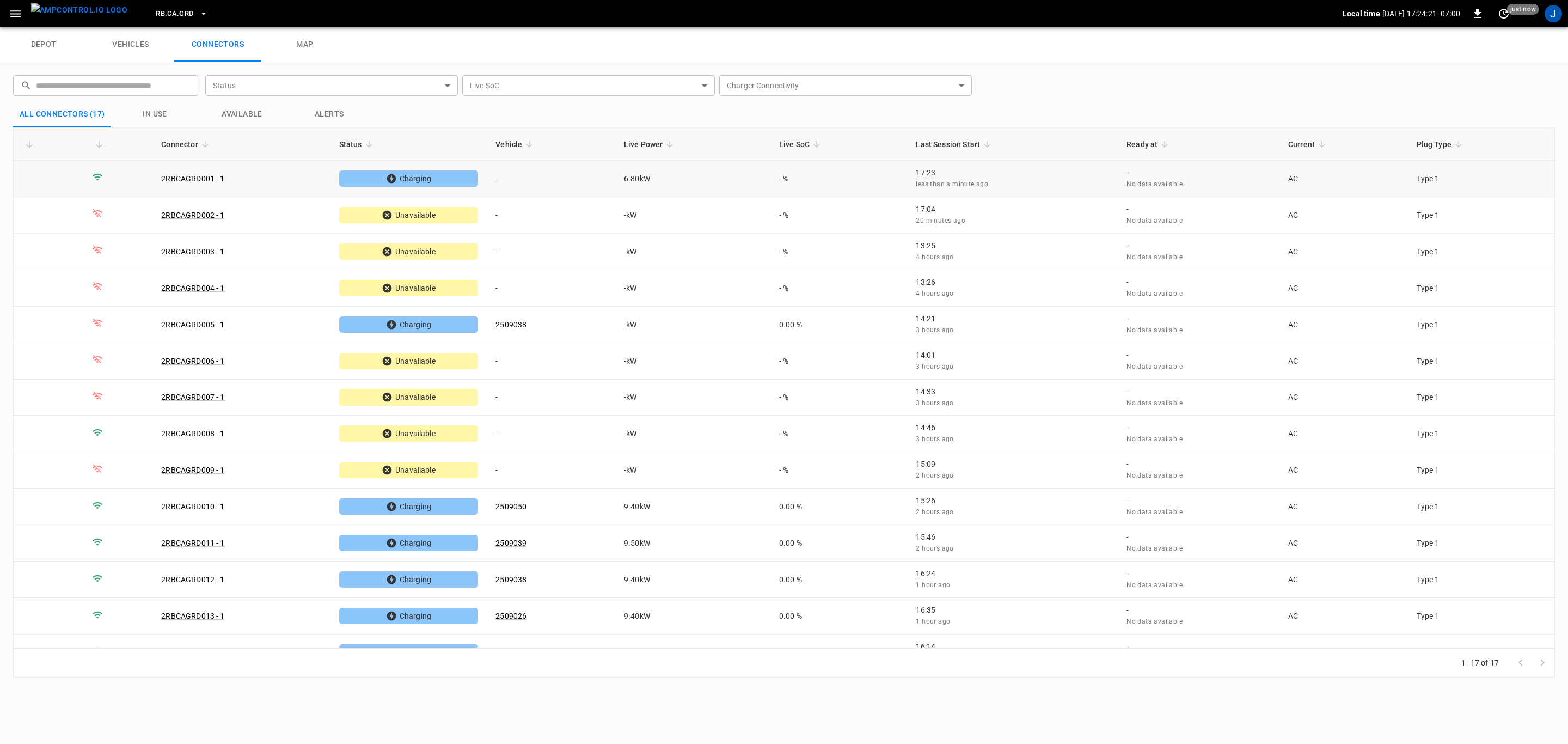
click at [497, 177] on td "-" at bounding box center [551, 179] width 129 height 37
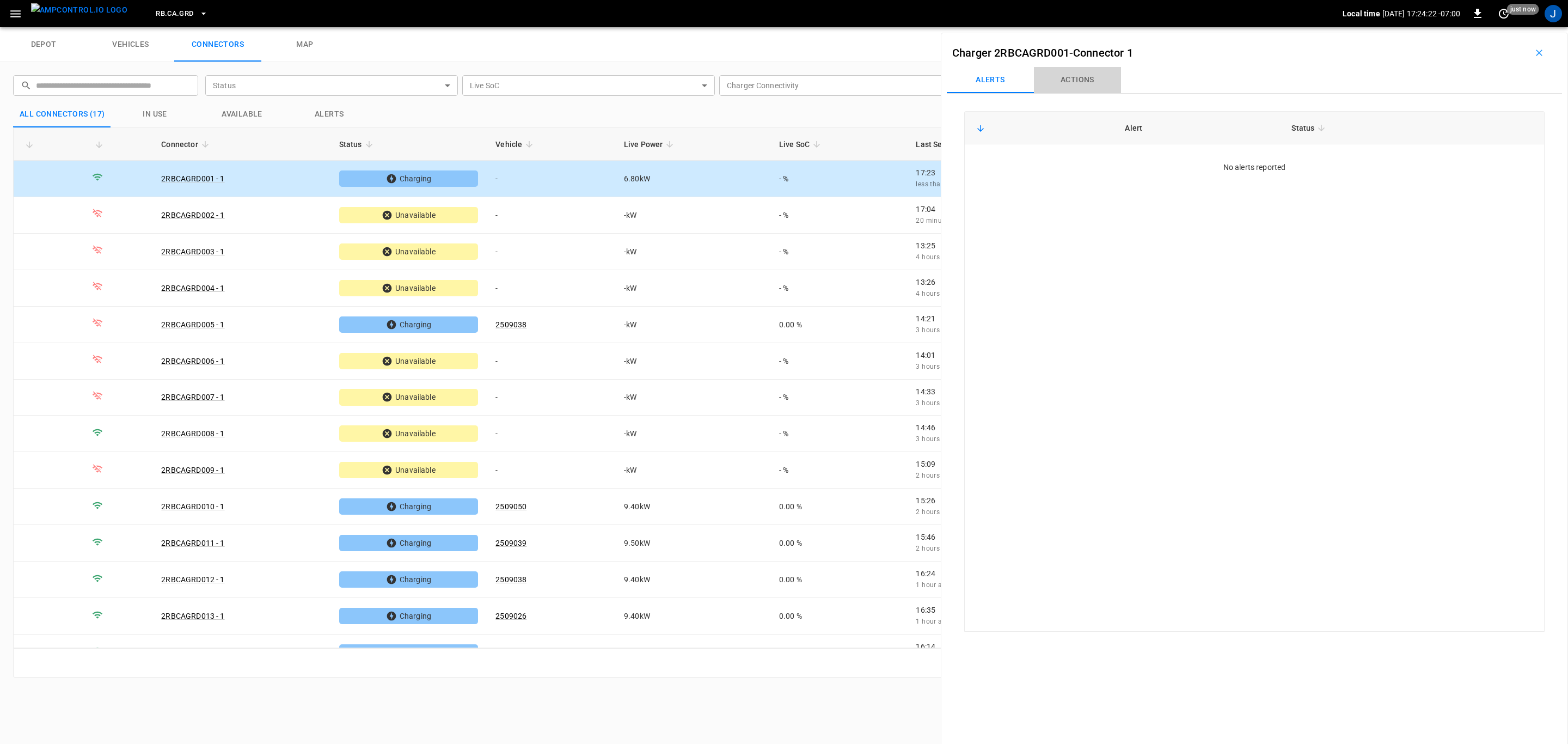
click at [1083, 75] on button "Actions" at bounding box center [1078, 80] width 87 height 26
click at [1461, 165] on input "Vehicle Name" at bounding box center [1454, 161] width 87 height 13
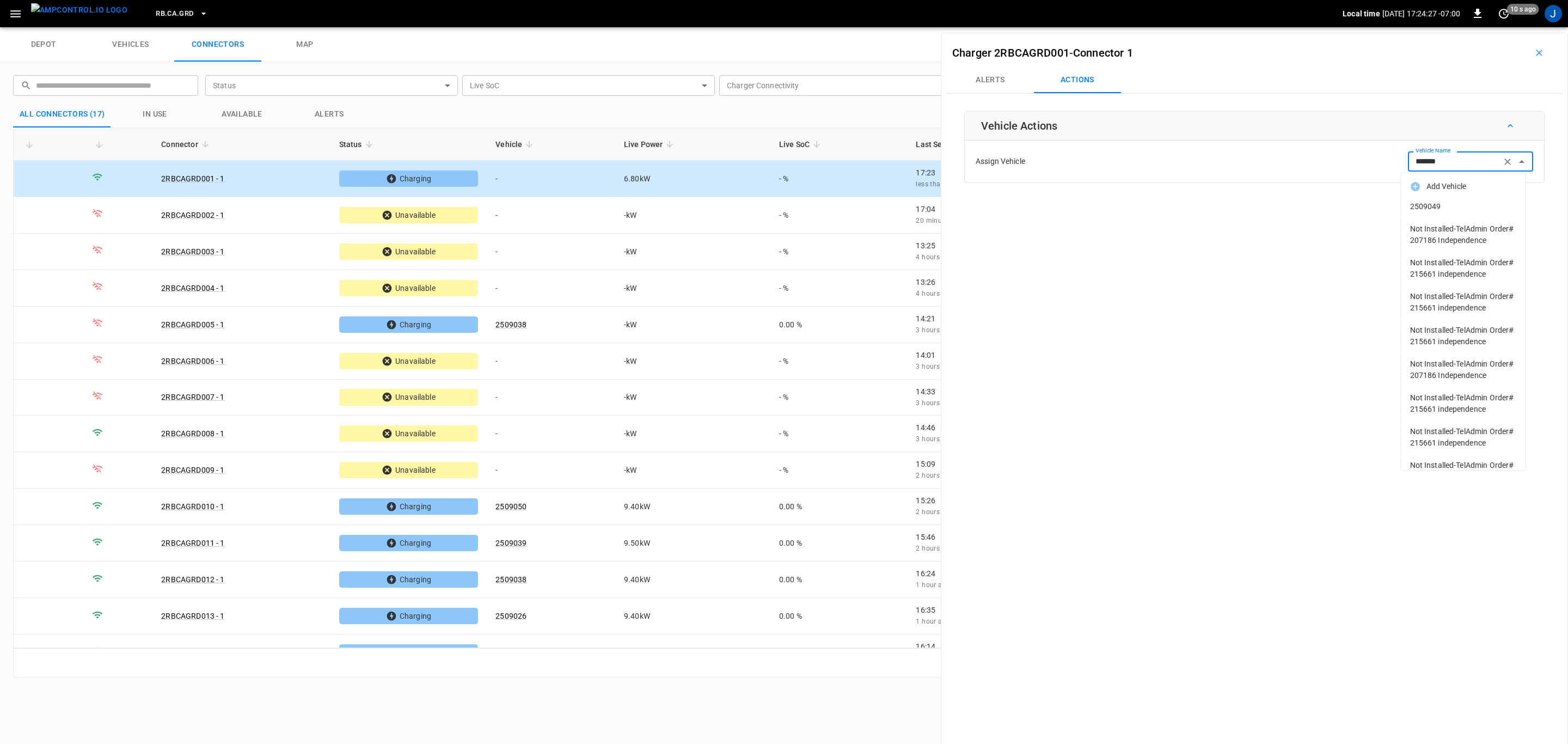
click at [1436, 206] on span "2509049" at bounding box center [1464, 207] width 107 height 11
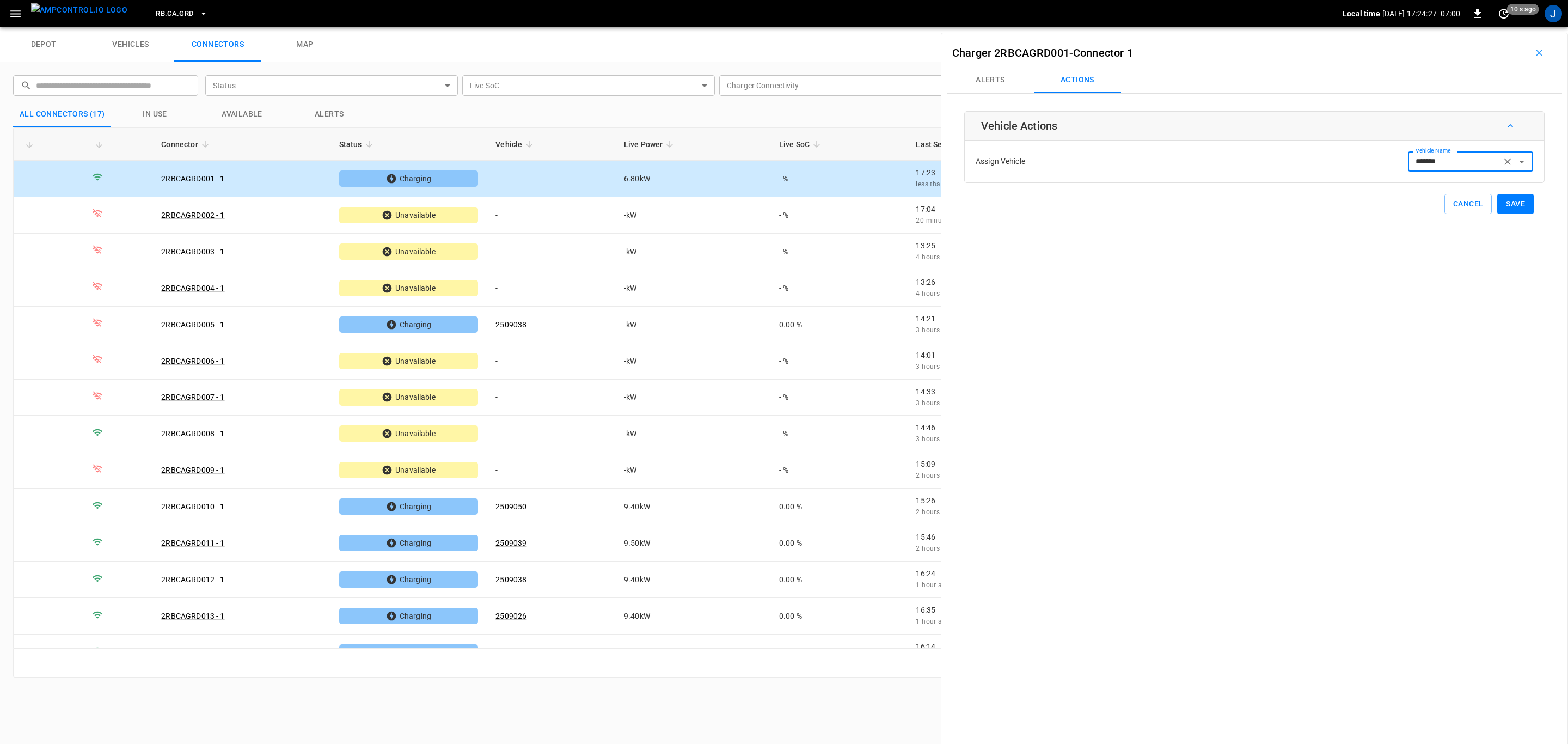
type input "*******"
click at [1510, 203] on button "Save" at bounding box center [1515, 204] width 37 height 20
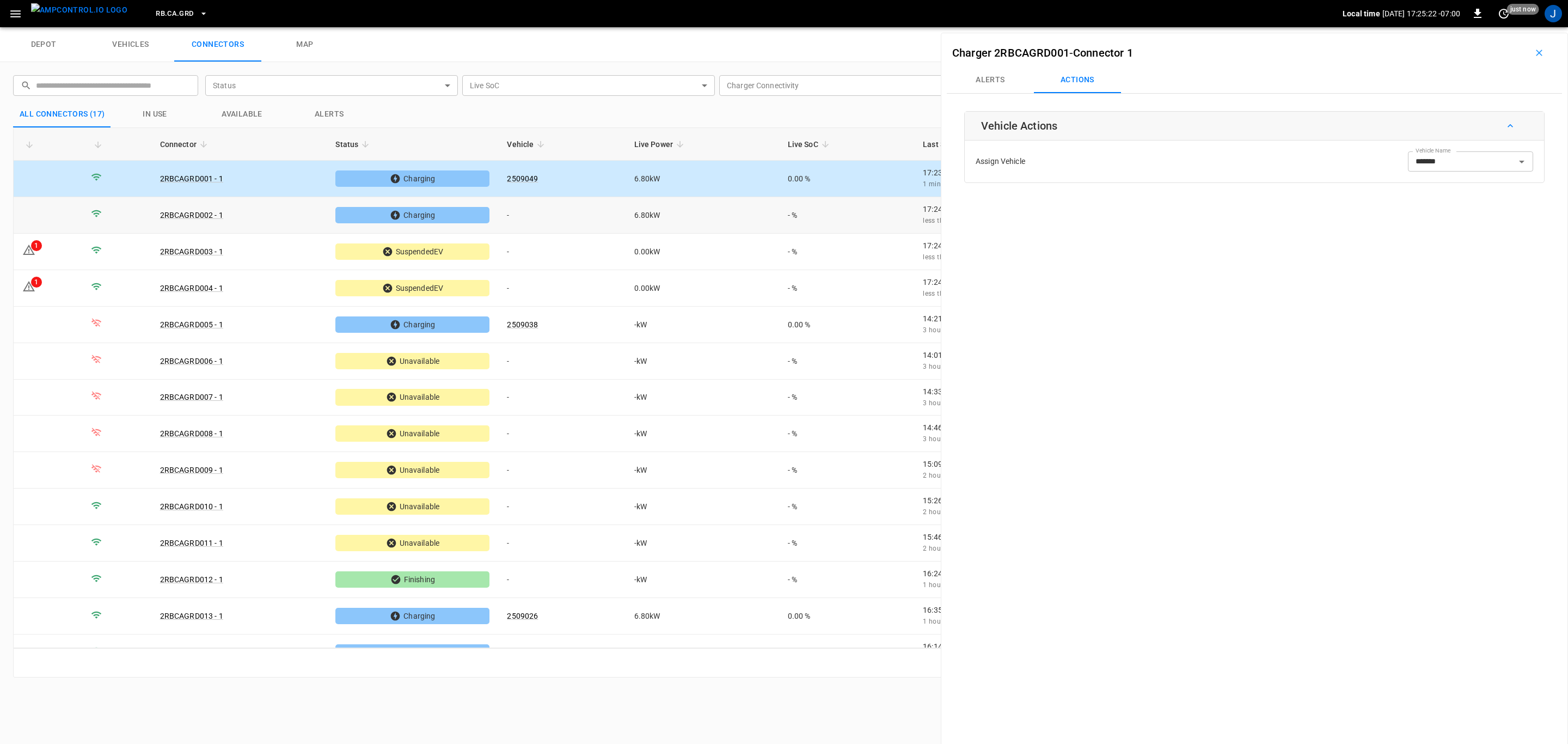
click at [514, 215] on td "-" at bounding box center [561, 215] width 127 height 37
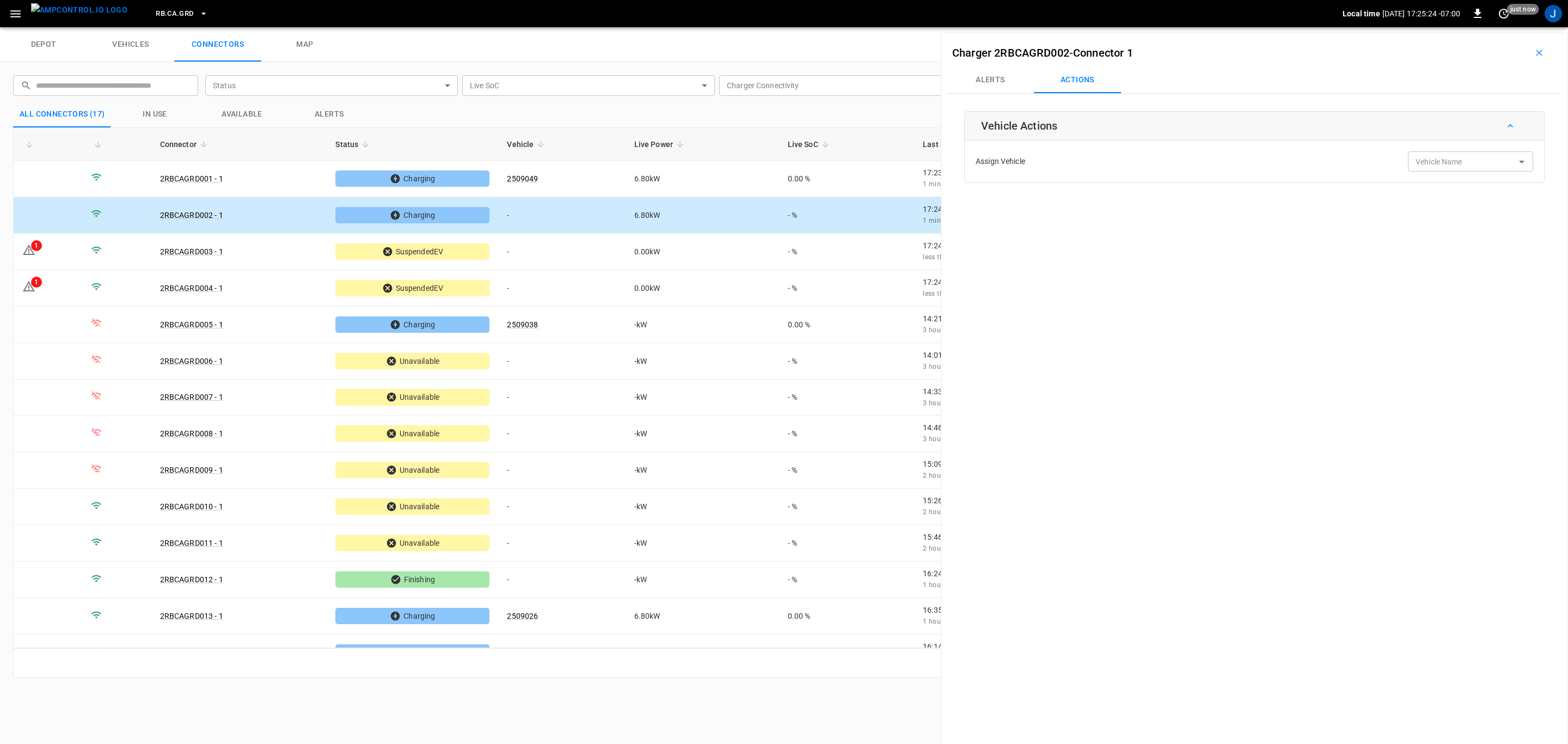
click at [1434, 167] on input "Vehicle Name" at bounding box center [1454, 161] width 87 height 13
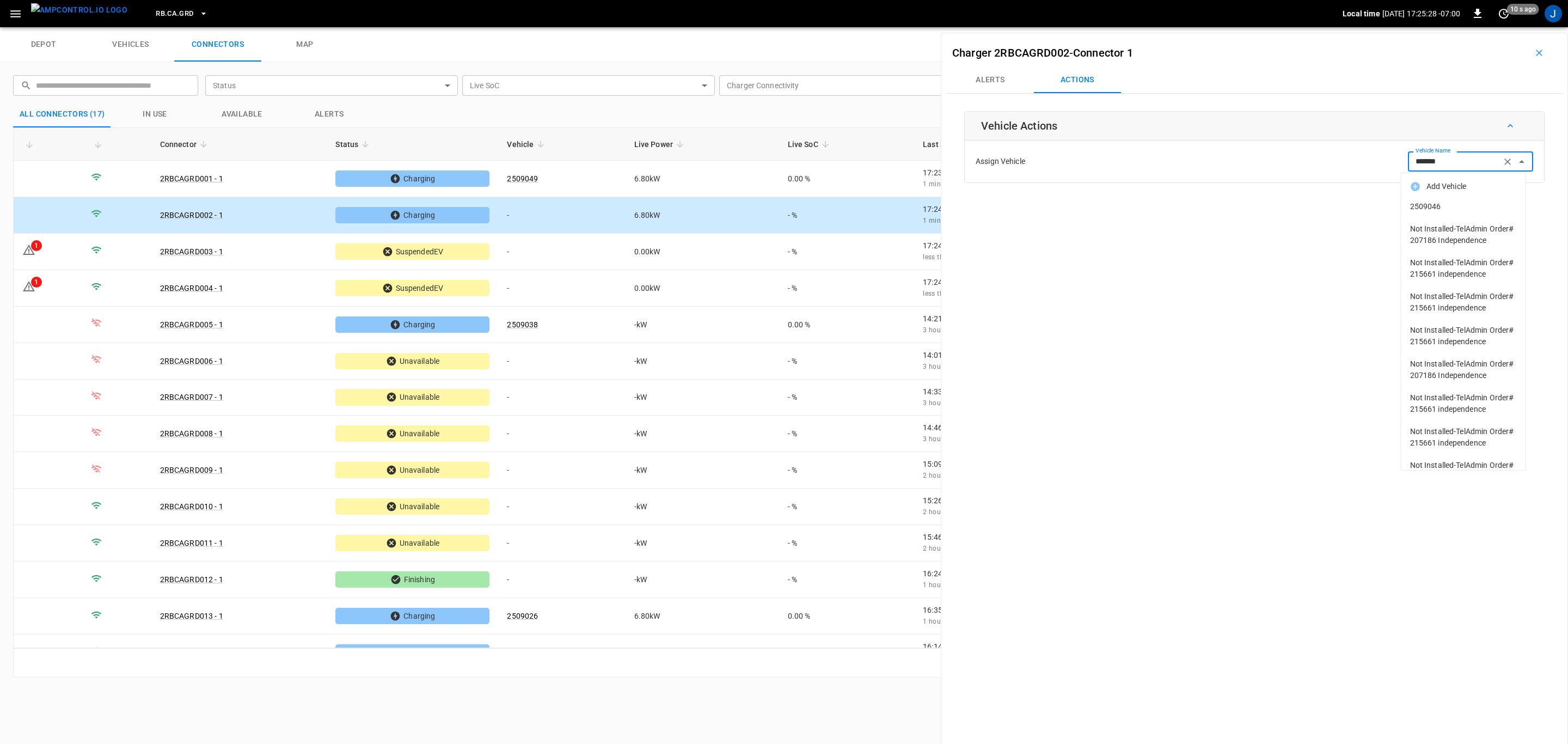
click at [1428, 203] on span "2509046" at bounding box center [1464, 207] width 107 height 11
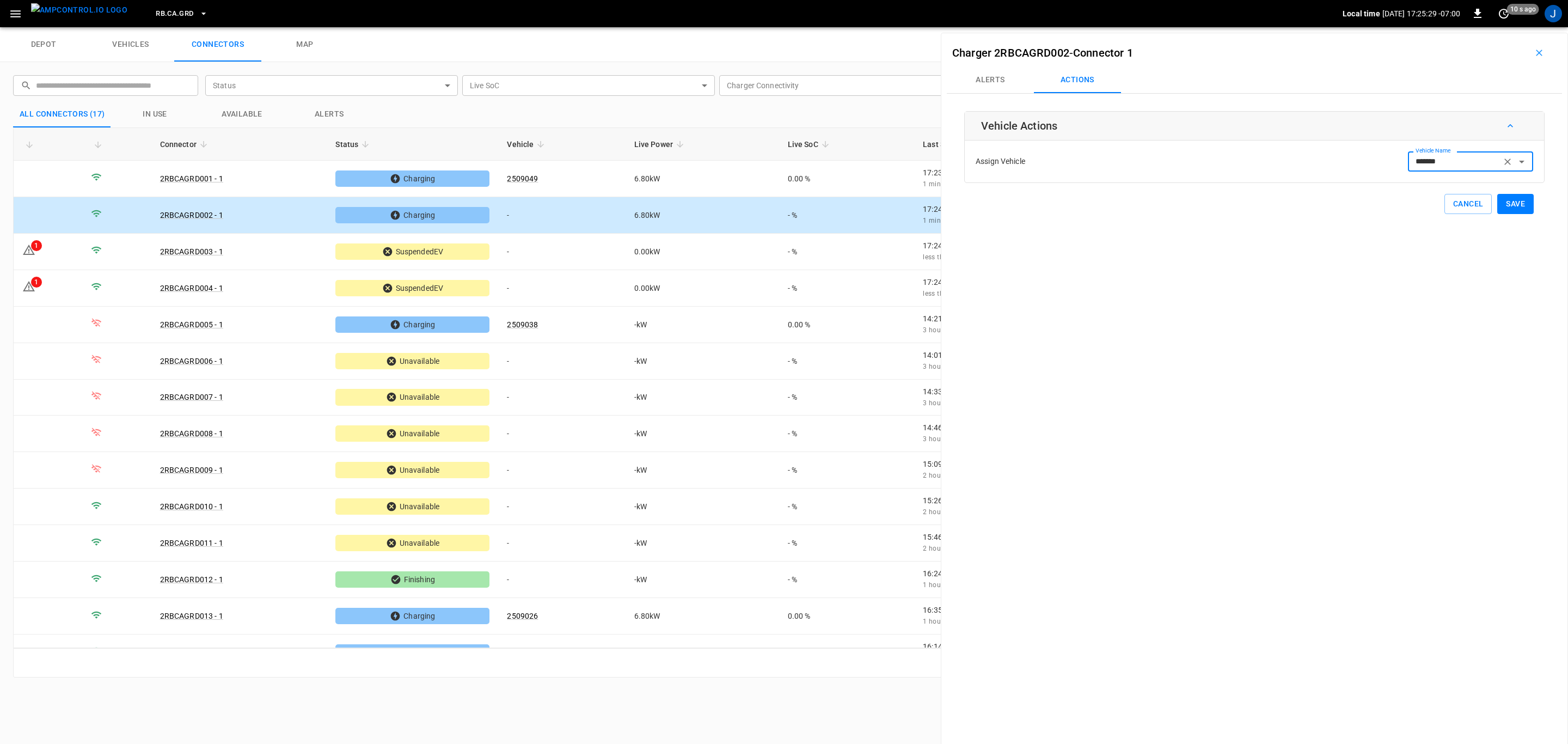
type input "*******"
click at [1517, 204] on button "Save" at bounding box center [1515, 204] width 37 height 20
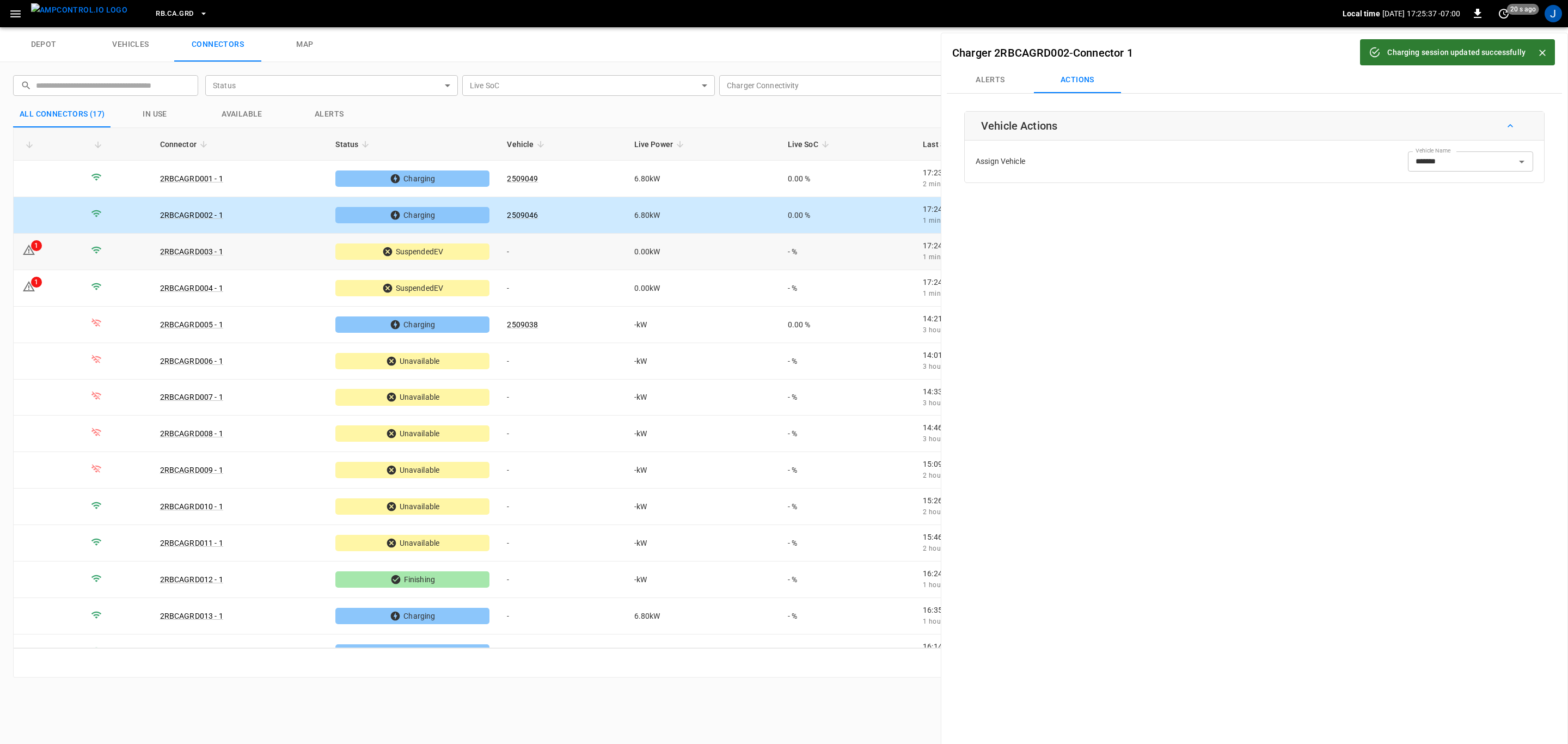
click at [515, 249] on td "-" at bounding box center [561, 252] width 127 height 37
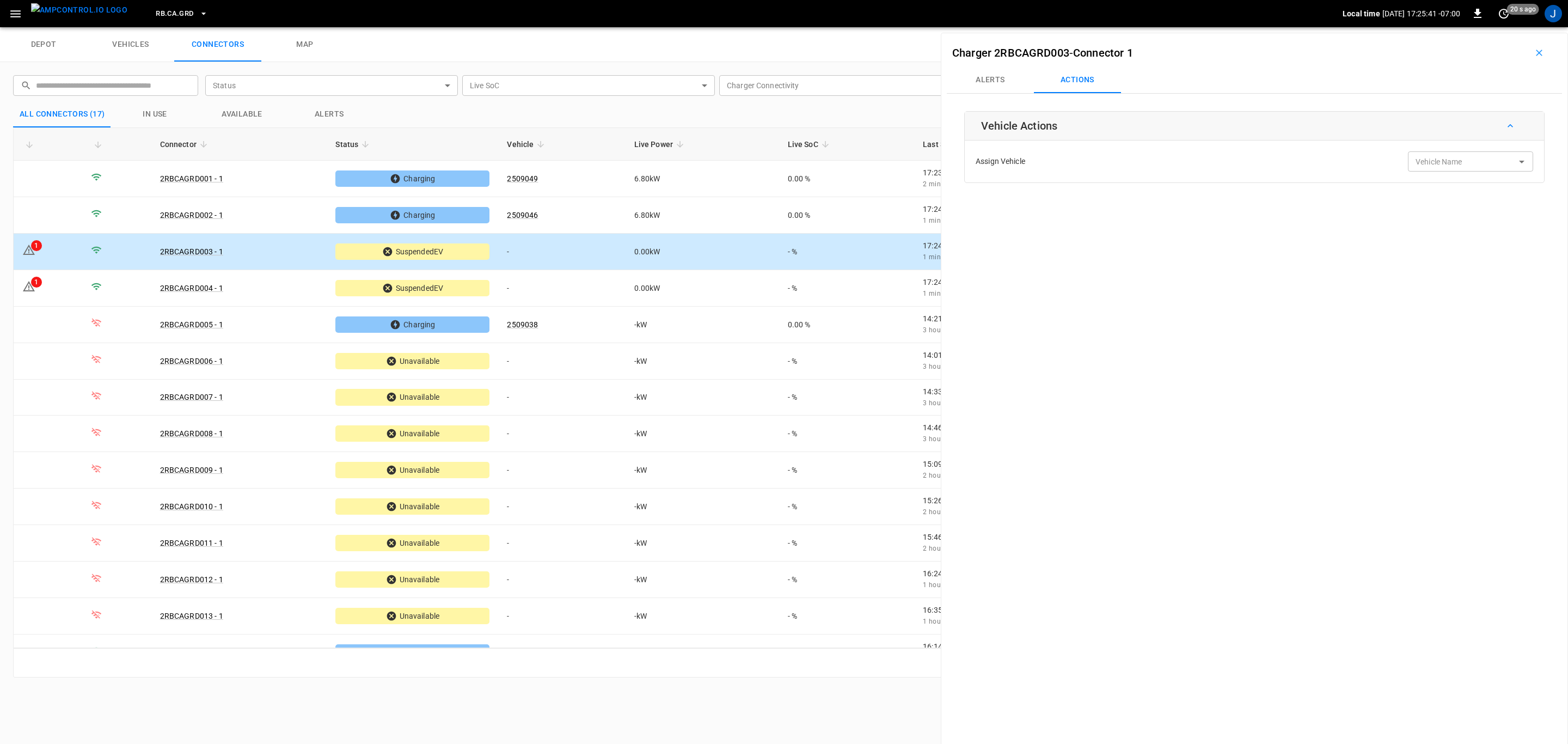
click at [1415, 160] on div "Vehicle Name Vehicle Name" at bounding box center [1470, 161] width 125 height 20
type input "*******"
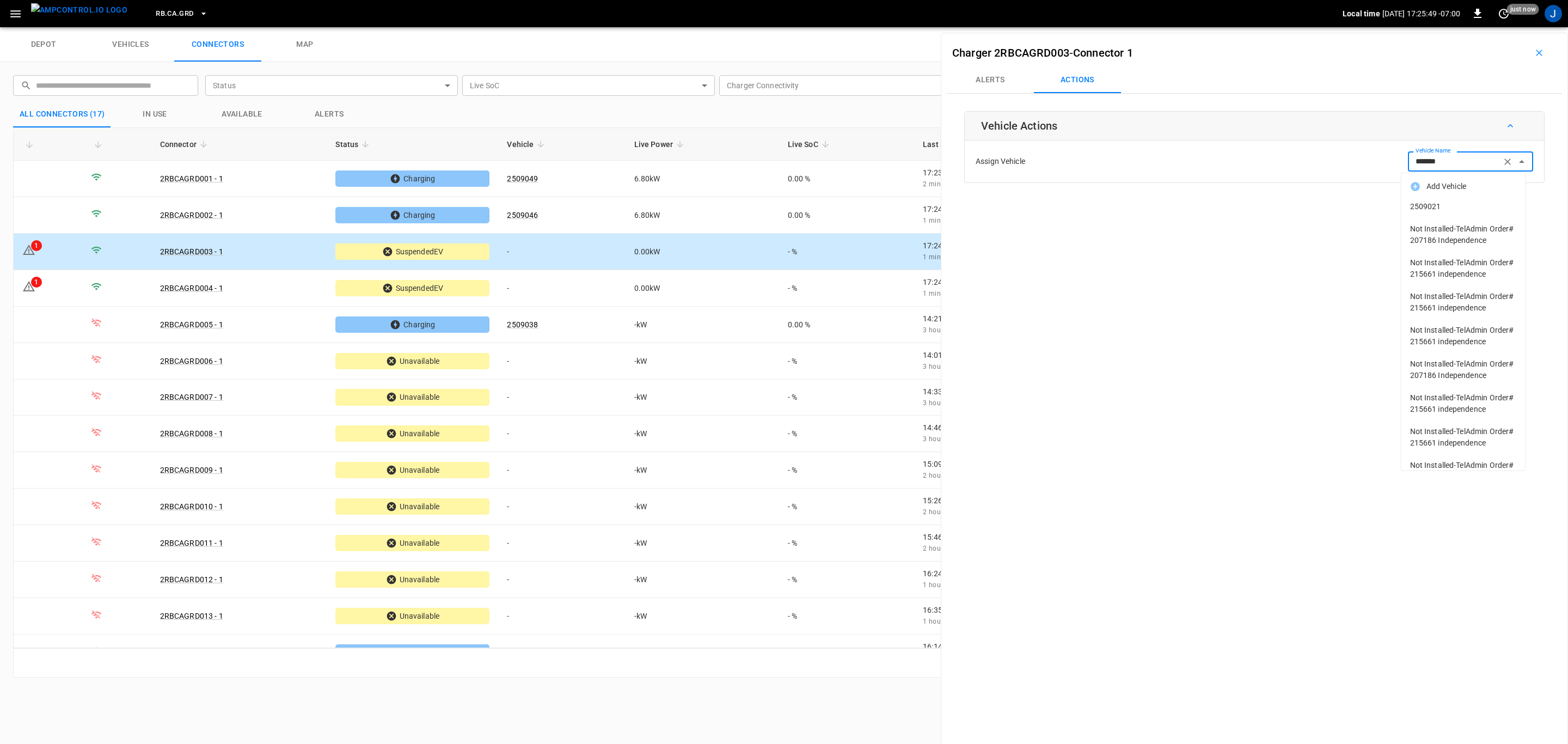
click at [1421, 205] on span "2509021" at bounding box center [1464, 207] width 107 height 11
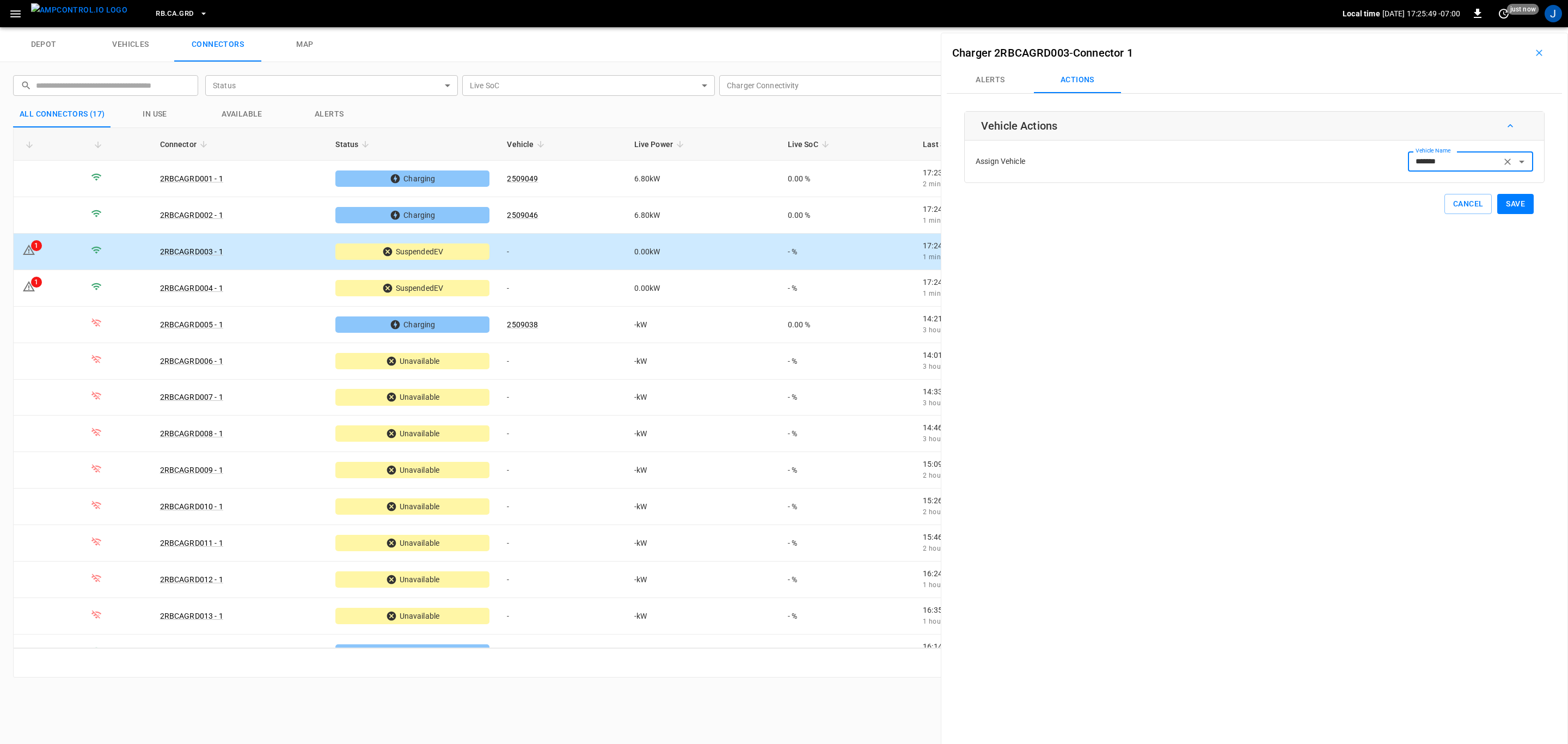
type input "*******"
click at [1510, 195] on button "Save" at bounding box center [1515, 204] width 37 height 20
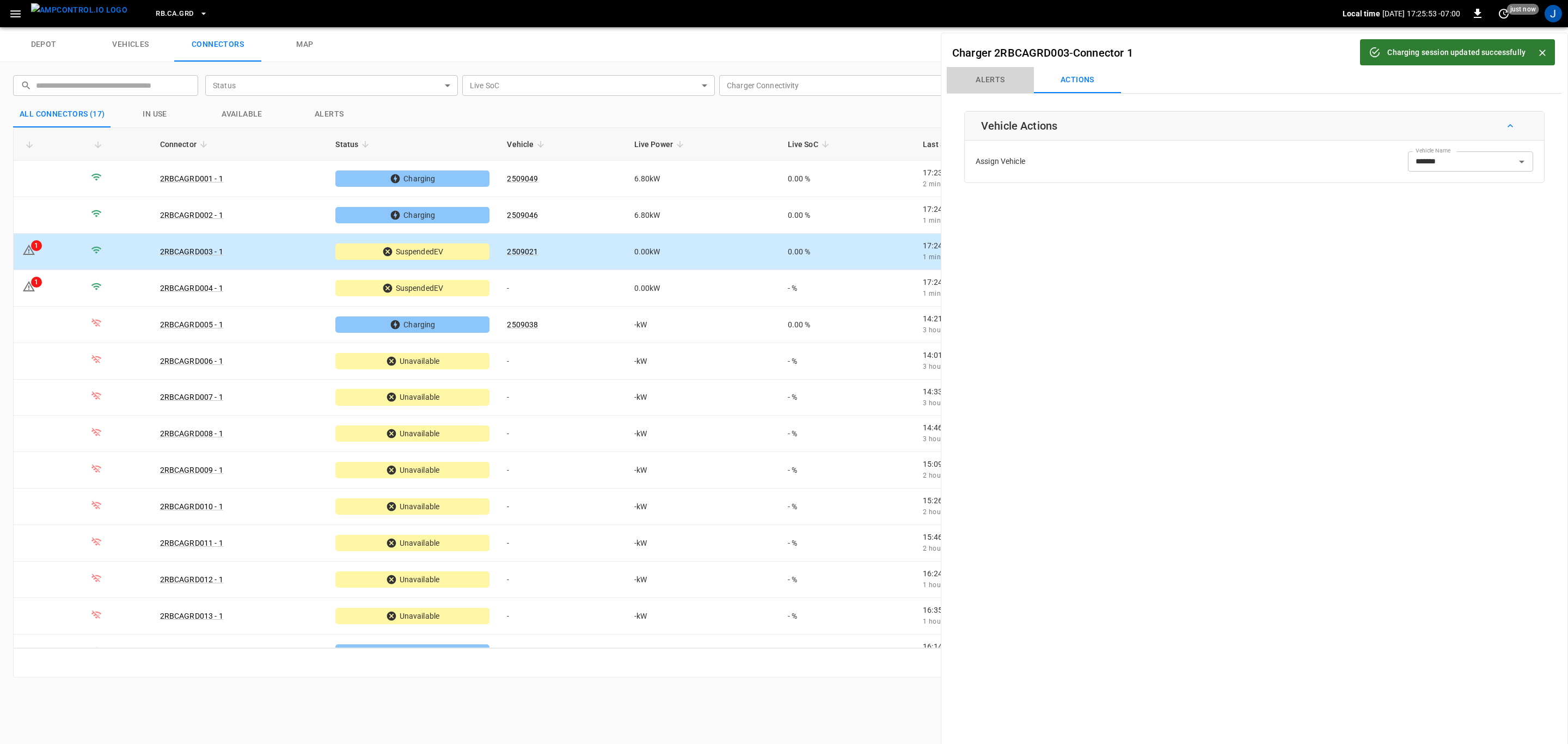
click at [985, 84] on button "Alerts" at bounding box center [990, 80] width 87 height 26
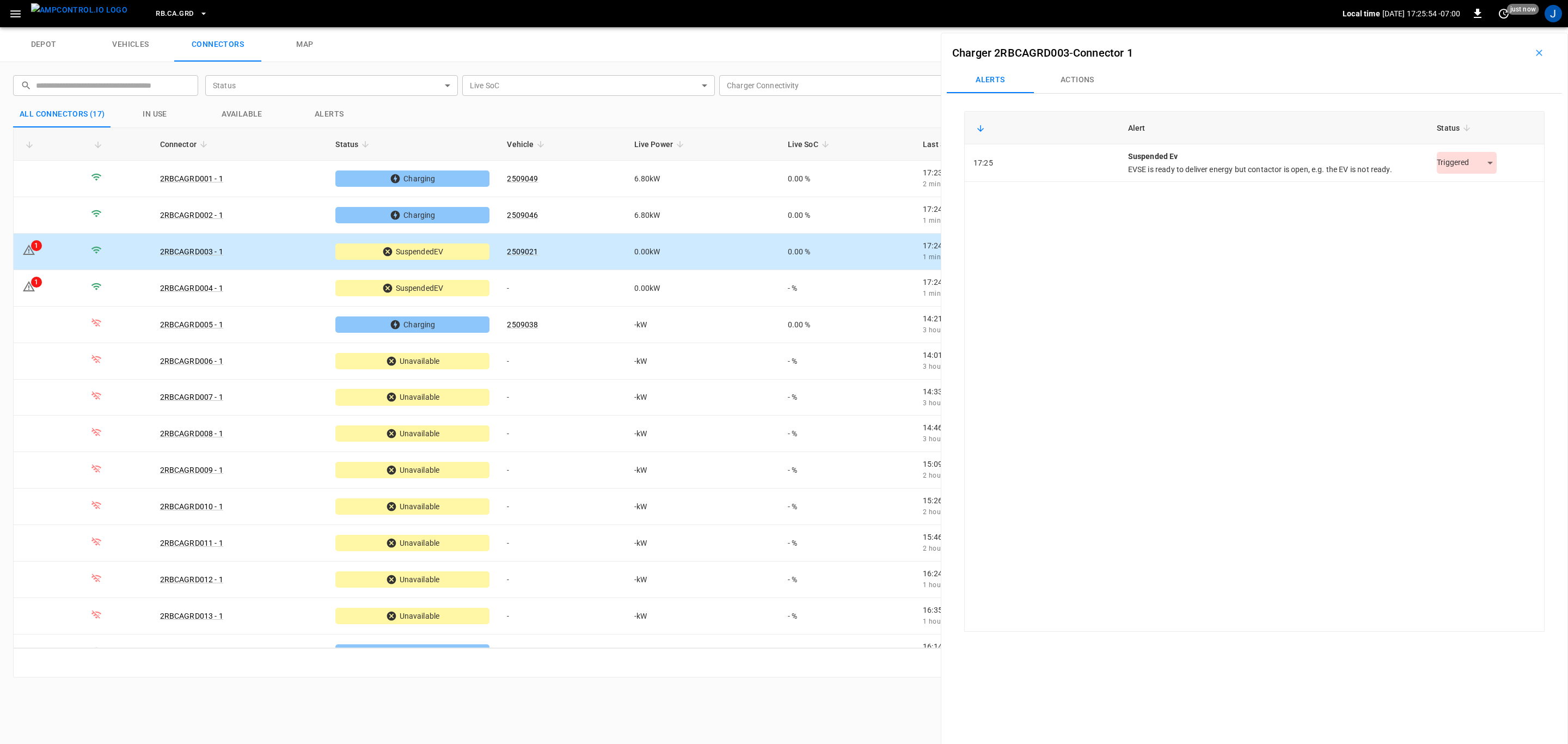
click at [1484, 27] on body "RB.CA.GRD Local time 2025-09-05 17:25:54 -07:00 0 just now J depot vehicles con…" at bounding box center [784, 13] width 1568 height 27
click at [1475, 188] on li "Resolved" at bounding box center [1461, 191] width 68 height 18
click at [1088, 82] on button "Actions" at bounding box center [1078, 80] width 87 height 26
click at [519, 286] on td "-" at bounding box center [561, 289] width 127 height 37
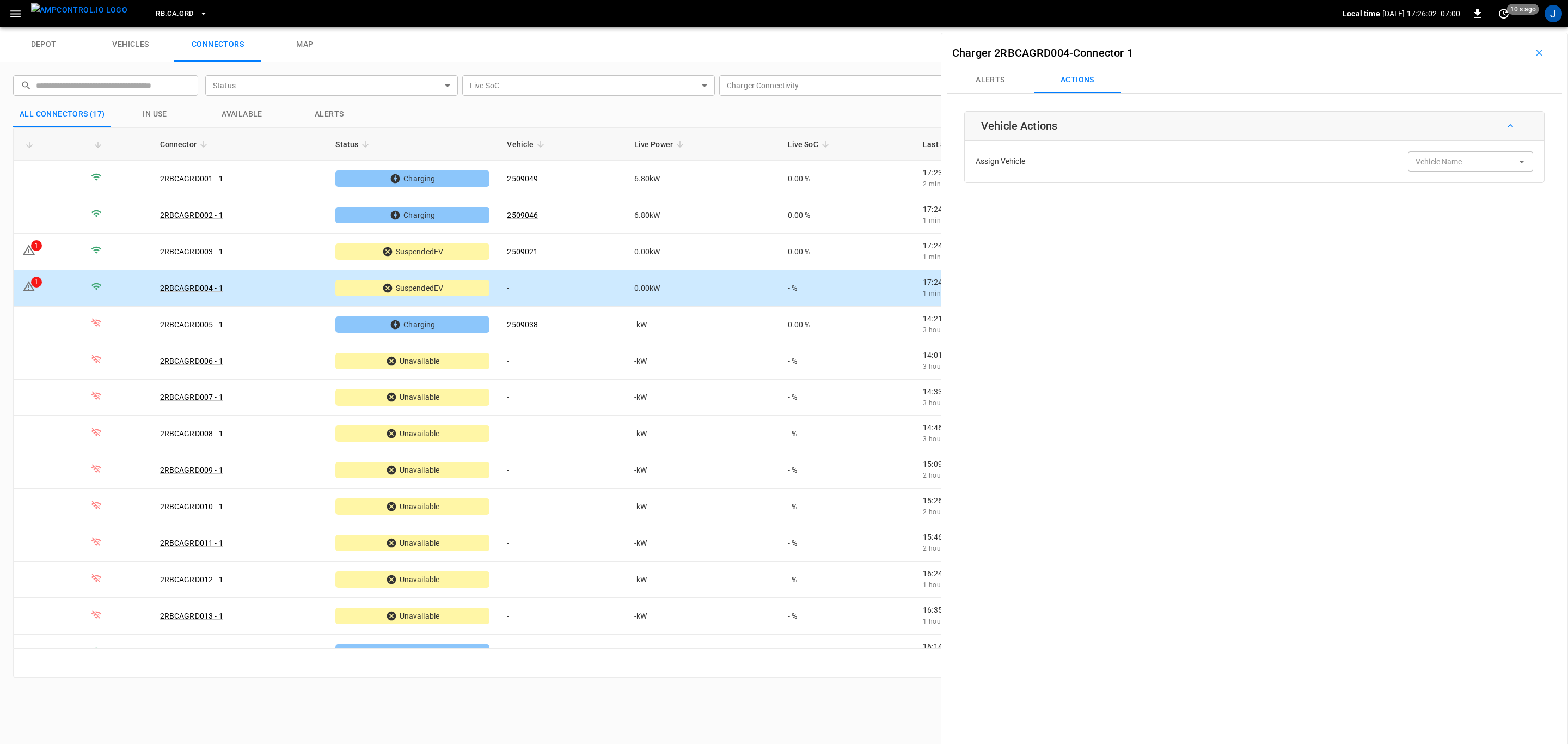
click at [1457, 159] on input "Vehicle Name" at bounding box center [1454, 161] width 87 height 13
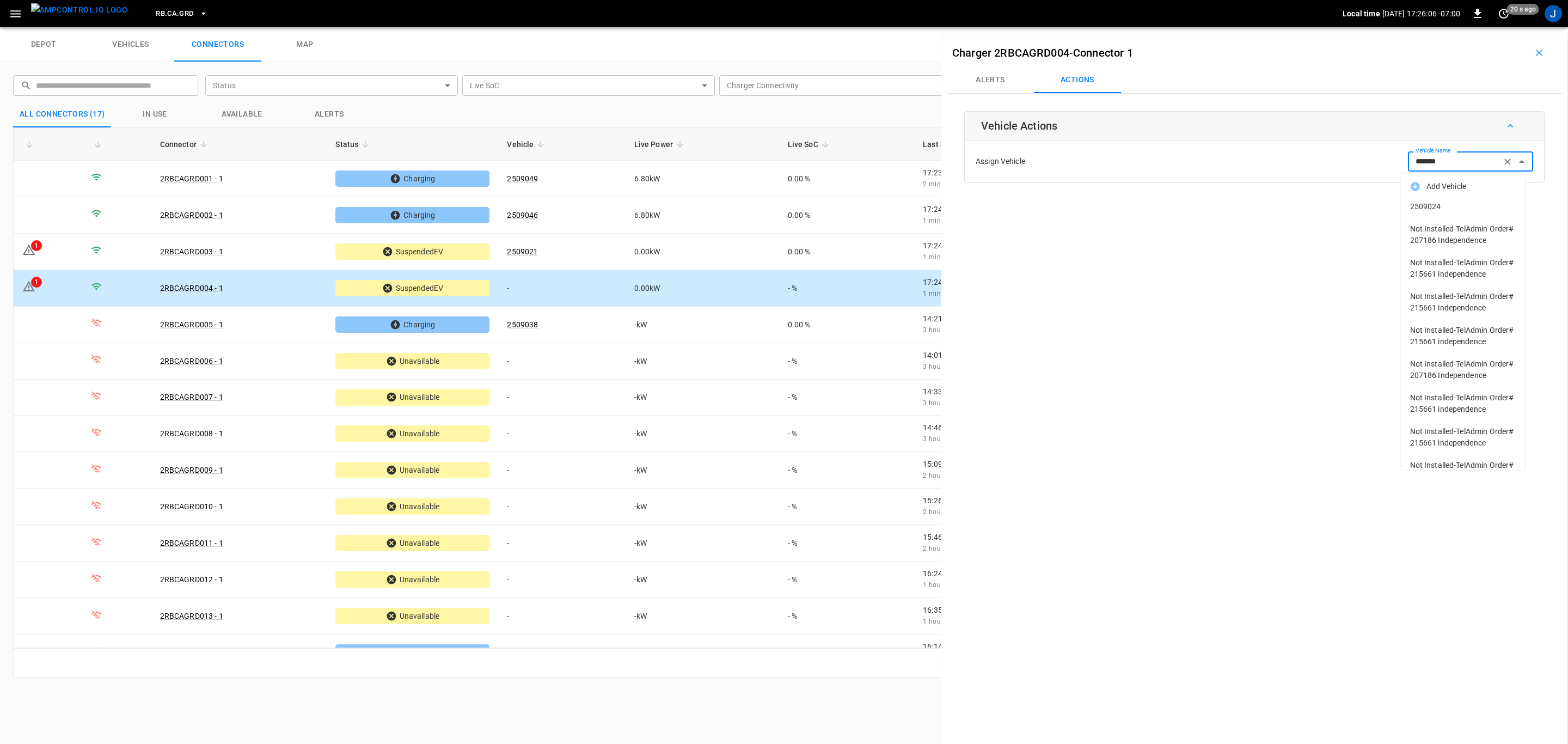
click at [1423, 201] on span "2509024" at bounding box center [1464, 207] width 107 height 11
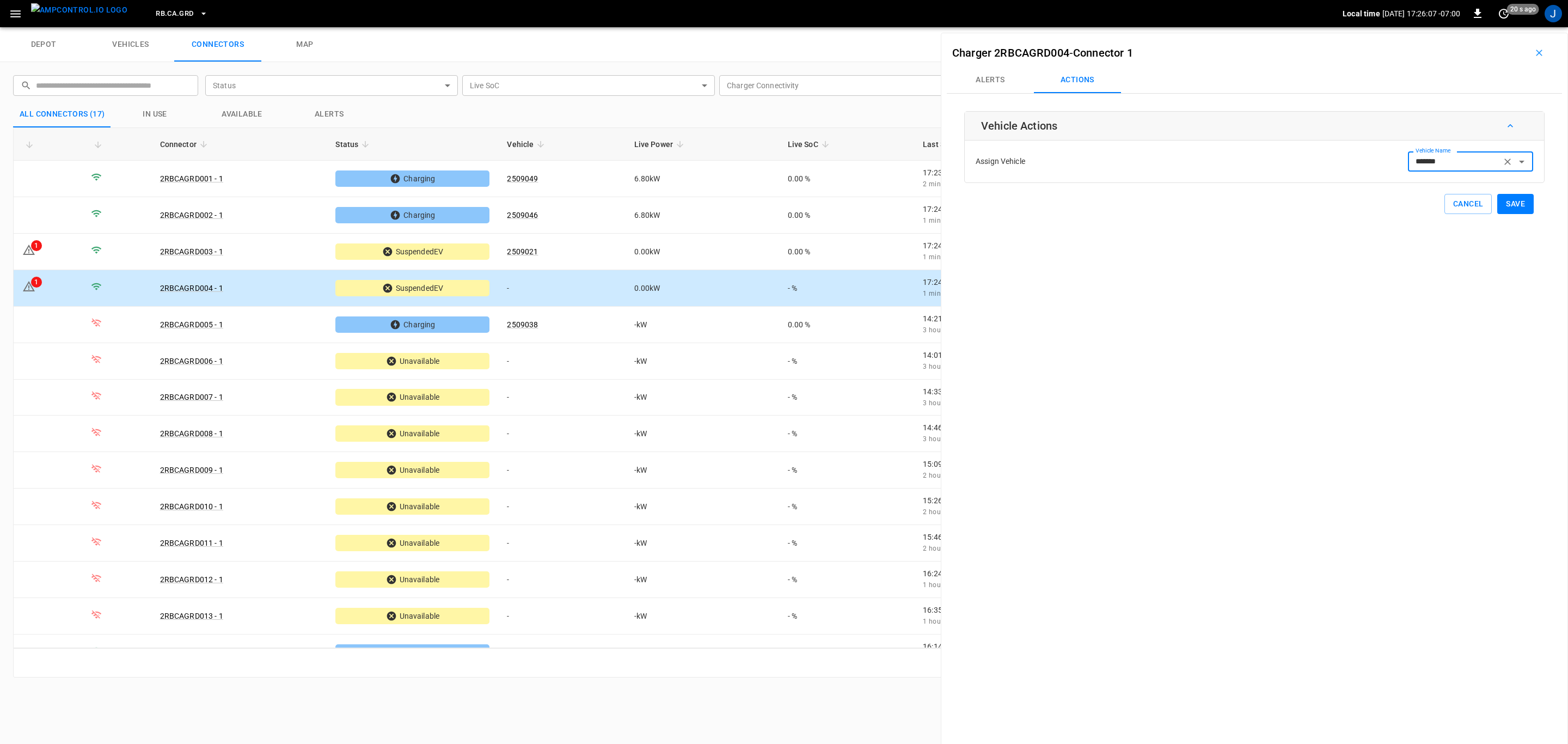
type input "*******"
click at [1518, 206] on button "Save" at bounding box center [1515, 204] width 37 height 20
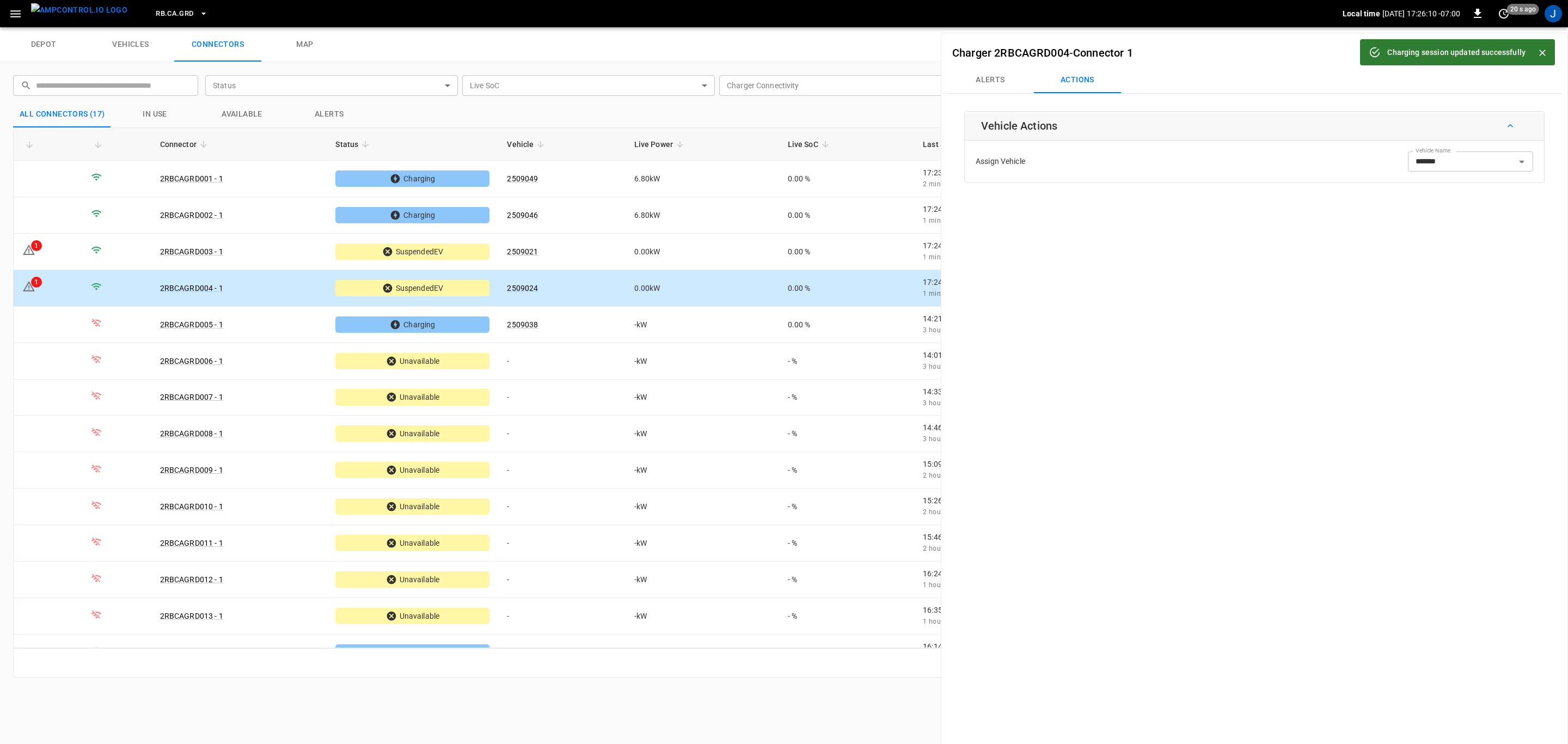
click at [993, 81] on button "Alerts" at bounding box center [990, 80] width 87 height 26
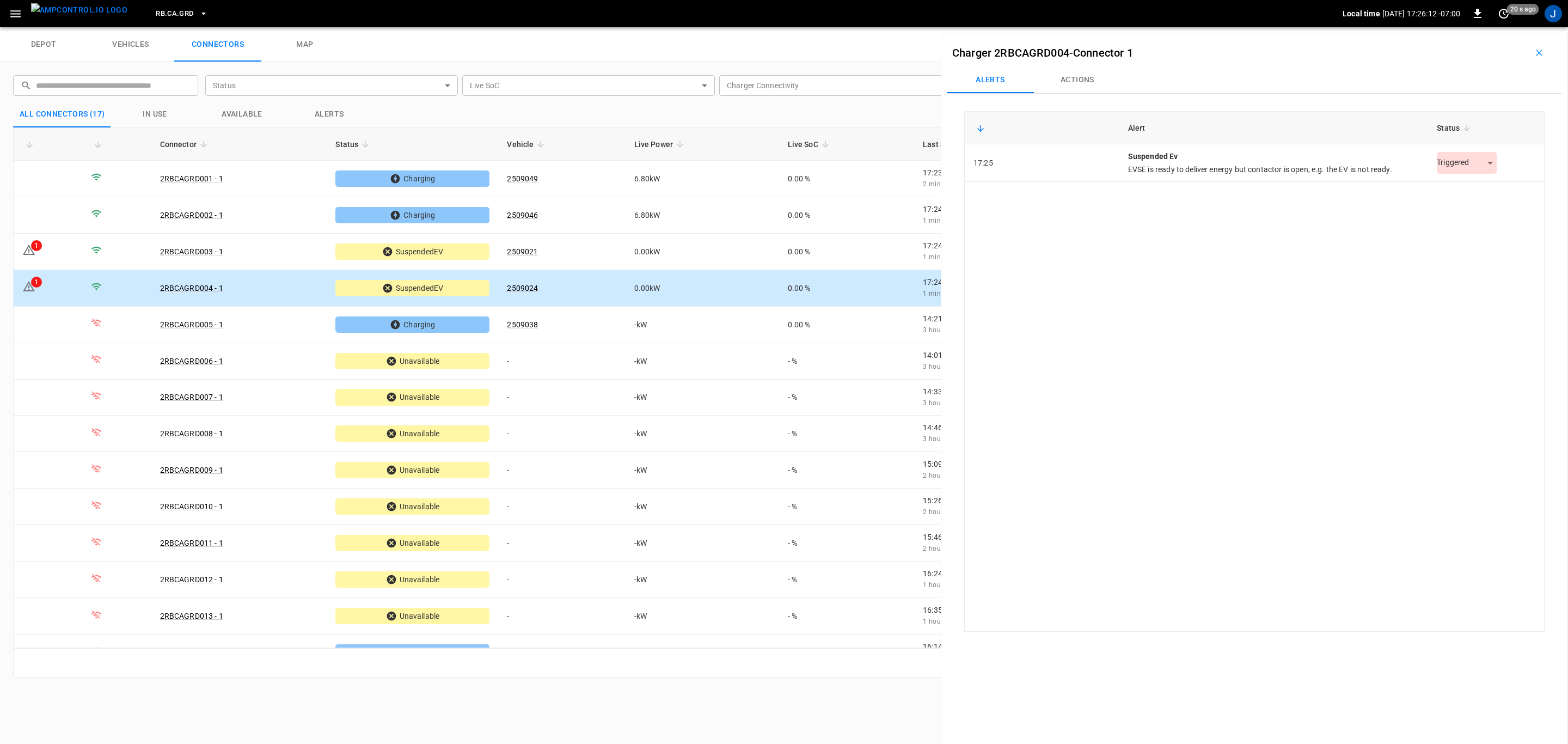
click at [1479, 27] on body "RB.CA.GRD Local time 2025-09-05 17:26:12 -07:00 0 20 s ago J depot vehicles con…" at bounding box center [784, 13] width 1568 height 27
click at [1463, 189] on li "Resolved" at bounding box center [1461, 191] width 68 height 18
click at [1067, 77] on button "Actions" at bounding box center [1078, 80] width 87 height 26
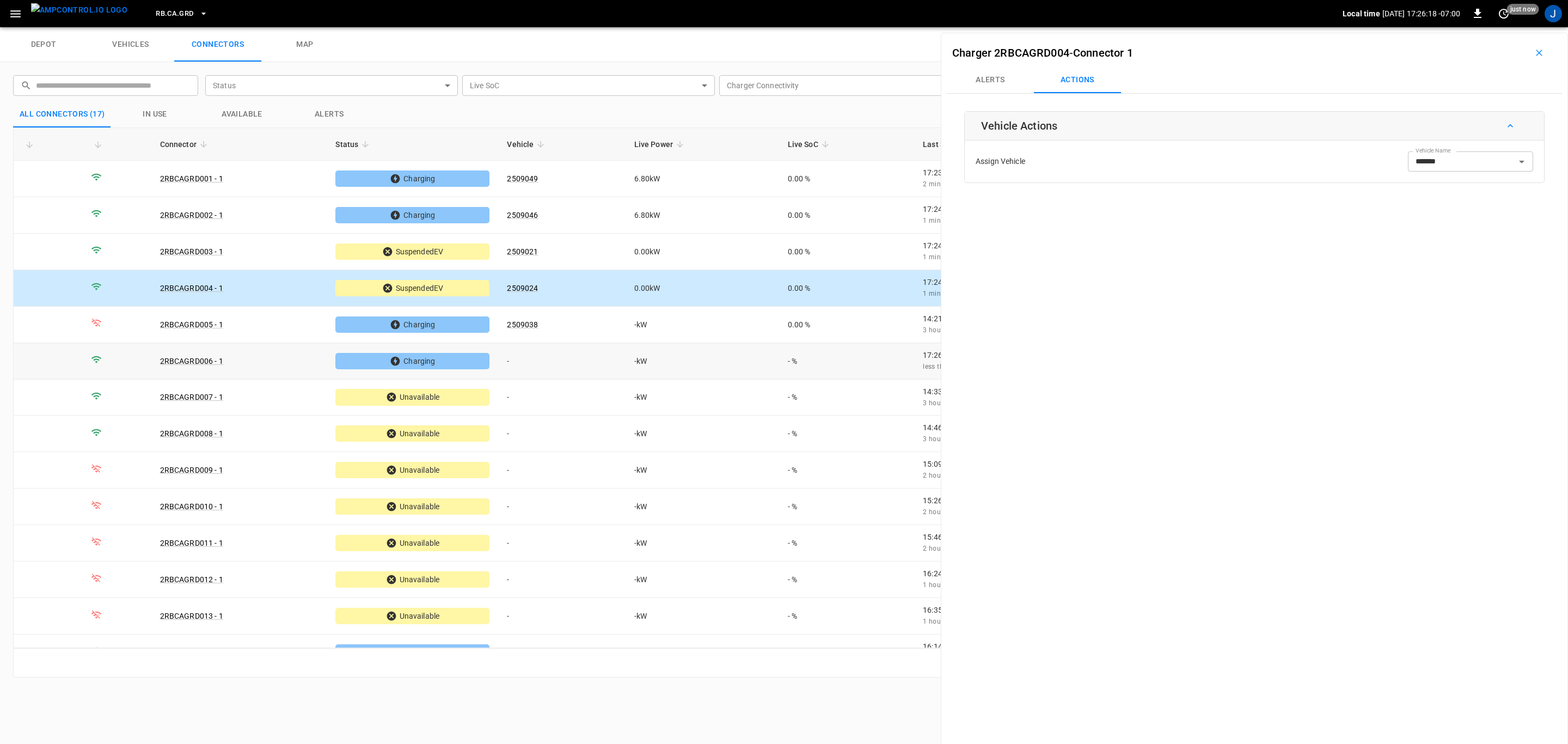
click at [563, 358] on td "-" at bounding box center [561, 362] width 127 height 37
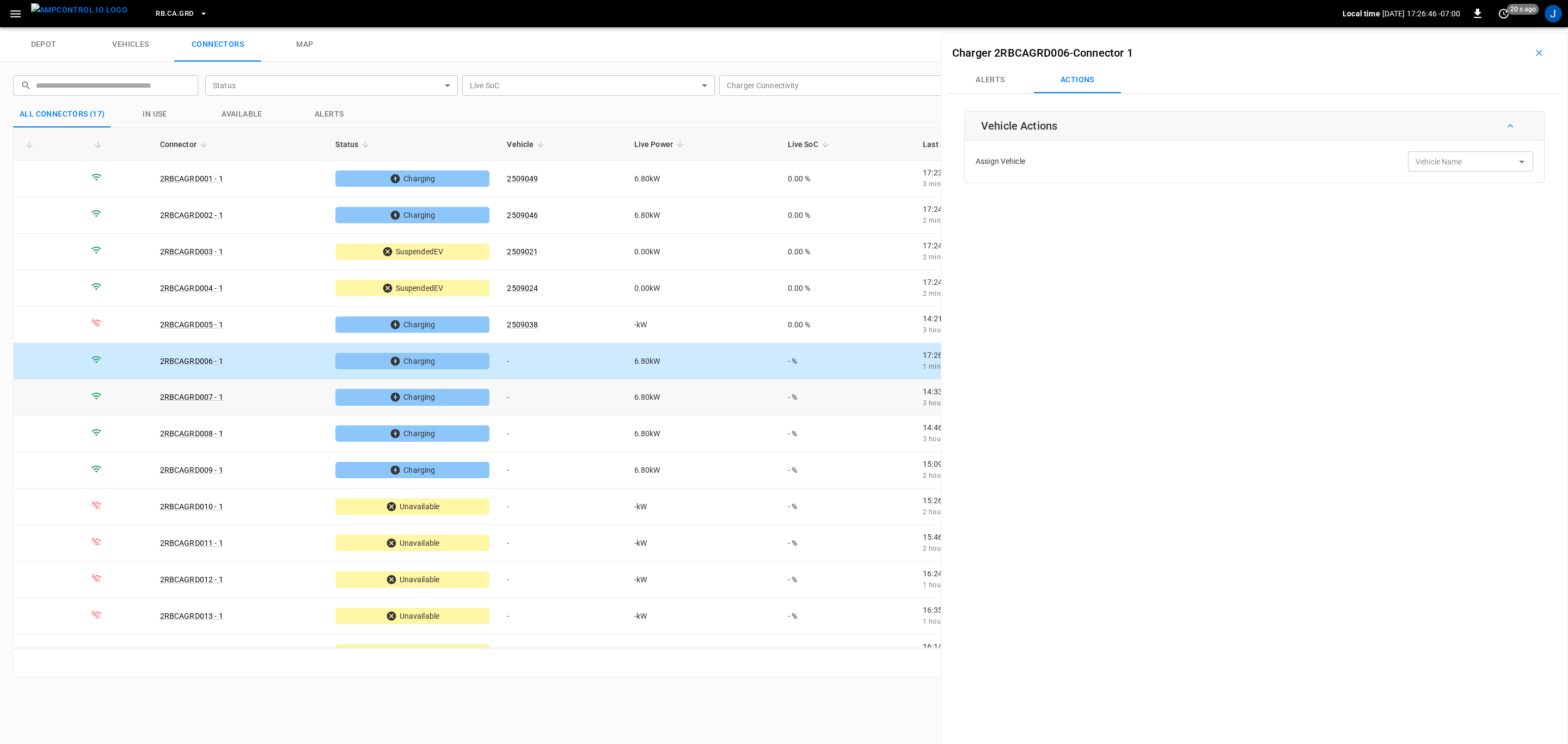
click at [521, 399] on td "-" at bounding box center [561, 398] width 127 height 37
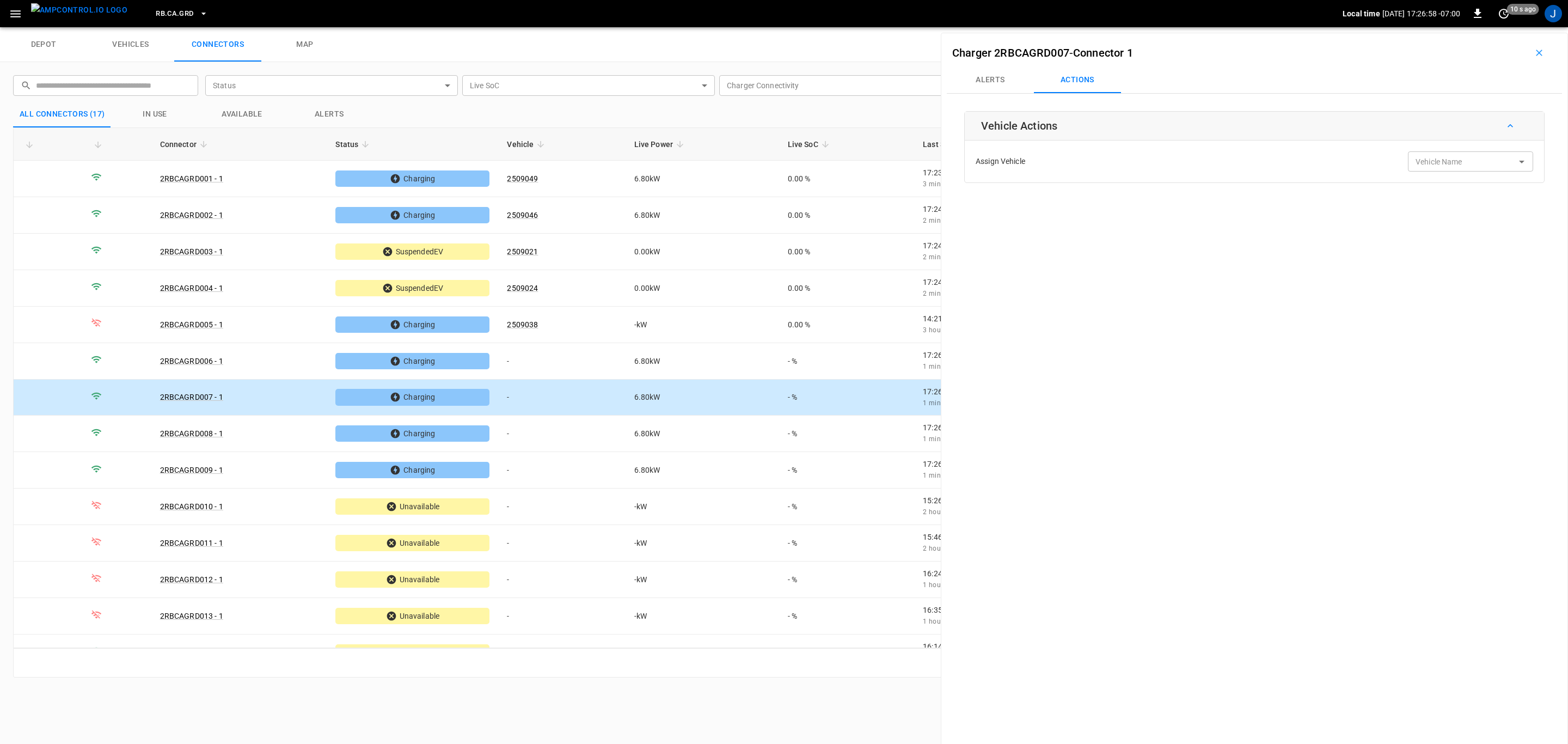
click at [1457, 164] on input "Vehicle Name" at bounding box center [1454, 161] width 87 height 13
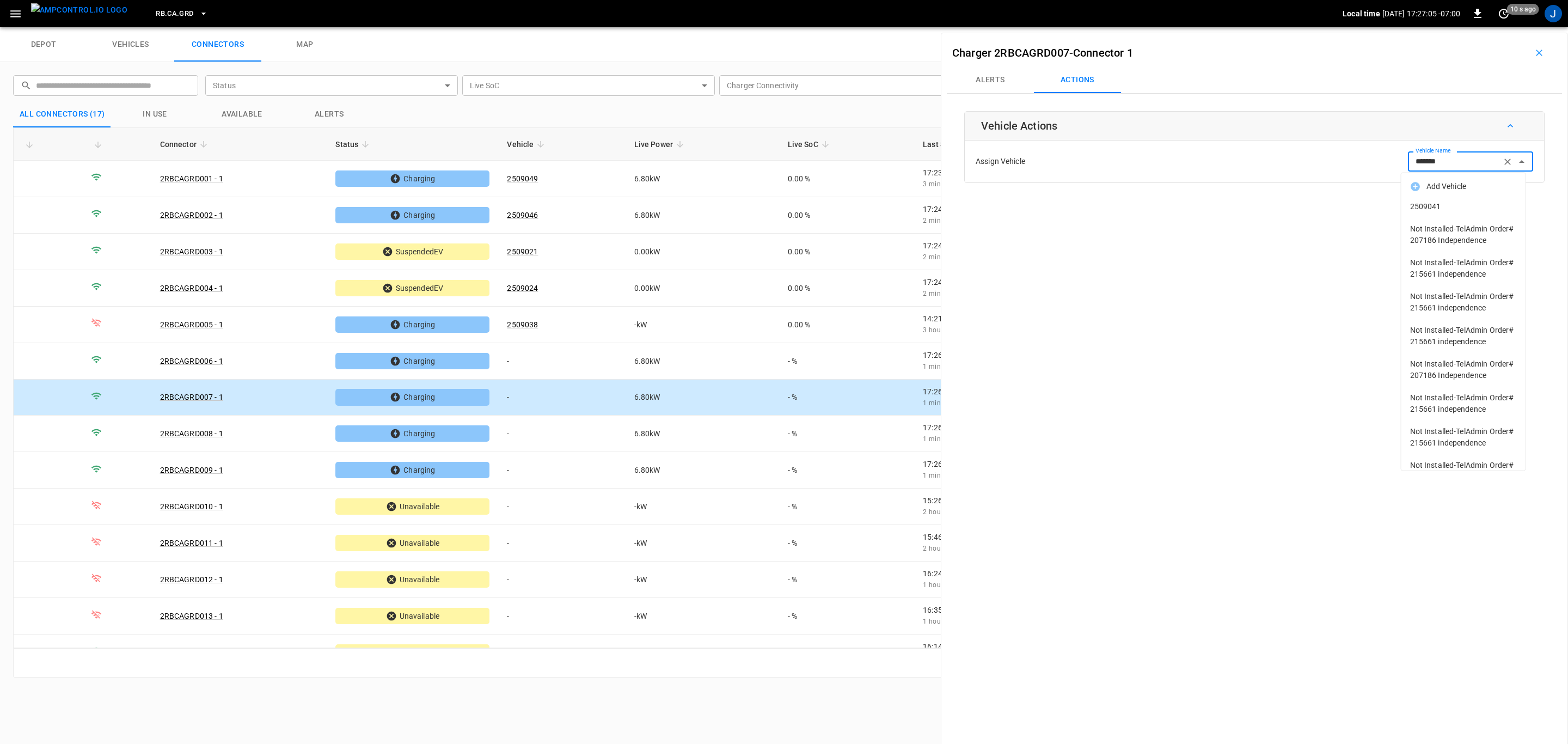
click at [1422, 203] on span "2509041" at bounding box center [1464, 207] width 107 height 11
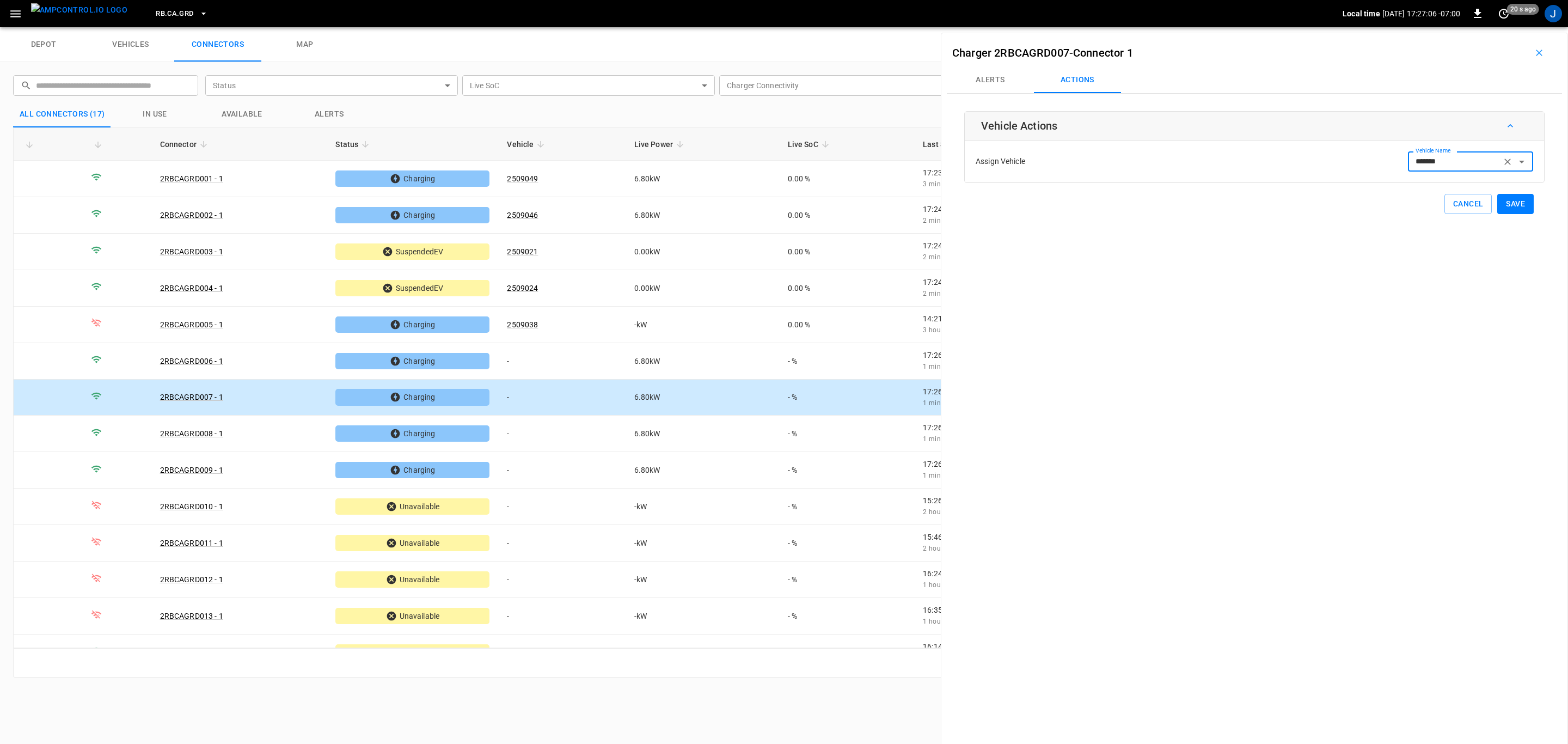
type input "*******"
click at [1509, 203] on button "Save" at bounding box center [1515, 204] width 37 height 20
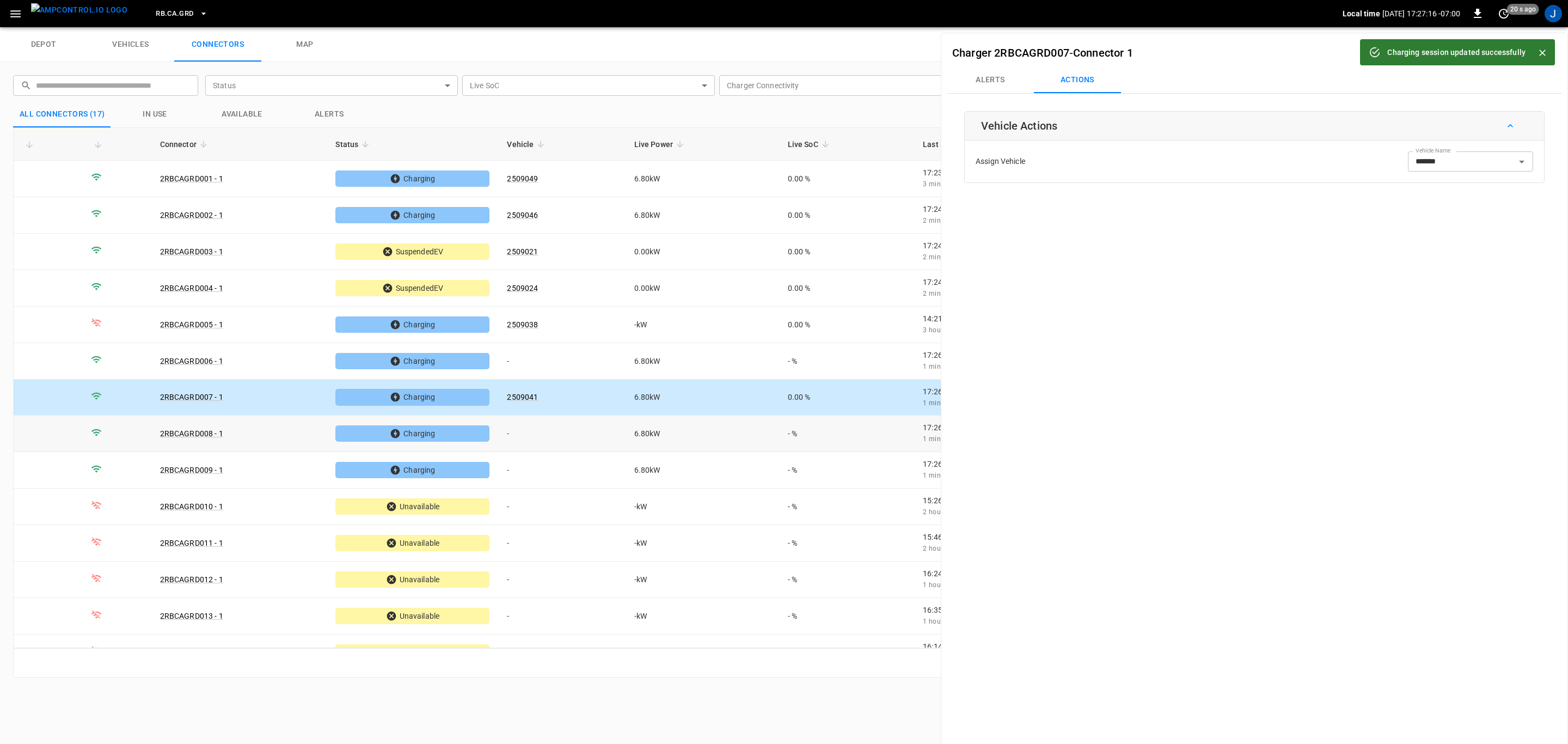
click at [518, 435] on td "-" at bounding box center [561, 434] width 127 height 37
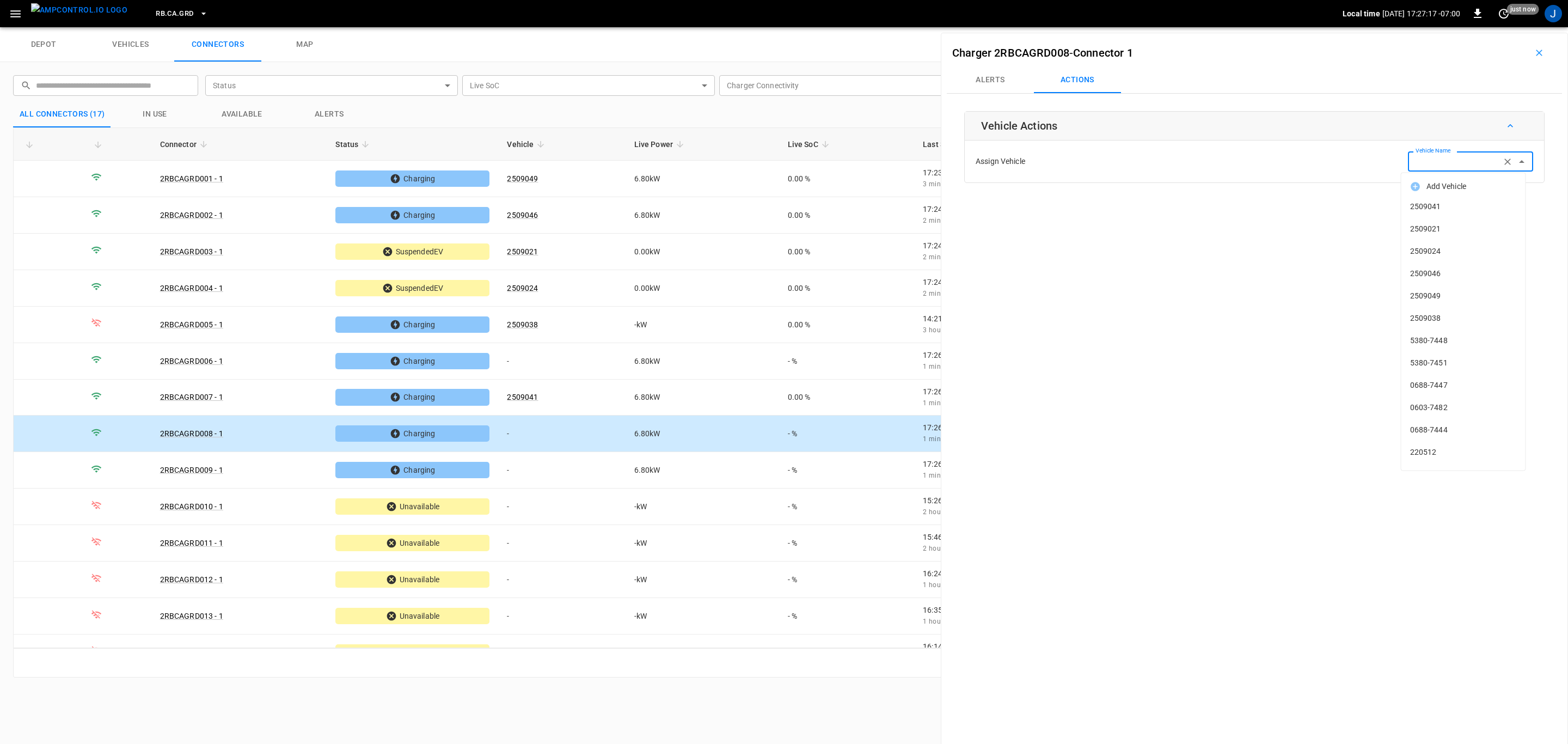
click at [1446, 160] on div "Vehicle Name Vehicle Name" at bounding box center [1470, 161] width 125 height 20
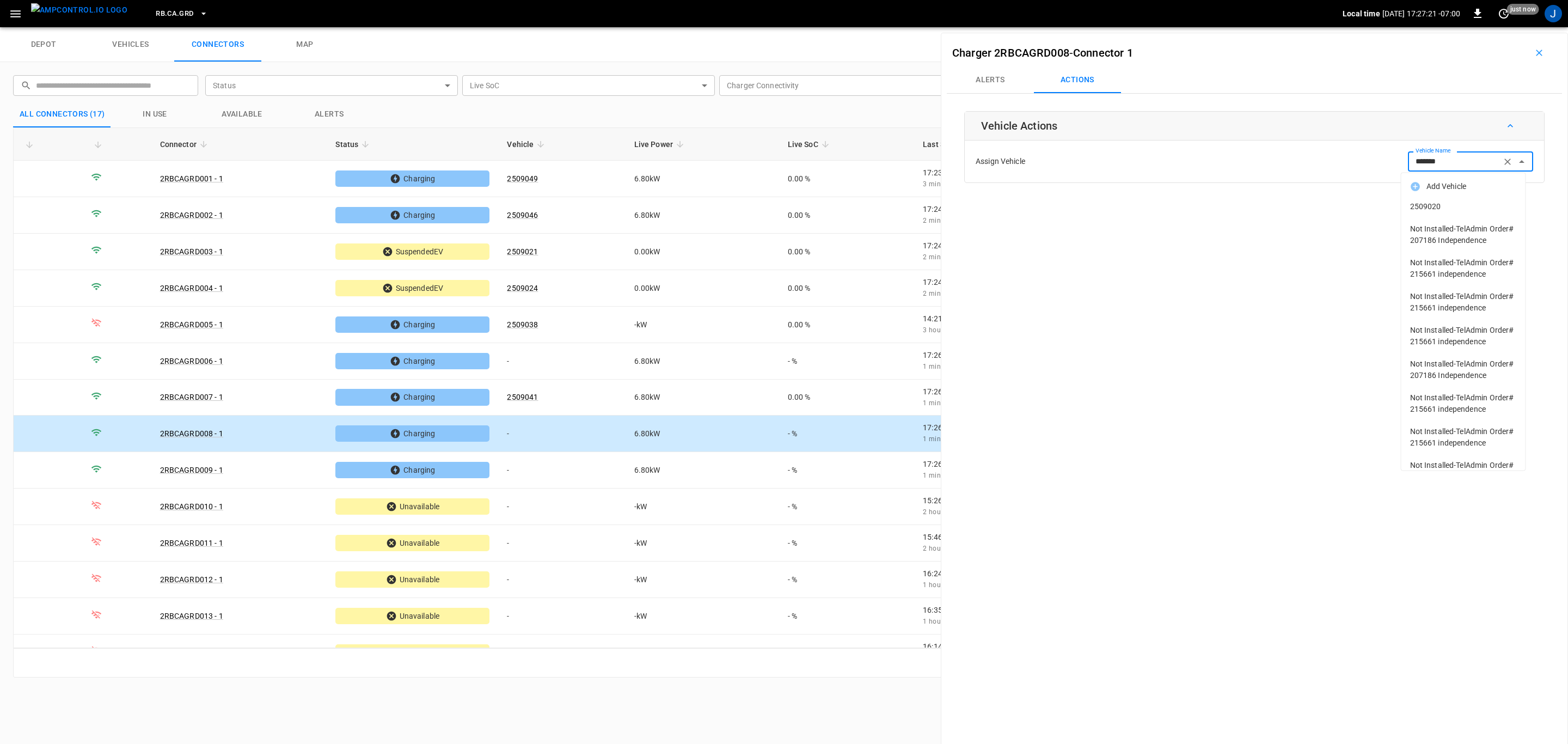
click at [1446, 203] on span "2509020" at bounding box center [1464, 207] width 107 height 11
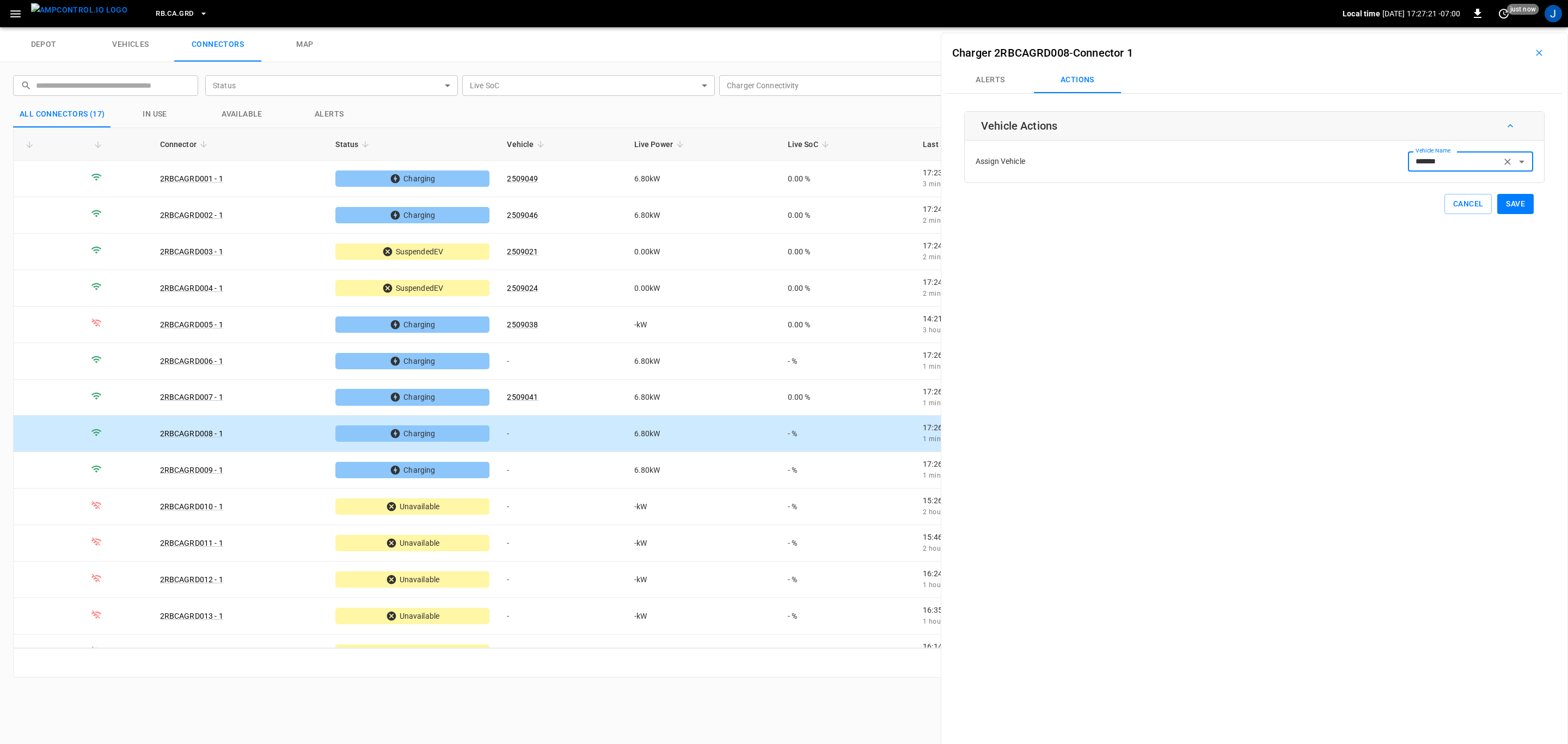
type input "*******"
click at [1509, 206] on button "Save" at bounding box center [1515, 204] width 37 height 20
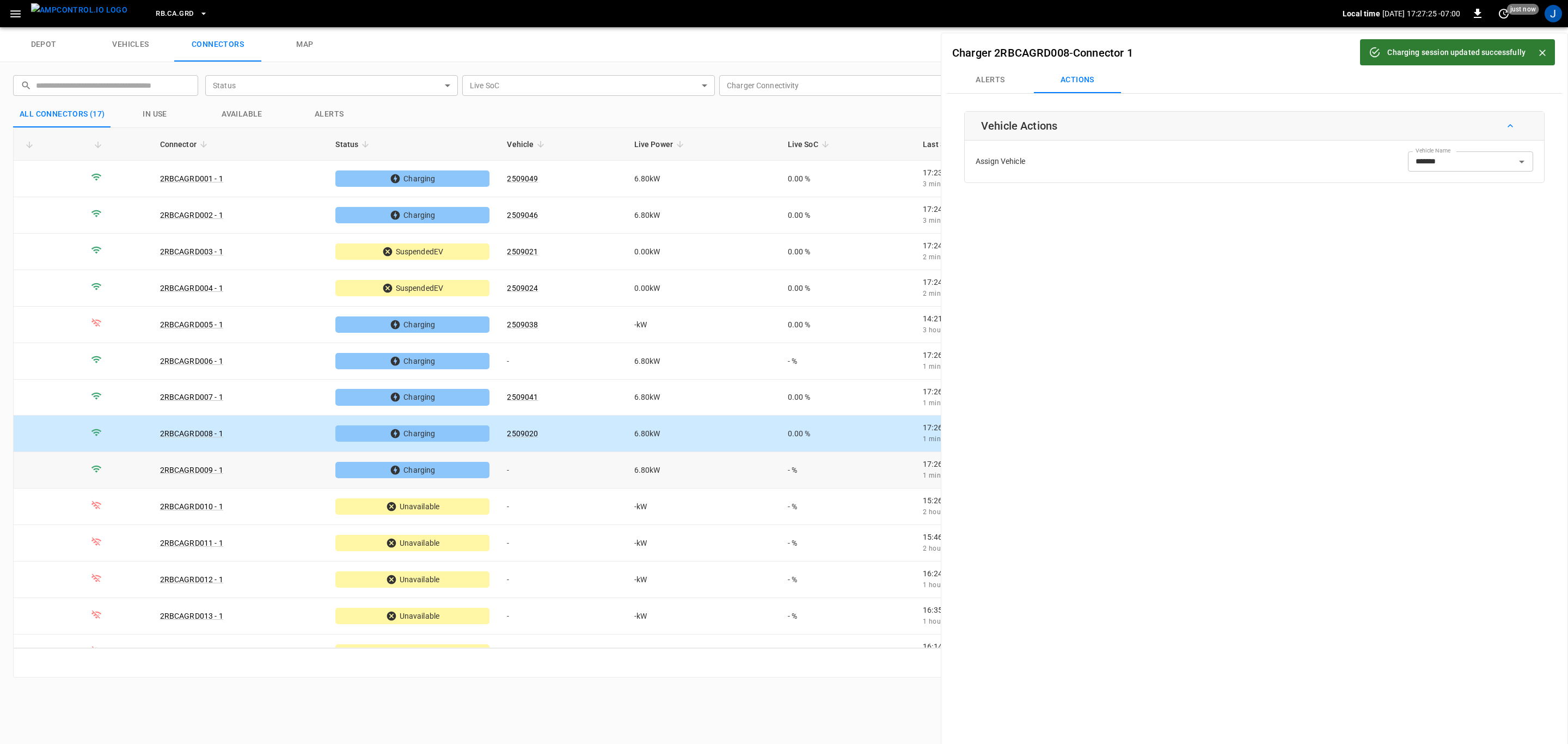
click at [514, 472] on td "-" at bounding box center [561, 470] width 127 height 37
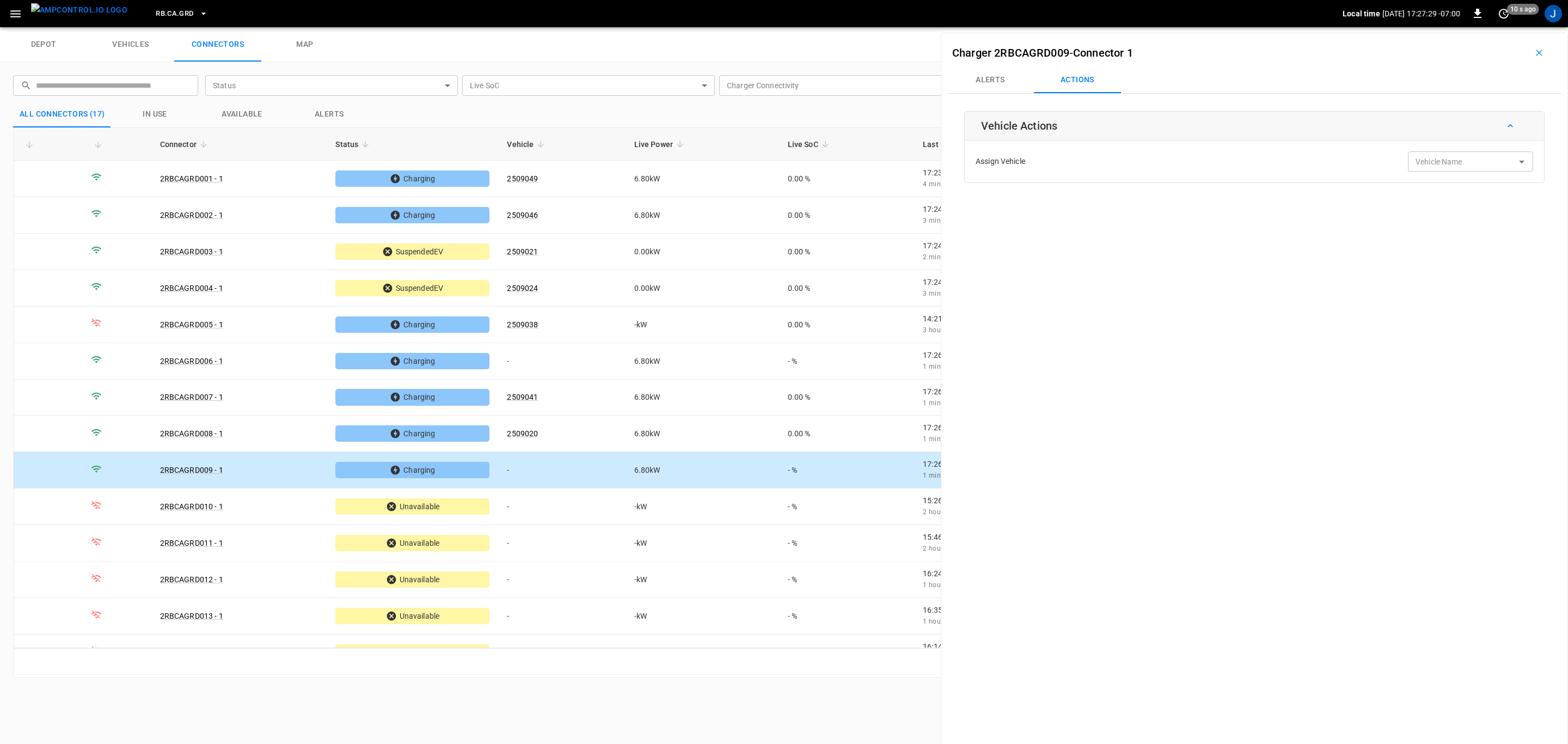
click at [1449, 163] on div "Vehicle Name Vehicle Name" at bounding box center [1470, 161] width 125 height 20
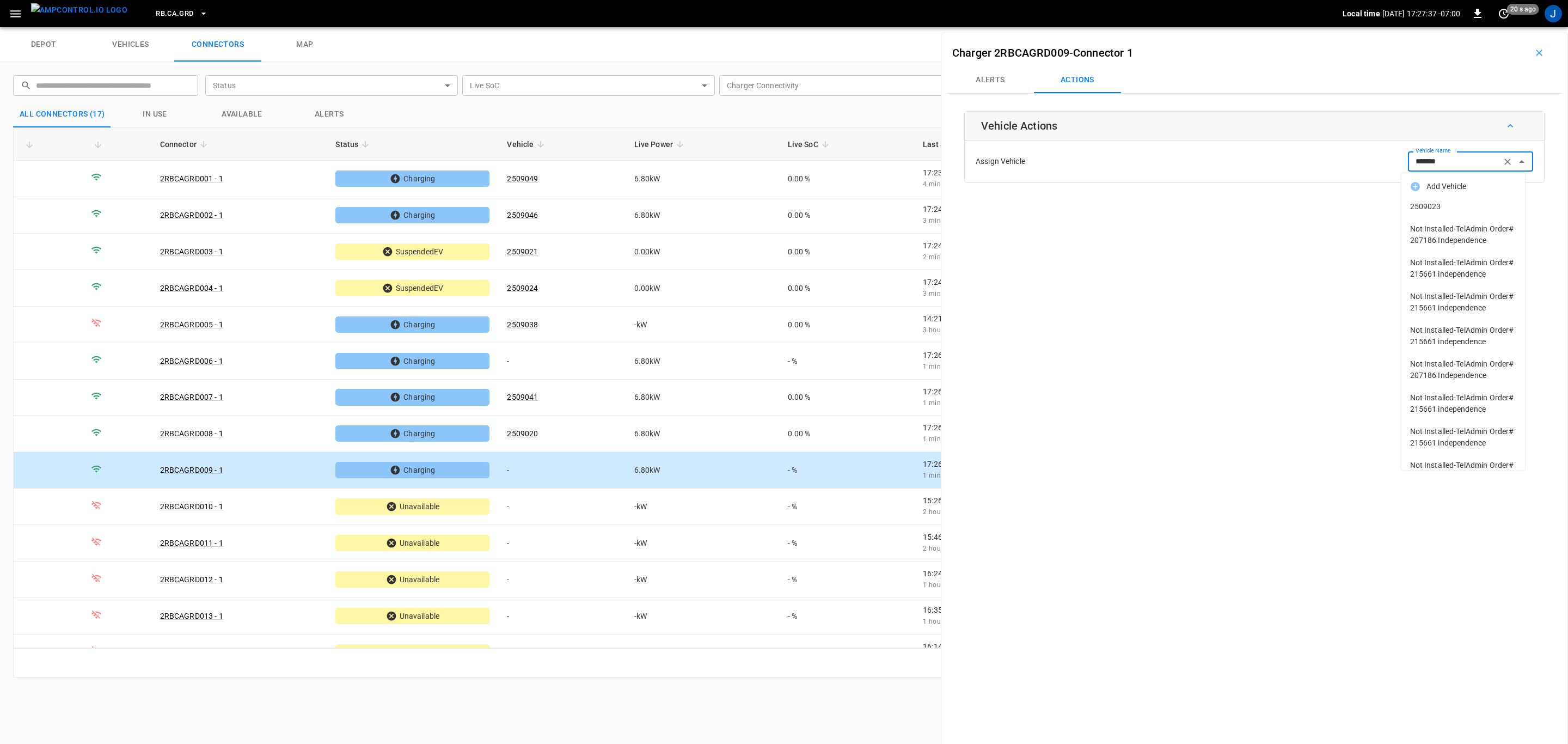
click at [1444, 206] on span "2509023" at bounding box center [1464, 207] width 107 height 11
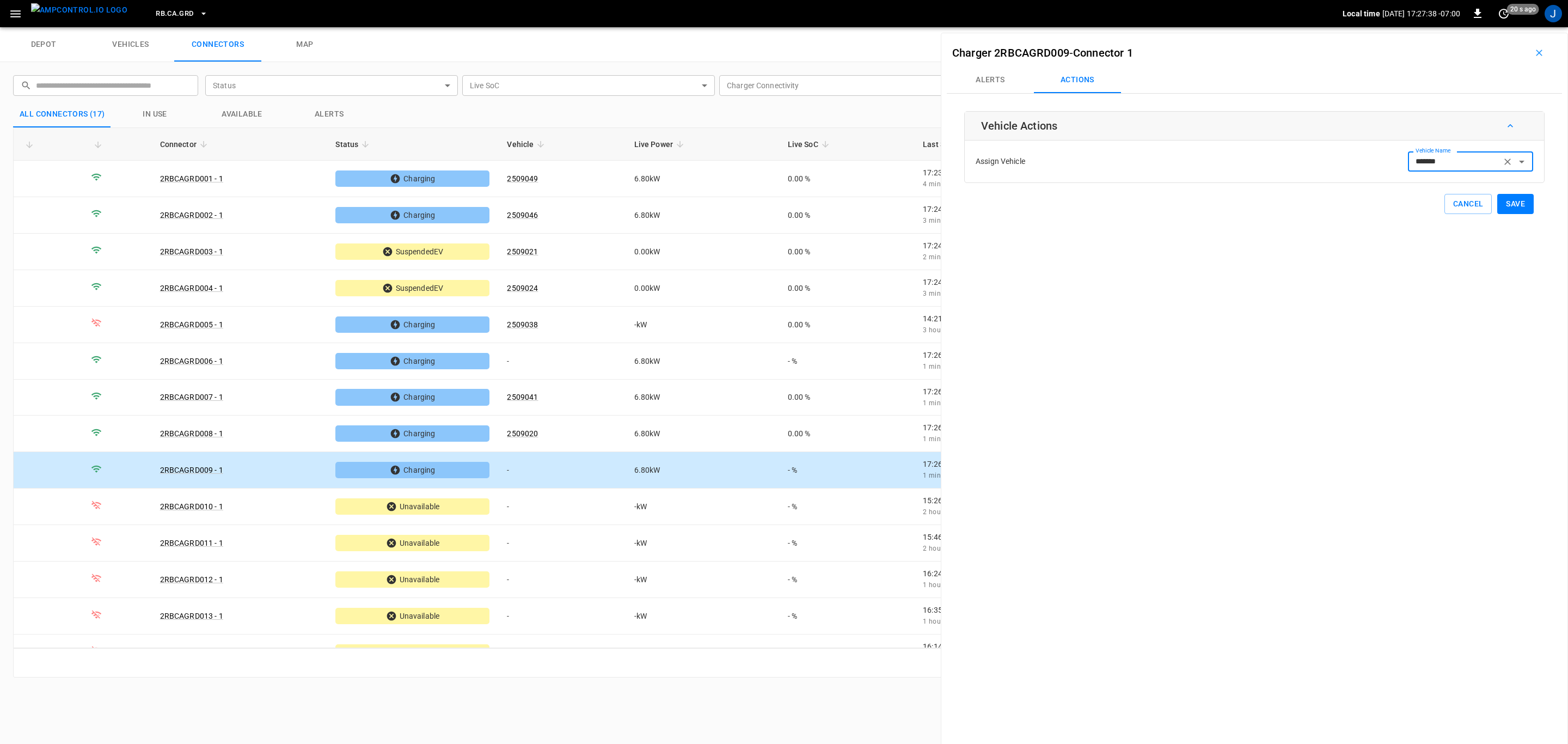
type input "*******"
click at [1512, 204] on button "Save" at bounding box center [1515, 204] width 37 height 20
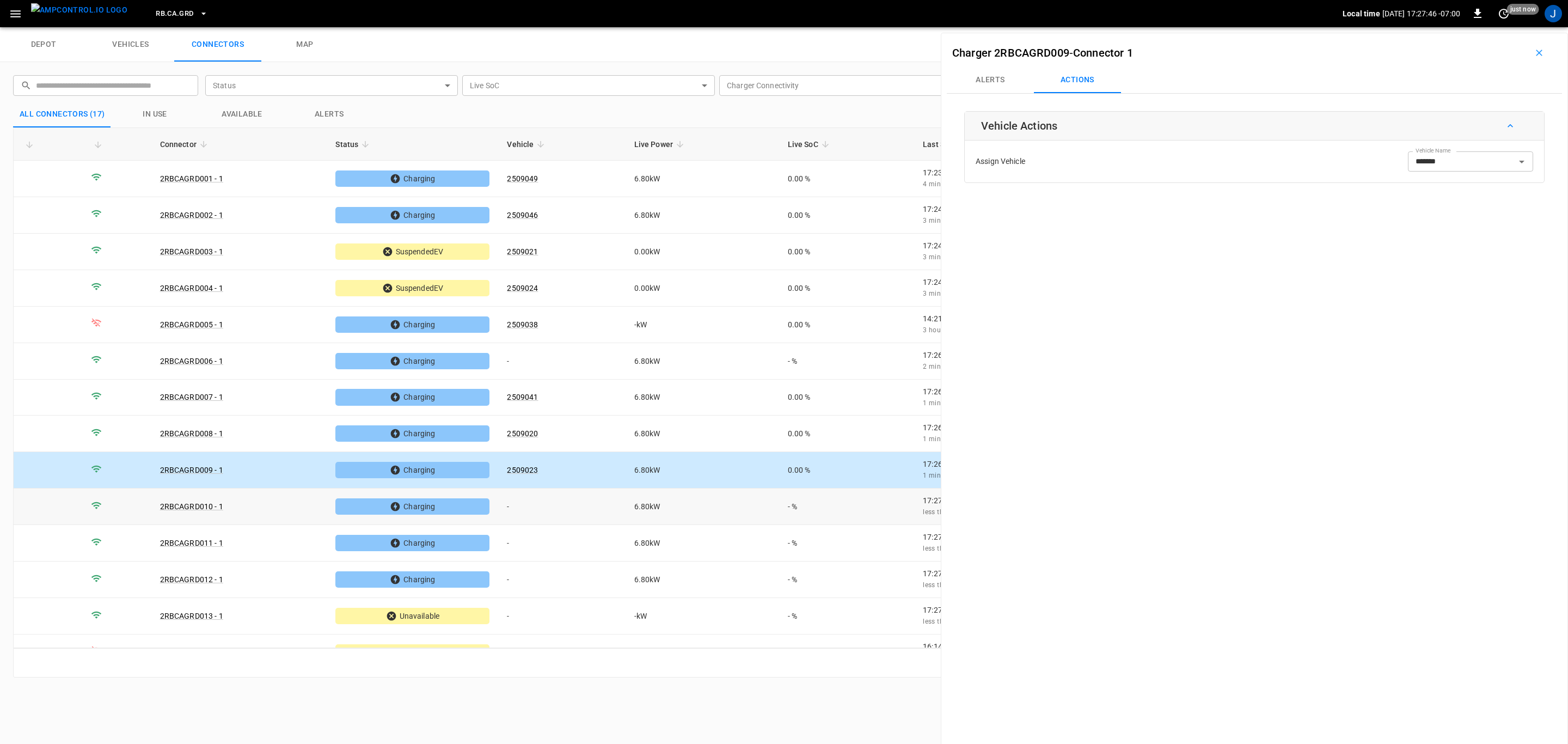
click at [514, 507] on td "-" at bounding box center [561, 507] width 127 height 37
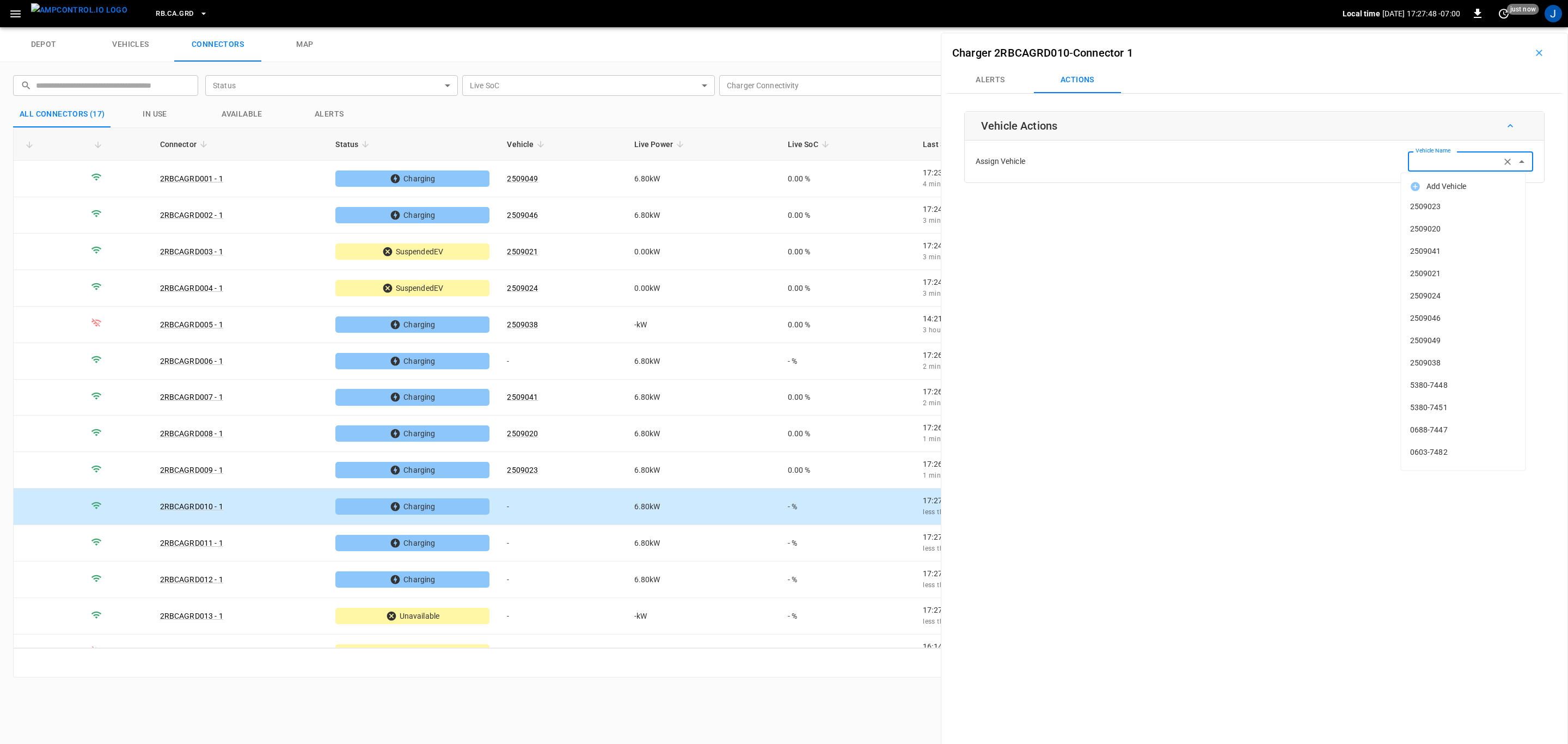
click at [1428, 165] on input "Vehicle Name" at bounding box center [1454, 161] width 87 height 13
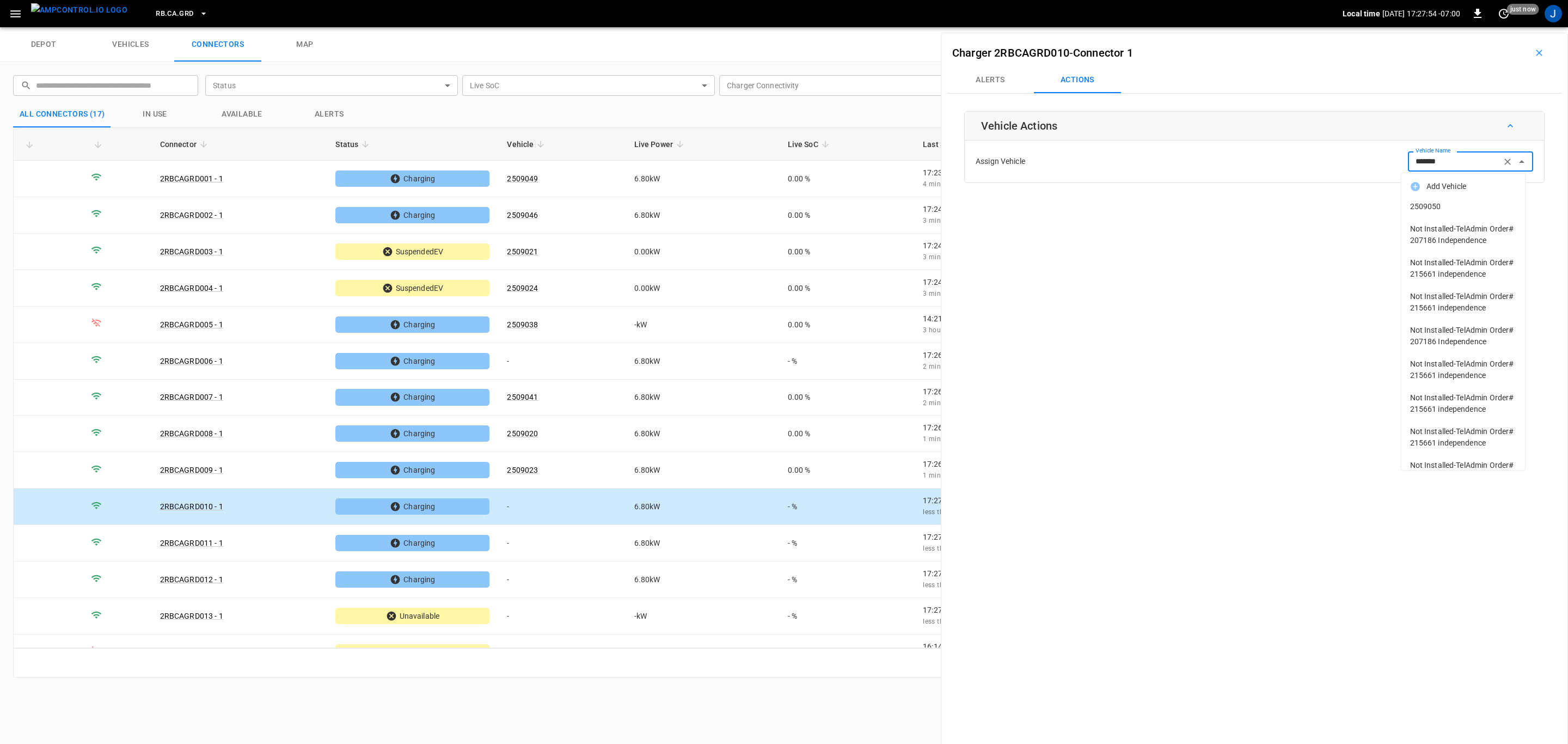
click at [1427, 204] on span "2509050" at bounding box center [1464, 207] width 107 height 11
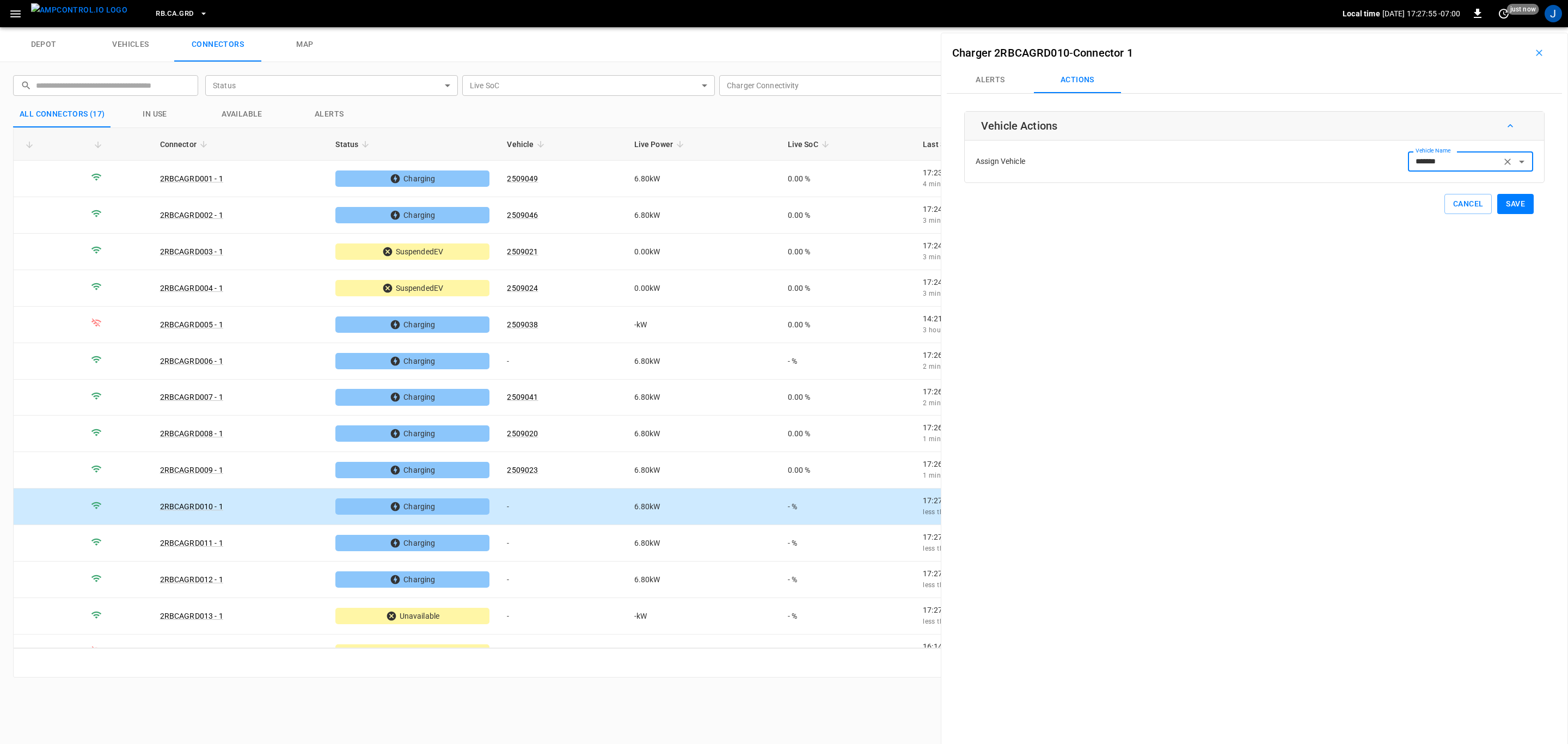
type input "*******"
click at [1508, 201] on button "Save" at bounding box center [1515, 204] width 37 height 20
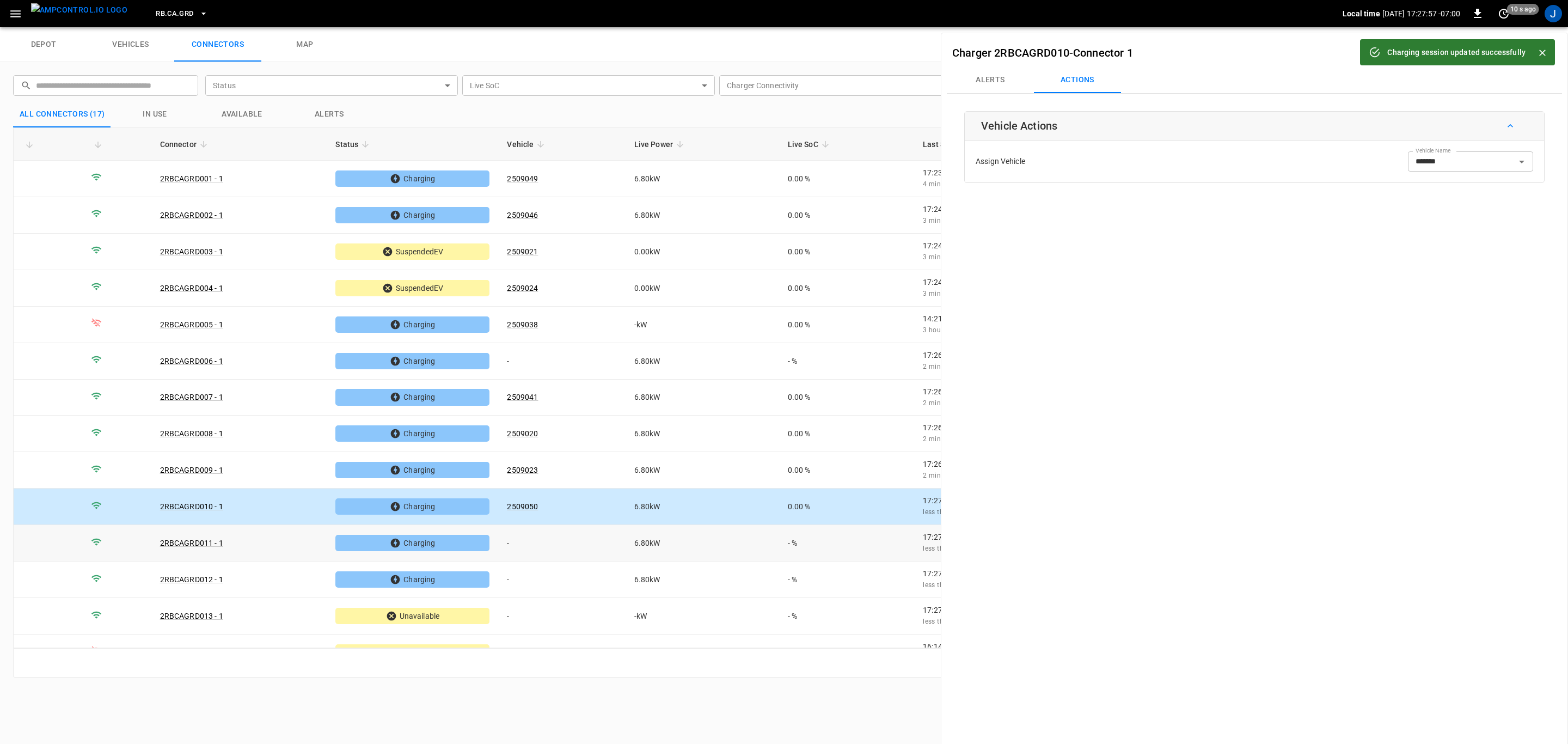
click at [520, 541] on td "-" at bounding box center [561, 543] width 127 height 37
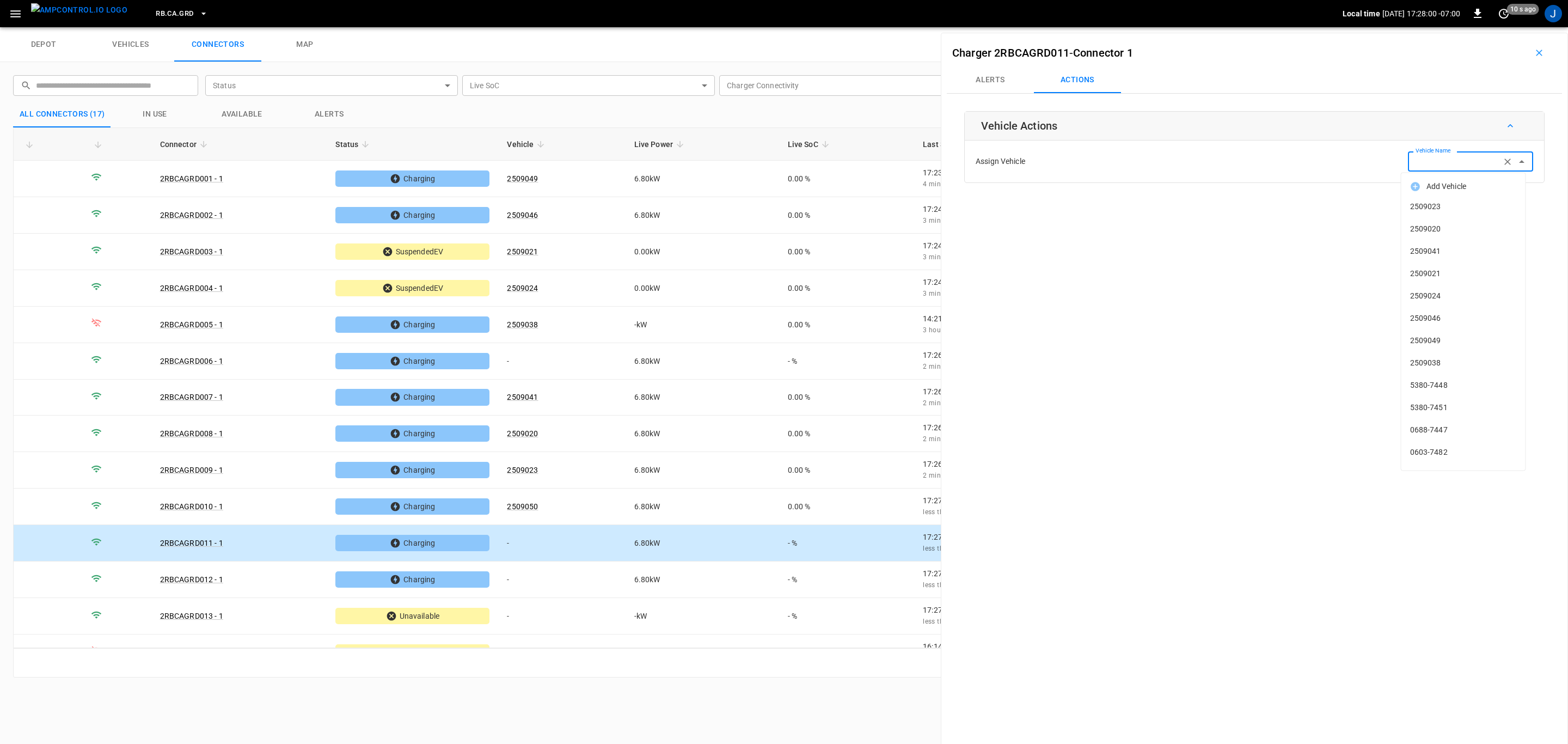
click at [1437, 158] on div "Vehicle Name Vehicle Name" at bounding box center [1470, 161] width 125 height 20
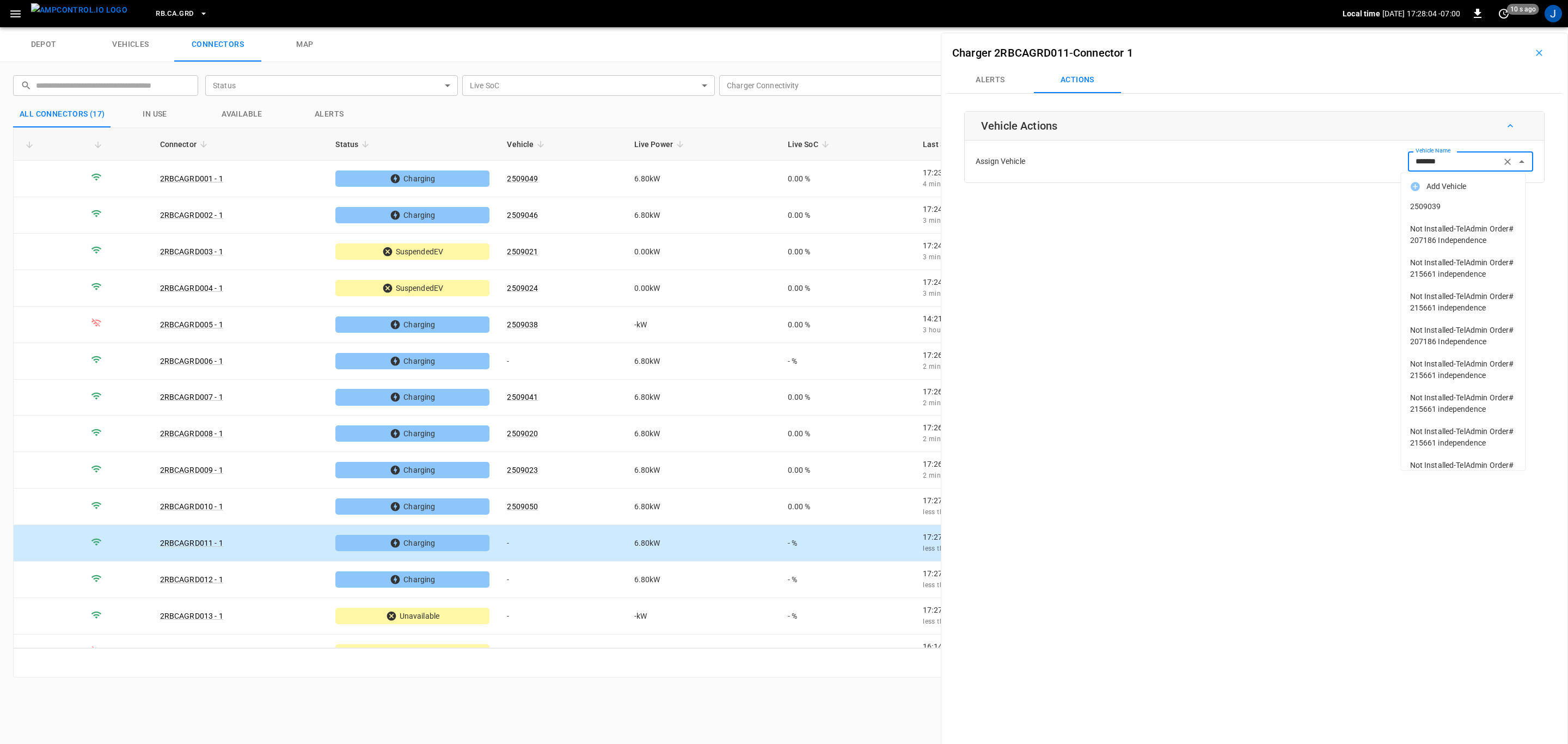
click at [1438, 205] on span "2509039" at bounding box center [1464, 207] width 107 height 11
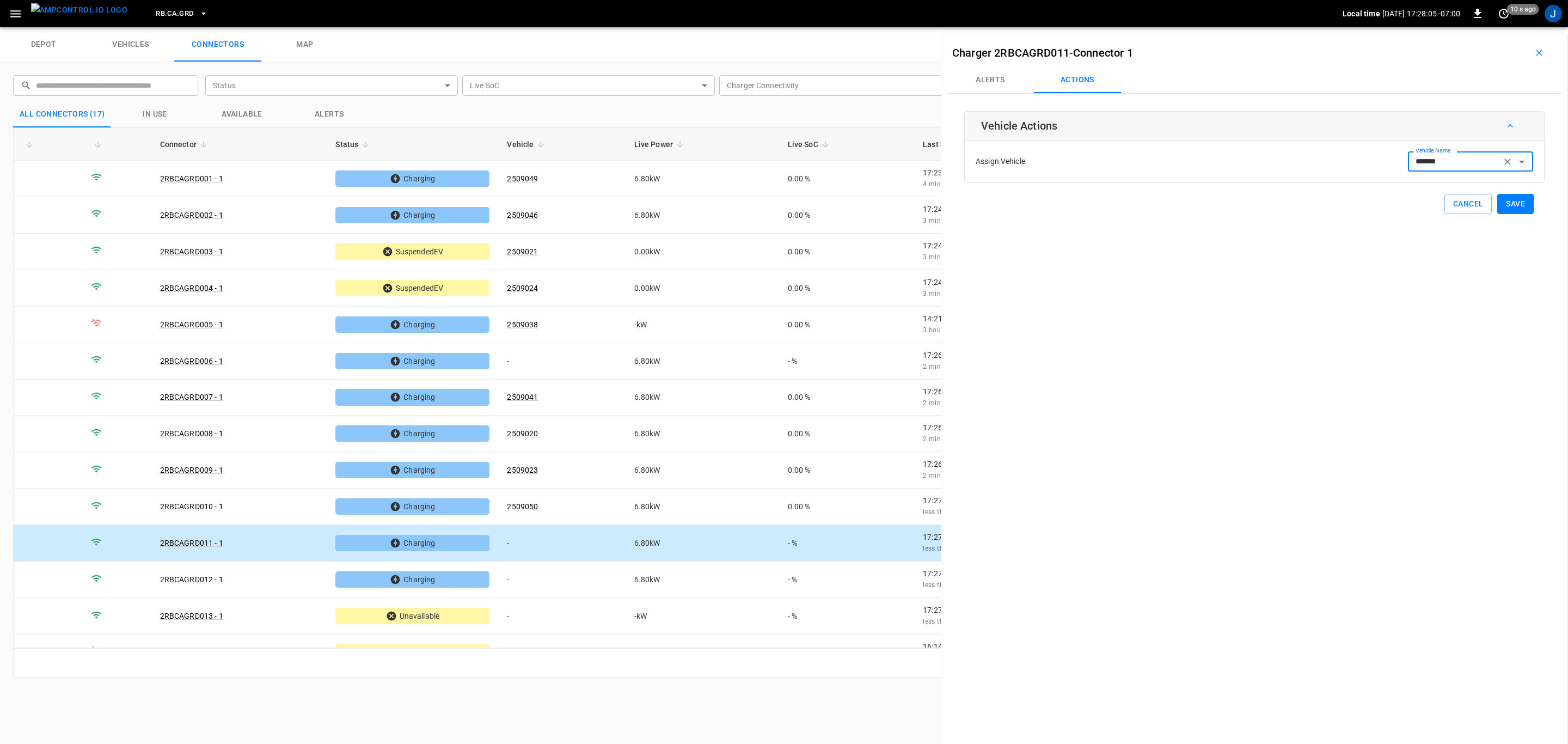
type input "*******"
click at [1511, 205] on button "Save" at bounding box center [1515, 204] width 37 height 20
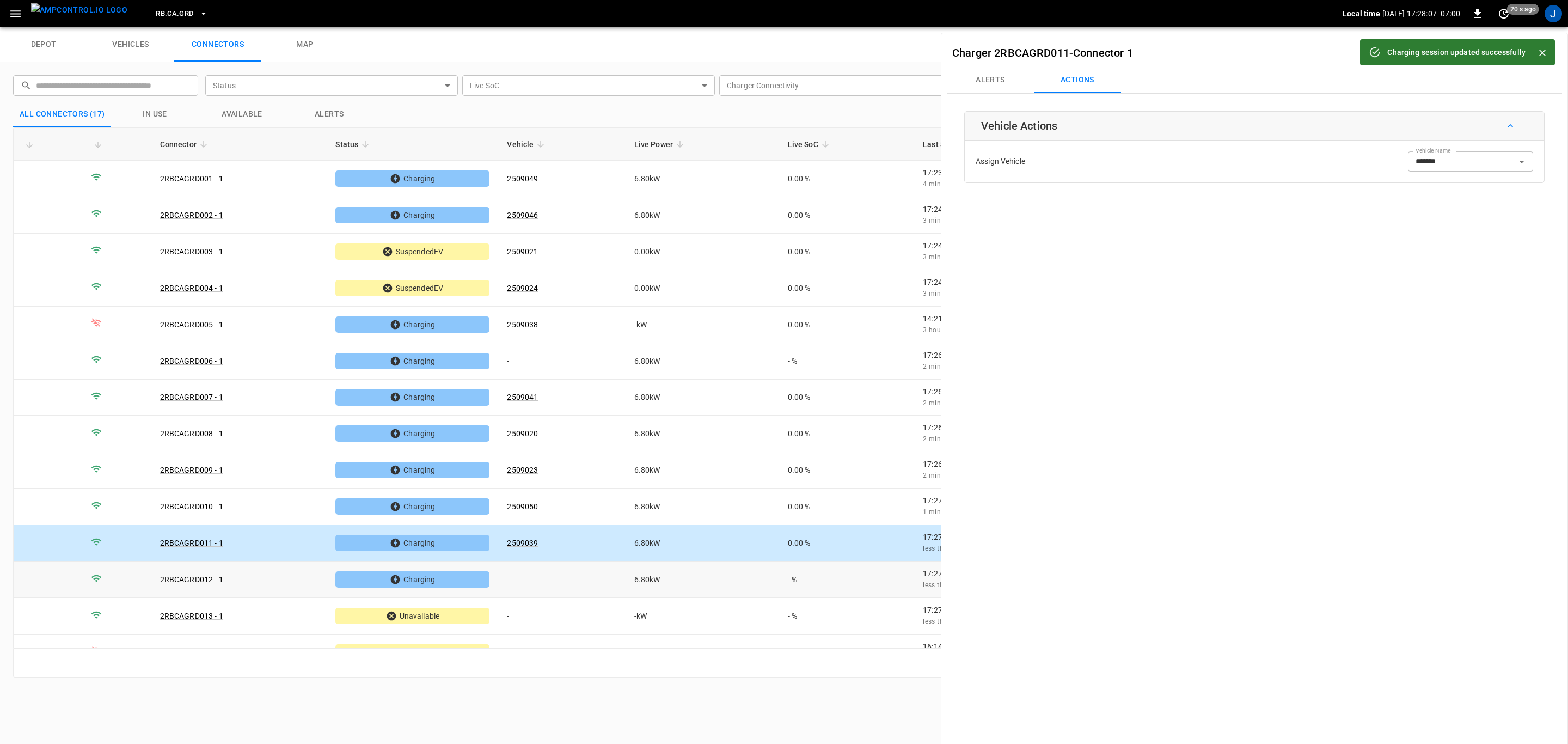
click at [510, 577] on td "-" at bounding box center [561, 580] width 127 height 37
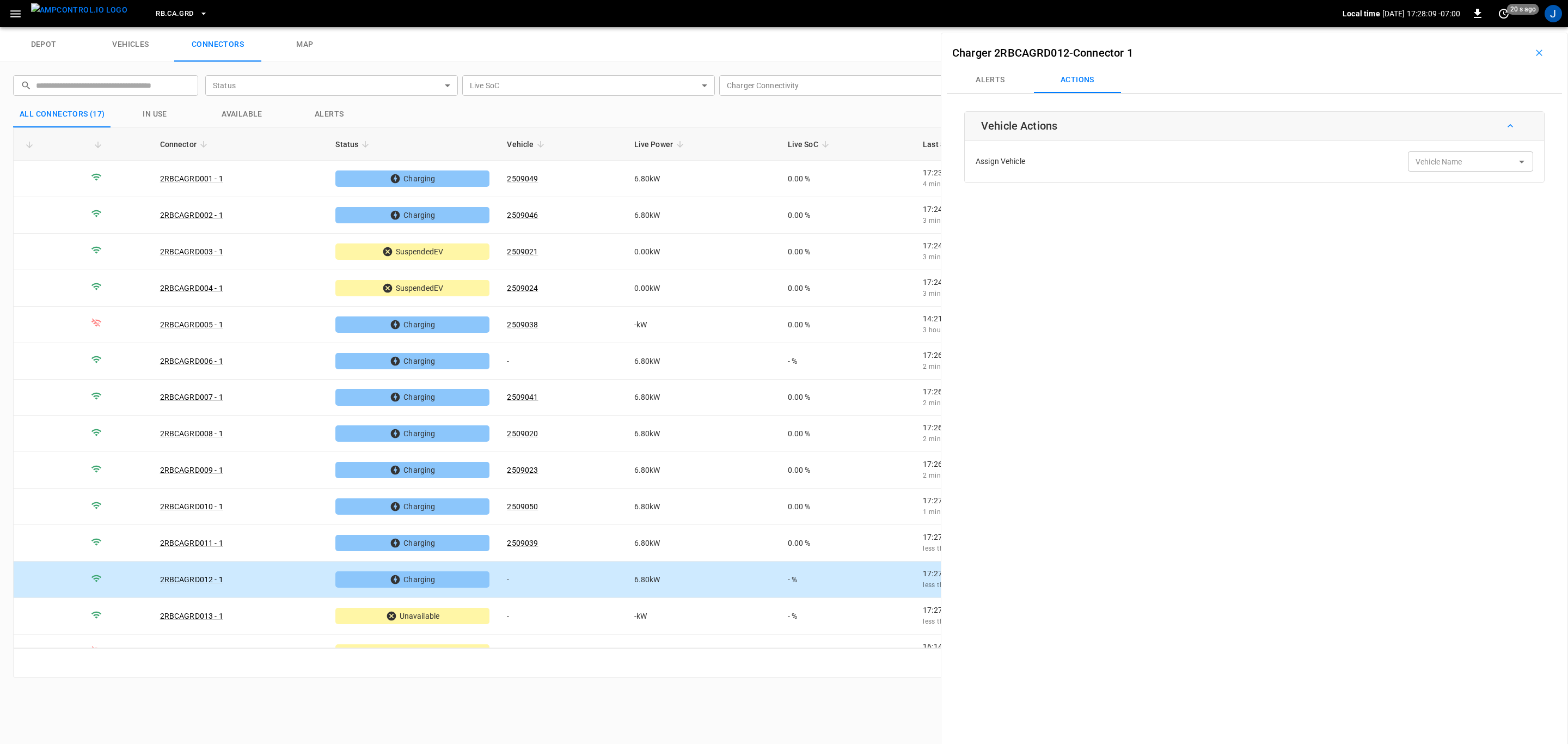
click at [1449, 162] on input "Vehicle Name" at bounding box center [1454, 161] width 87 height 13
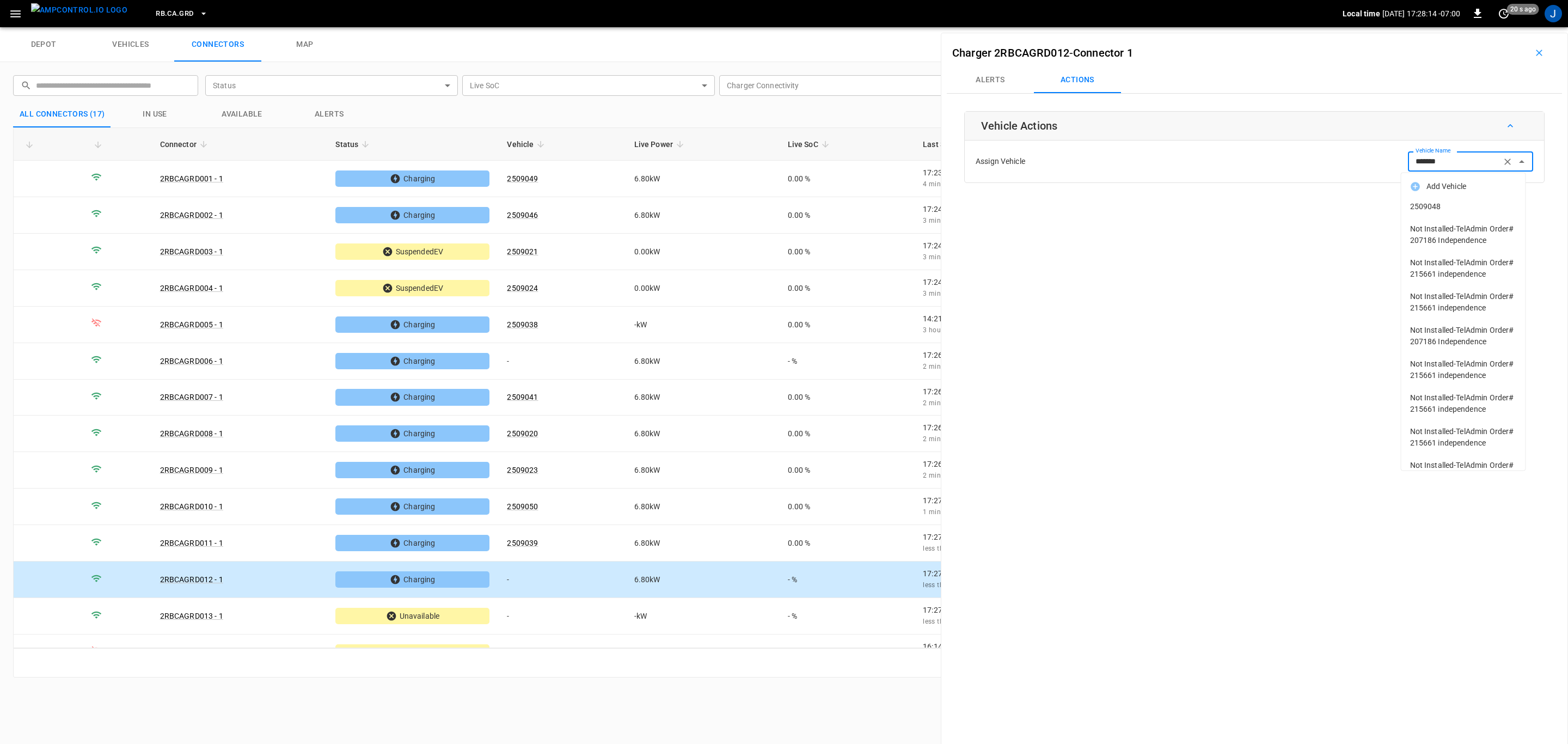
click at [1429, 208] on span "2509048" at bounding box center [1464, 207] width 107 height 11
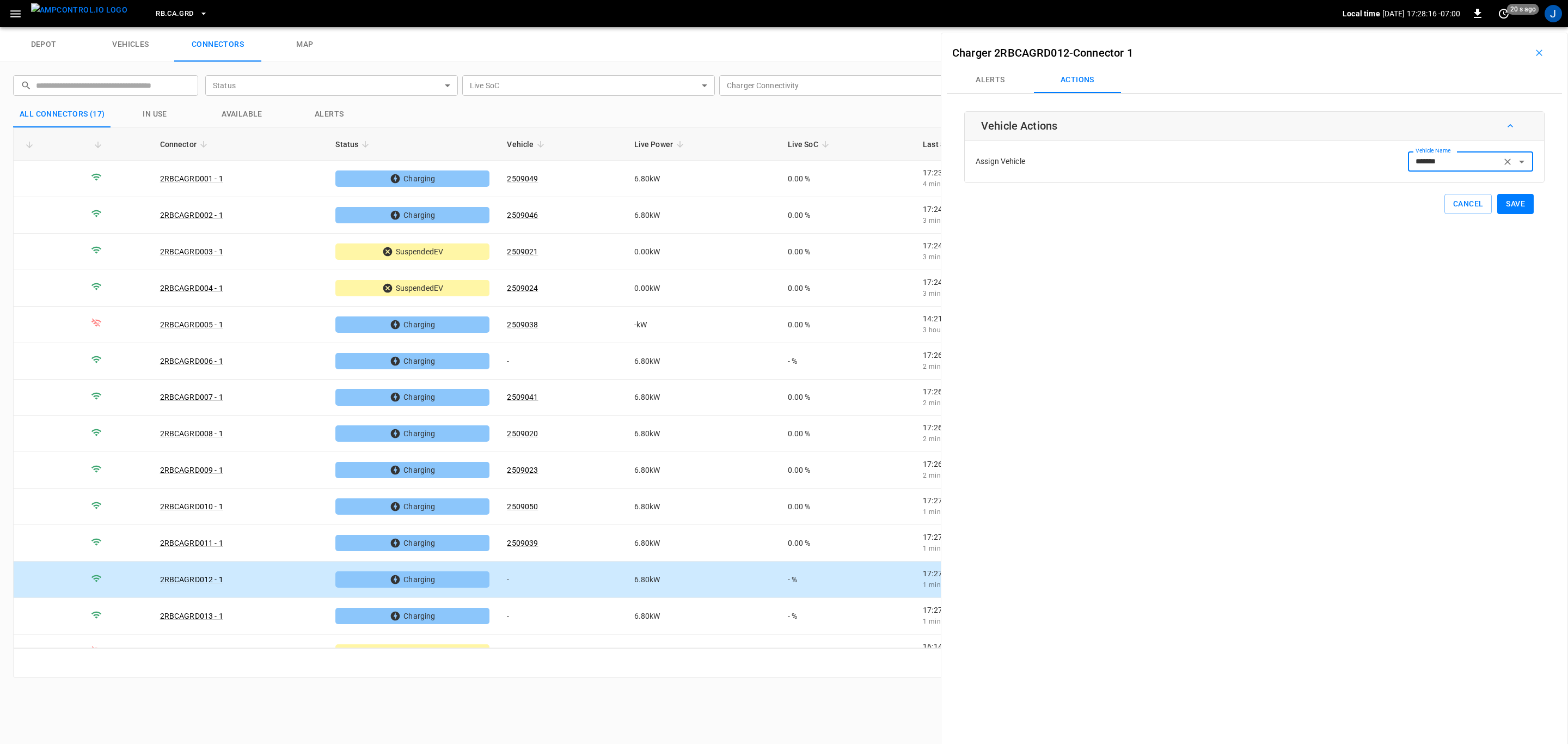
type input "*******"
click at [1513, 204] on button "Save" at bounding box center [1515, 204] width 37 height 20
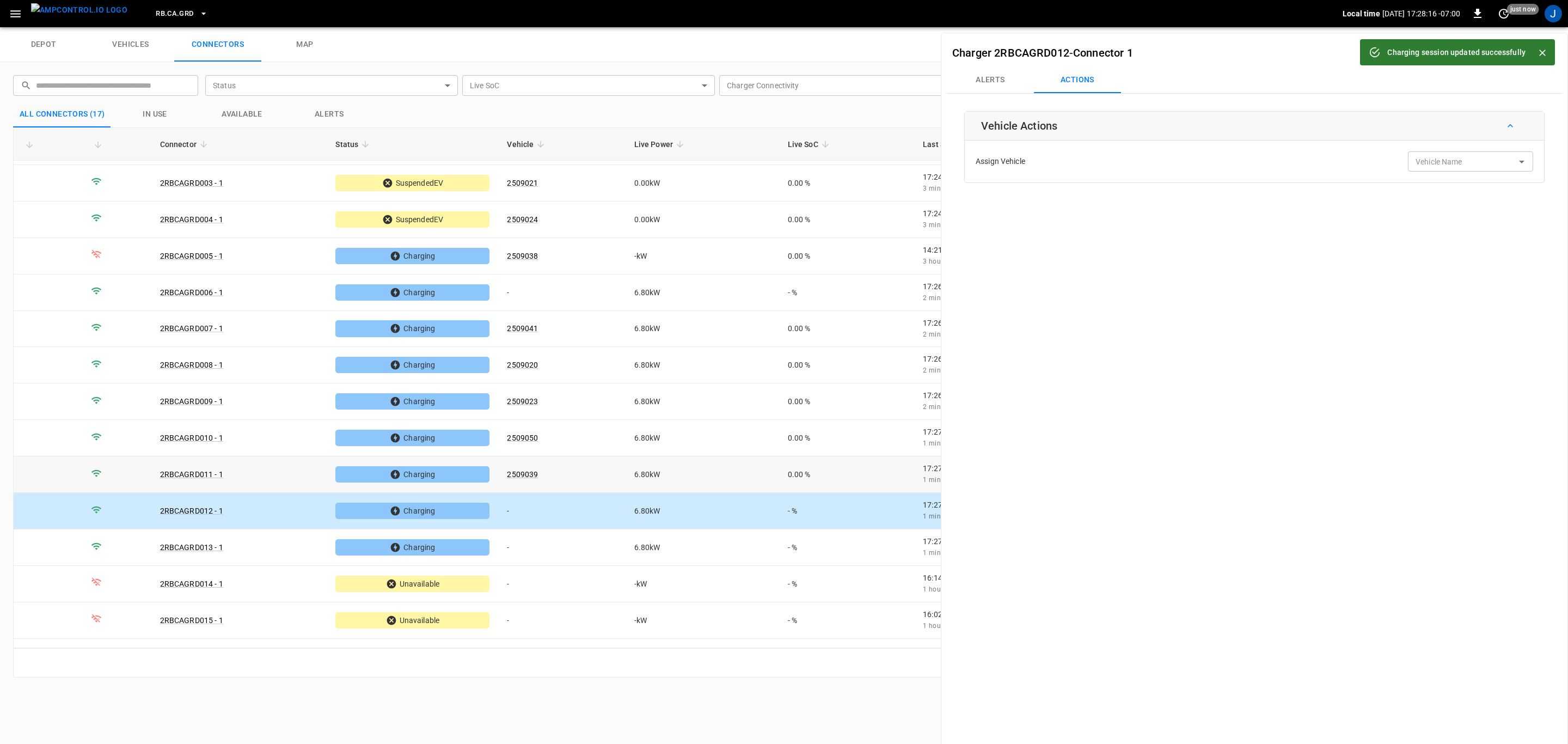
scroll to position [132, 0]
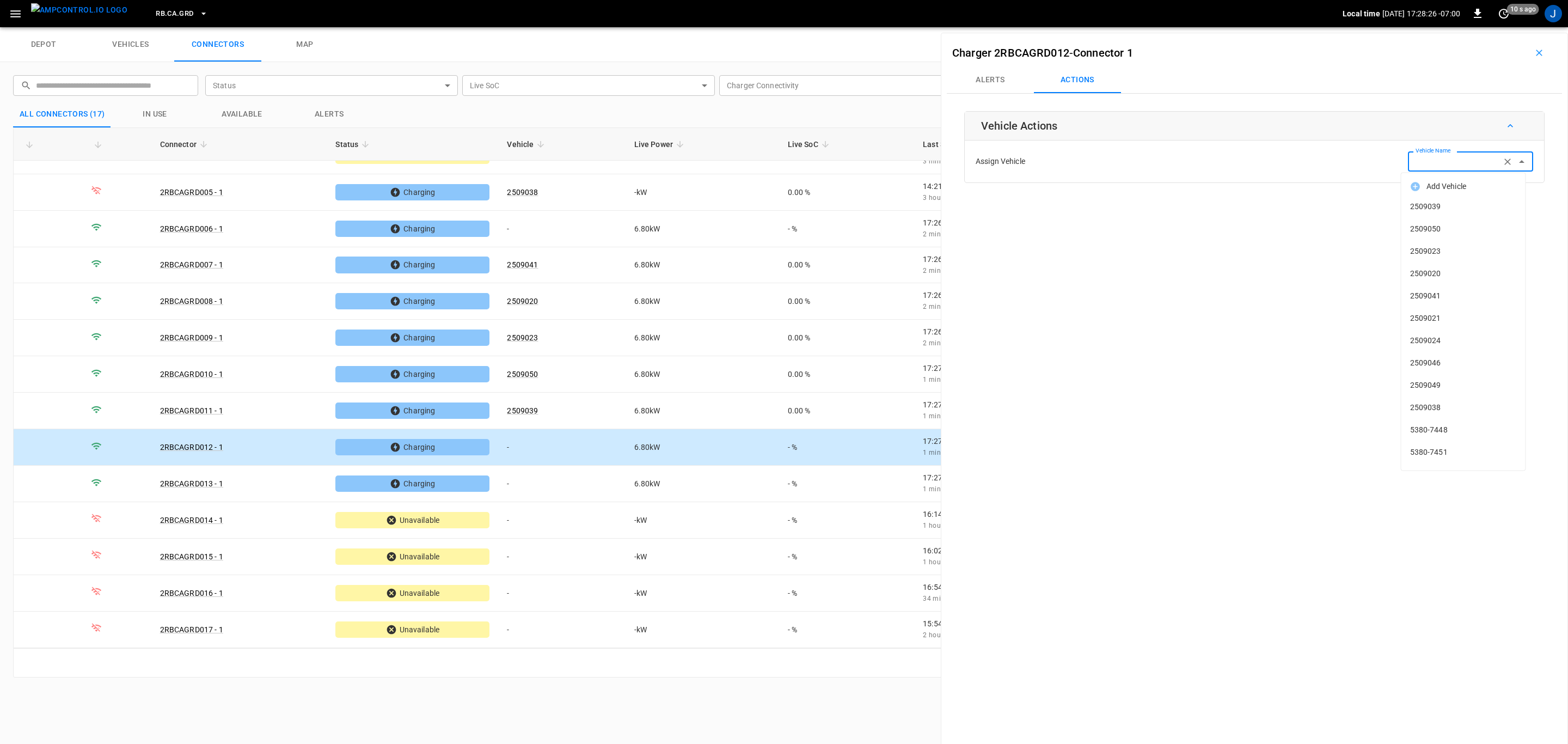
click at [1447, 167] on input "Vehicle Name" at bounding box center [1454, 161] width 87 height 13
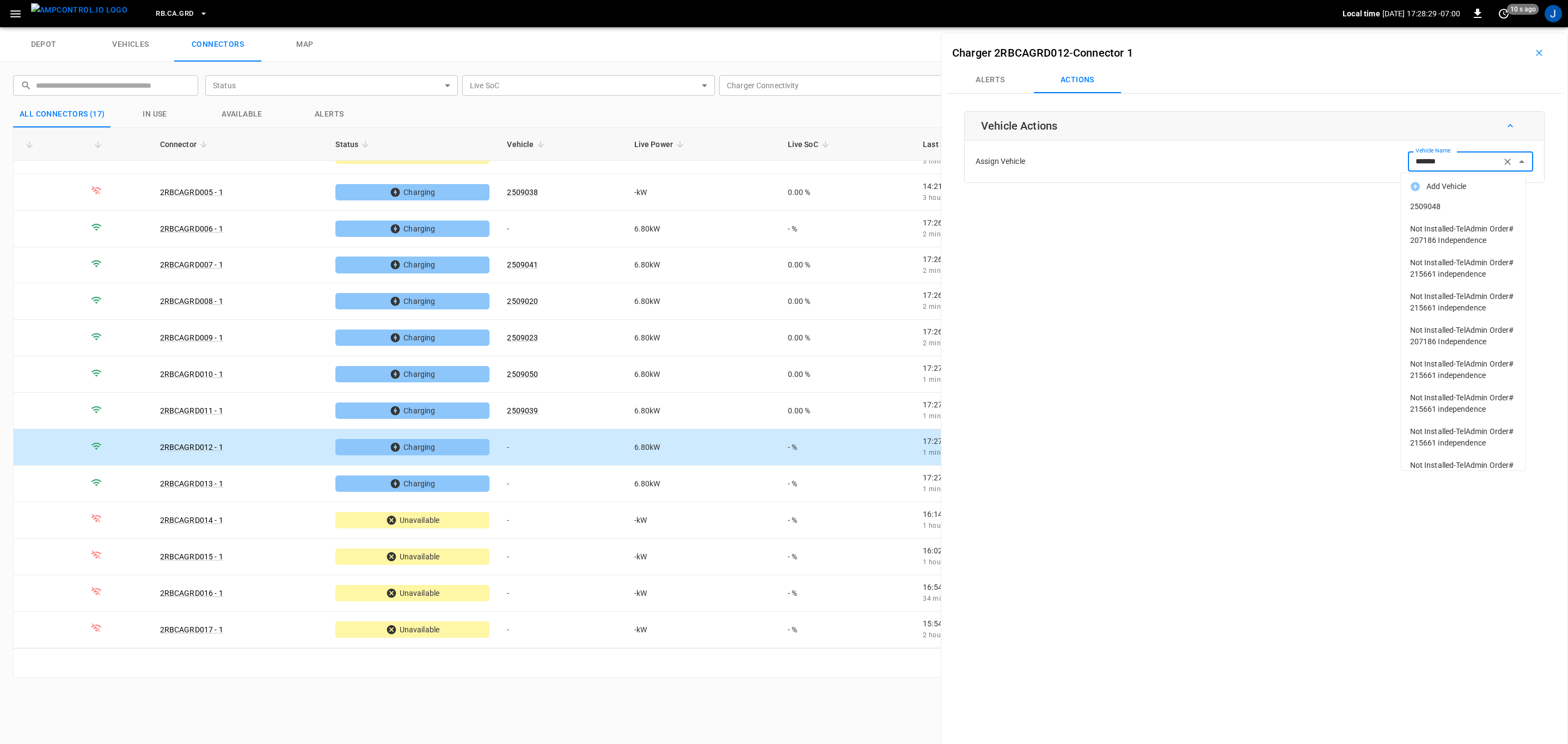
click at [1429, 205] on span "2509048" at bounding box center [1464, 207] width 107 height 11
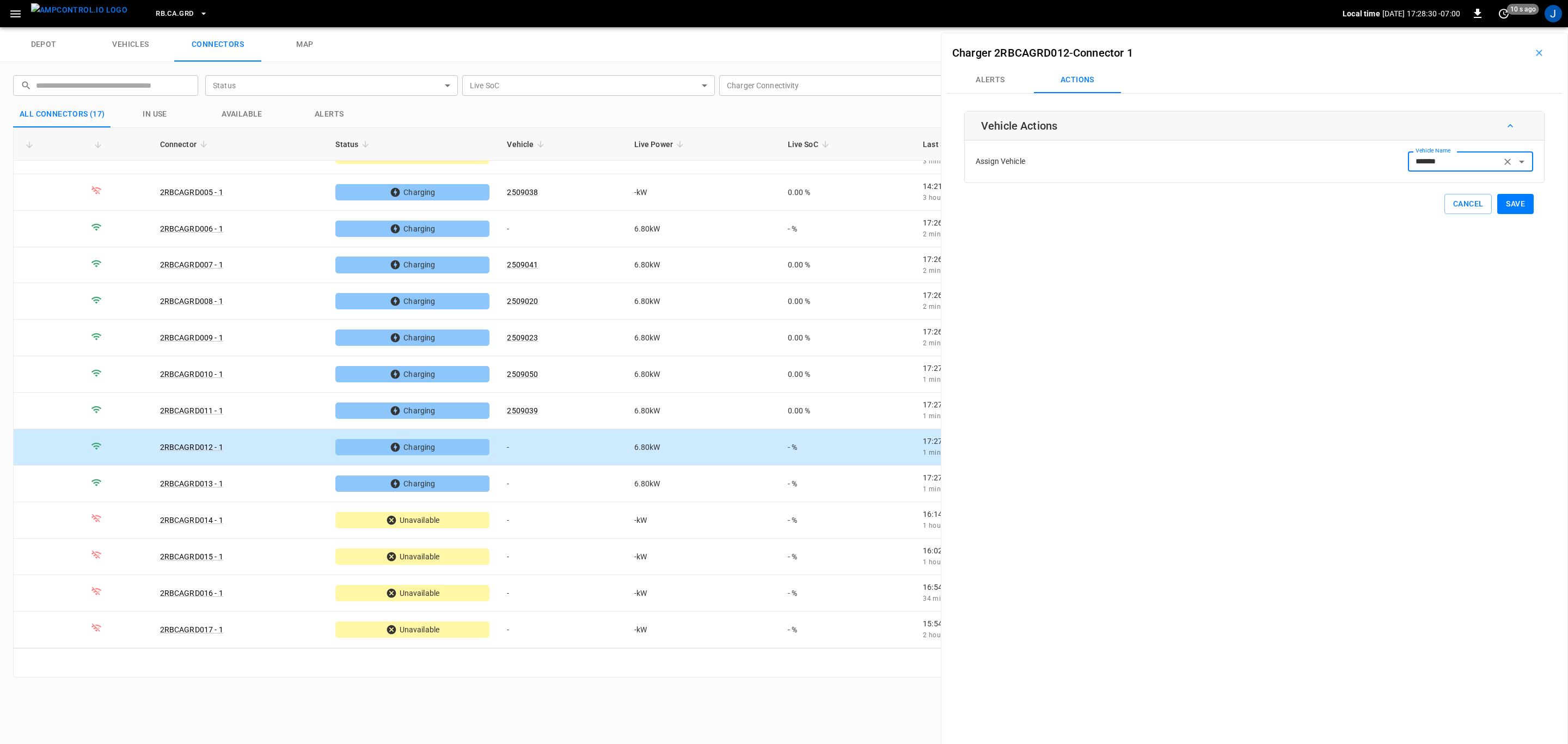
type input "*******"
click at [1517, 201] on button "Save" at bounding box center [1515, 204] width 37 height 20
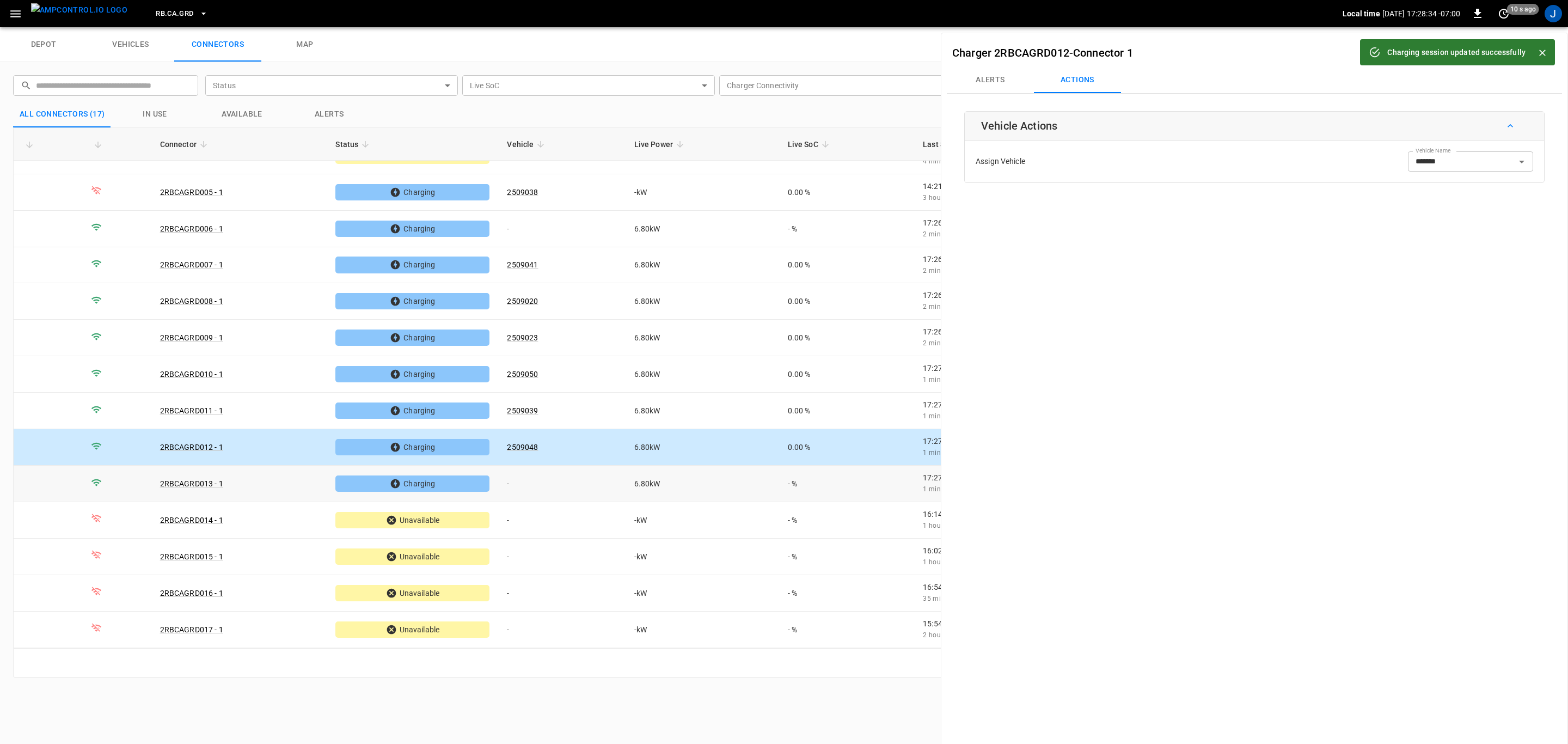
click at [517, 486] on td "-" at bounding box center [561, 484] width 127 height 37
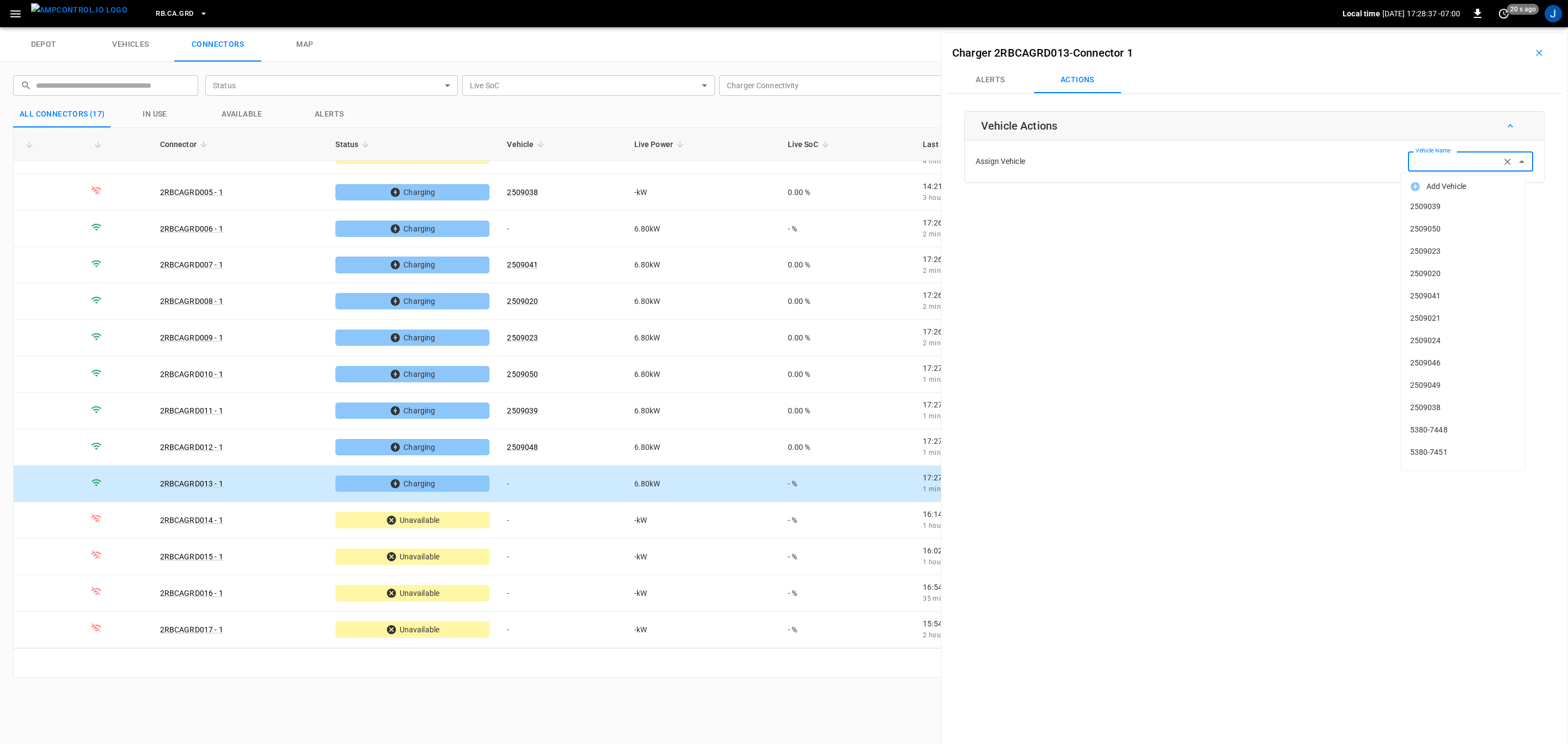
click at [1454, 162] on input "Vehicle Name" at bounding box center [1454, 161] width 87 height 13
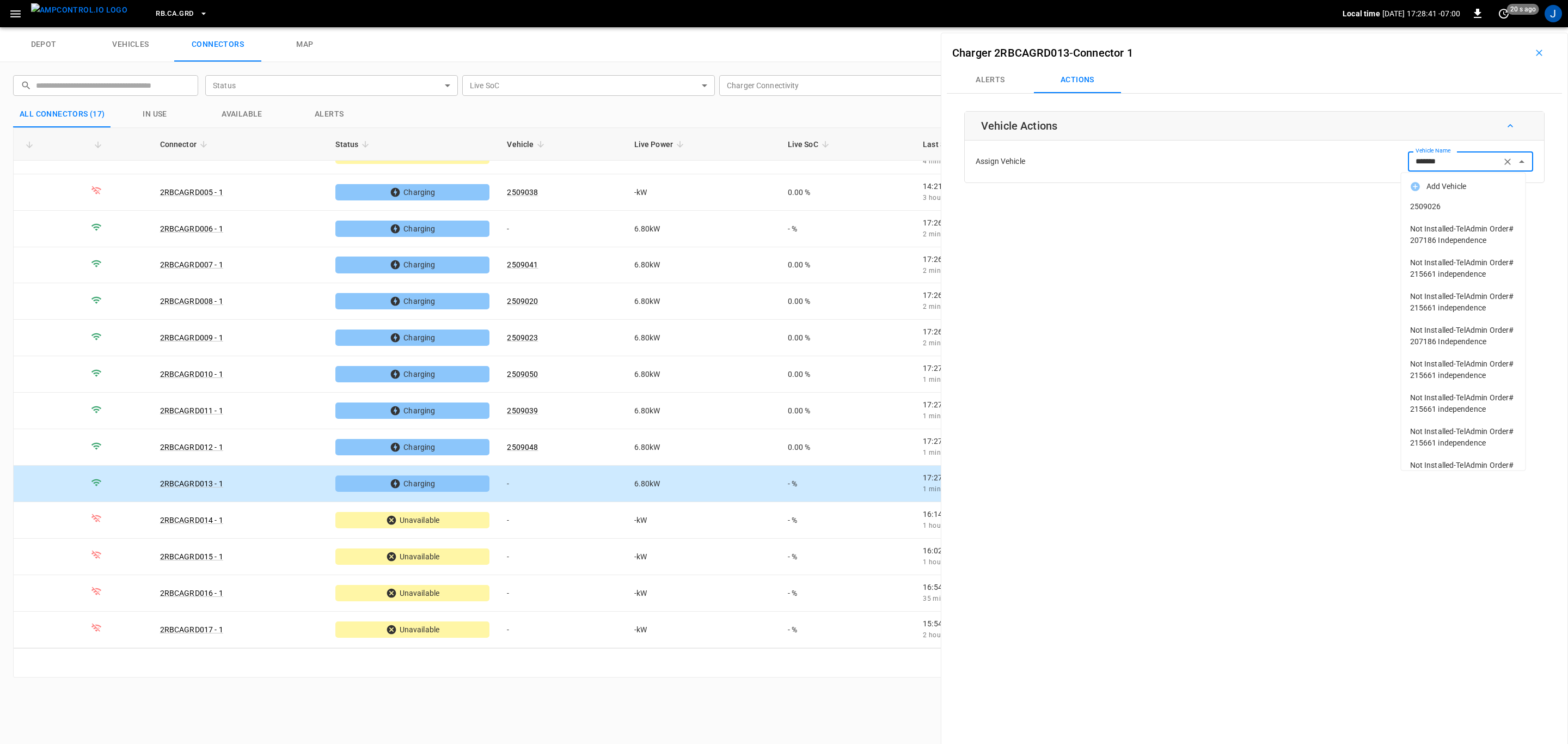
click at [1443, 203] on span "2509026" at bounding box center [1464, 207] width 107 height 11
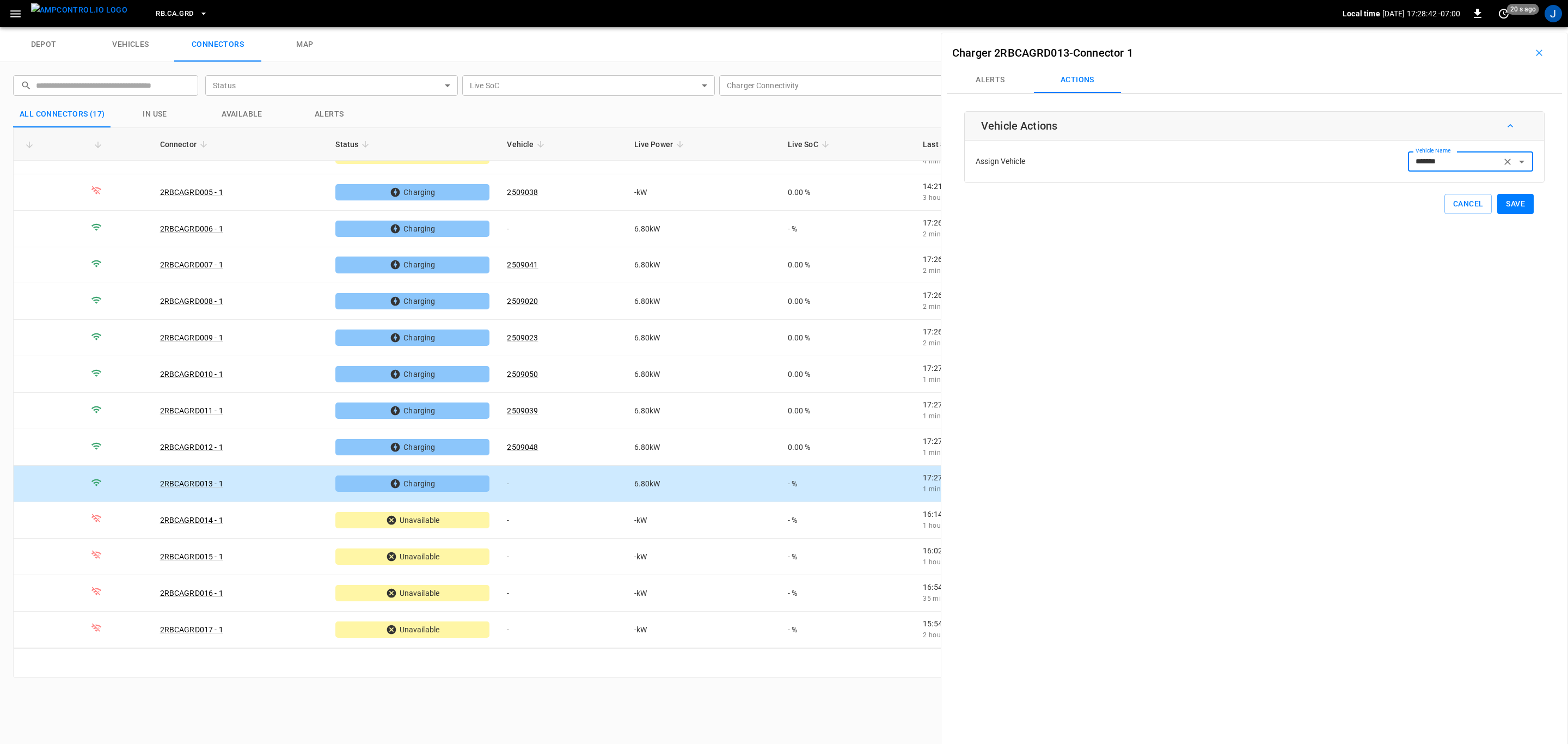
type input "*******"
click at [1507, 203] on button "Save" at bounding box center [1515, 204] width 37 height 20
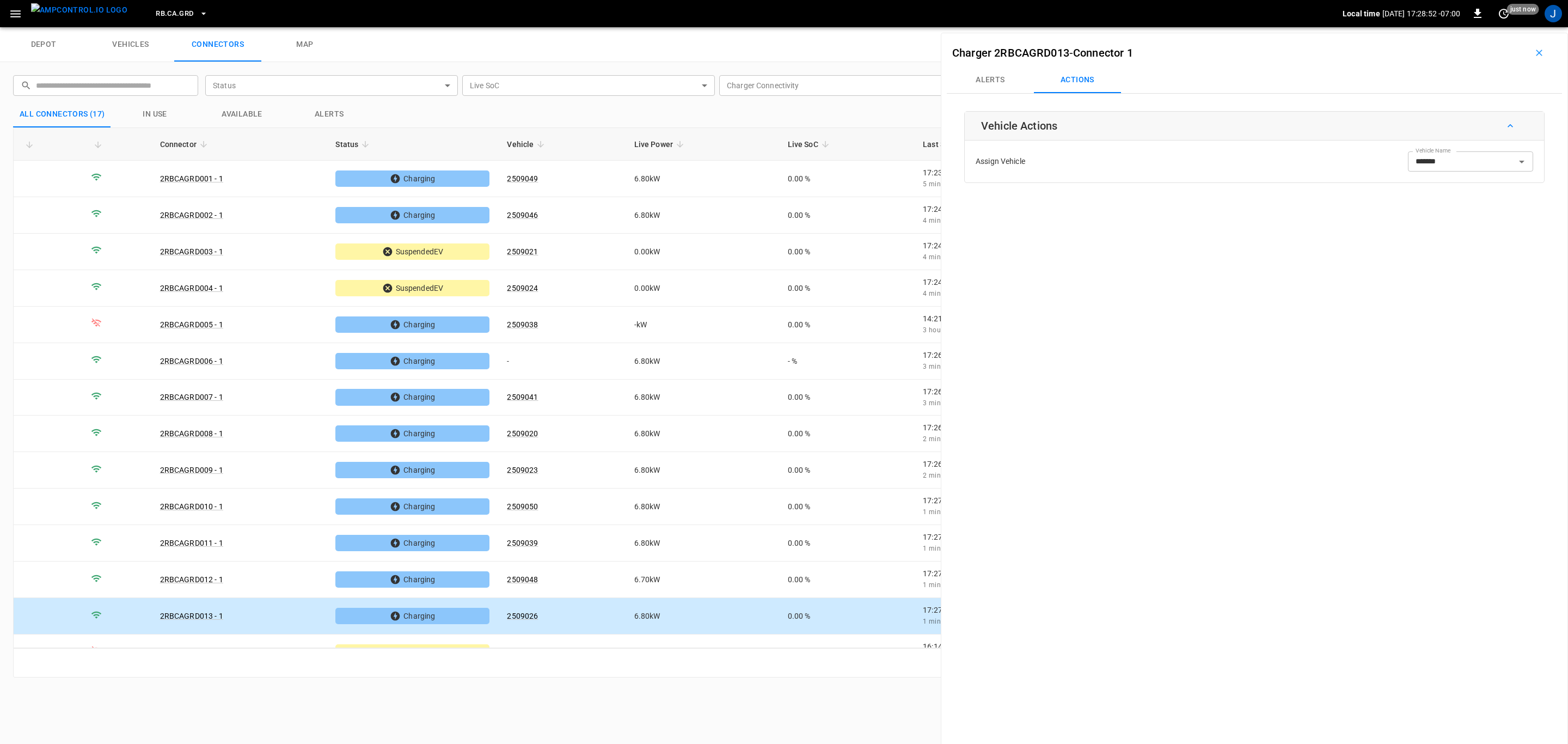
scroll to position [132, 0]
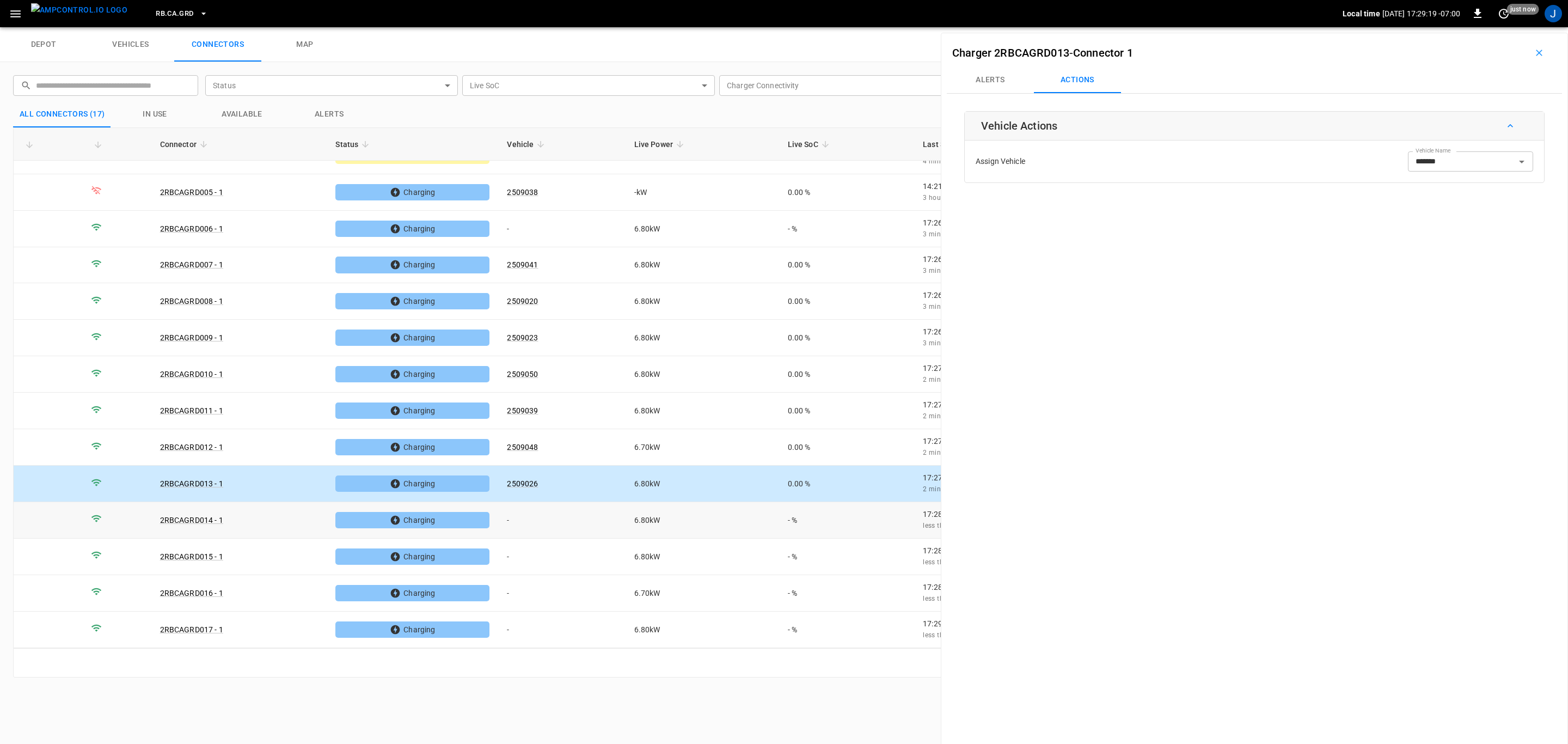
click at [509, 519] on td "-" at bounding box center [561, 521] width 127 height 37
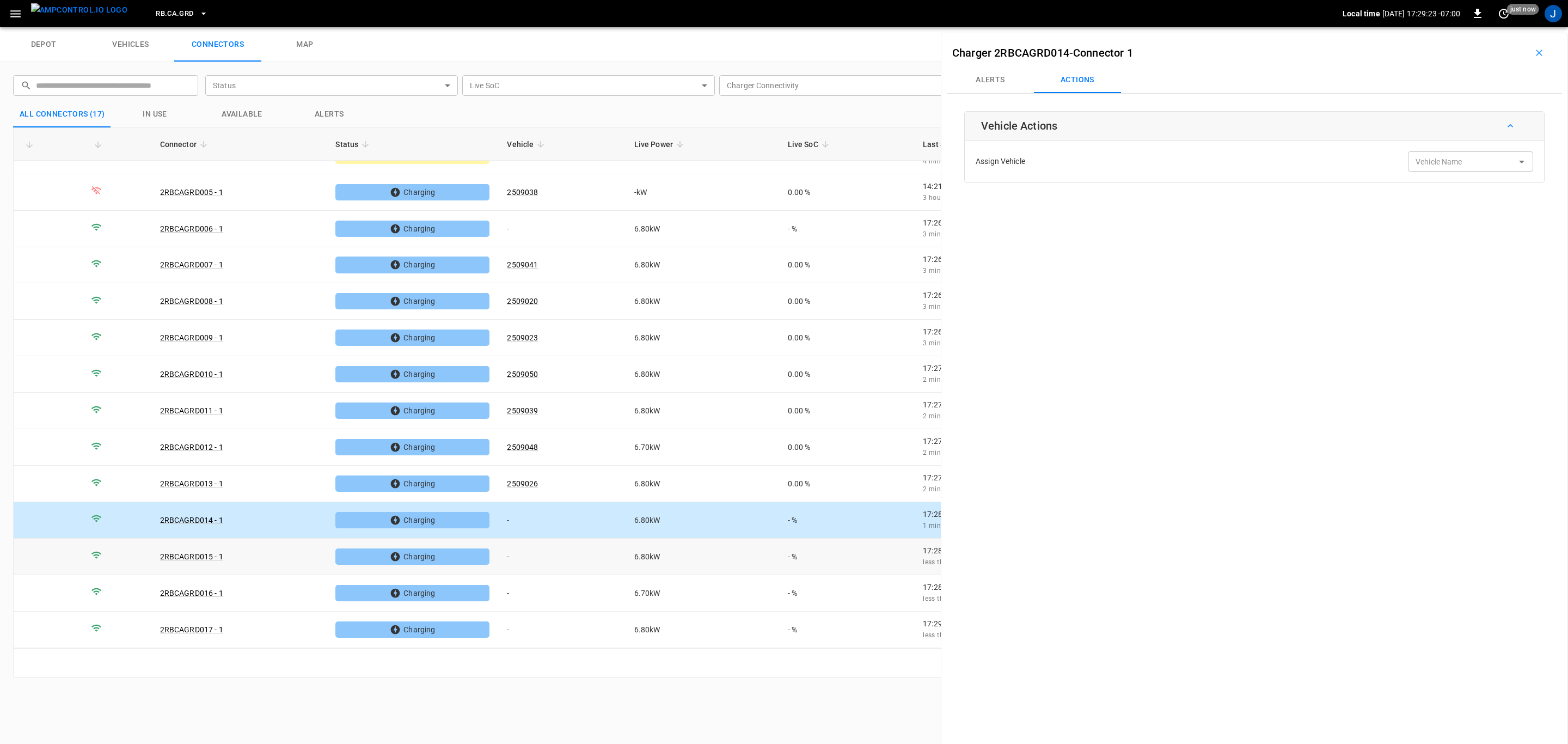
click at [518, 550] on td "-" at bounding box center [561, 557] width 127 height 37
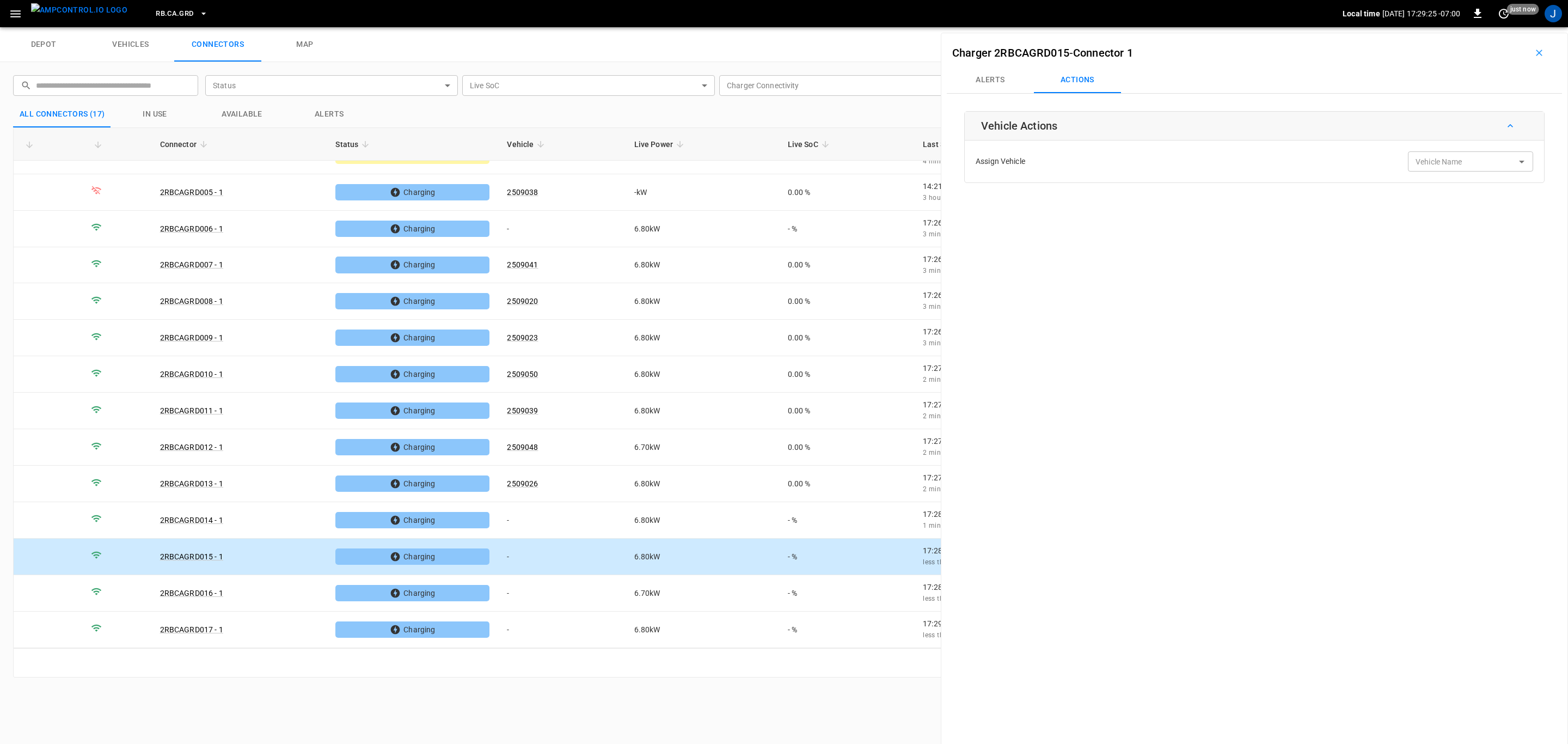
click at [1438, 167] on input "Vehicle Name" at bounding box center [1454, 161] width 87 height 13
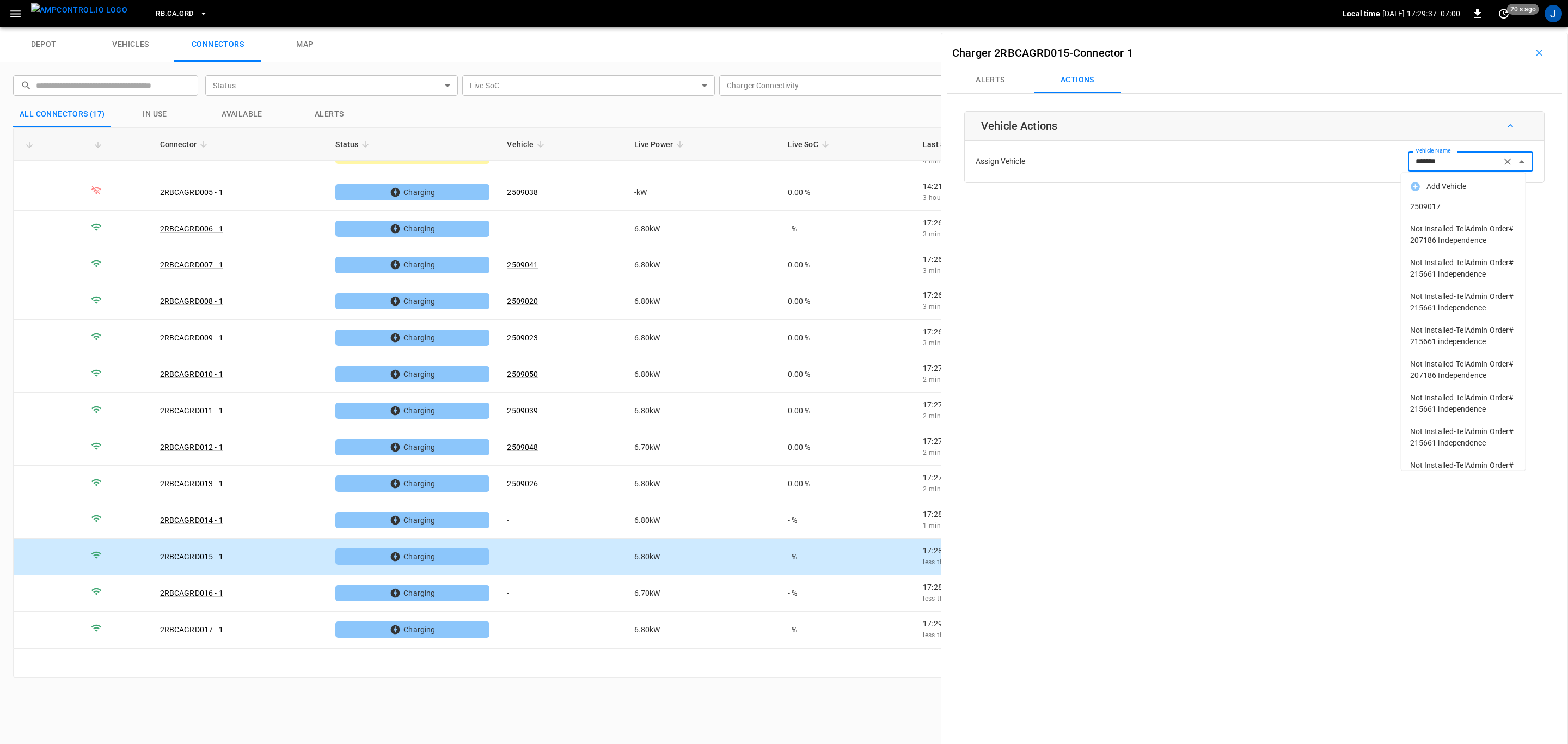
click at [1444, 206] on span "2509017" at bounding box center [1464, 207] width 107 height 11
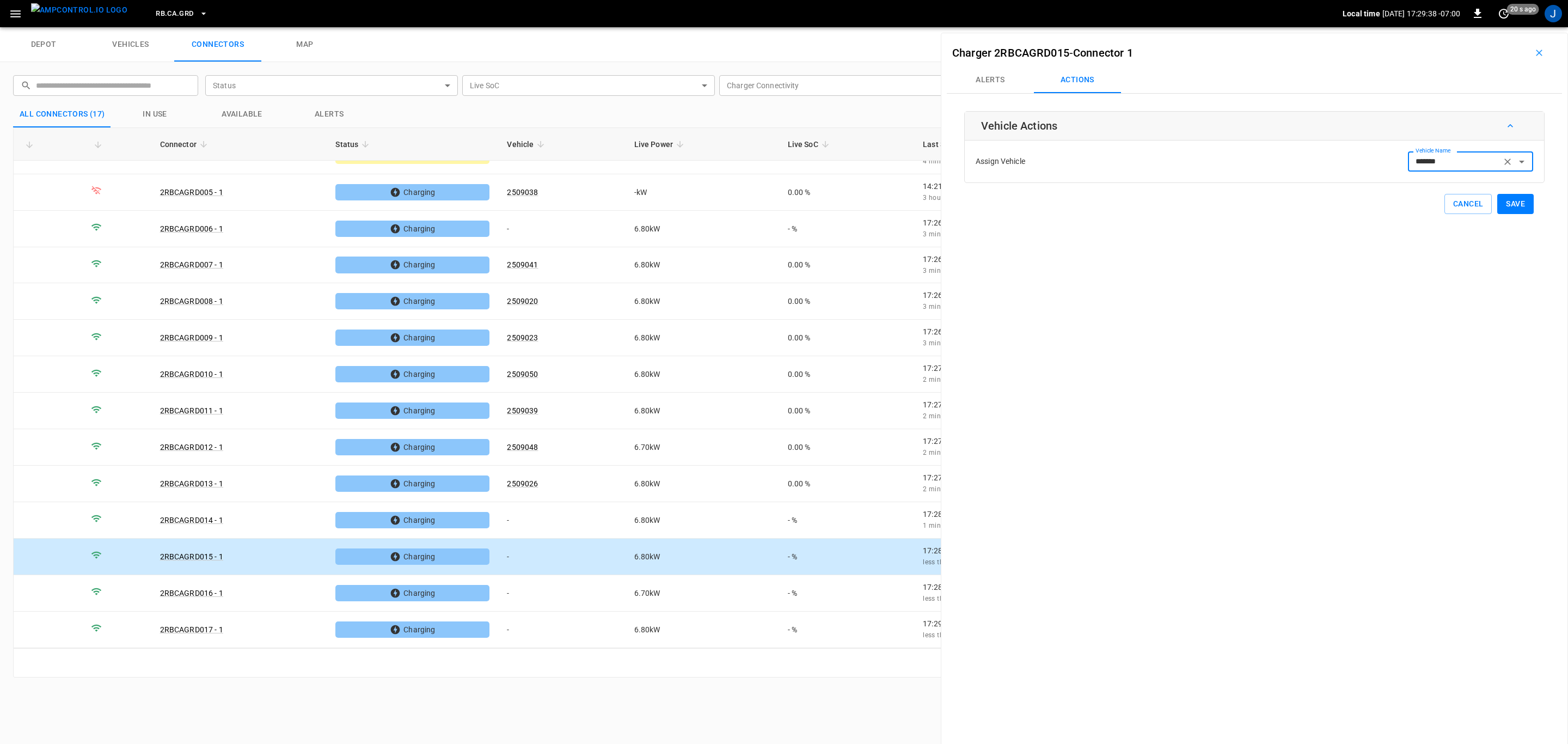
type input "*******"
click at [1515, 201] on button "Save" at bounding box center [1515, 204] width 37 height 20
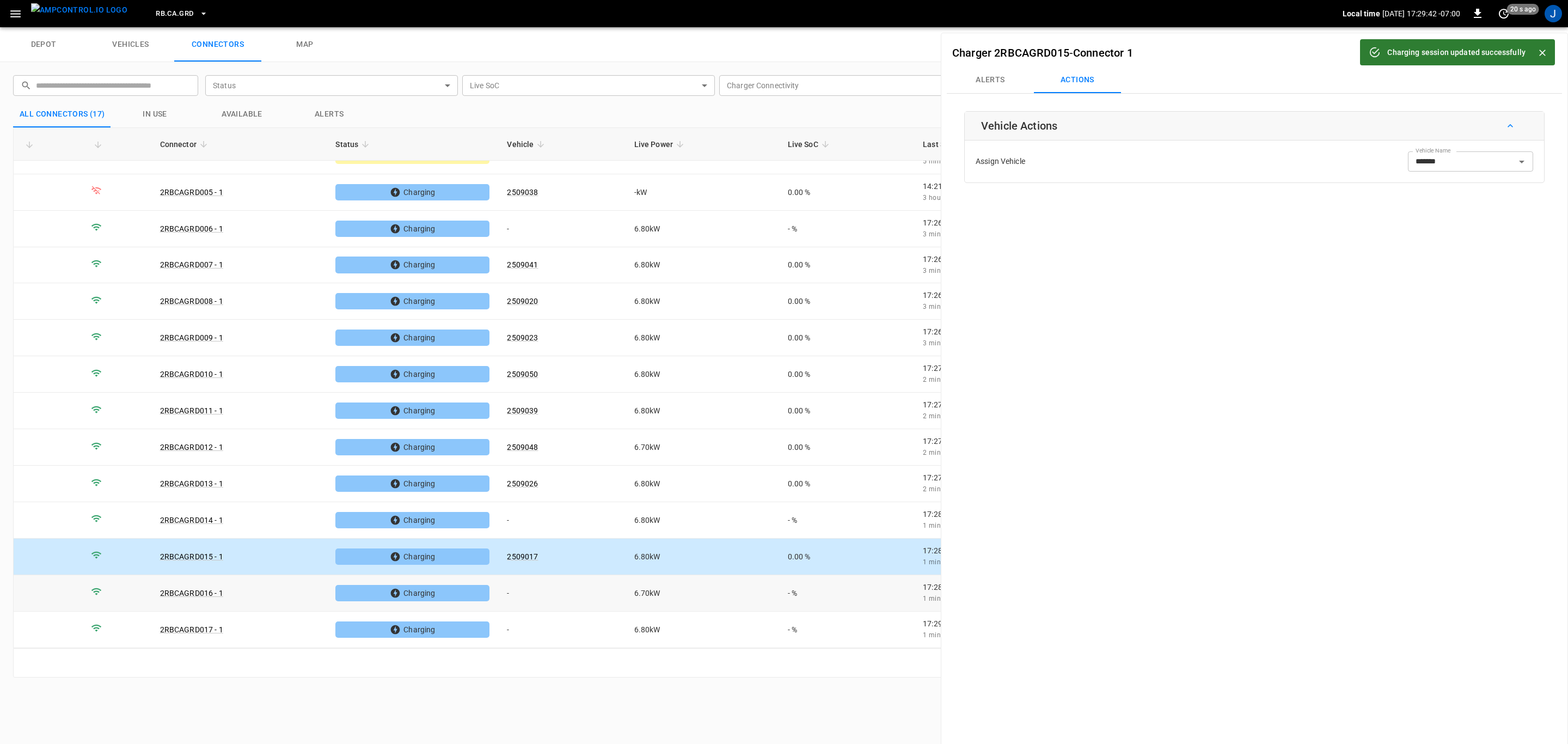
click at [512, 592] on td "-" at bounding box center [561, 593] width 127 height 37
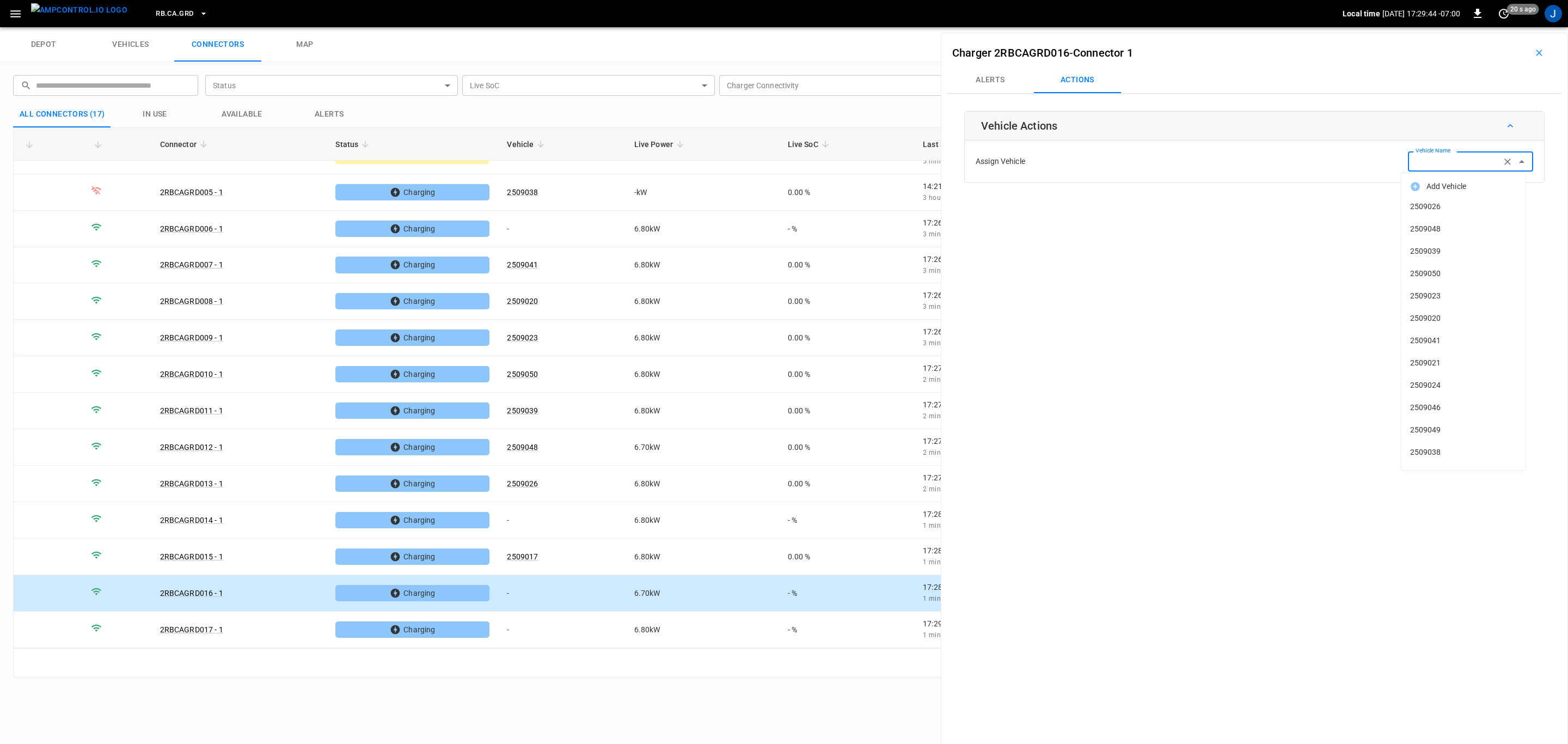
click at [1449, 163] on input "Vehicle Name" at bounding box center [1454, 161] width 87 height 13
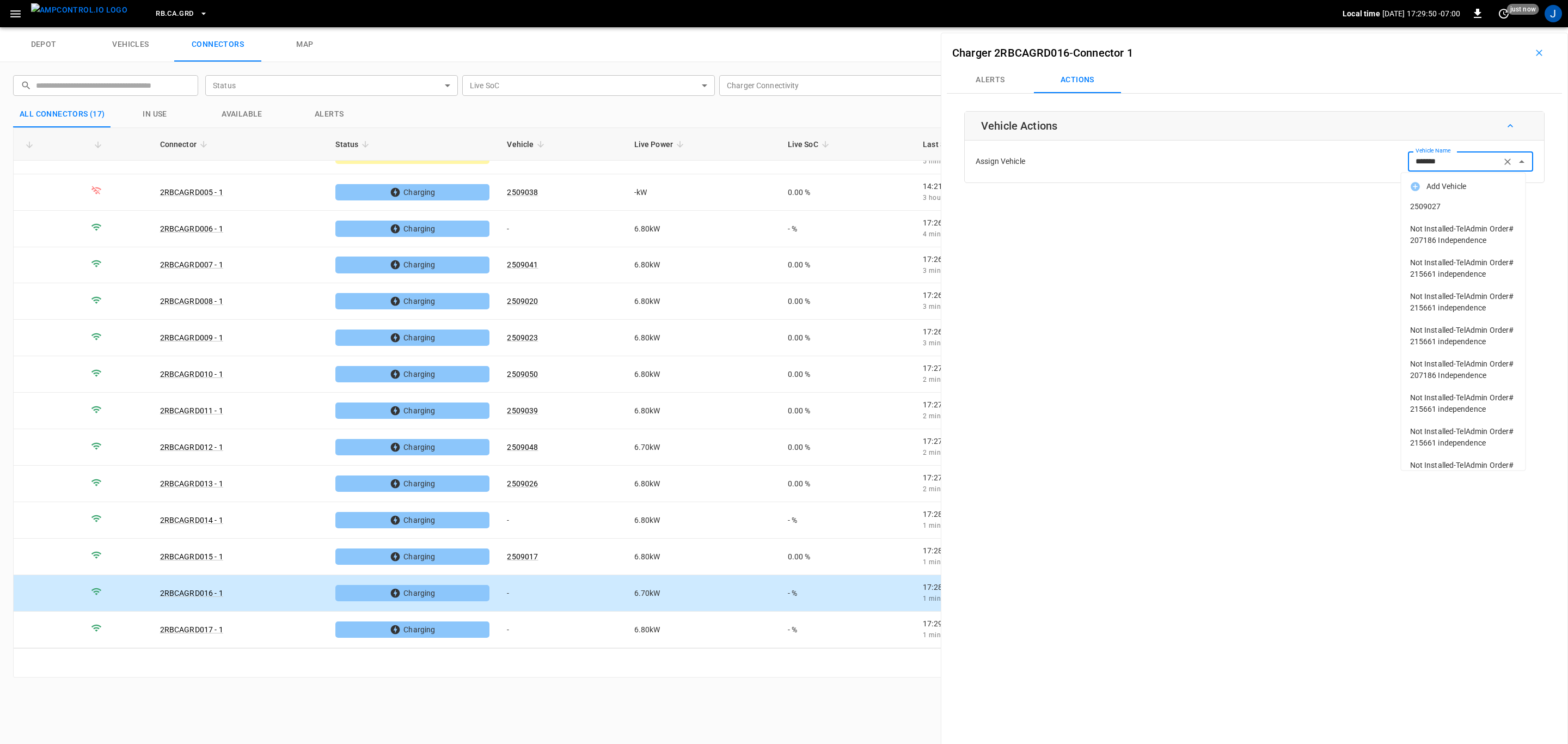
click at [1434, 203] on span "2509027" at bounding box center [1464, 207] width 107 height 11
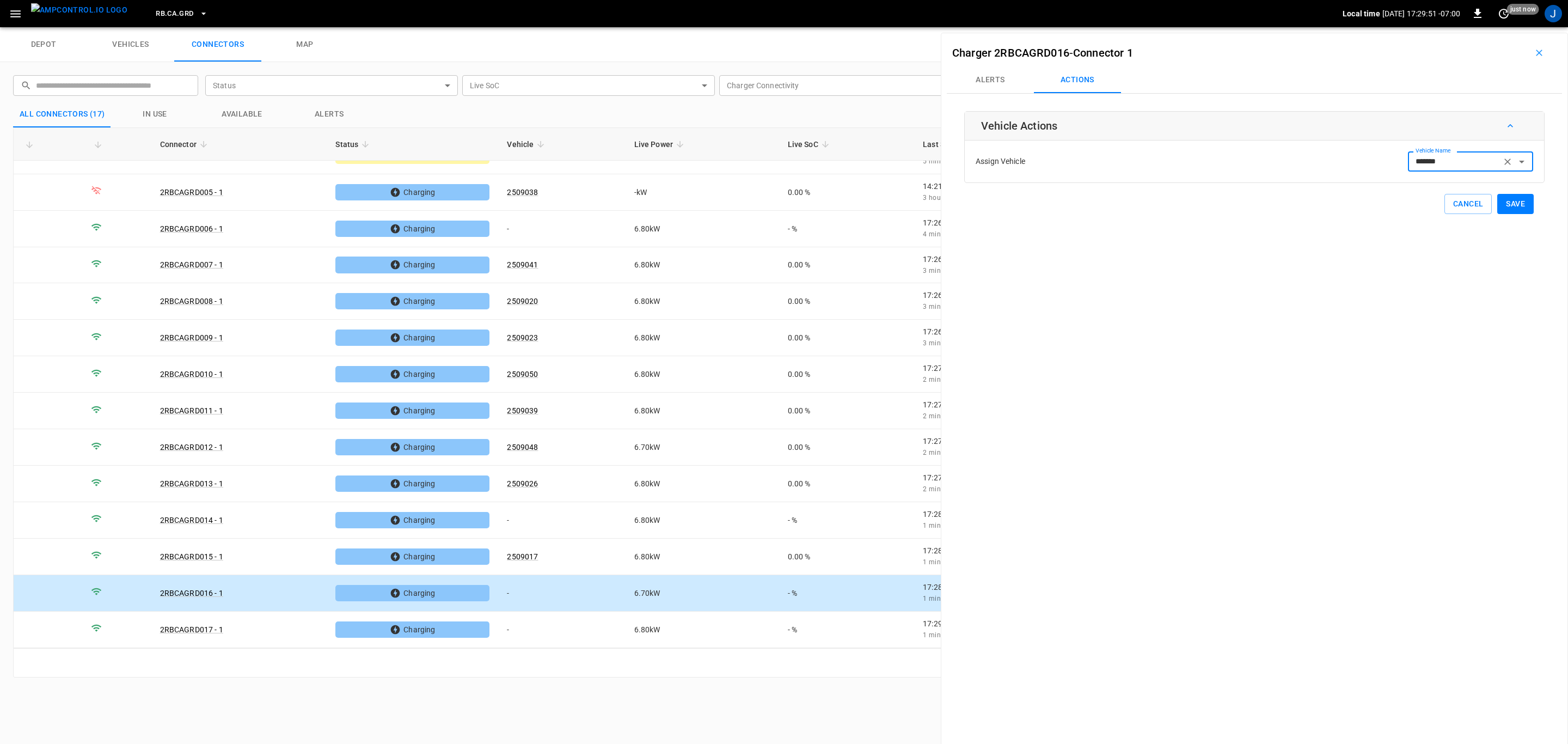
type input "*******"
click at [1518, 203] on button "Save" at bounding box center [1515, 204] width 37 height 20
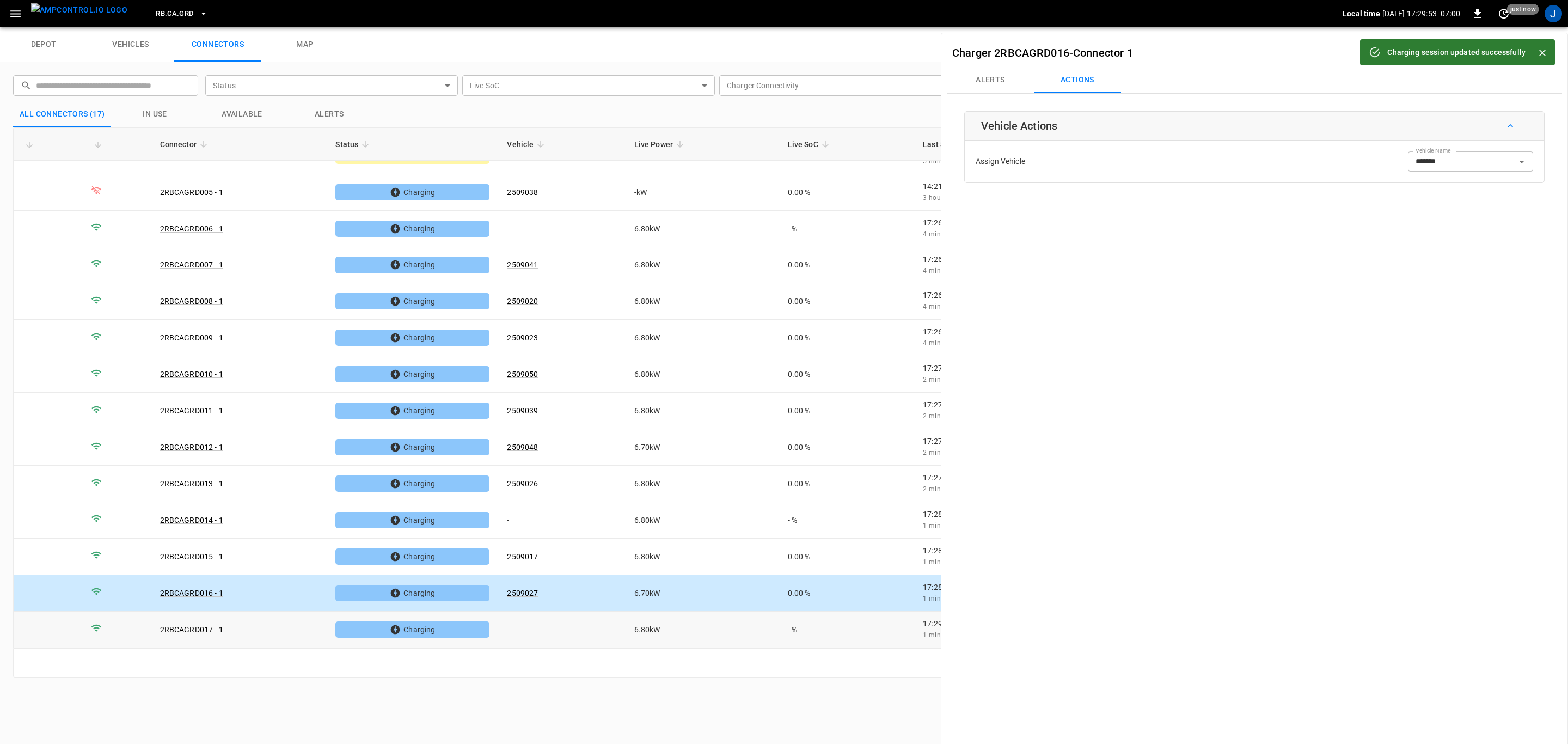
click at [510, 626] on td "-" at bounding box center [561, 630] width 127 height 37
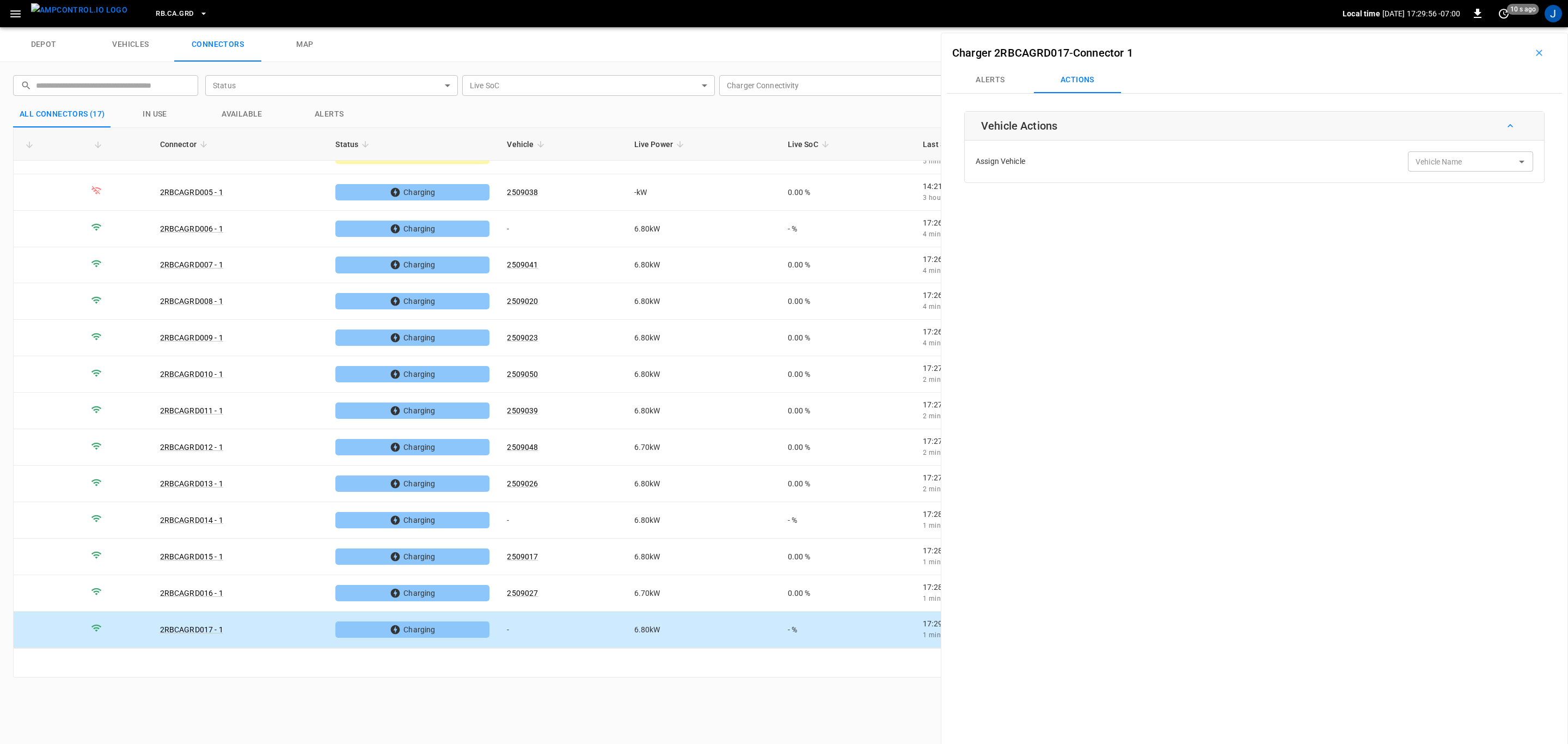
click at [1434, 165] on div "Vehicle Name Vehicle Name" at bounding box center [1470, 161] width 125 height 20
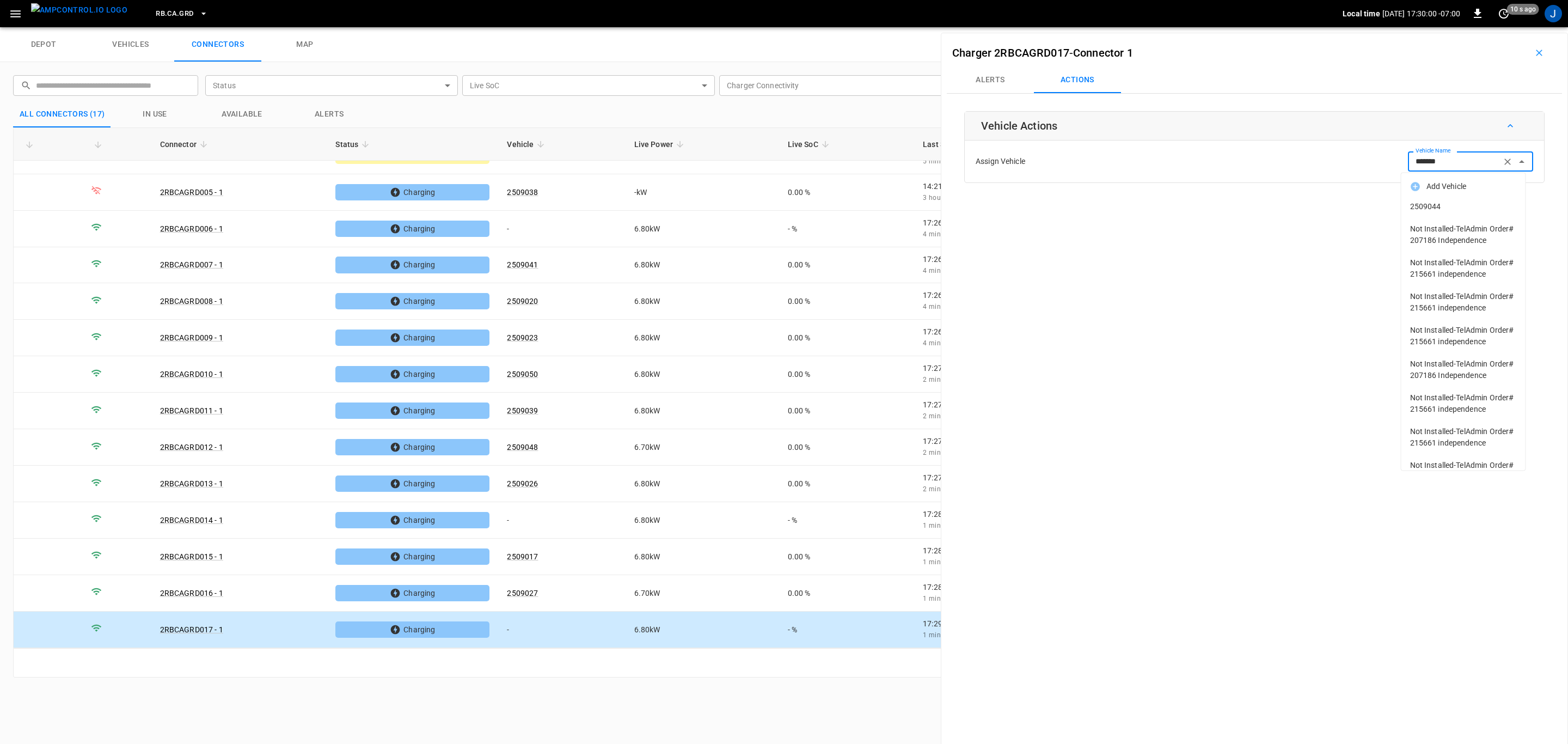
click at [1424, 208] on span "2509044" at bounding box center [1464, 207] width 107 height 11
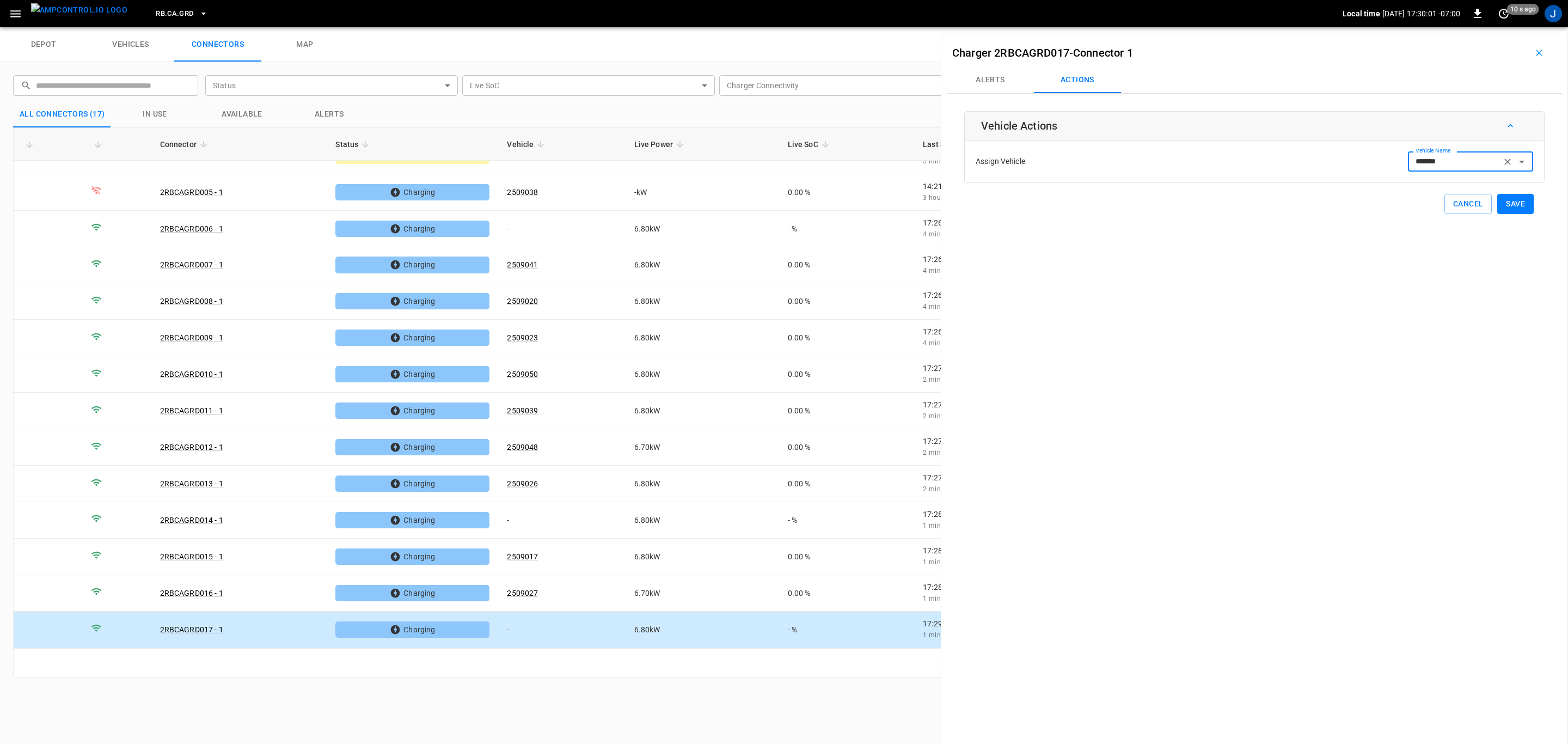
type input "*******"
click at [1512, 201] on button "Save" at bounding box center [1515, 204] width 37 height 20
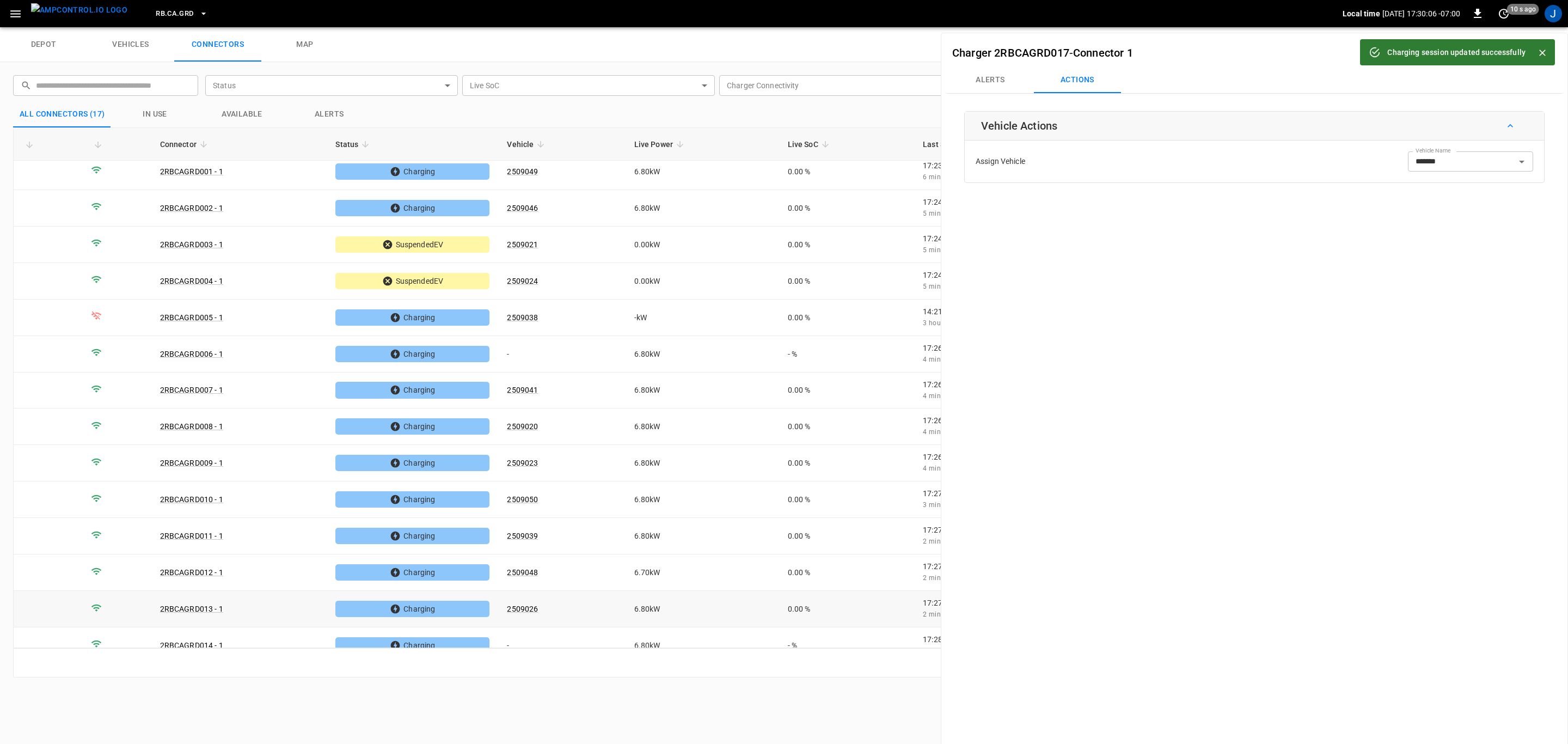
scroll to position [0, 0]
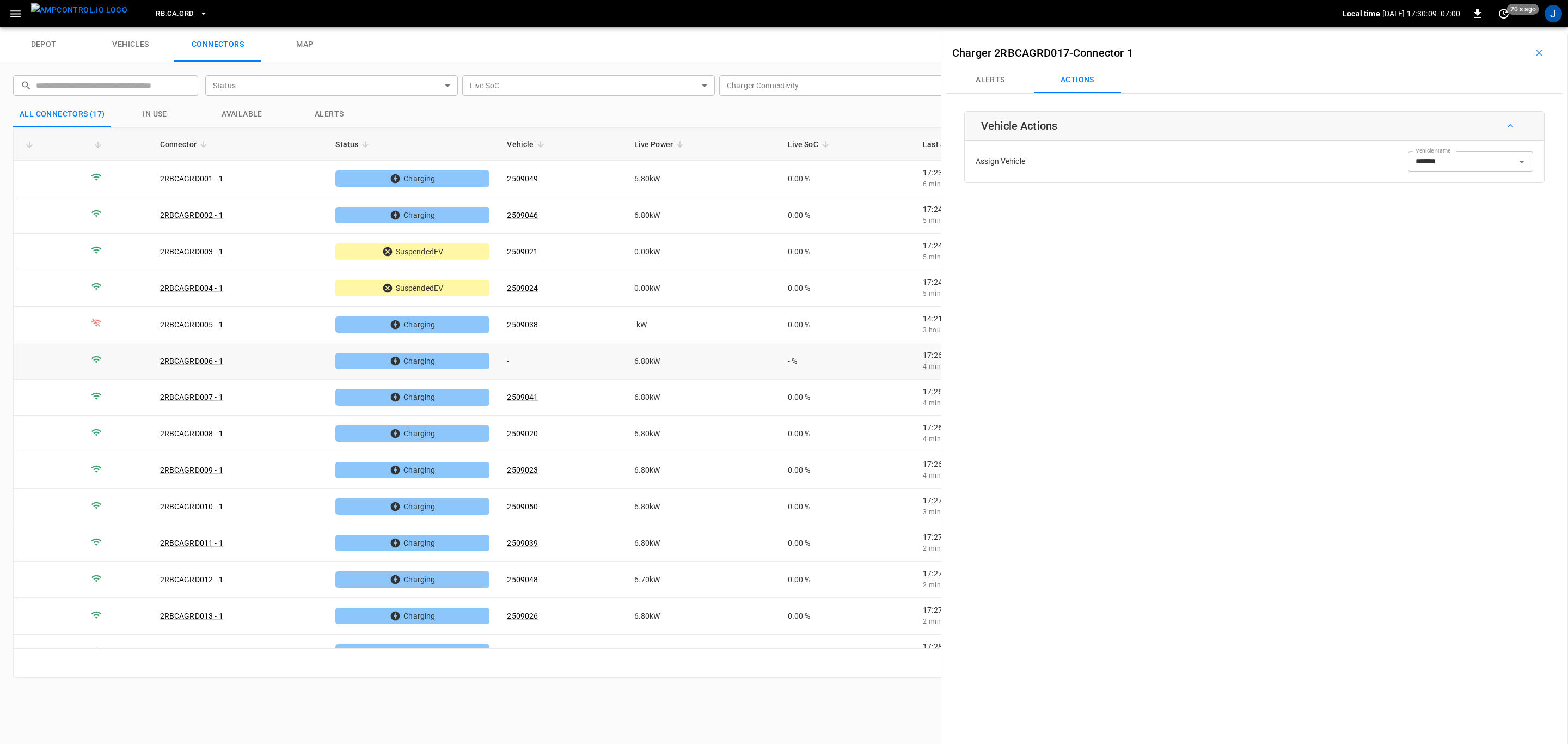
click at [547, 365] on td "-" at bounding box center [561, 362] width 127 height 37
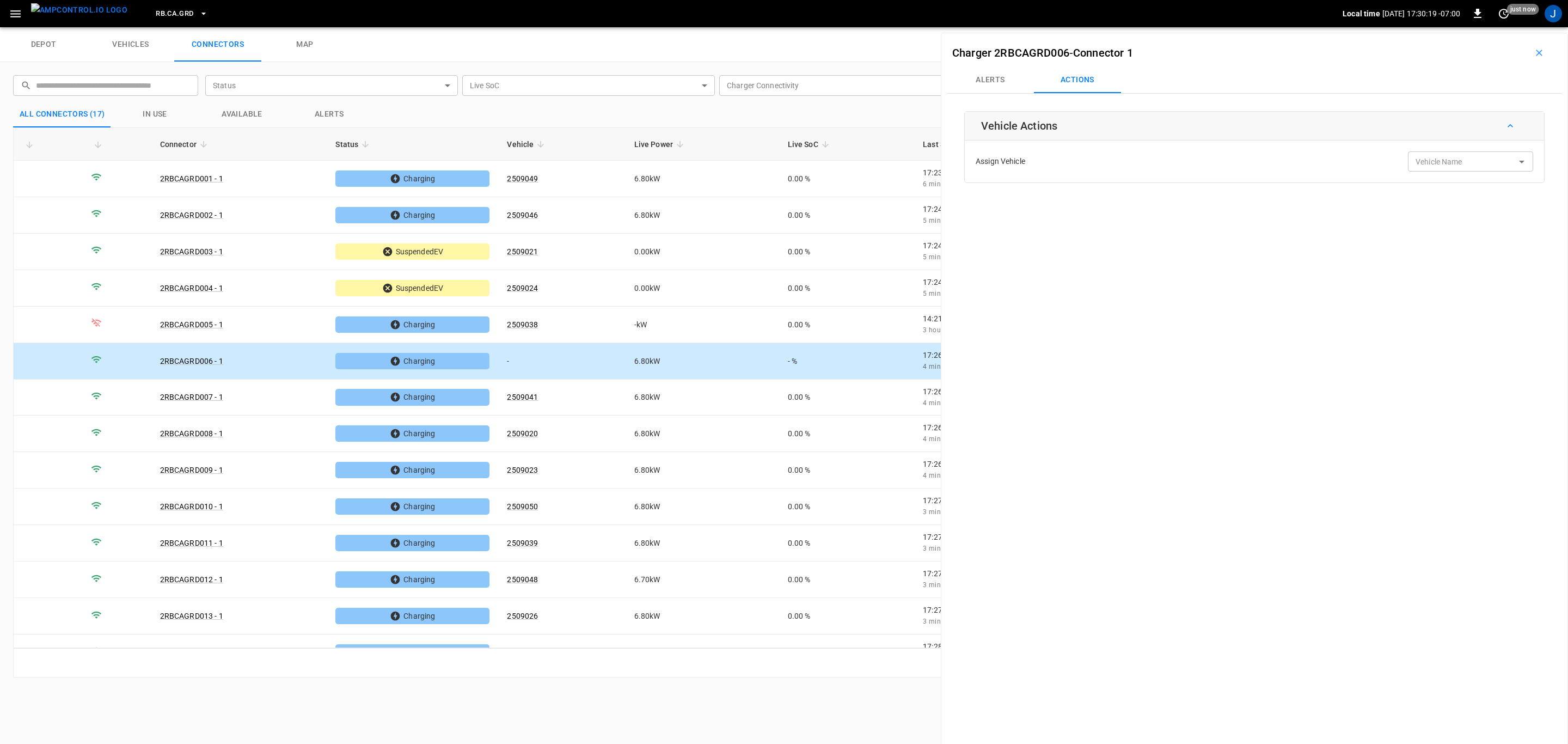
click at [1536, 52] on icon "button" at bounding box center [1538, 52] width 6 height 6
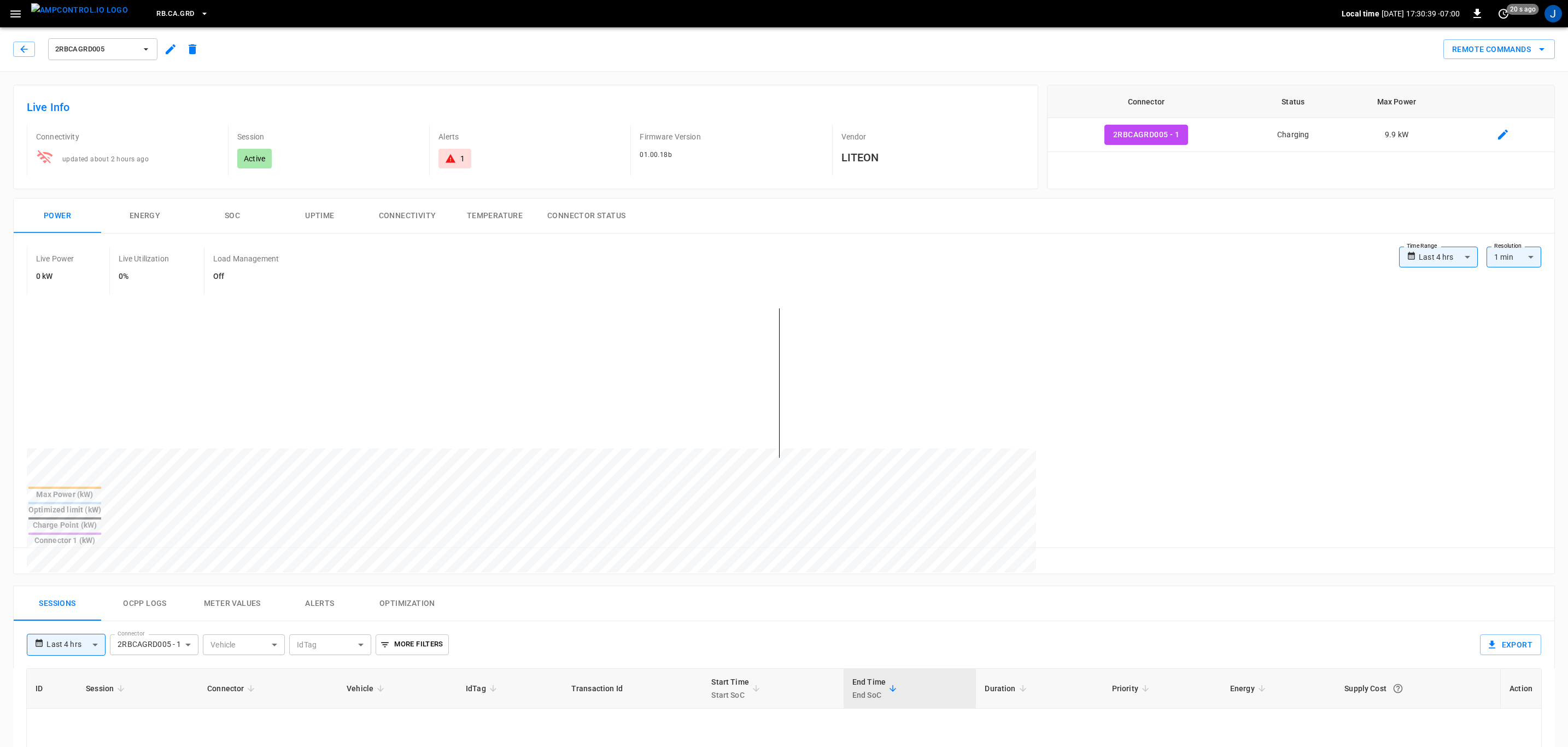
type input "**********"
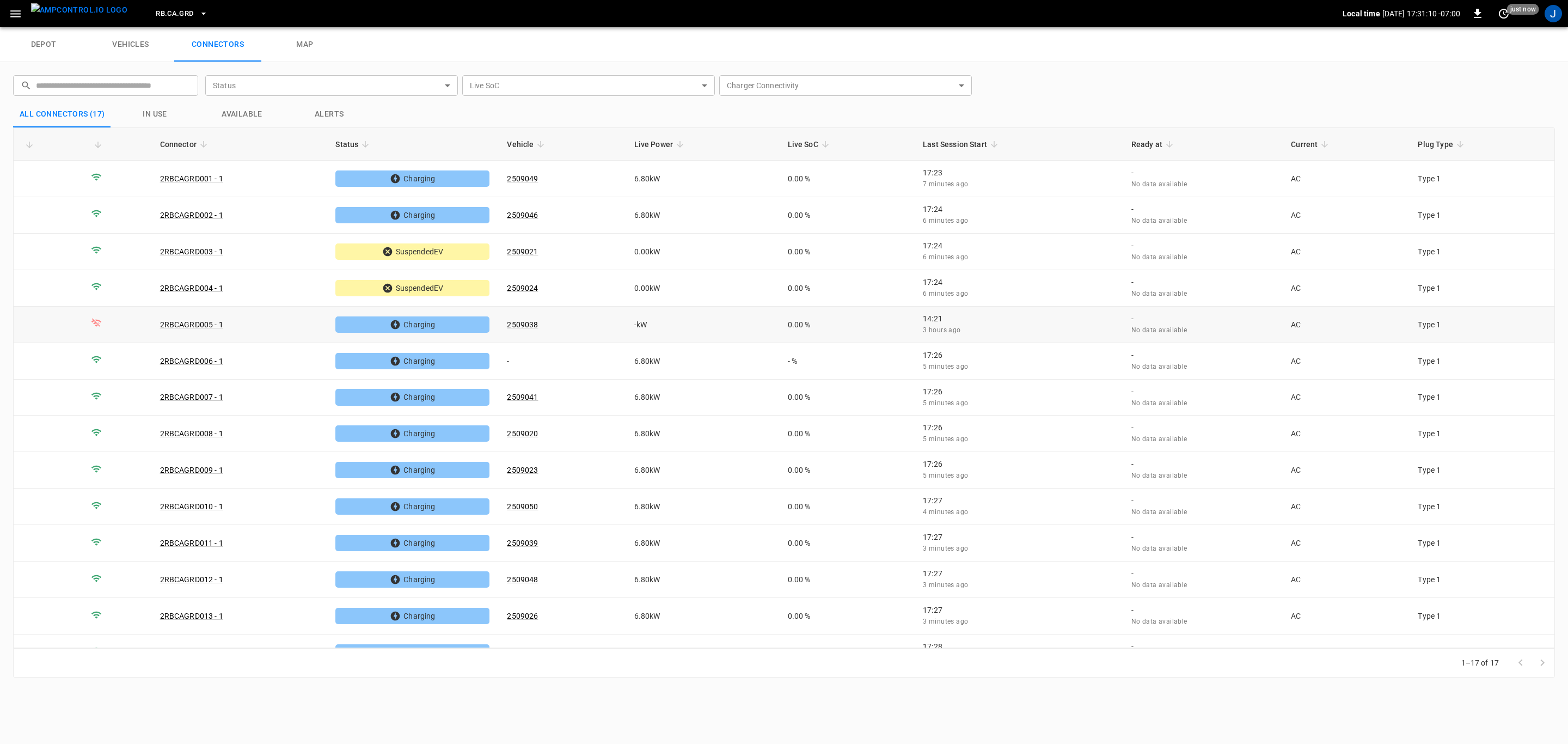
drag, startPoint x: 184, startPoint y: 299, endPoint x: 199, endPoint y: 324, distance: 29.2
click at [199, 324] on link "2RBCAGRD005 - 1" at bounding box center [192, 324] width 63 height 8
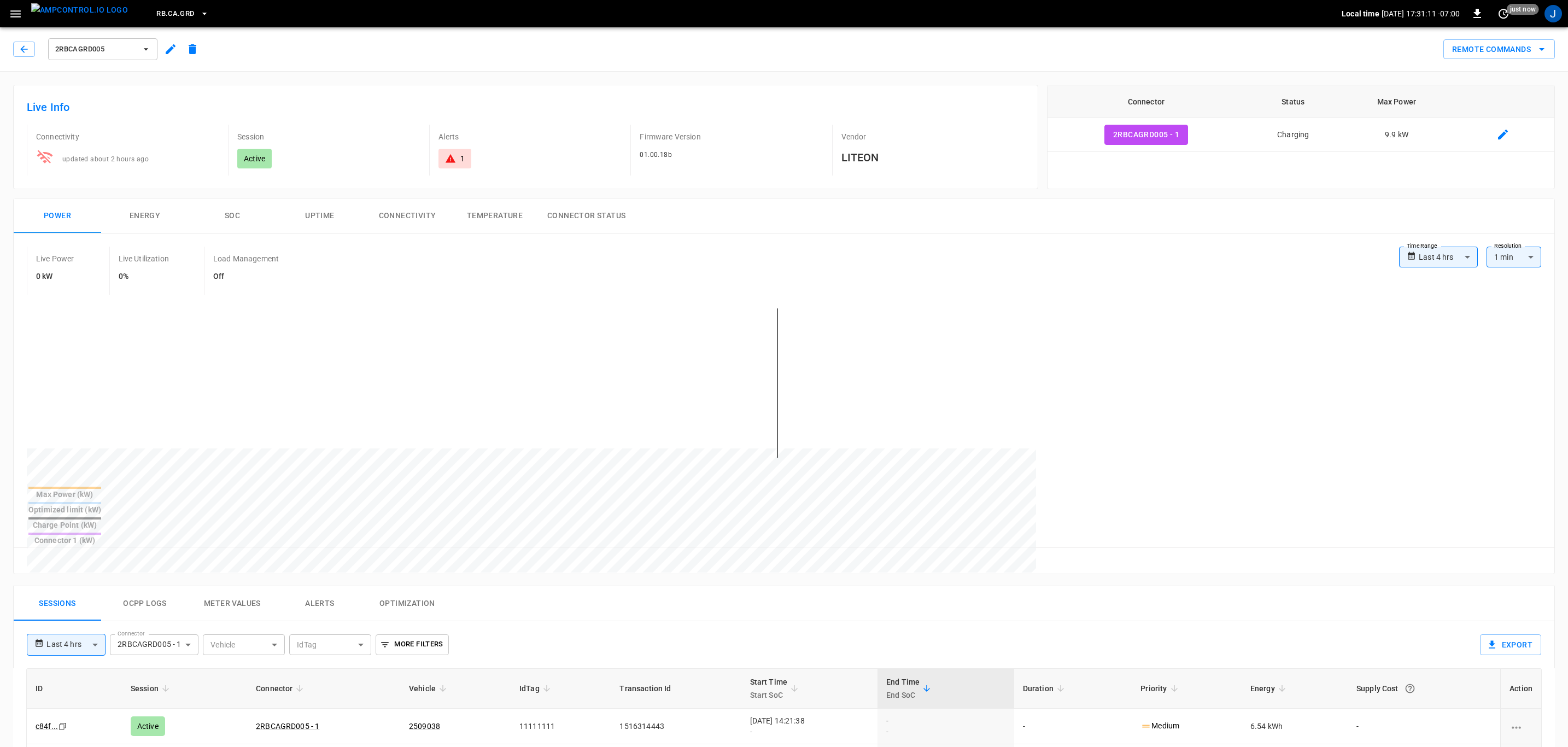
type input "**********"
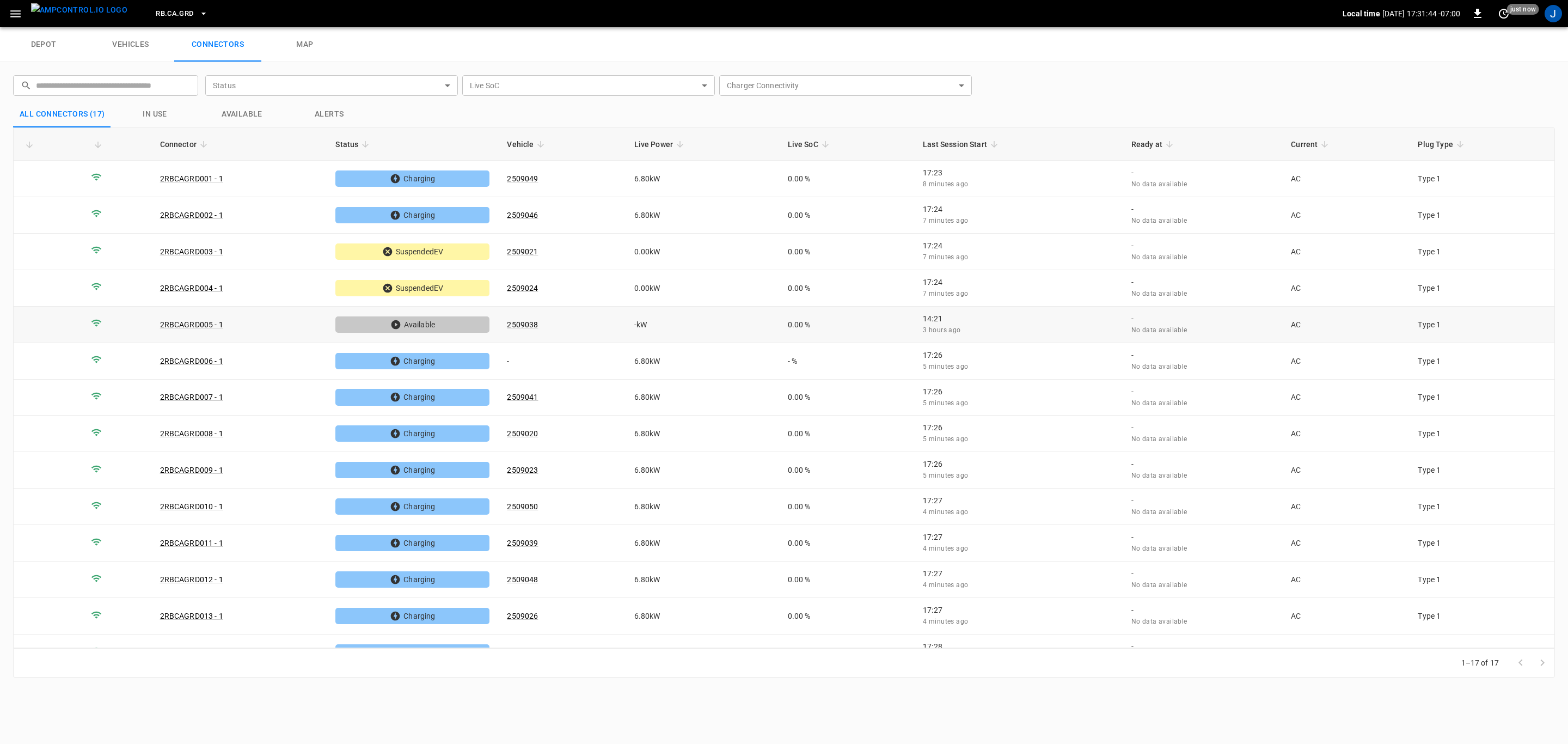
click at [208, 326] on link "2RBCAGRD005 - 1" at bounding box center [192, 324] width 63 height 8
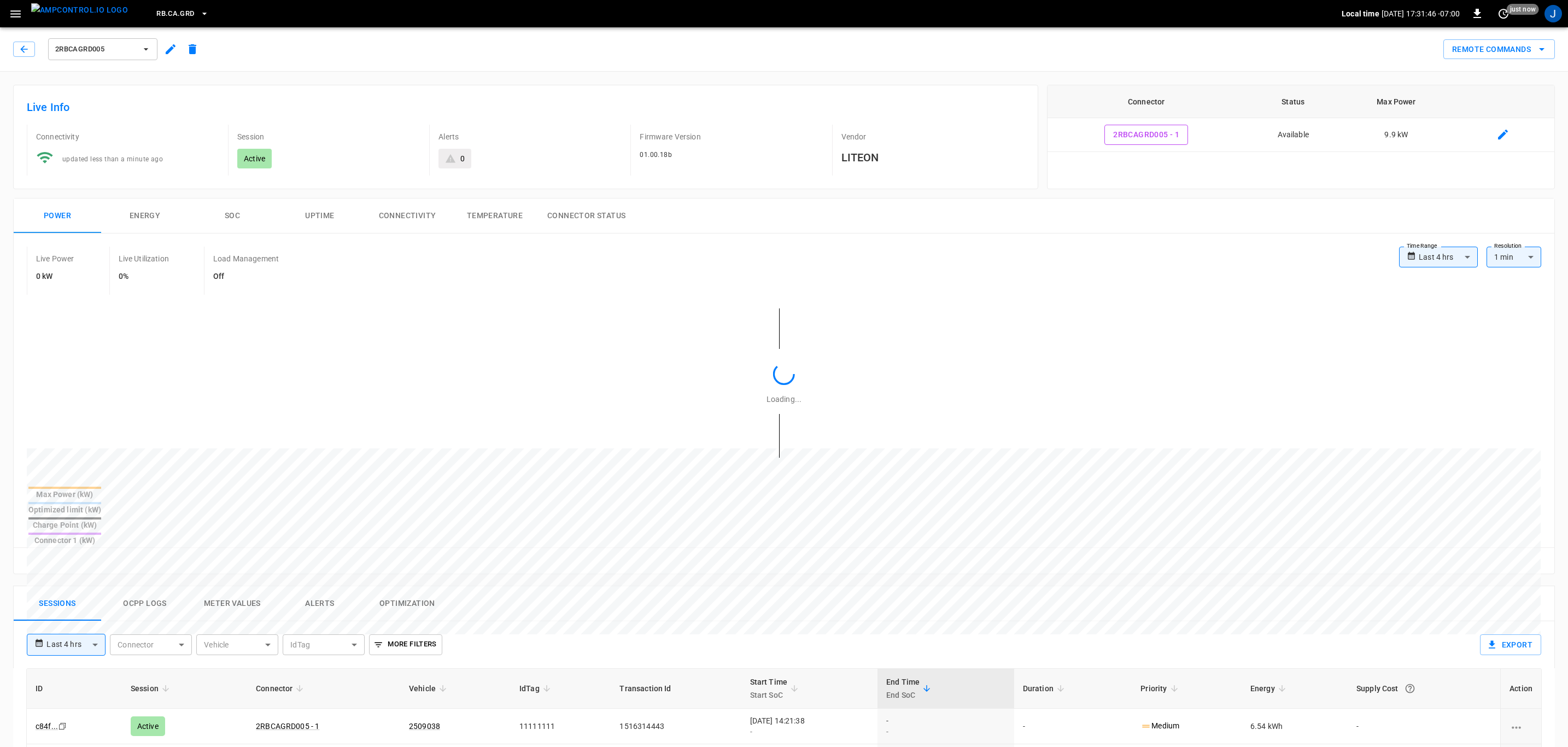
type input "**********"
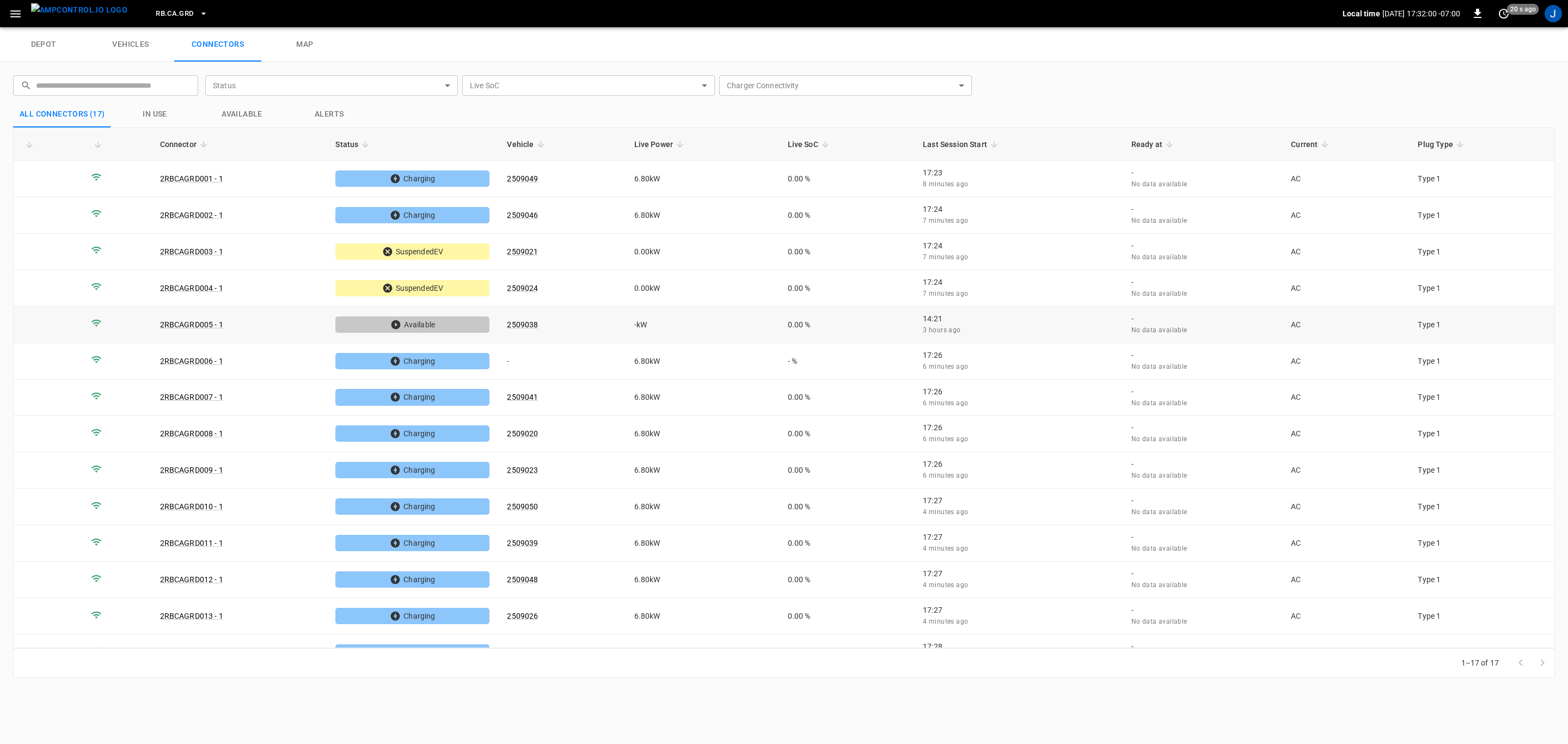
click at [204, 324] on link "2RBCAGRD005 - 1" at bounding box center [192, 324] width 63 height 8
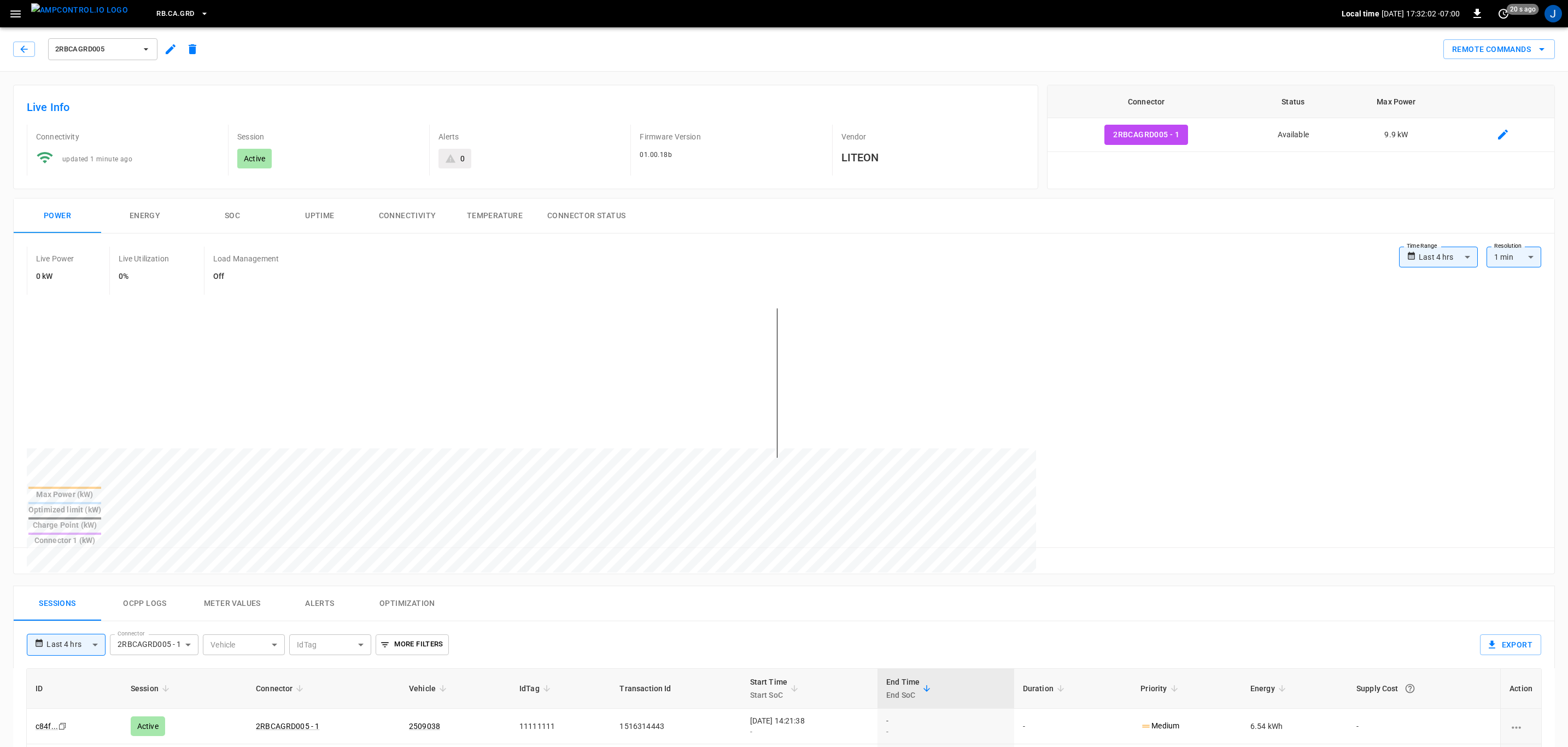
type input "**********"
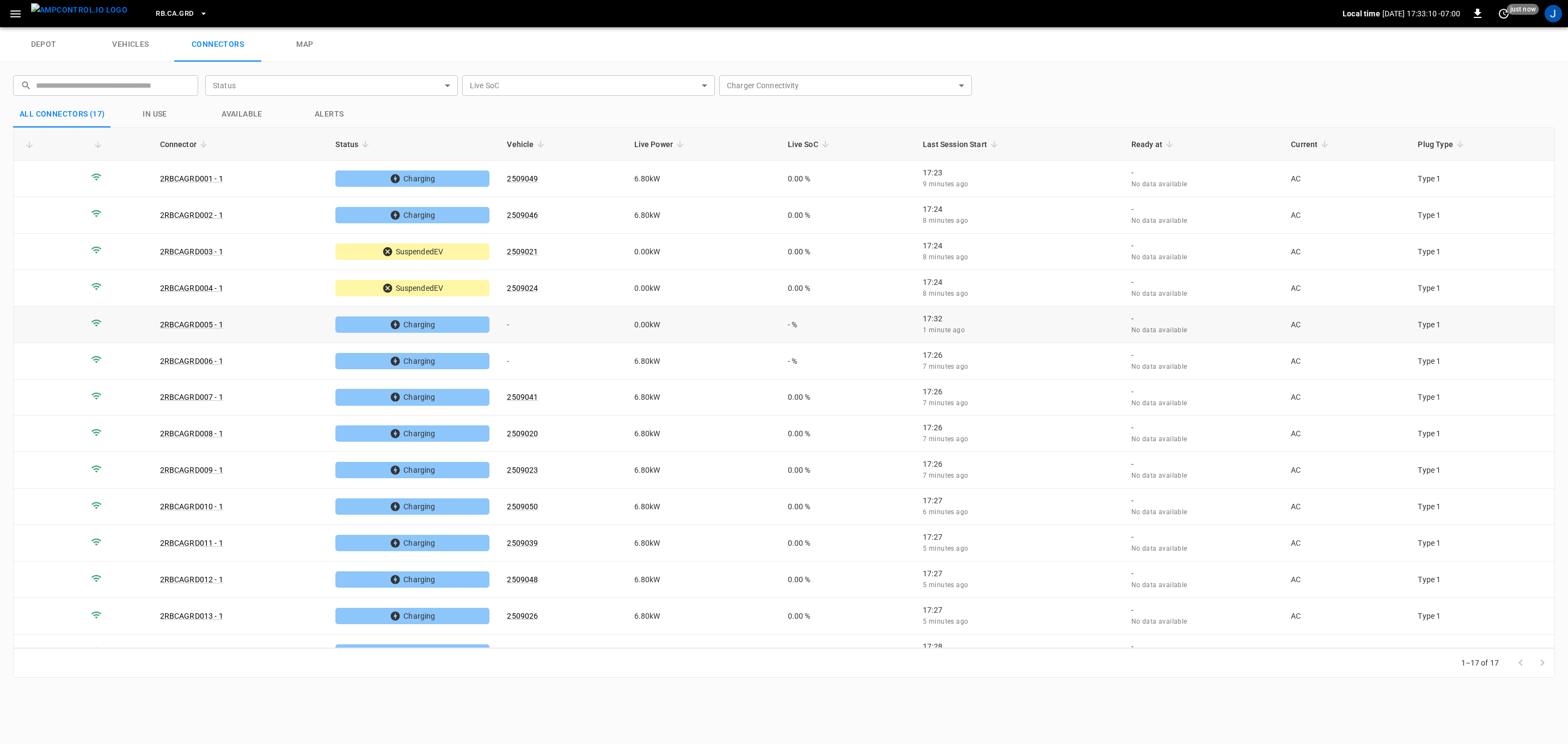
click at [215, 321] on link "2RBCAGRD005 - 1" at bounding box center [192, 324] width 63 height 8
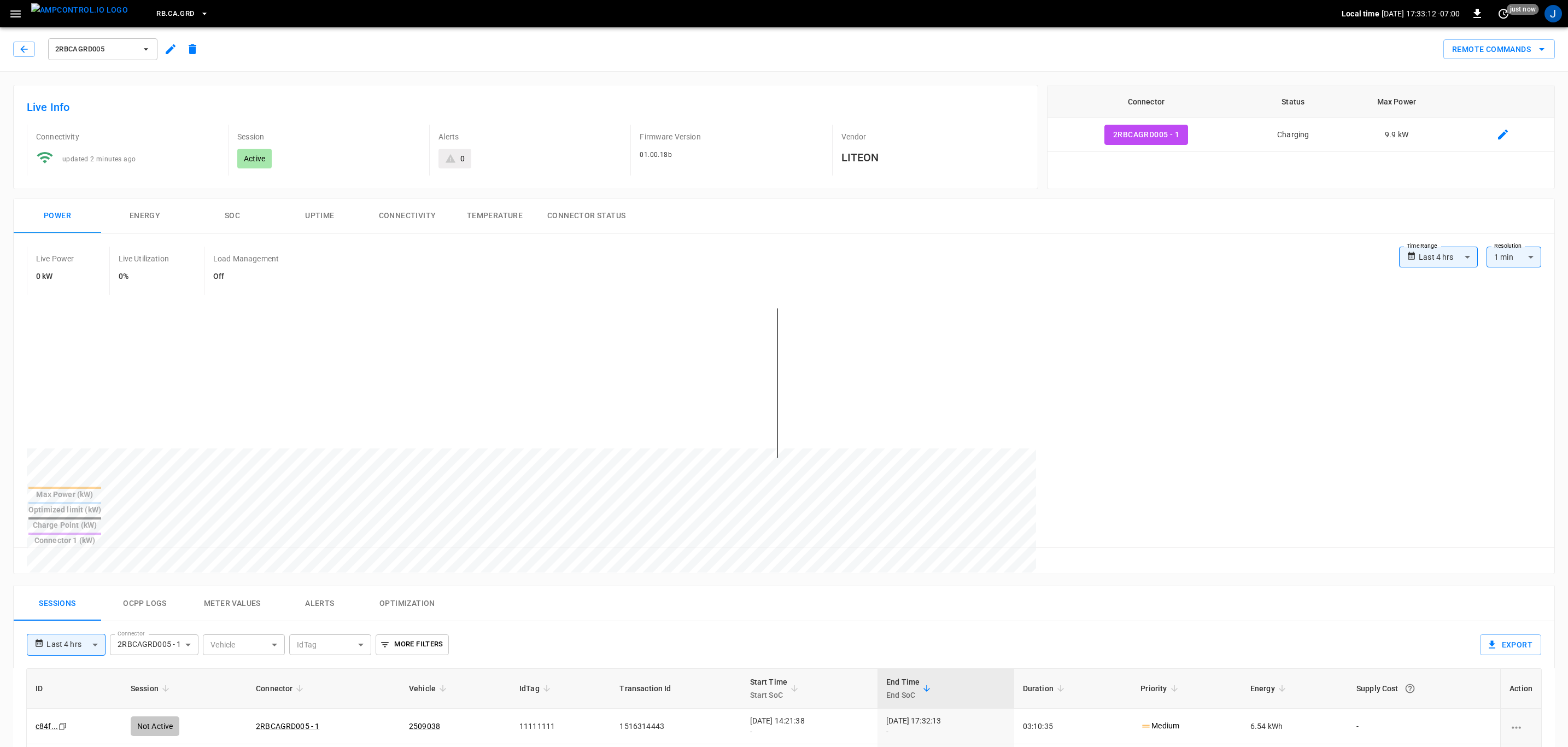
type input "**********"
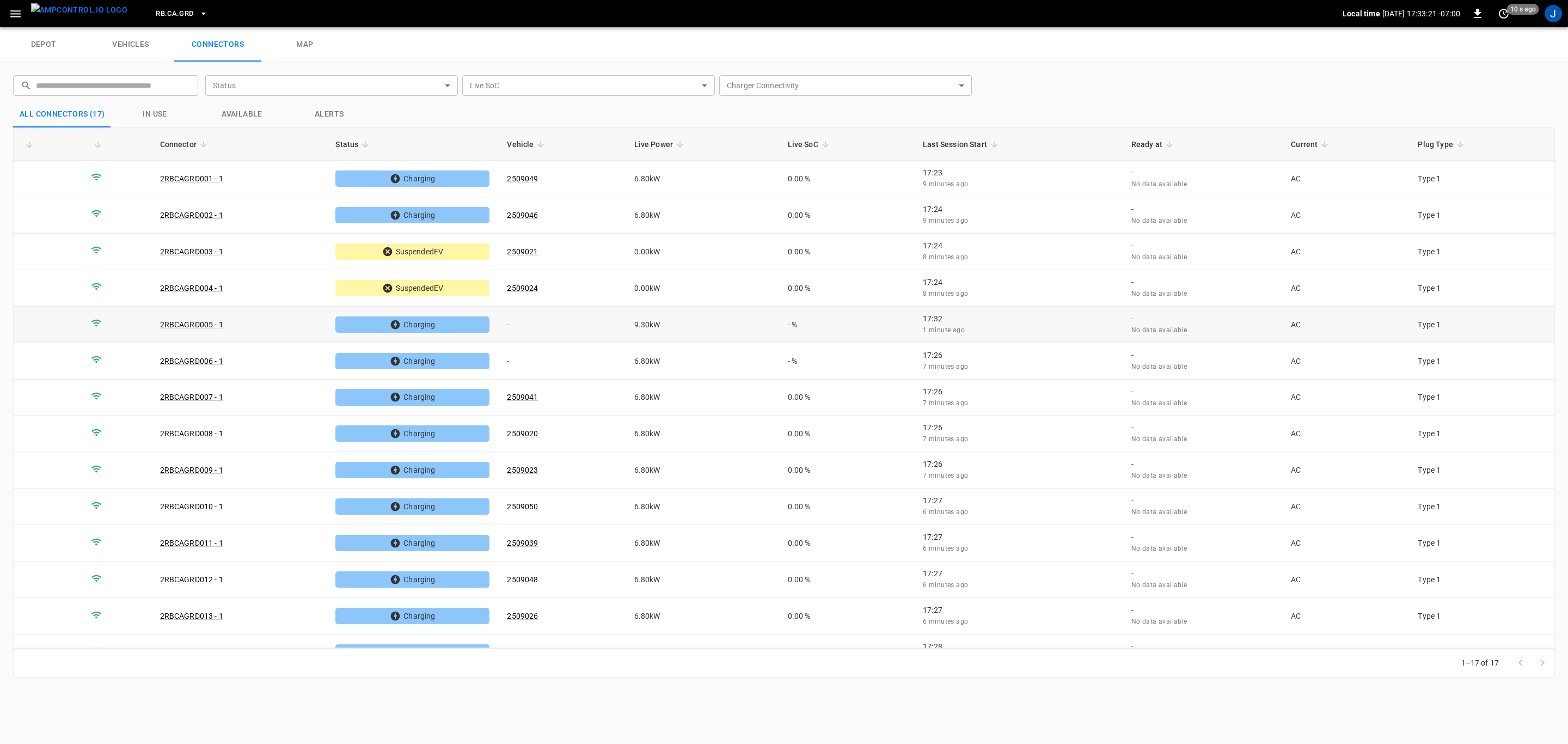
click at [509, 322] on td "-" at bounding box center [561, 325] width 127 height 37
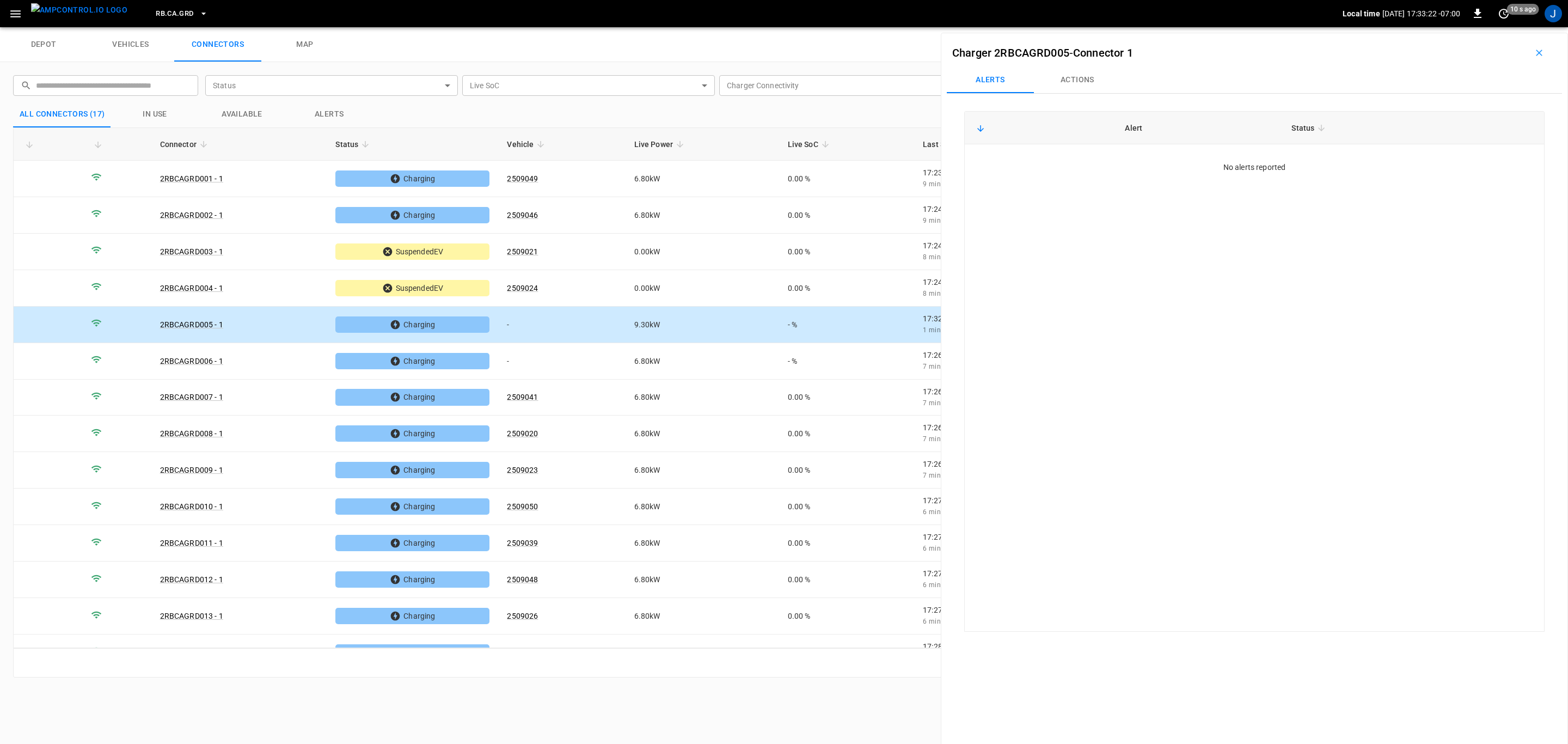
click at [1082, 84] on button "Actions" at bounding box center [1078, 80] width 87 height 26
click at [1457, 162] on input "Vehicle Name" at bounding box center [1454, 161] width 87 height 13
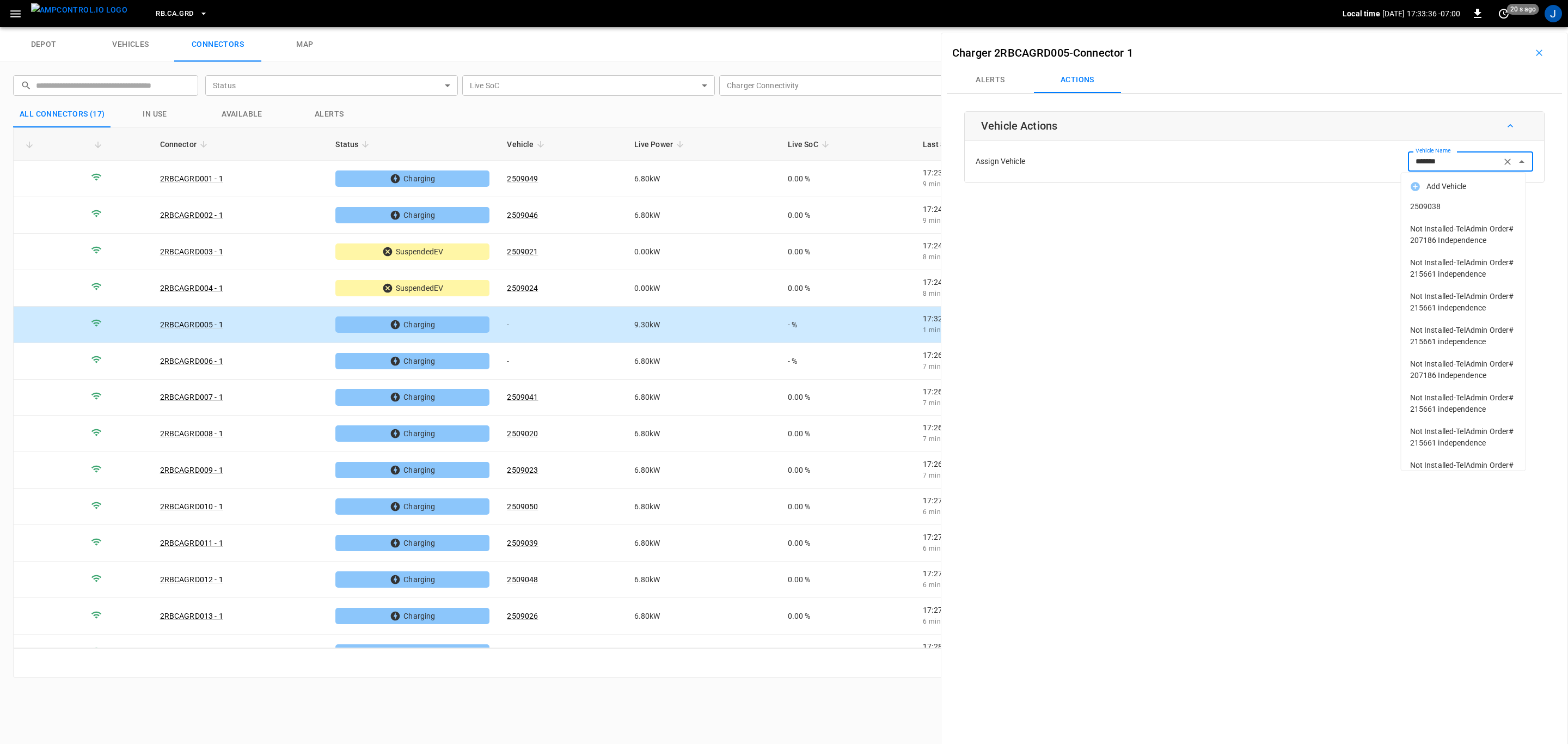
click at [1441, 203] on span "2509038" at bounding box center [1464, 207] width 107 height 11
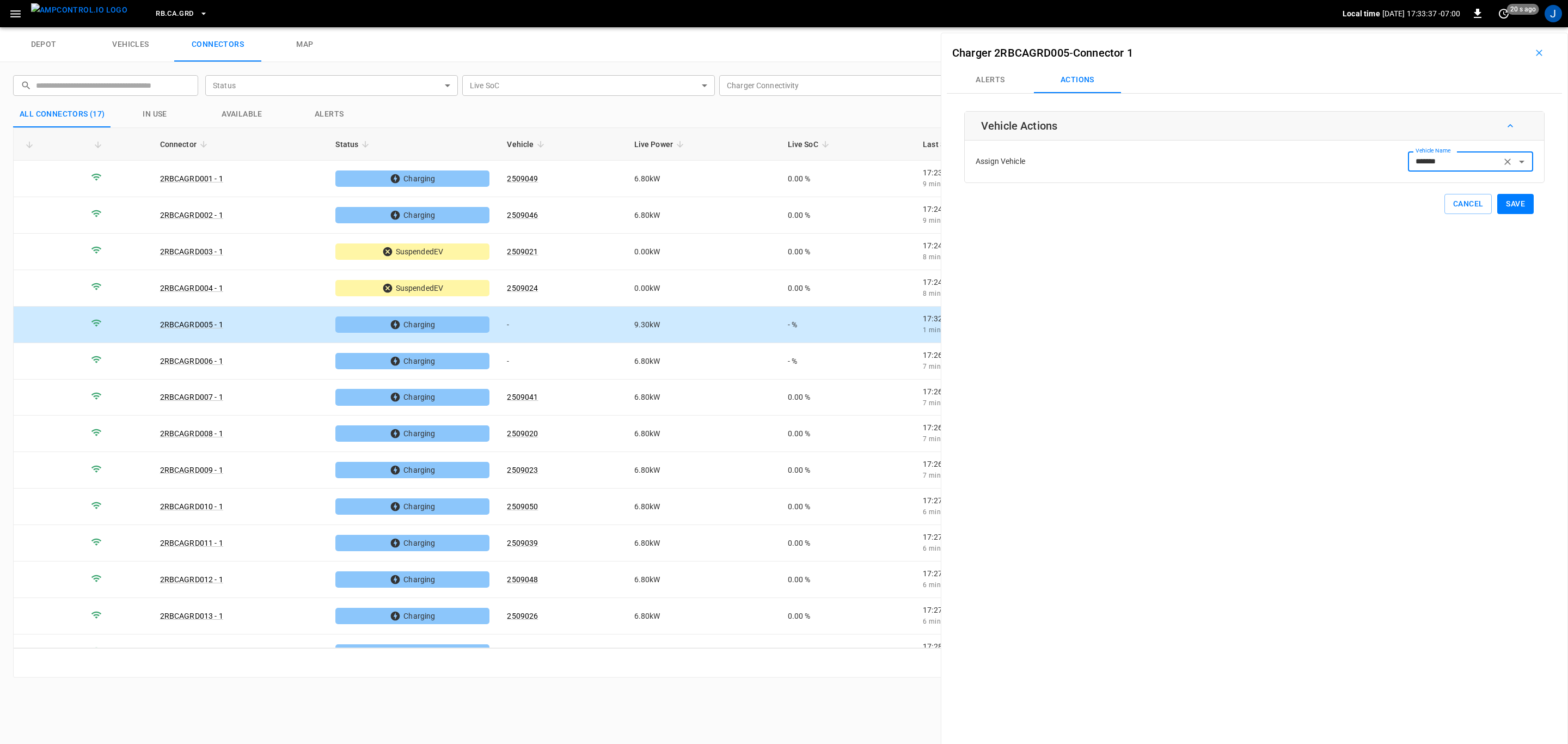
type input "*******"
click at [1512, 203] on button "Save" at bounding box center [1515, 204] width 37 height 20
click at [1534, 49] on icon "button" at bounding box center [1538, 52] width 11 height 11
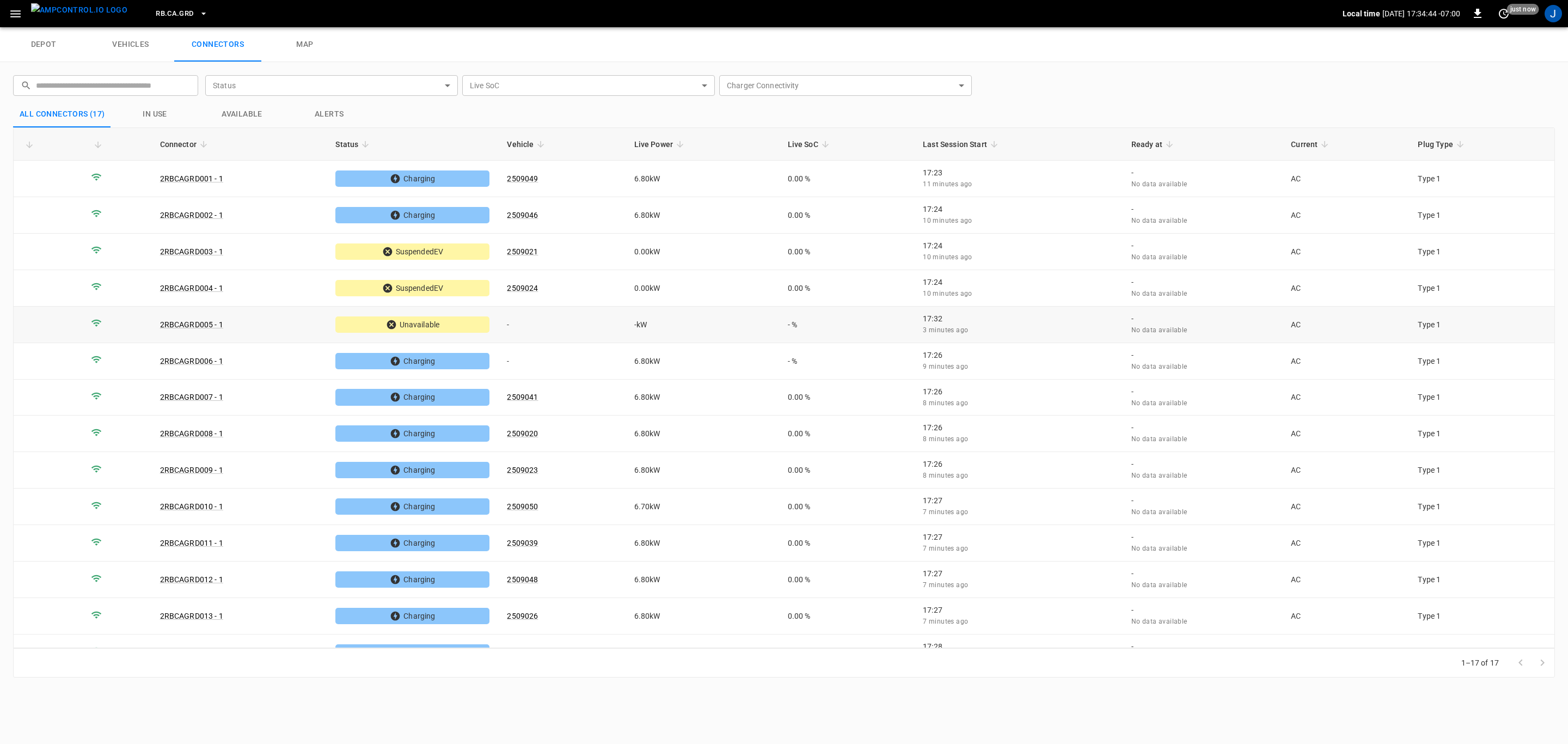
click at [191, 325] on link "2RBCAGRD005 - 1" at bounding box center [192, 324] width 63 height 8
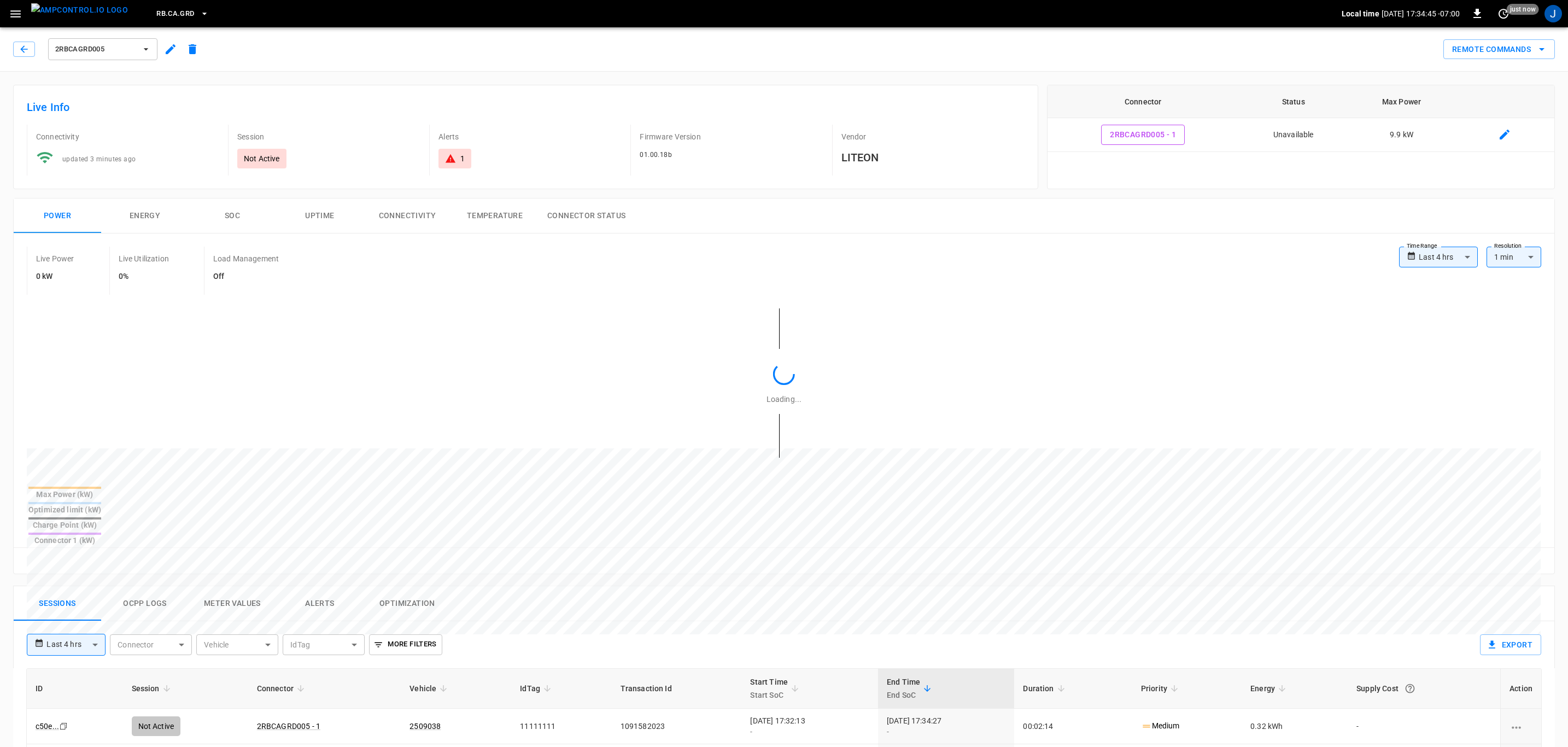
type input "**********"
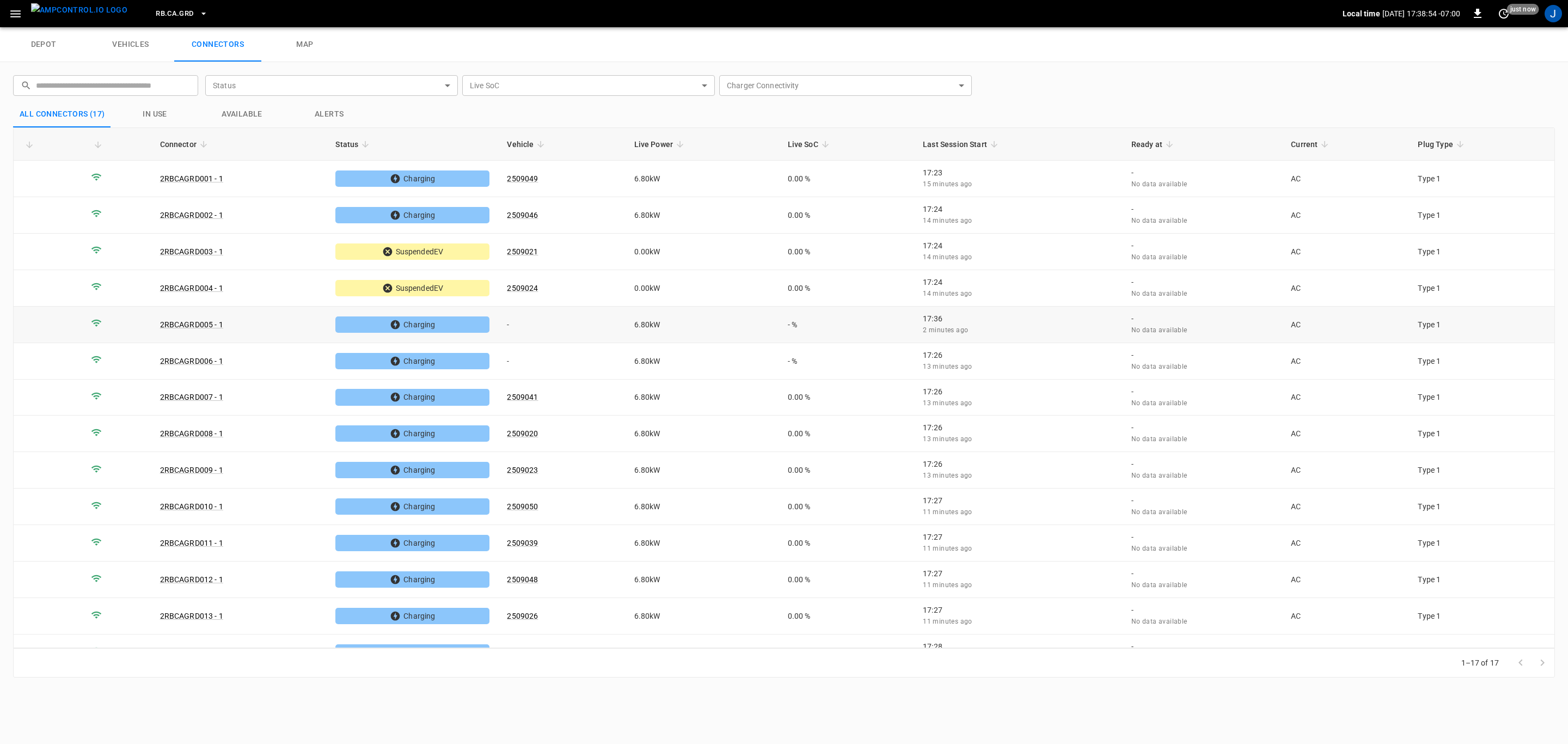
click at [515, 325] on td "-" at bounding box center [561, 325] width 127 height 37
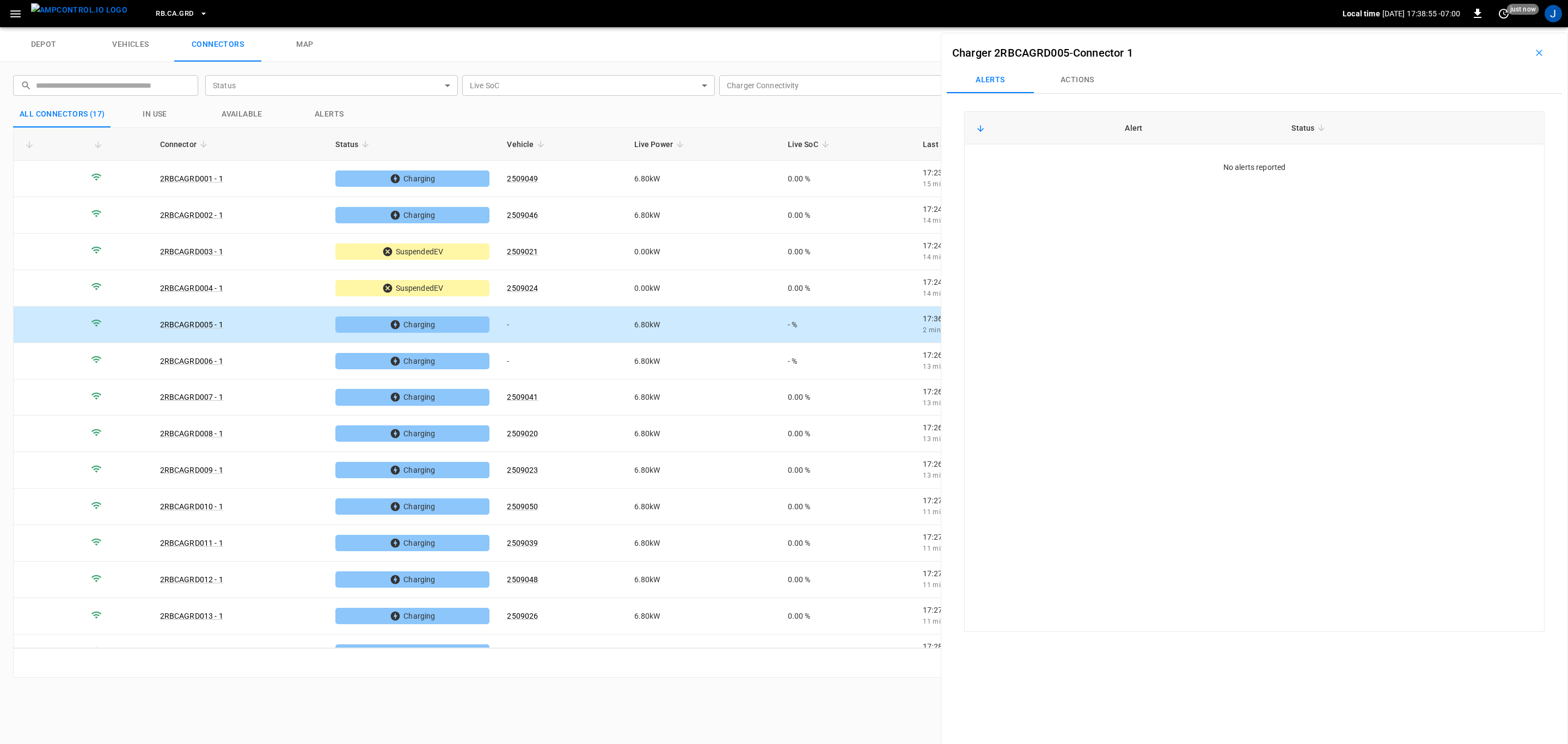
click at [1081, 72] on button "Actions" at bounding box center [1078, 80] width 87 height 26
click at [1444, 159] on div "Vehicle Name Vehicle Name" at bounding box center [1470, 161] width 125 height 20
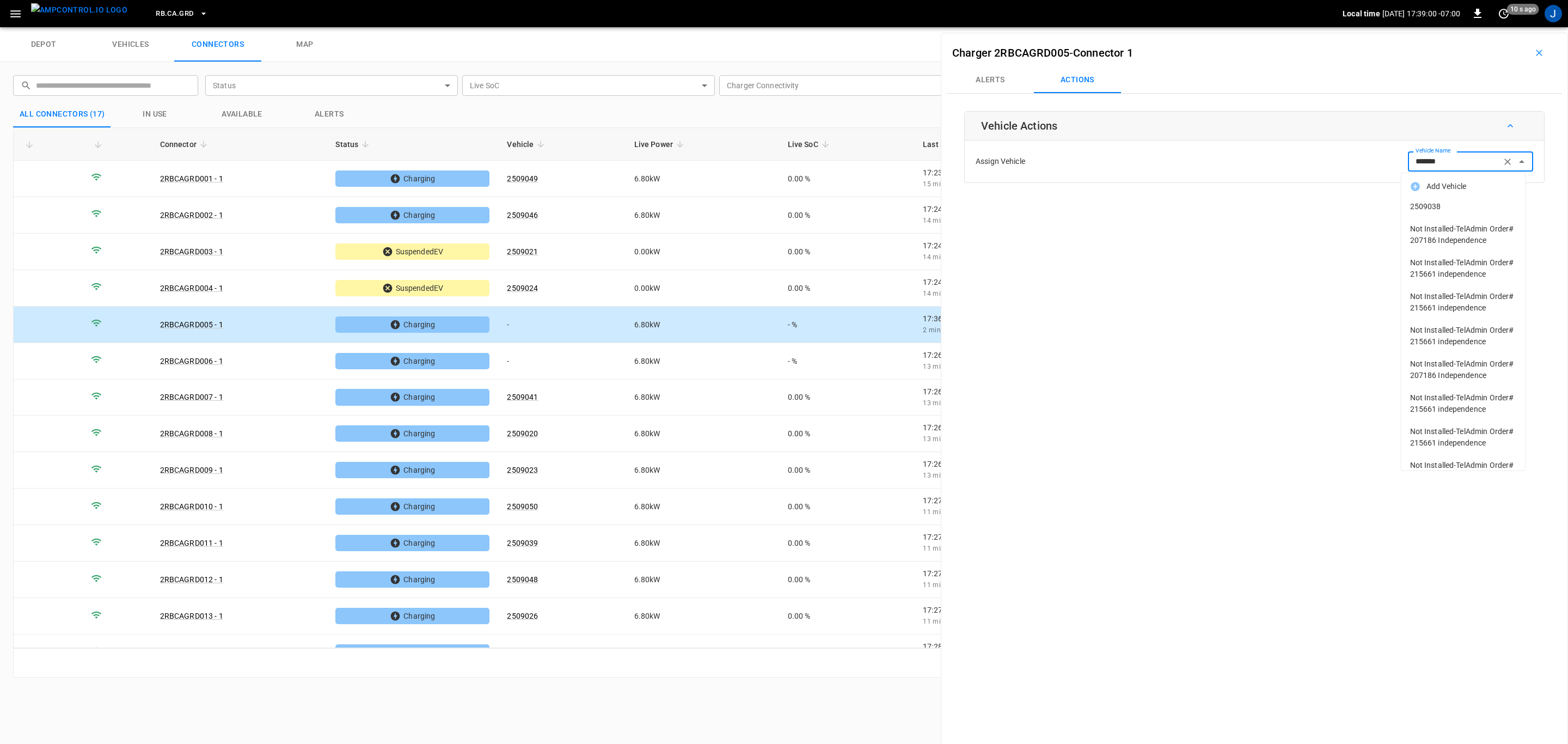
click at [1449, 208] on span "2509038" at bounding box center [1464, 207] width 107 height 11
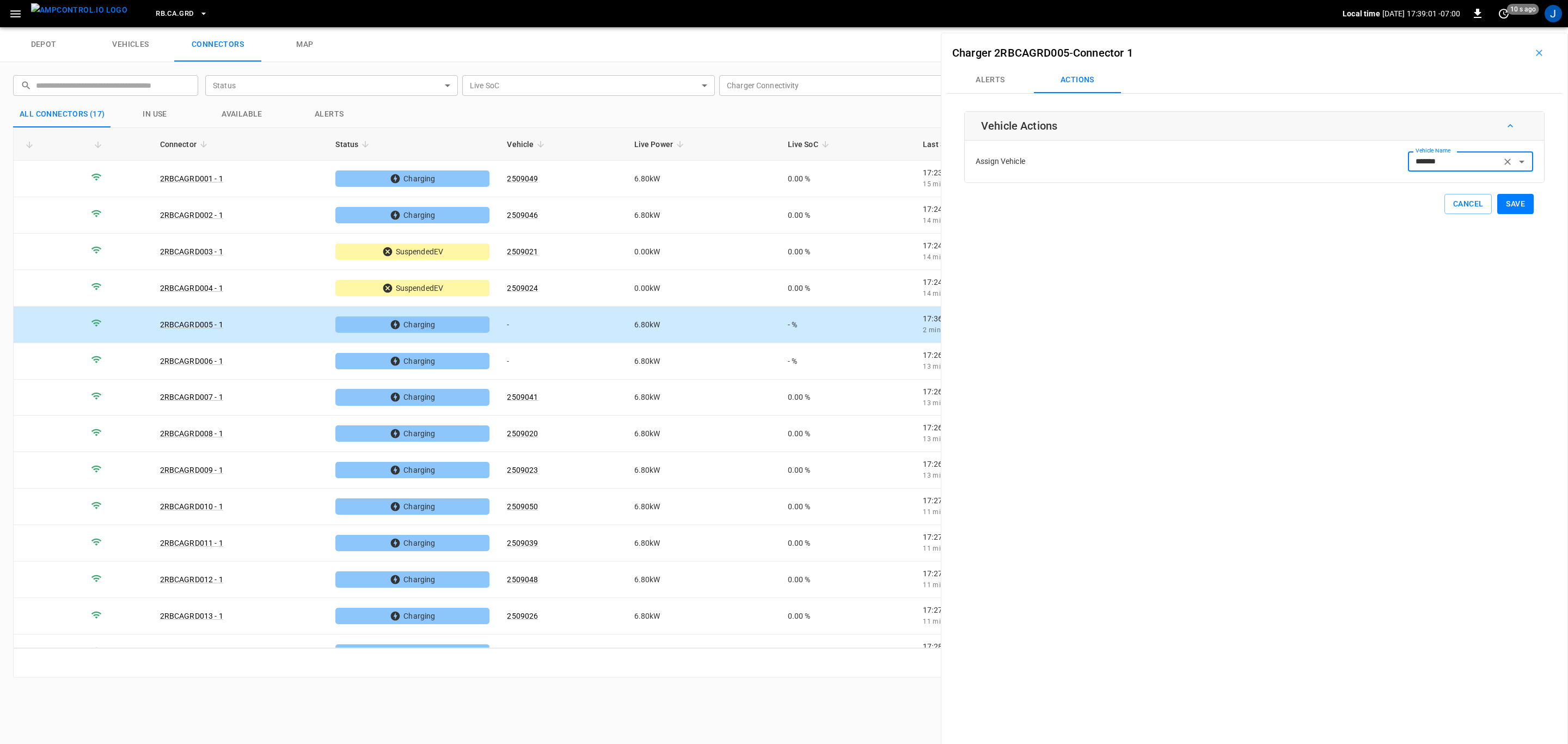
type input "*******"
click at [1510, 206] on button "Save" at bounding box center [1515, 204] width 37 height 20
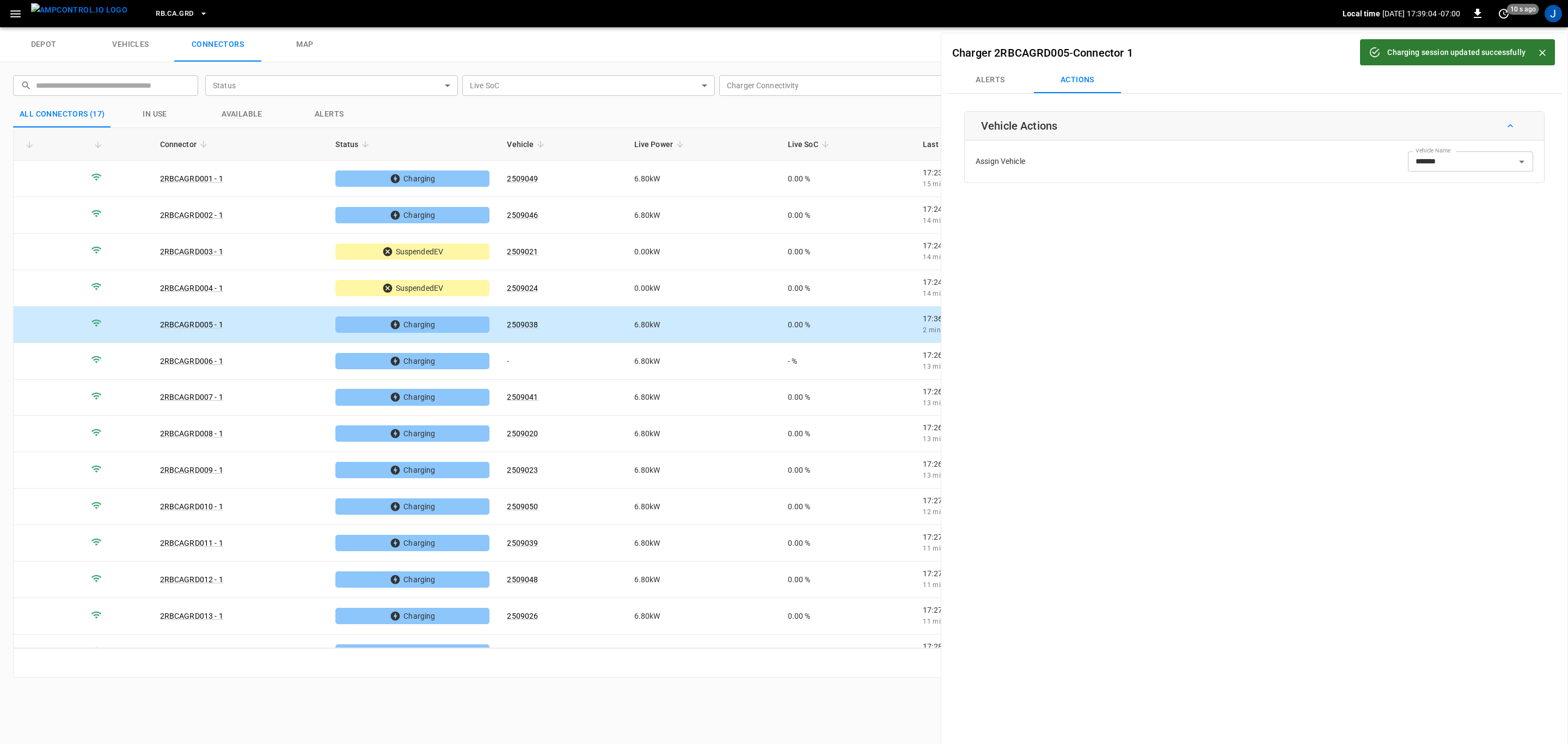
click at [1544, 53] on icon "Close" at bounding box center [1542, 52] width 11 height 11
drag, startPoint x: 1533, startPoint y: 49, endPoint x: 1547, endPoint y: 49, distance: 14.0
click at [1534, 49] on icon "button" at bounding box center [1538, 52] width 11 height 11
